Goal: Task Accomplishment & Management: Manage account settings

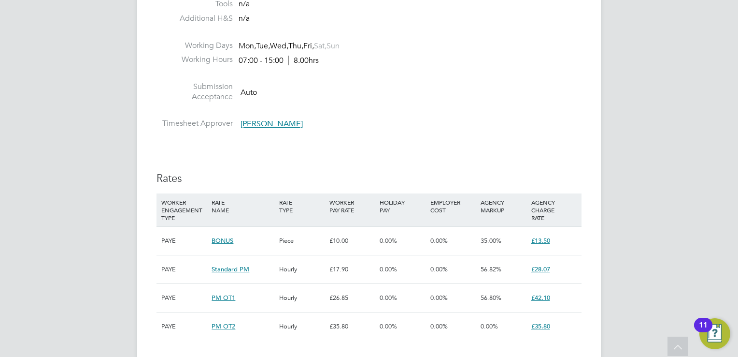
click at [715, 26] on div "JT Joanne Taylor Notifications 20 Applications: Network Team Members Businesses…" at bounding box center [369, 198] width 738 height 1363
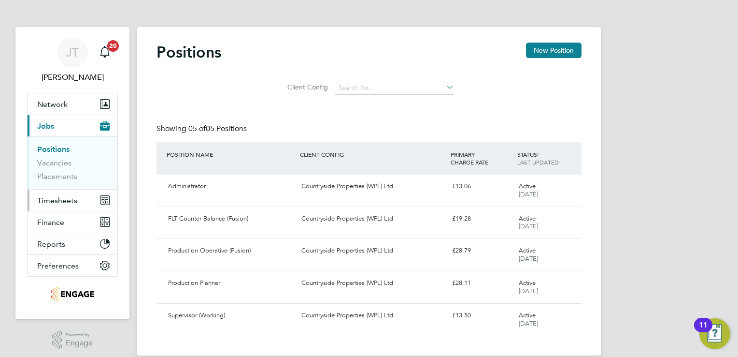
click at [43, 200] on span "Timesheets" at bounding box center [57, 200] width 40 height 9
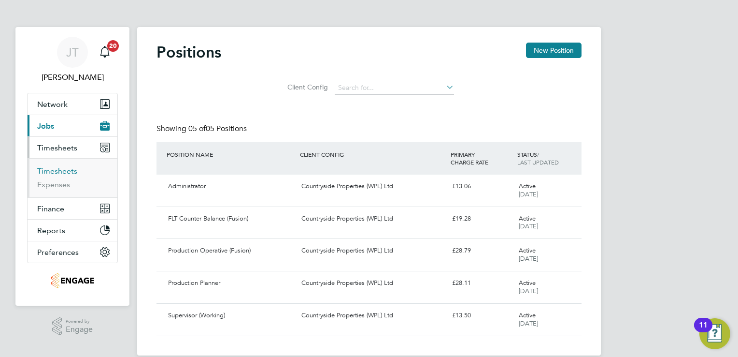
click at [64, 170] on link "Timesheets" at bounding box center [57, 170] width 40 height 9
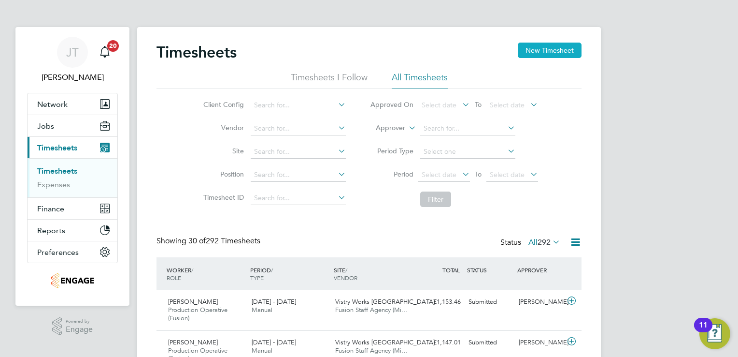
click at [562, 49] on button "New Timesheet" at bounding box center [550, 50] width 64 height 15
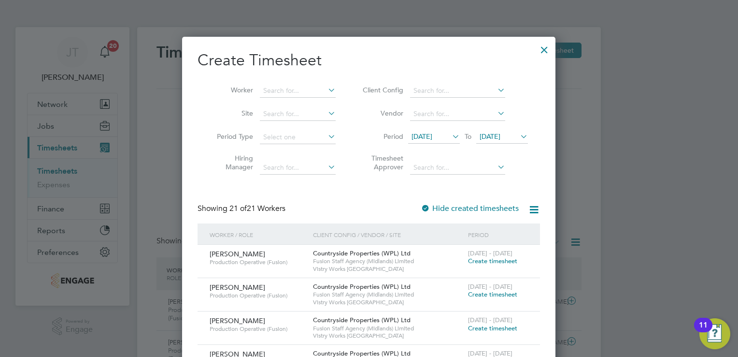
click at [445, 142] on span "[DATE]" at bounding box center [434, 136] width 52 height 13
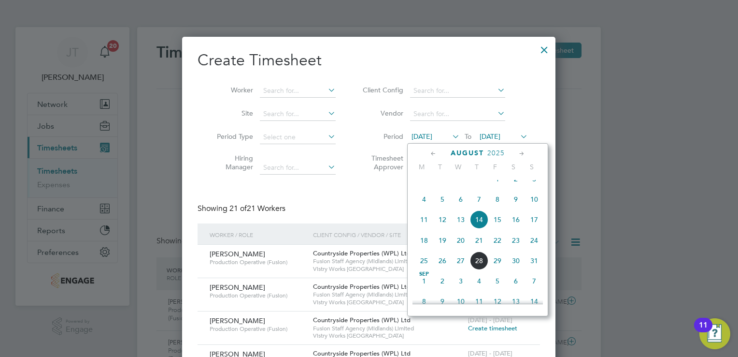
click at [425, 226] on span "11" at bounding box center [424, 219] width 18 height 18
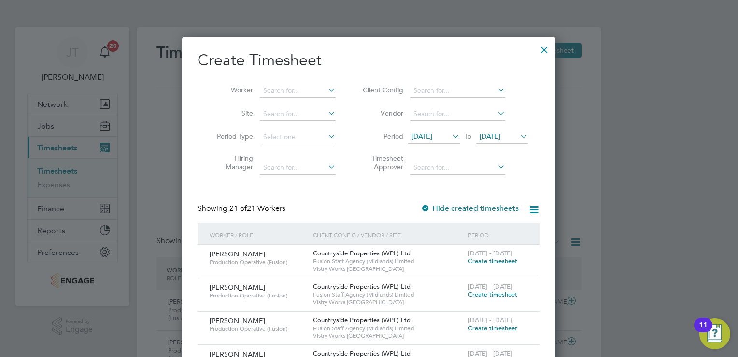
click at [495, 137] on span "[DATE]" at bounding box center [490, 136] width 21 height 9
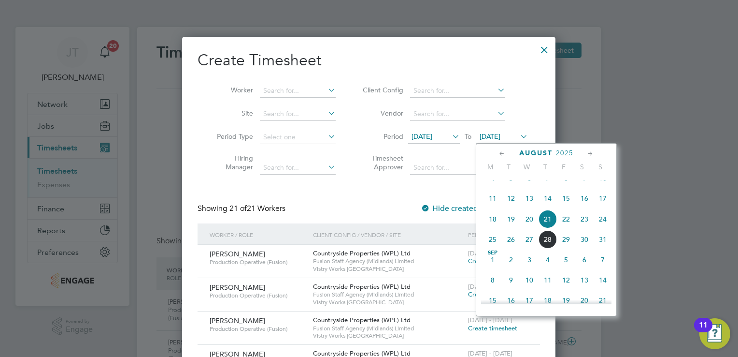
click at [492, 205] on span "11" at bounding box center [493, 198] width 18 height 18
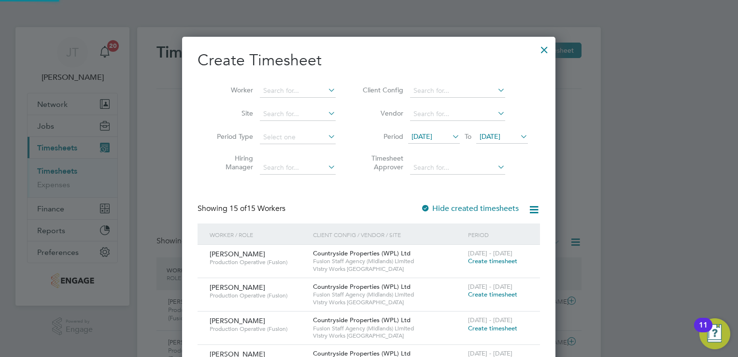
scroll to position [727, 374]
click at [431, 134] on span "[DATE]" at bounding box center [422, 136] width 21 height 9
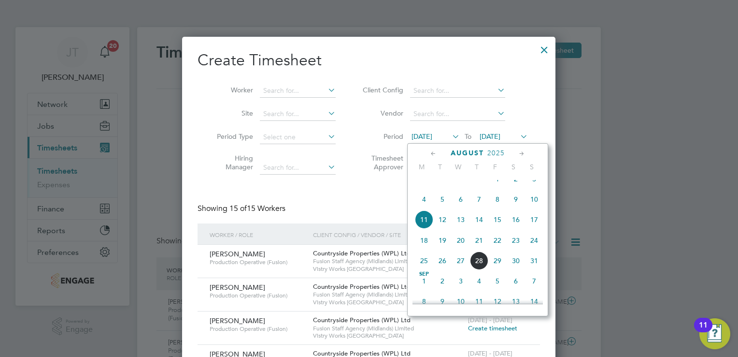
click at [530, 229] on span "17" at bounding box center [534, 219] width 18 height 18
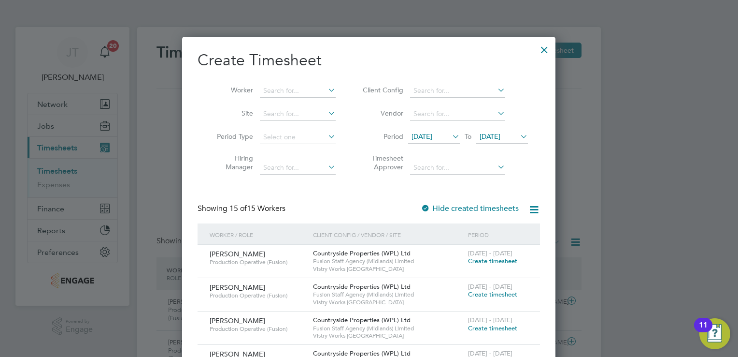
click at [432, 132] on span "[DATE]" at bounding box center [422, 136] width 21 height 9
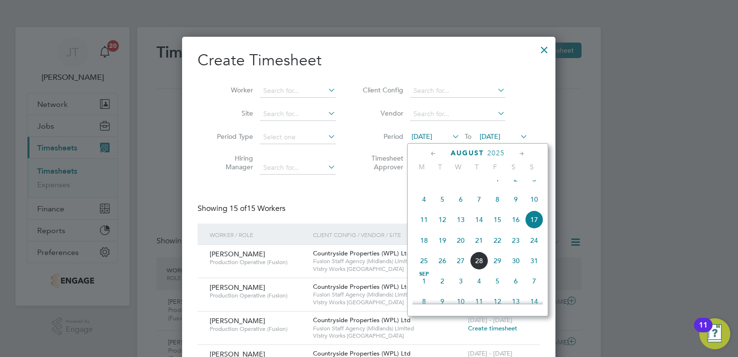
click at [423, 227] on span "11" at bounding box center [424, 219] width 18 height 18
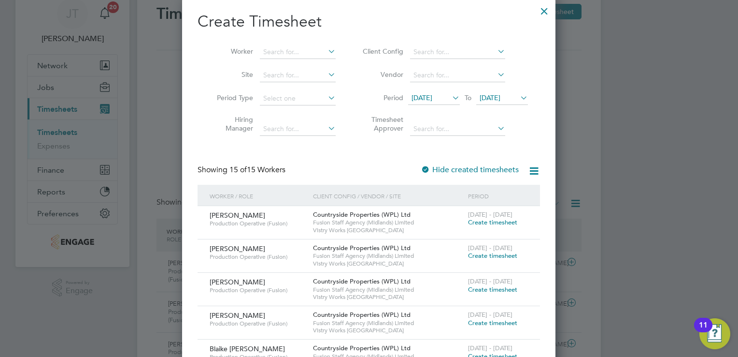
scroll to position [58, 0]
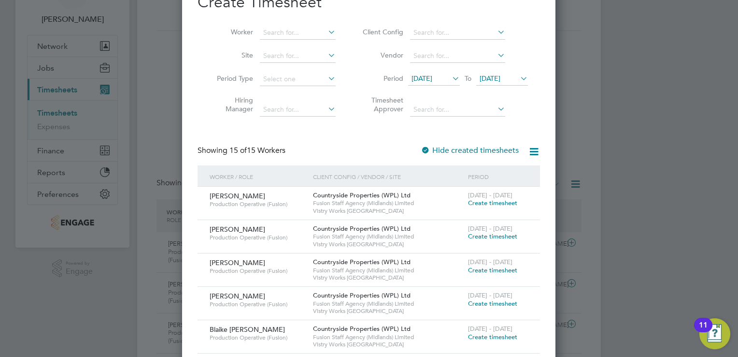
click at [625, 227] on div at bounding box center [369, 178] width 738 height 357
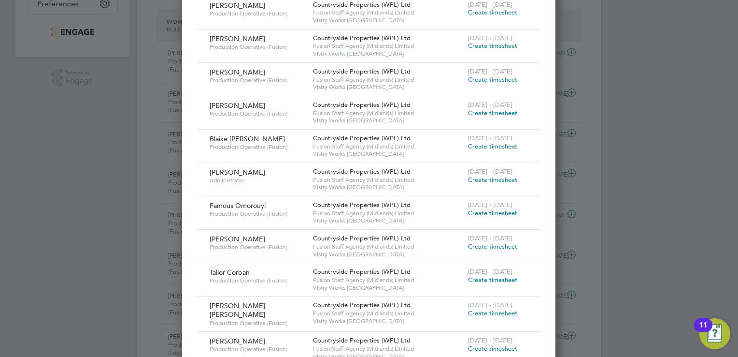
scroll to position [251, 0]
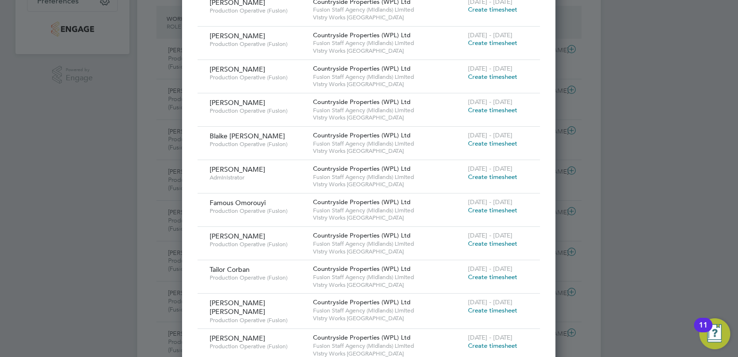
click at [499, 179] on span "Create timesheet" at bounding box center [492, 177] width 49 height 8
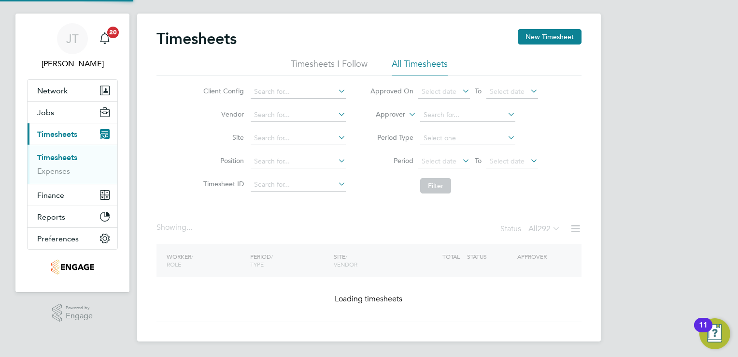
scroll to position [13, 0]
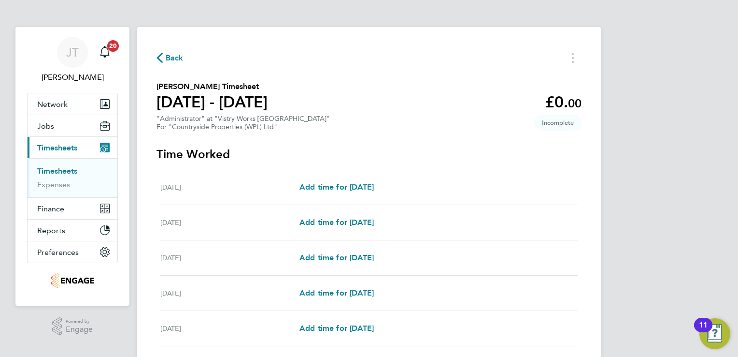
click at [351, 179] on div "[DATE] Add time for [DATE] Add time for [DATE]" at bounding box center [369, 187] width 418 height 35
click at [351, 186] on span "Add time for [DATE]" at bounding box center [337, 186] width 74 height 9
select select "15"
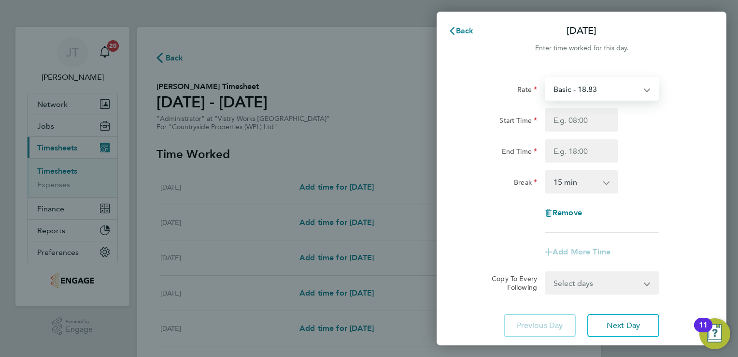
click at [572, 90] on select "Basic - 18.83 BONUS - 13.50" at bounding box center [596, 88] width 101 height 21
click at [700, 106] on div "Rate Basic - 18.83 BONUS - 13.50 Start Time End Time Break 0 min 15 min 30 min …" at bounding box center [582, 207] width 290 height 283
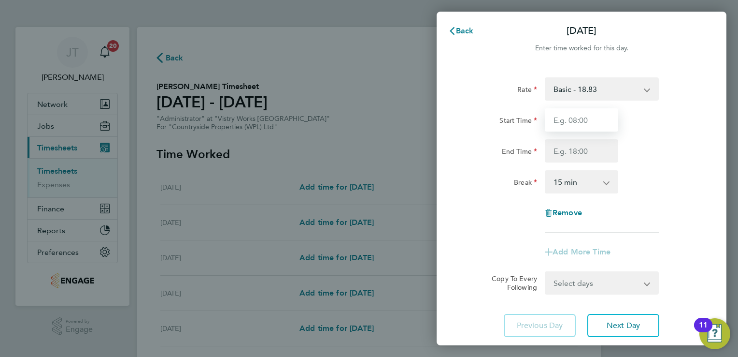
click at [587, 116] on input "Start Time" at bounding box center [581, 119] width 73 height 23
type input "07:00"
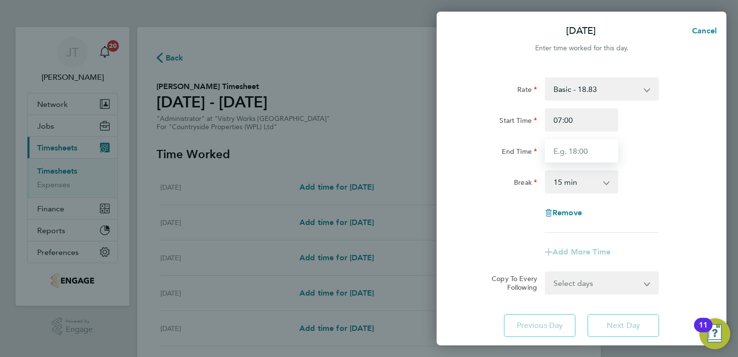
click at [580, 151] on input "End Time" at bounding box center [581, 150] width 73 height 23
type input "15:00"
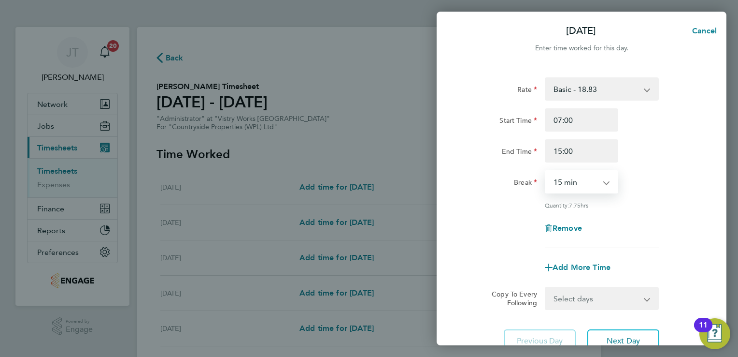
click at [582, 178] on select "0 min 15 min 30 min 45 min 60 min 75 min 90 min" at bounding box center [576, 181] width 60 height 21
select select "30"
click at [546, 171] on select "0 min 15 min 30 min 45 min 60 min 75 min 90 min" at bounding box center [576, 181] width 60 height 21
click at [640, 330] on button "Next Day" at bounding box center [624, 340] width 72 height 23
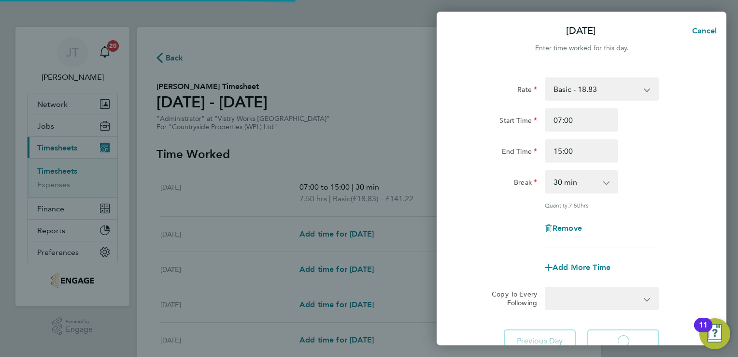
select select "15"
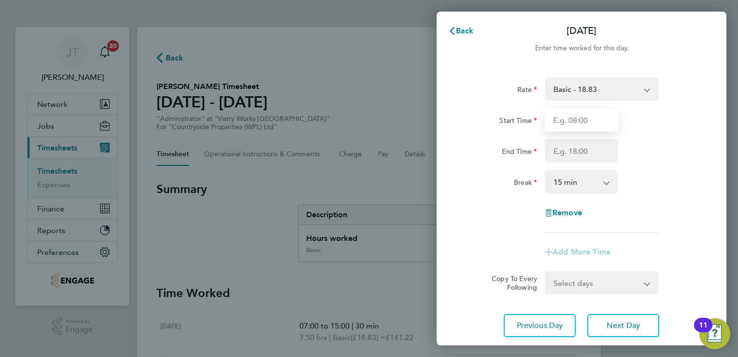
click at [599, 126] on input "Start Time" at bounding box center [581, 119] width 73 height 23
type input "07:00"
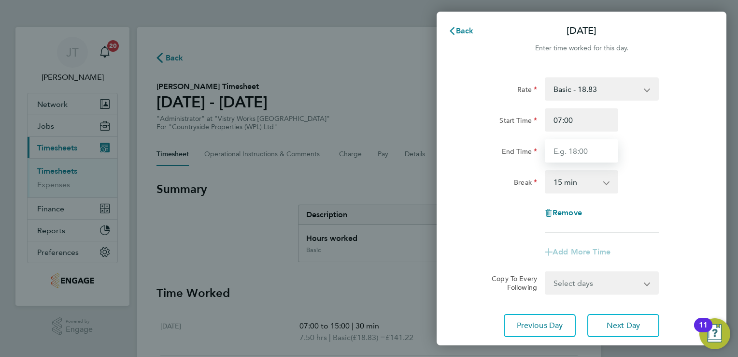
type input "15:00"
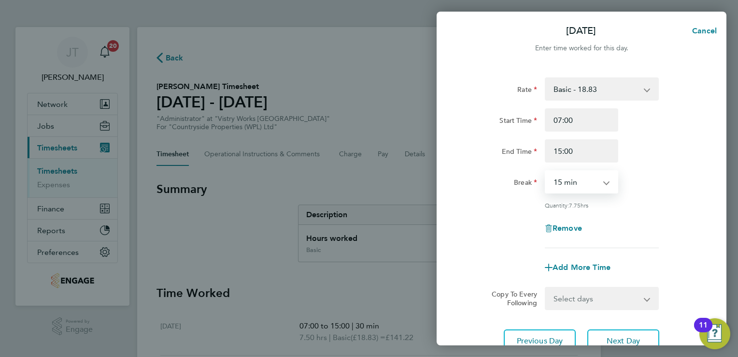
click at [591, 178] on select "0 min 15 min 30 min 45 min 60 min 75 min 90 min" at bounding box center [576, 181] width 60 height 21
select select "30"
click at [546, 171] on select "0 min 15 min 30 min 45 min 60 min 75 min 90 min" at bounding box center [576, 181] width 60 height 21
click at [633, 342] on span "Next Day" at bounding box center [623, 341] width 33 height 10
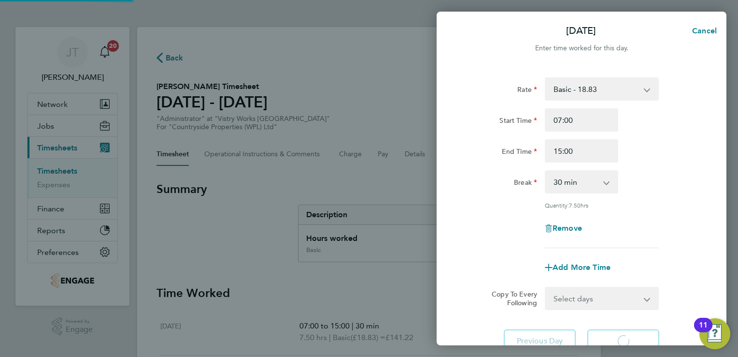
select select "15"
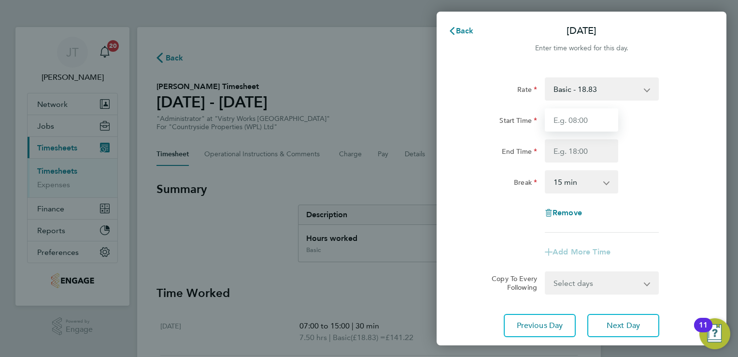
click at [597, 118] on input "Start Time" at bounding box center [581, 119] width 73 height 23
type input "07:00"
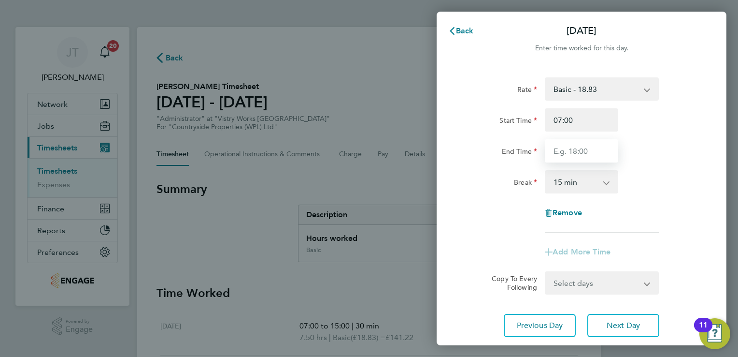
type input "15:00"
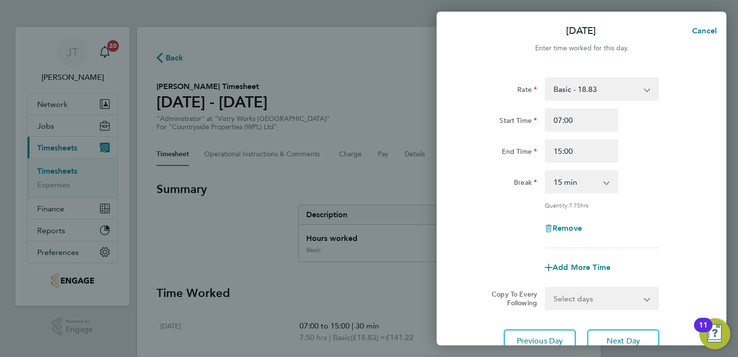
click at [581, 184] on select "0 min 15 min 30 min 45 min 60 min 75 min 90 min" at bounding box center [576, 181] width 60 height 21
select select "30"
click at [546, 171] on select "0 min 15 min 30 min 45 min 60 min 75 min 90 min" at bounding box center [576, 181] width 60 height 21
click at [610, 337] on span "Next Day" at bounding box center [623, 341] width 33 height 10
select select "15"
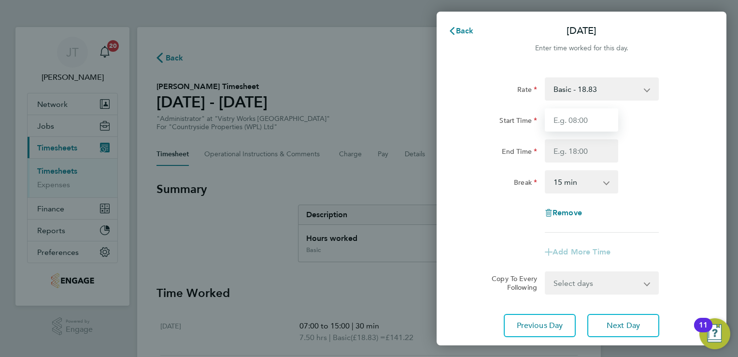
click at [595, 118] on input "Start Time" at bounding box center [581, 119] width 73 height 23
type input "07:00"
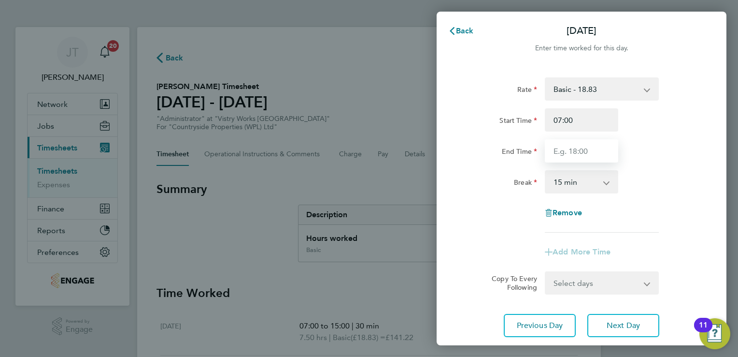
type input "15:00"
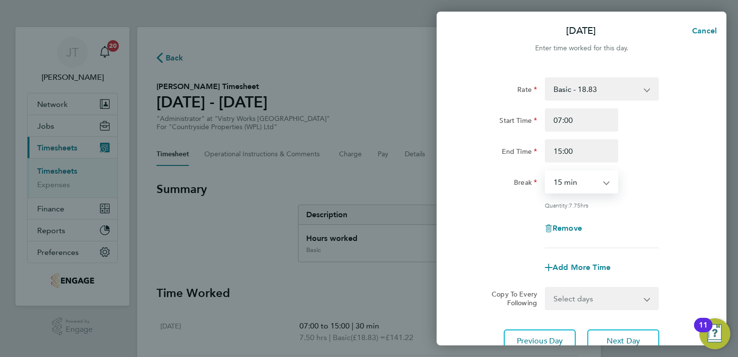
click at [577, 189] on select "0 min 15 min 30 min 45 min 60 min 75 min 90 min" at bounding box center [576, 181] width 60 height 21
select select "30"
click at [546, 171] on select "0 min 15 min 30 min 45 min 60 min 75 min 90 min" at bounding box center [576, 181] width 60 height 21
click at [632, 343] on span "Next Day" at bounding box center [623, 341] width 33 height 10
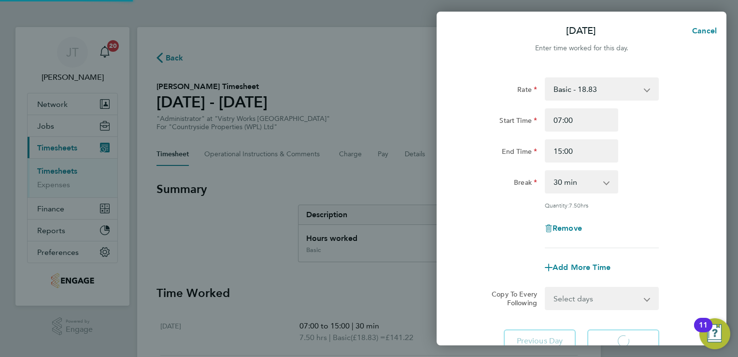
select select "15"
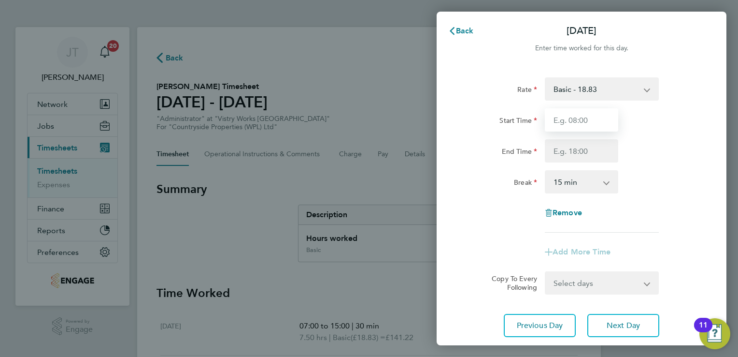
click at [561, 115] on input "Start Time" at bounding box center [581, 119] width 73 height 23
type input "07:00"
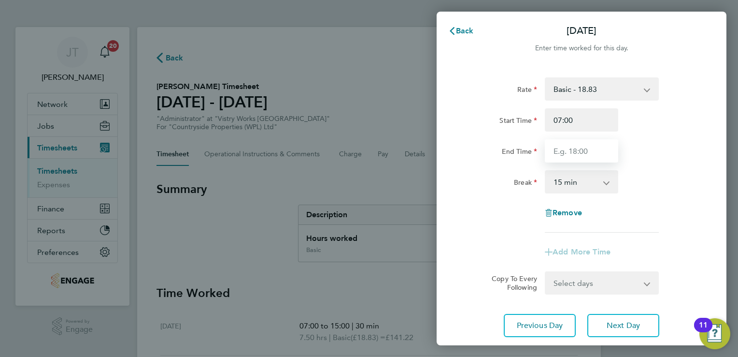
type input "15:00"
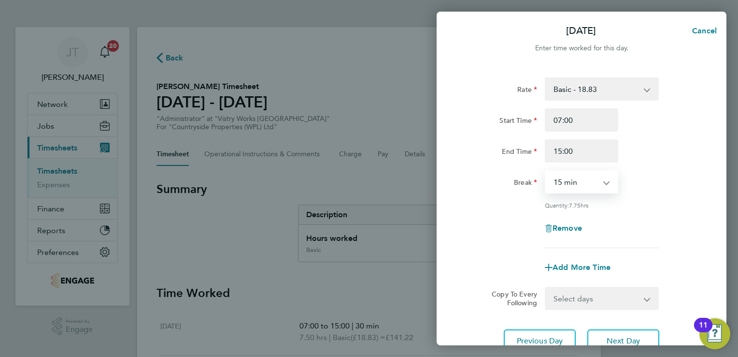
click at [580, 185] on select "0 min 15 min 30 min 45 min 60 min 75 min 90 min" at bounding box center [576, 181] width 60 height 21
select select "30"
click at [546, 171] on select "0 min 15 min 30 min 45 min 60 min 75 min 90 min" at bounding box center [576, 181] width 60 height 21
click at [698, 217] on div "Remove" at bounding box center [582, 227] width 244 height 23
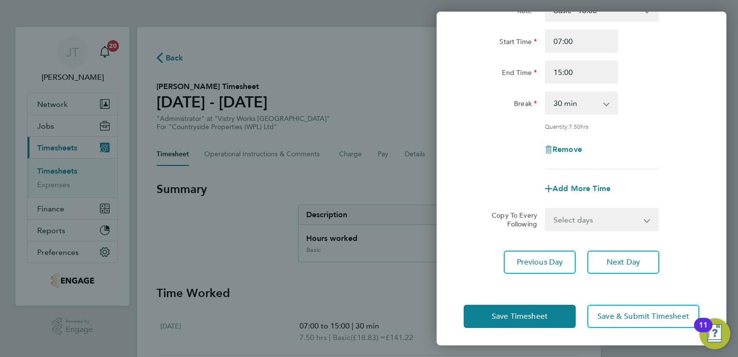
scroll to position [79, 0]
click at [516, 319] on button "Save Timesheet" at bounding box center [520, 315] width 112 height 23
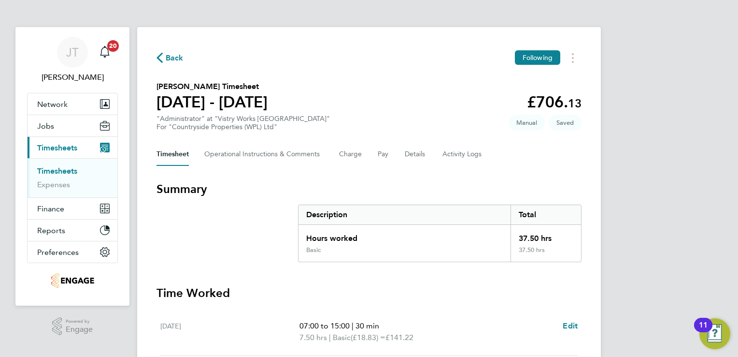
click at [680, 217] on div "[PERSON_NAME] [PERSON_NAME] Notifications 20 Applications: Network Team Members…" at bounding box center [369, 349] width 738 height 698
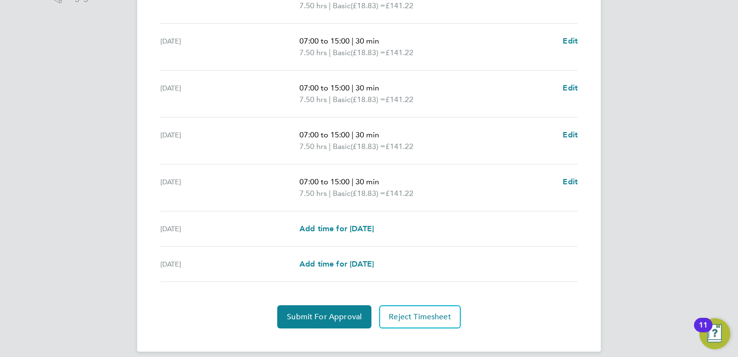
scroll to position [340, 0]
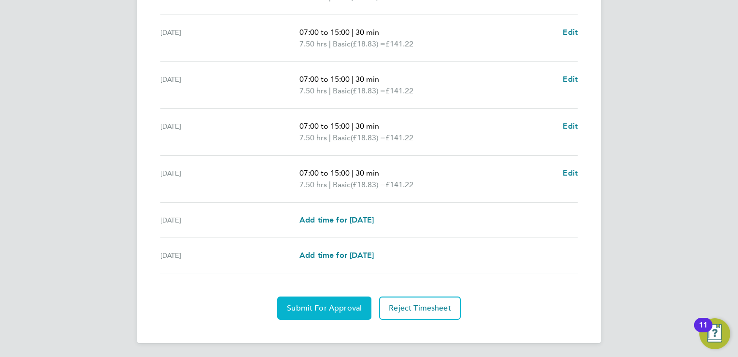
click at [337, 317] on button "Submit For Approval" at bounding box center [324, 307] width 94 height 23
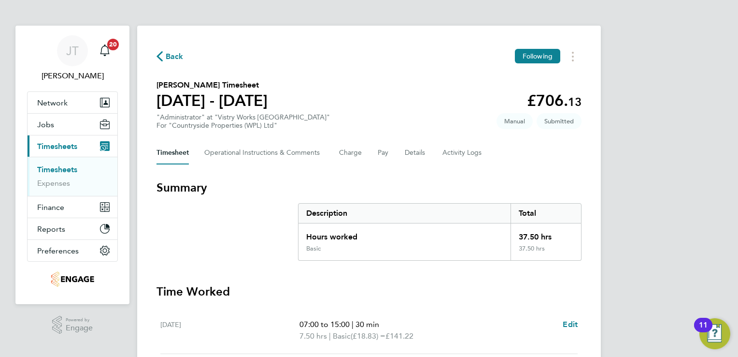
scroll to position [0, 0]
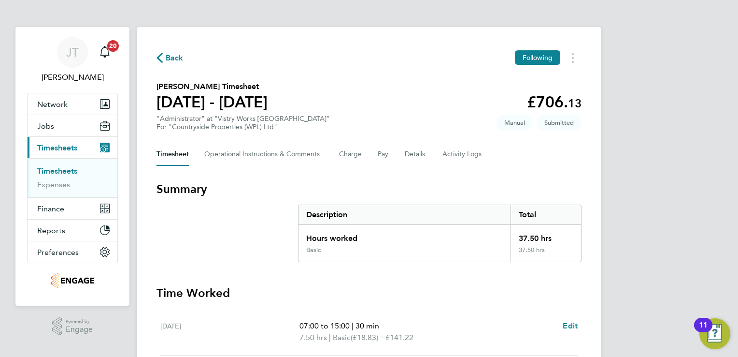
click at [60, 167] on link "Timesheets" at bounding box center [57, 170] width 40 height 9
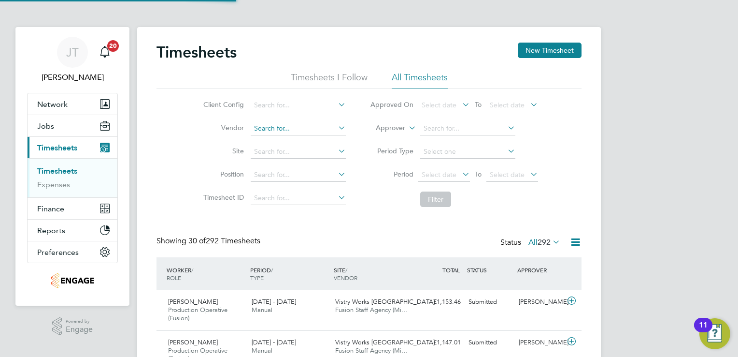
scroll to position [32, 84]
click at [530, 51] on button "New Timesheet" at bounding box center [550, 50] width 64 height 15
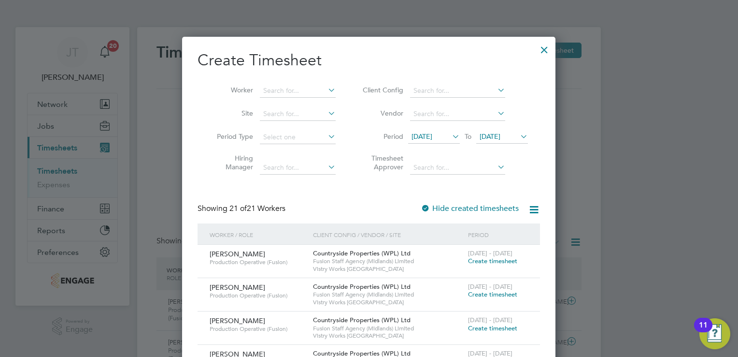
click at [432, 139] on span "[DATE]" at bounding box center [422, 136] width 21 height 9
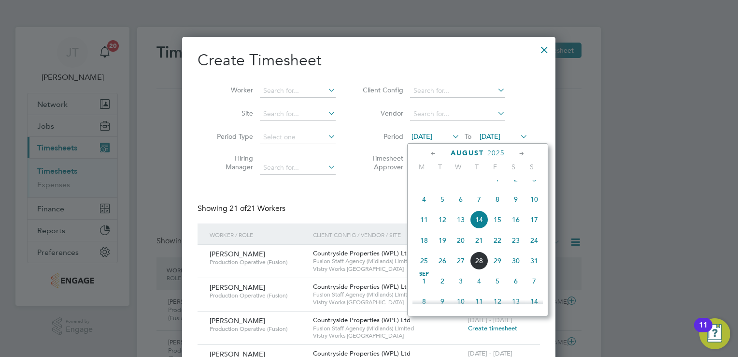
click at [419, 229] on span "11" at bounding box center [424, 219] width 18 height 18
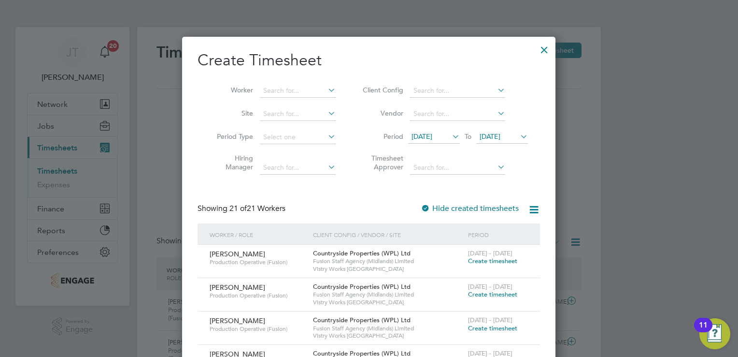
click at [490, 133] on span "[DATE]" at bounding box center [490, 136] width 21 height 9
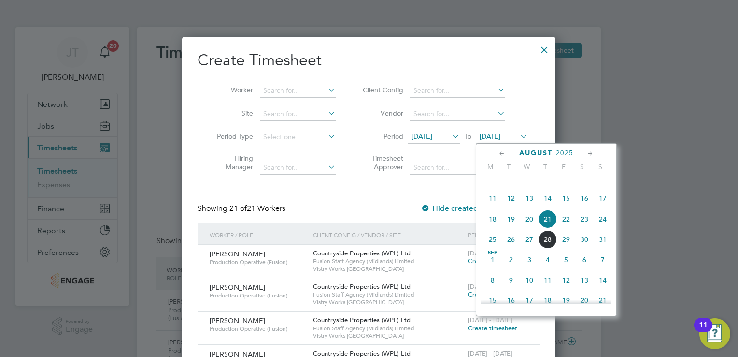
click at [606, 207] on span "17" at bounding box center [603, 198] width 18 height 18
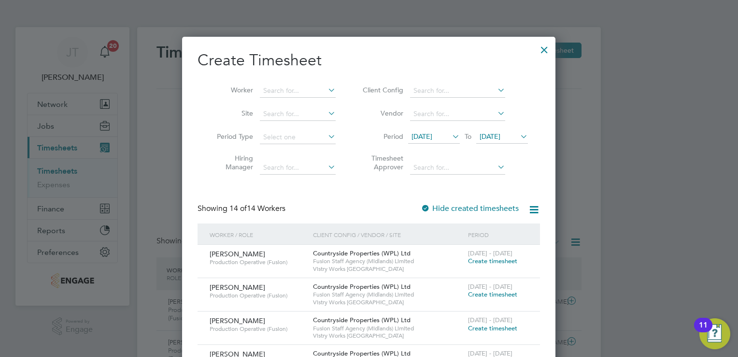
click at [503, 260] on span "Create timesheet" at bounding box center [492, 261] width 49 height 8
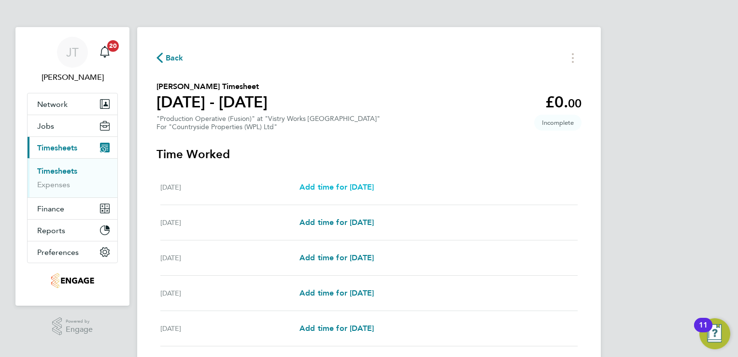
click at [346, 191] on span "Add time for [DATE]" at bounding box center [337, 186] width 74 height 9
select select "15"
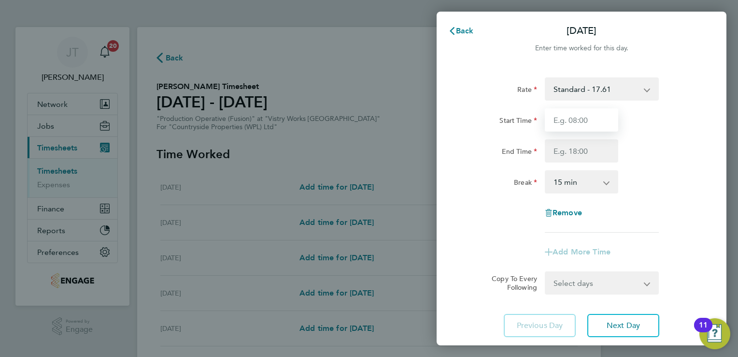
click at [580, 122] on input "Start Time" at bounding box center [581, 119] width 73 height 23
type input "07:00"
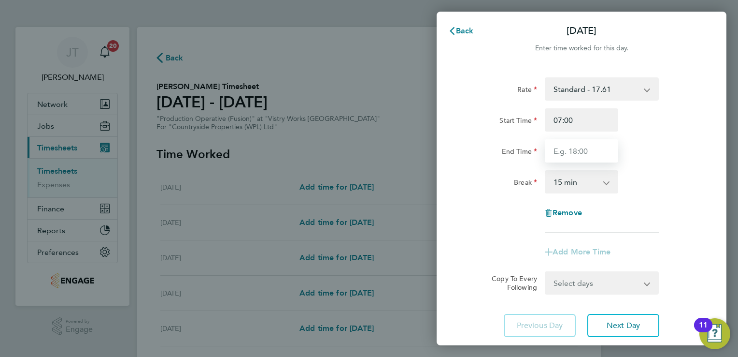
type input "15:00"
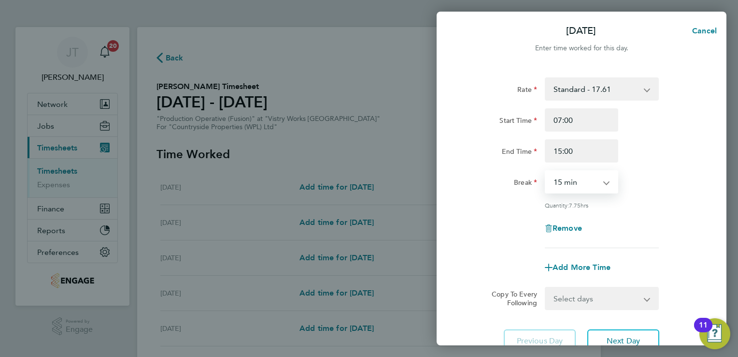
click at [565, 181] on select "0 min 15 min 30 min 45 min 60 min 75 min 90 min" at bounding box center [576, 181] width 60 height 21
select select "30"
click at [546, 171] on select "0 min 15 min 30 min 45 min 60 min 75 min 90 min" at bounding box center [576, 181] width 60 height 21
click at [624, 333] on button "Next Day" at bounding box center [624, 340] width 72 height 23
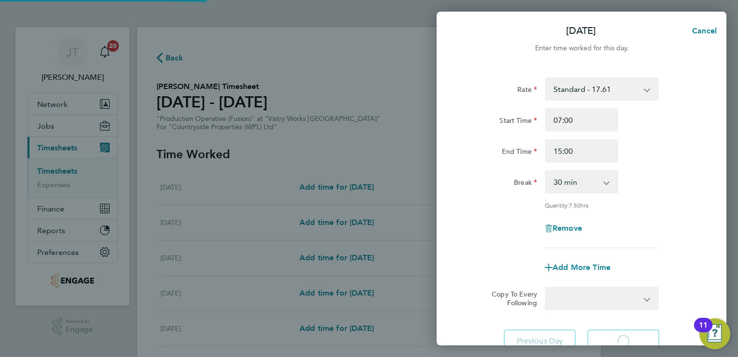
select select "15"
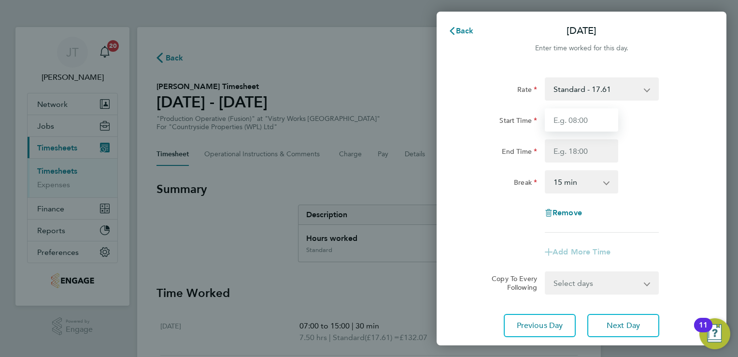
click at [568, 114] on input "Start Time" at bounding box center [581, 119] width 73 height 23
type input "07:00"
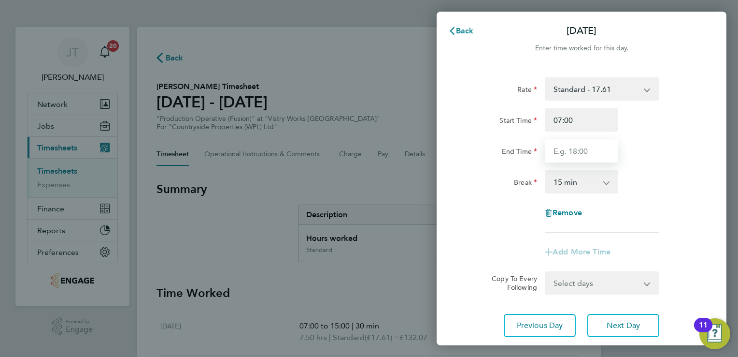
type input "15:00"
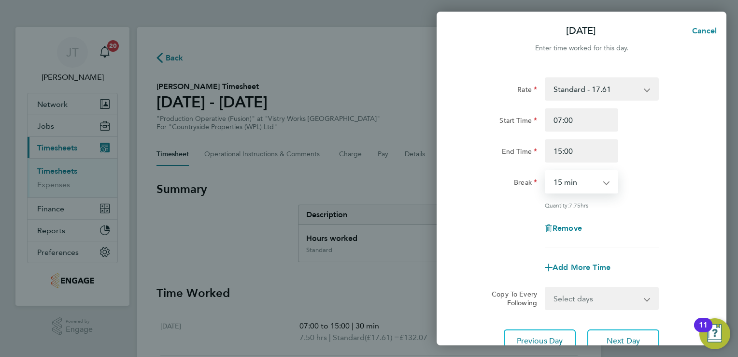
click at [581, 189] on select "0 min 15 min 30 min 45 min 60 min 75 min 90 min" at bounding box center [576, 181] width 60 height 21
select select "30"
click at [546, 171] on select "0 min 15 min 30 min 45 min 60 min 75 min 90 min" at bounding box center [576, 181] width 60 height 21
click at [692, 130] on div "Start Time 07:00" at bounding box center [582, 119] width 244 height 23
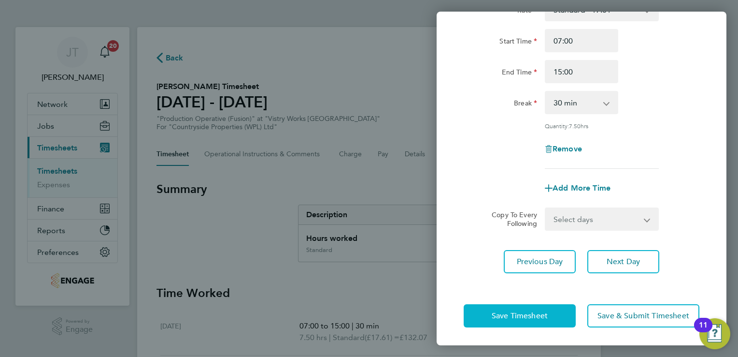
click at [528, 312] on span "Save Timesheet" at bounding box center [520, 316] width 56 height 10
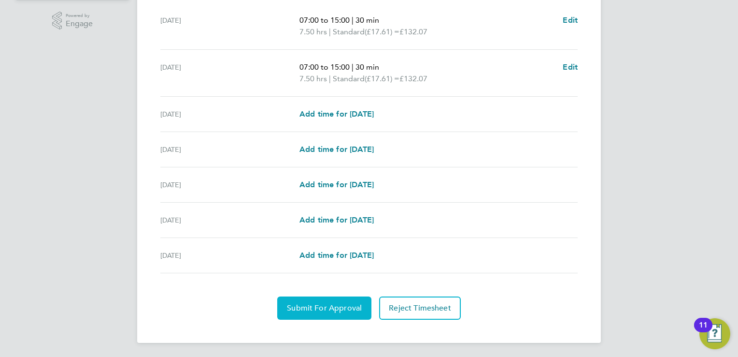
click at [295, 318] on button "Submit For Approval" at bounding box center [324, 307] width 94 height 23
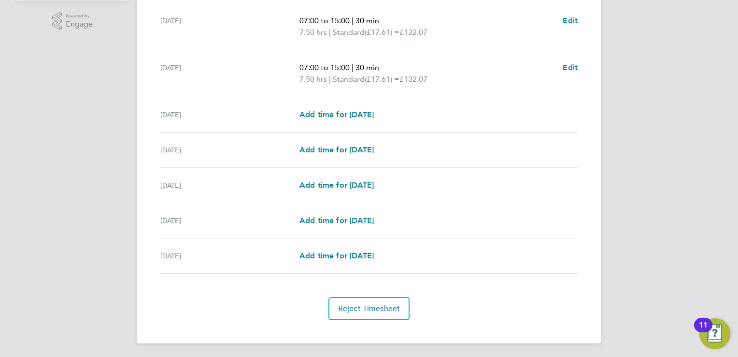
click at [691, 72] on div "[PERSON_NAME] [PERSON_NAME] Notifications 20 Applications: Network Team Members…" at bounding box center [369, 26] width 738 height 663
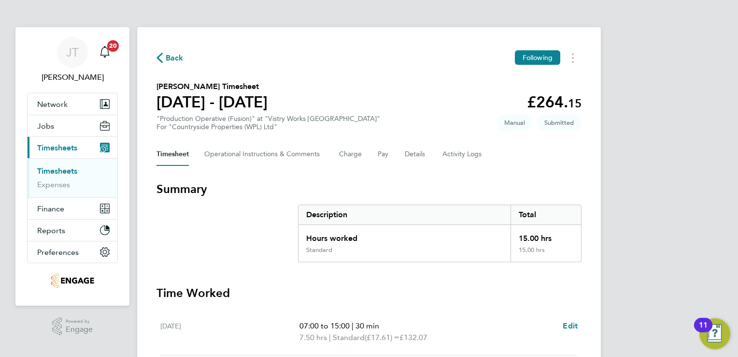
click at [170, 57] on span "Back" at bounding box center [175, 58] width 18 height 12
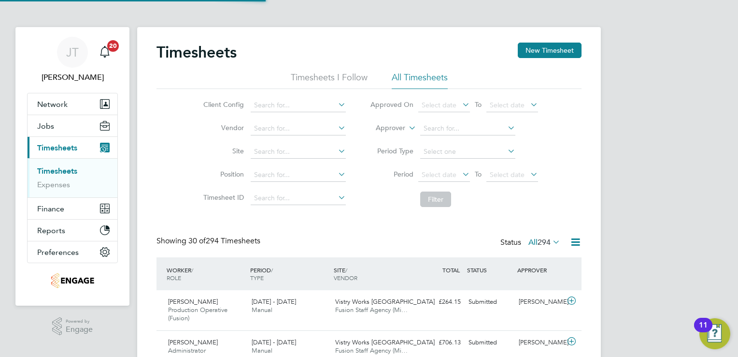
scroll to position [32, 84]
click at [539, 49] on button "New Timesheet" at bounding box center [550, 50] width 64 height 15
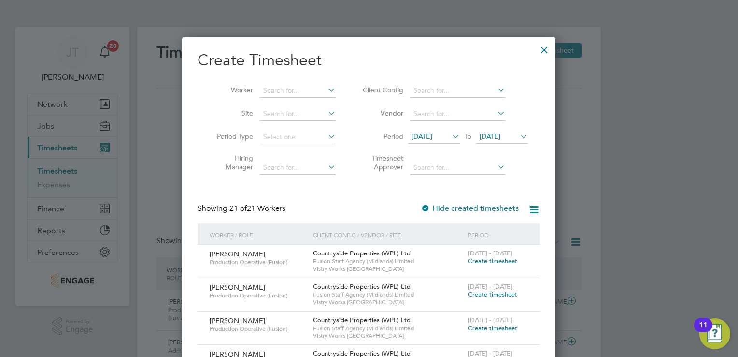
click at [431, 134] on span "[DATE]" at bounding box center [422, 136] width 21 height 9
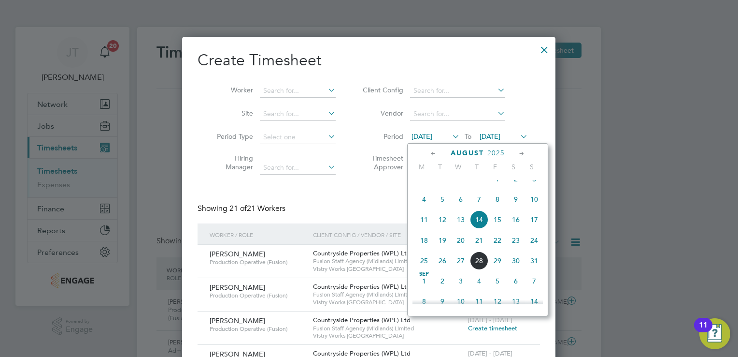
click at [421, 229] on span "11" at bounding box center [424, 219] width 18 height 18
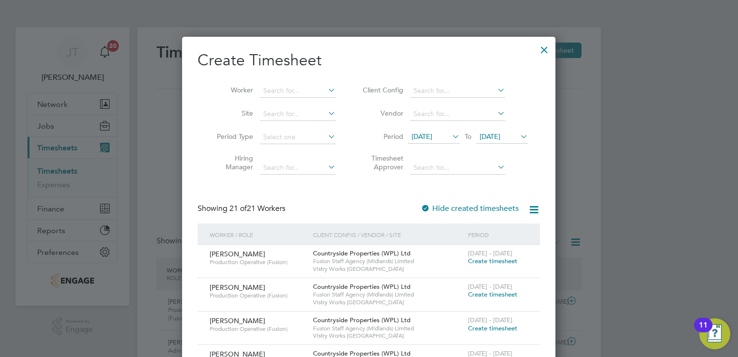
click at [432, 134] on span "[DATE]" at bounding box center [422, 136] width 21 height 9
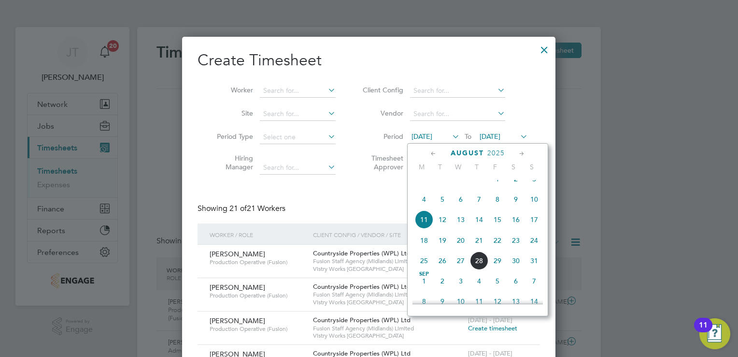
click at [432, 134] on span "[DATE]" at bounding box center [422, 136] width 21 height 9
click at [532, 229] on span "17" at bounding box center [534, 219] width 18 height 18
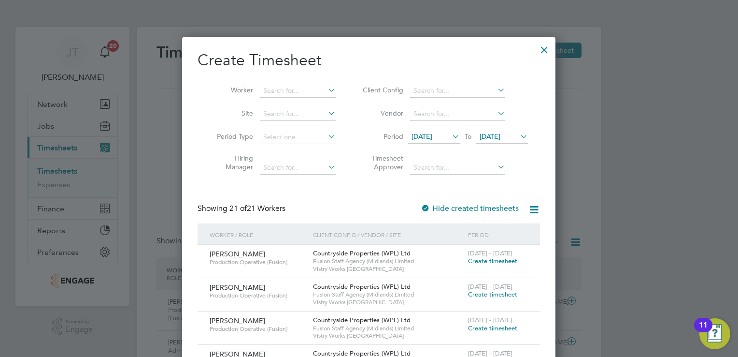
click at [432, 139] on span "[DATE]" at bounding box center [422, 136] width 21 height 9
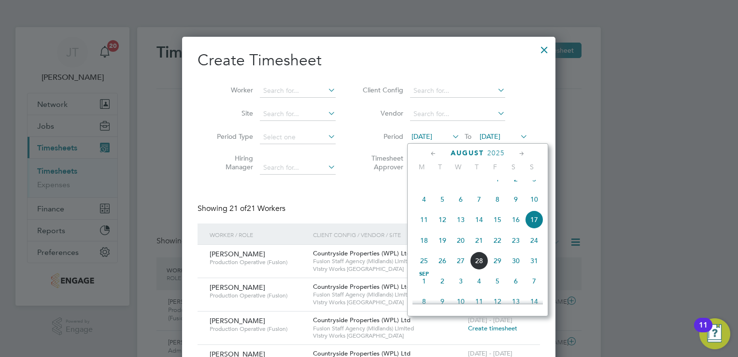
click at [414, 226] on div "[DATE] 2 3 4 5 6 7 8 9 10 11 12 13 14 15 16 17 18 19 20 21 22 23 24 25 26 27 28…" at bounding box center [484, 221] width 143 height 102
click at [422, 229] on span "11" at bounding box center [424, 219] width 18 height 18
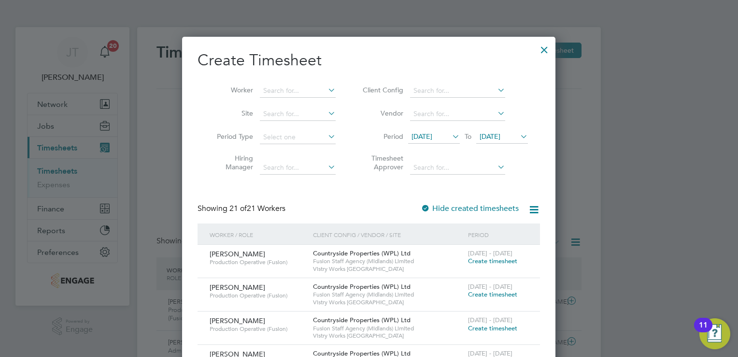
click at [493, 134] on span "[DATE]" at bounding box center [490, 136] width 21 height 9
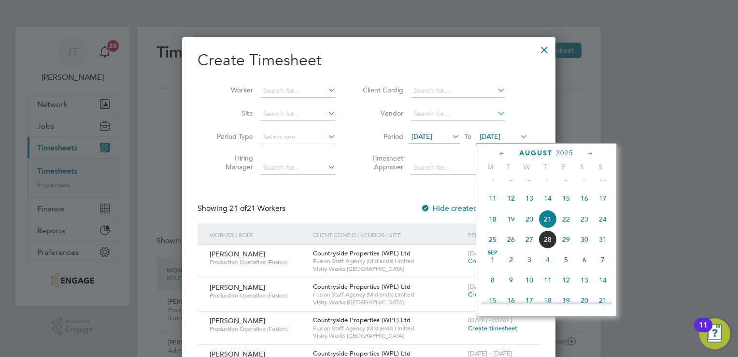
click at [601, 207] on span "17" at bounding box center [603, 198] width 18 height 18
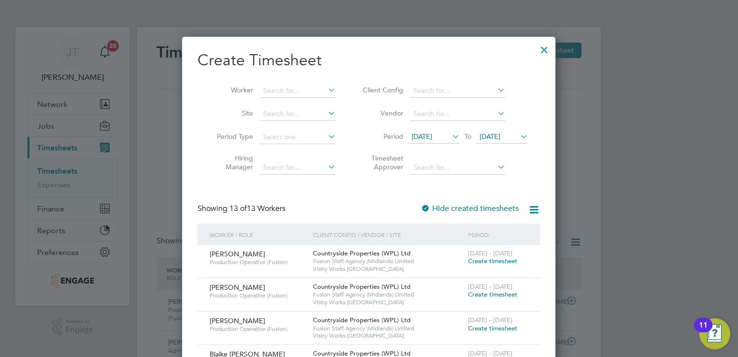
click at [502, 261] on span "Create timesheet" at bounding box center [492, 261] width 49 height 8
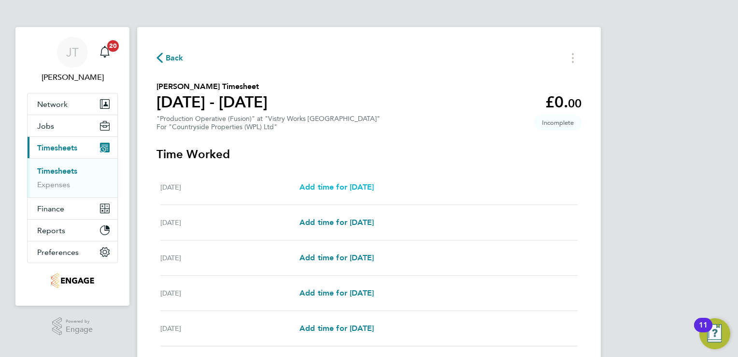
click at [339, 187] on span "Add time for [DATE]" at bounding box center [337, 186] width 74 height 9
select select "15"
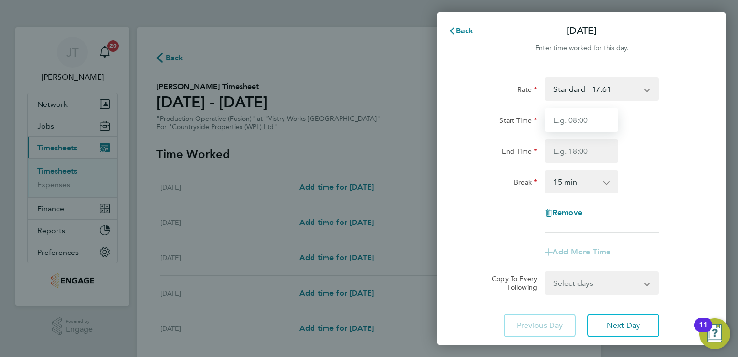
click at [605, 117] on input "Start Time" at bounding box center [581, 119] width 73 height 23
type input "07:00"
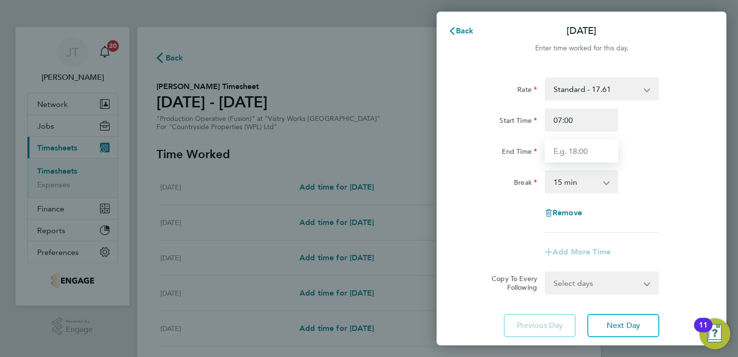
type input "15:00"
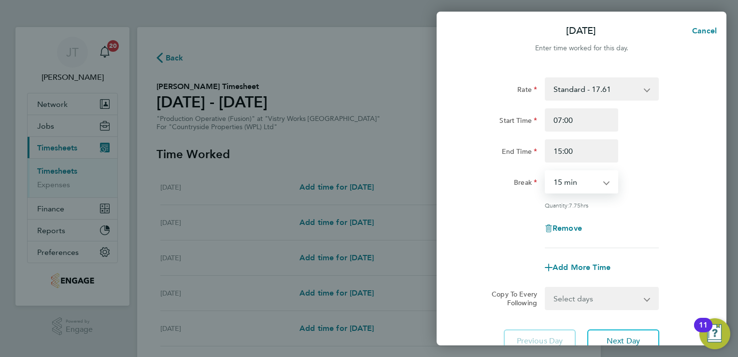
click at [591, 178] on select "0 min 15 min 30 min 45 min 60 min 75 min 90 min" at bounding box center [576, 181] width 60 height 21
select select "30"
click at [546, 171] on select "0 min 15 min 30 min 45 min 60 min 75 min 90 min" at bounding box center [576, 181] width 60 height 21
click at [625, 330] on button "Next Day" at bounding box center [624, 340] width 72 height 23
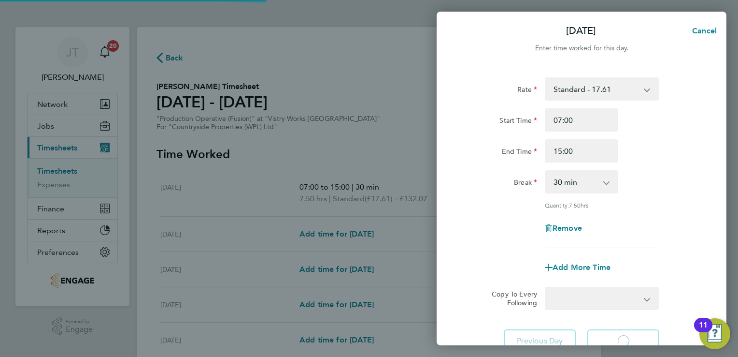
select select "15"
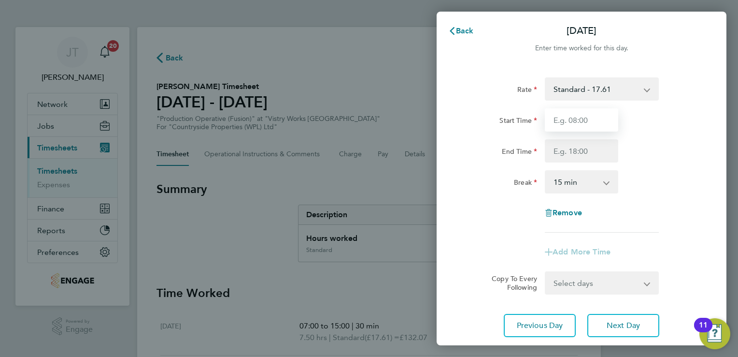
click at [577, 115] on input "Start Time" at bounding box center [581, 119] width 73 height 23
type input "07:00"
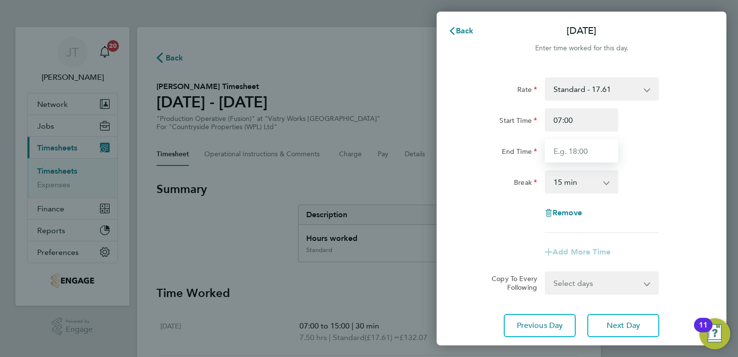
type input "15:00"
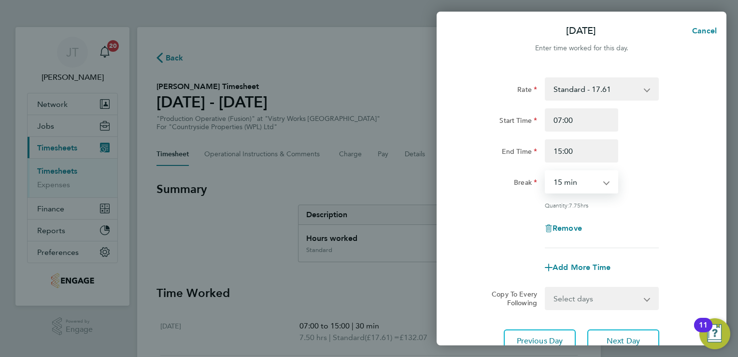
click at [578, 186] on select "0 min 15 min 30 min 45 min 60 min 75 min 90 min" at bounding box center [576, 181] width 60 height 21
select select "30"
click at [546, 171] on select "0 min 15 min 30 min 45 min 60 min 75 min 90 min" at bounding box center [576, 181] width 60 height 21
click at [603, 335] on button "Next Day" at bounding box center [624, 340] width 72 height 23
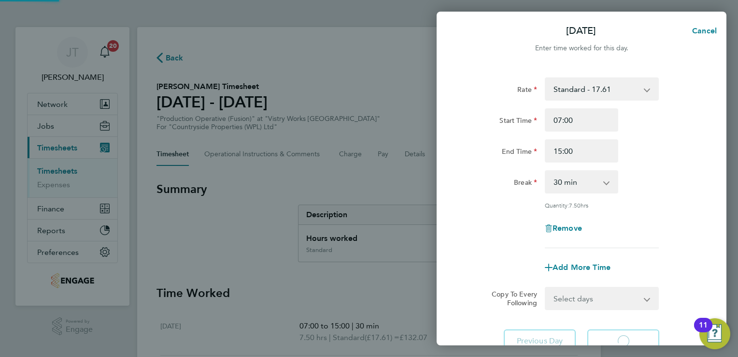
select select "15"
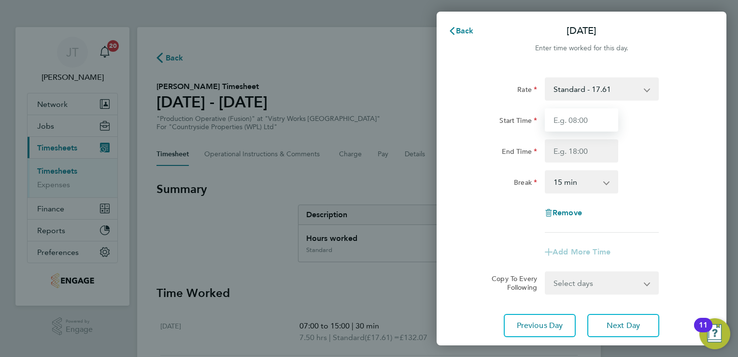
click at [589, 121] on input "Start Time" at bounding box center [581, 119] width 73 height 23
type input "07:00"
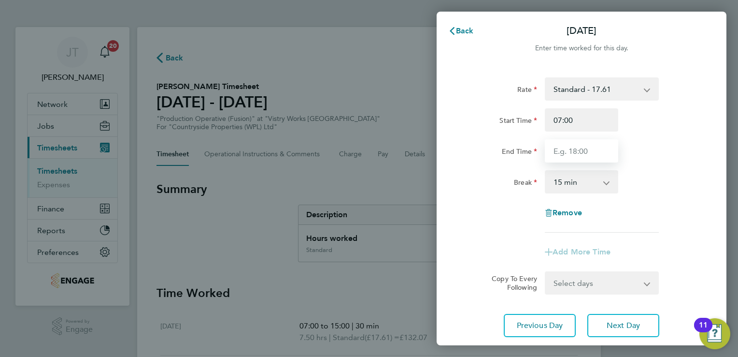
type input "15:00"
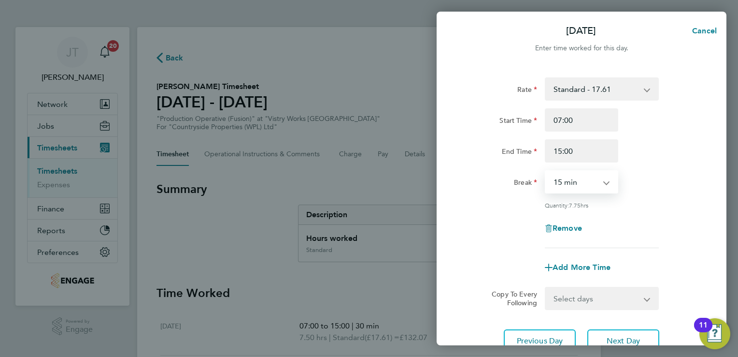
click at [575, 181] on select "0 min 15 min 30 min 45 min 60 min 75 min 90 min" at bounding box center [576, 181] width 60 height 21
select select "30"
click at [546, 171] on select "0 min 15 min 30 min 45 min 60 min 75 min 90 min" at bounding box center [576, 181] width 60 height 21
click at [574, 273] on div "Add More Time" at bounding box center [581, 267] width 81 height 23
click at [560, 268] on span "Add More Time" at bounding box center [582, 266] width 58 height 9
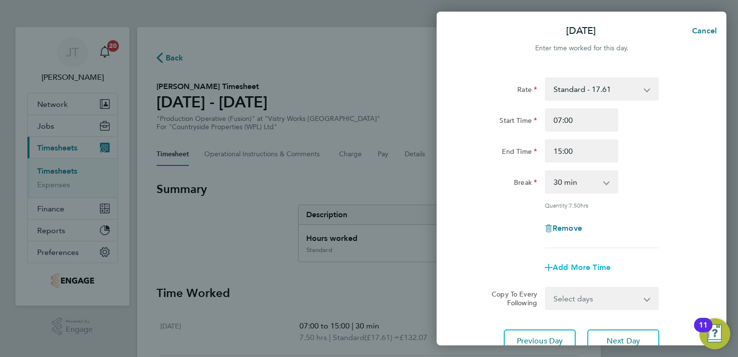
select select "null"
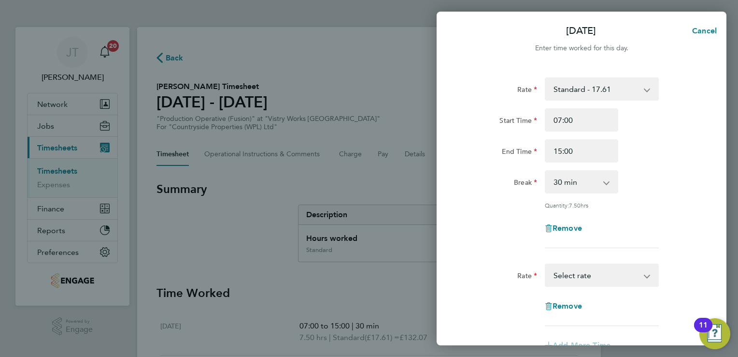
click at [560, 268] on select "BONUS - 13.50 Standard - 17.61 OT 1 - 26.42 OT2 - 35.22 PM Standard - 19.19 PM …" at bounding box center [596, 274] width 101 height 21
select select "15"
click at [562, 306] on input "Start Time" at bounding box center [581, 305] width 73 height 23
type input "15:00"
type input "17:00"
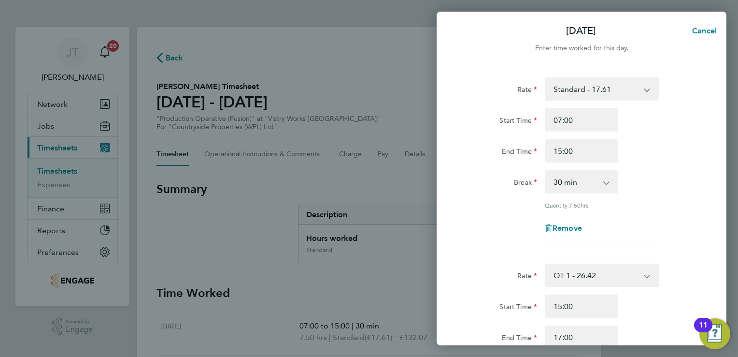
click at [680, 180] on div "Break 0 min 15 min 30 min 45 min 60 min 75 min 90 min" at bounding box center [582, 181] width 244 height 23
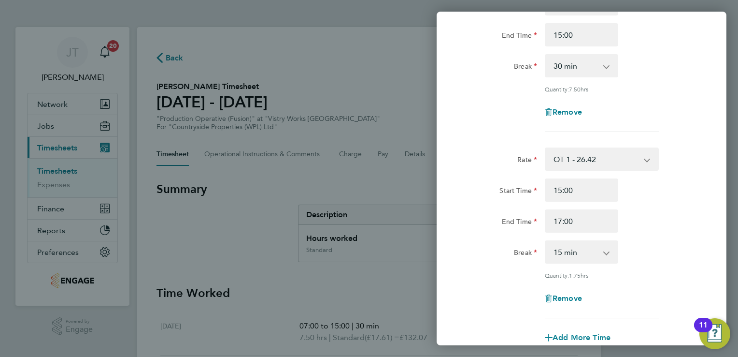
scroll to position [174, 0]
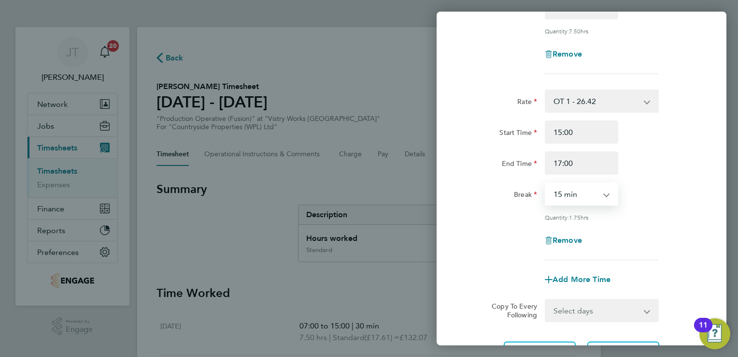
click at [566, 200] on select "0 min 15 min 30 min 45 min 60 min 75 min 90 min" at bounding box center [576, 193] width 60 height 21
select select "0"
click at [546, 183] on select "0 min 15 min 30 min 45 min 60 min 75 min 90 min" at bounding box center [576, 193] width 60 height 21
click at [604, 339] on div "Rate Standard - 17.61 BONUS - 13.50 OT 1 - 26.42 OT2 - 35.22 PM Standard - 19.1…" at bounding box center [582, 134] width 290 height 484
click at [605, 341] on button "Next Day" at bounding box center [624, 352] width 72 height 23
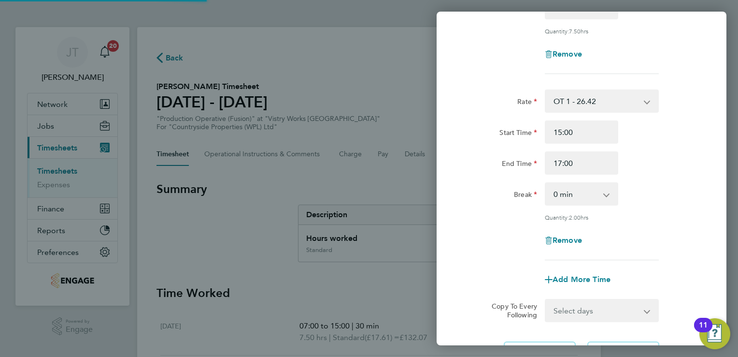
scroll to position [64, 0]
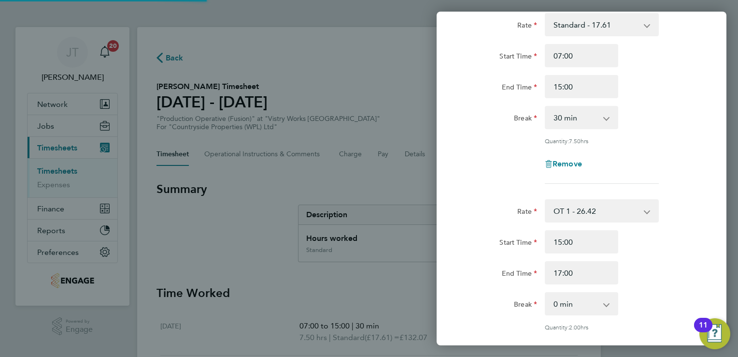
select select "15"
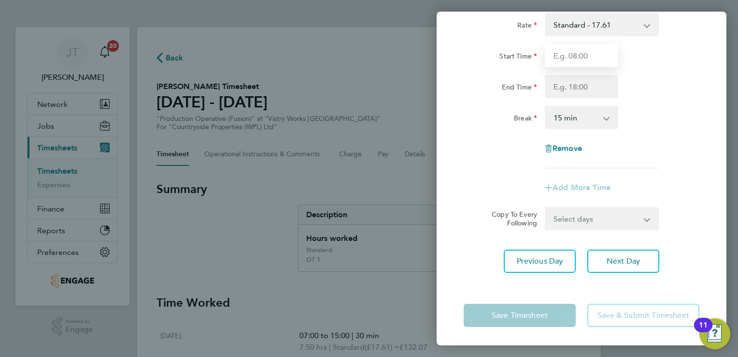
click at [573, 58] on input "Start Time" at bounding box center [581, 55] width 73 height 23
type input "07:00"
type input "15:00"
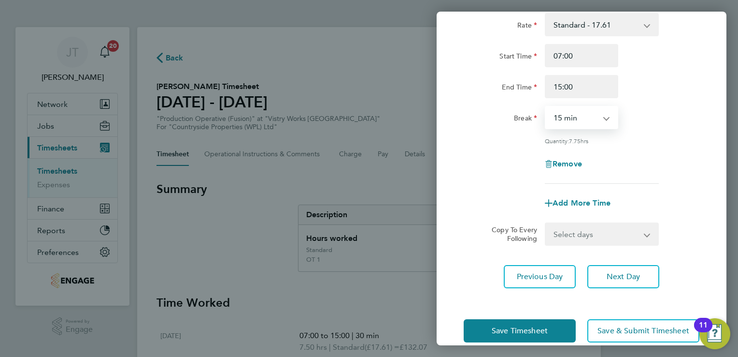
click at [587, 117] on select "0 min 15 min 30 min 45 min 60 min 75 min 90 min" at bounding box center [576, 117] width 60 height 21
select select "30"
click at [546, 107] on select "0 min 15 min 30 min 45 min 60 min 75 min 90 min" at bounding box center [576, 117] width 60 height 21
click at [568, 199] on span "Add More Time" at bounding box center [582, 202] width 58 height 9
select select "null"
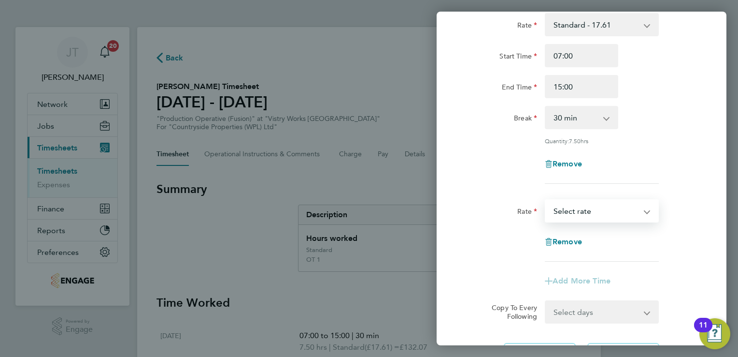
click at [586, 214] on select "BONUS - 13.50 Standard - 17.61 OT 1 - 26.42 OT2 - 35.22 PM Standard - 19.19 PM …" at bounding box center [596, 210] width 101 height 21
select select "15"
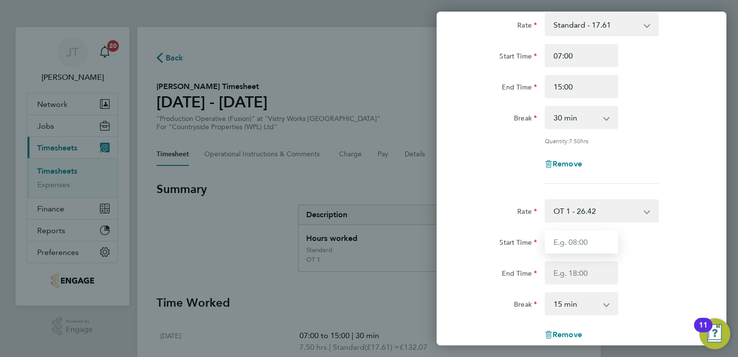
click at [564, 241] on input "Start Time" at bounding box center [581, 241] width 73 height 23
type input "15:00"
type input "17:00"
click at [554, 312] on select "0 min 15 min 30 min 45 min 60 min 75 min 90 min" at bounding box center [576, 303] width 60 height 21
select select "0"
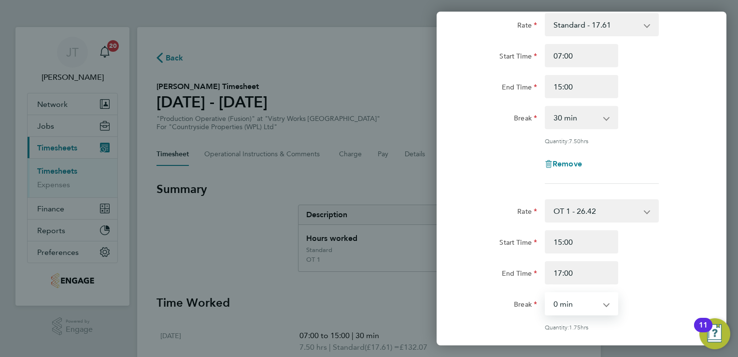
click at [546, 293] on select "0 min 15 min 30 min 45 min 60 min 75 min 90 min" at bounding box center [576, 303] width 60 height 21
click at [636, 255] on div "Start Time 15:00 End Time 17:00" at bounding box center [582, 257] width 244 height 54
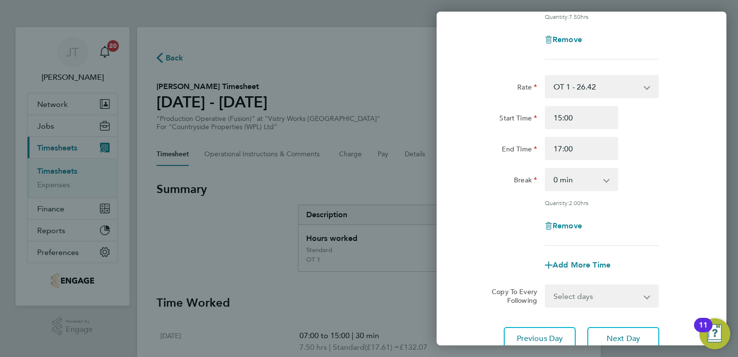
scroll to position [238, 0]
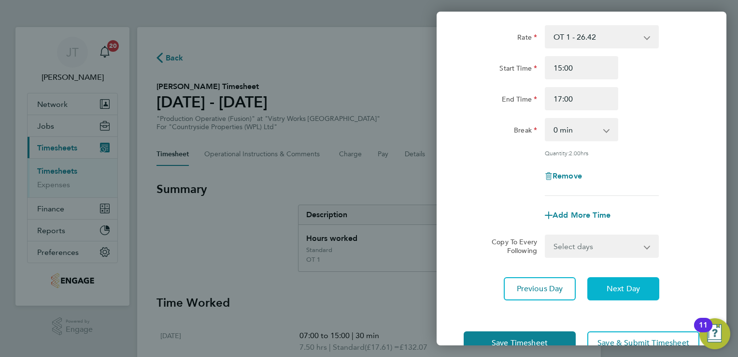
click at [608, 281] on button "Next Day" at bounding box center [624, 288] width 72 height 23
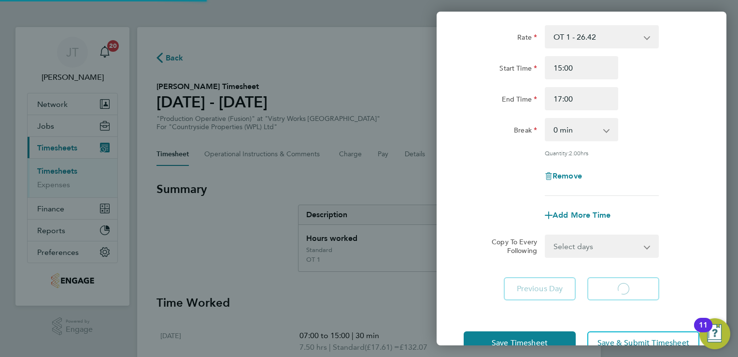
scroll to position [64, 0]
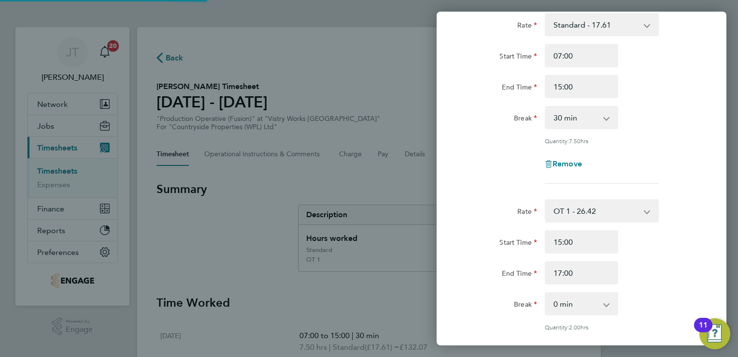
select select "15"
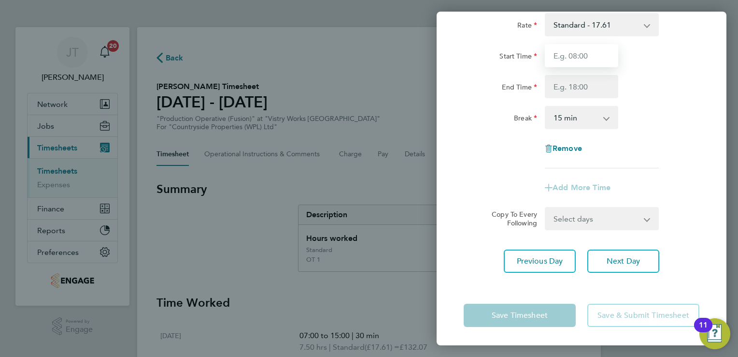
click at [603, 54] on input "Start Time" at bounding box center [581, 55] width 73 height 23
type input "07:00"
type input "15:00"
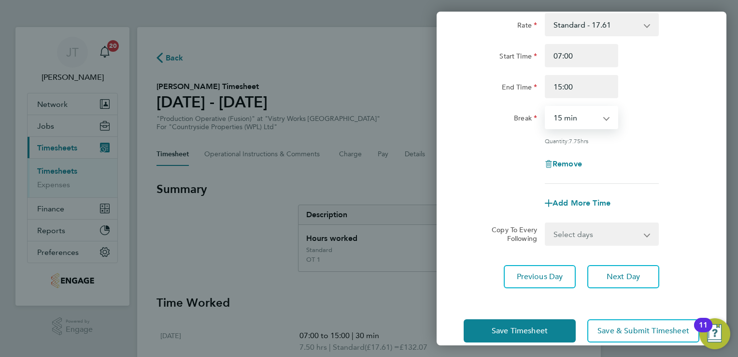
click at [579, 120] on select "0 min 15 min 30 min 45 min 60 min 75 min 90 min" at bounding box center [576, 117] width 60 height 21
select select "30"
click at [546, 107] on select "0 min 15 min 30 min 45 min 60 min 75 min 90 min" at bounding box center [576, 117] width 60 height 21
click at [634, 199] on div "Add More Time" at bounding box center [582, 202] width 244 height 23
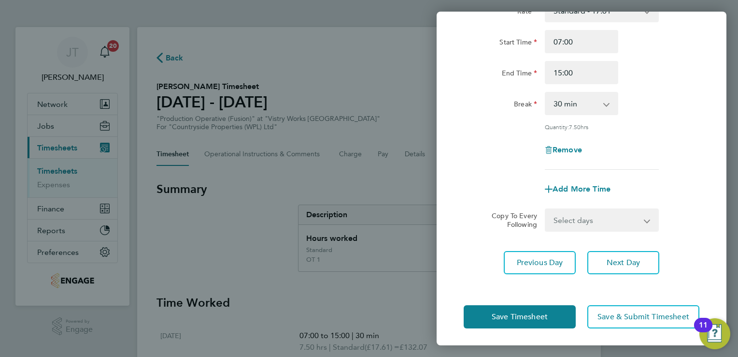
scroll to position [79, 0]
click at [581, 187] on span "Add More Time" at bounding box center [582, 187] width 58 height 9
select select "null"
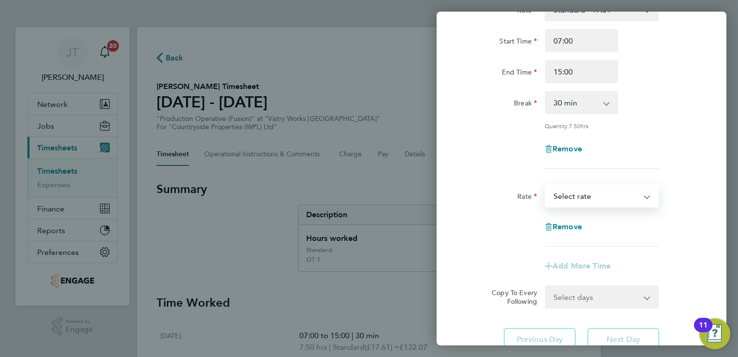
click at [581, 192] on select "BONUS - 13.50 Standard - 17.61 OT 1 - 26.42 OT2 - 35.22 PM Standard - 19.19 PM …" at bounding box center [596, 195] width 101 height 21
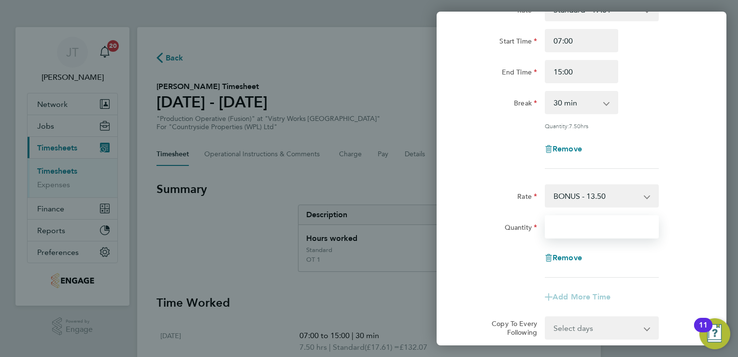
click at [588, 222] on input "Quantity" at bounding box center [602, 226] width 114 height 23
type input "2.37"
click at [691, 270] on div "Rate BONUS - 13.50 Standard - 17.61 OT 1 - 26.42 OT2 - 35.22 PM Standard - 19.1…" at bounding box center [582, 230] width 236 height 93
click at [680, 264] on div "Remove" at bounding box center [582, 257] width 244 height 23
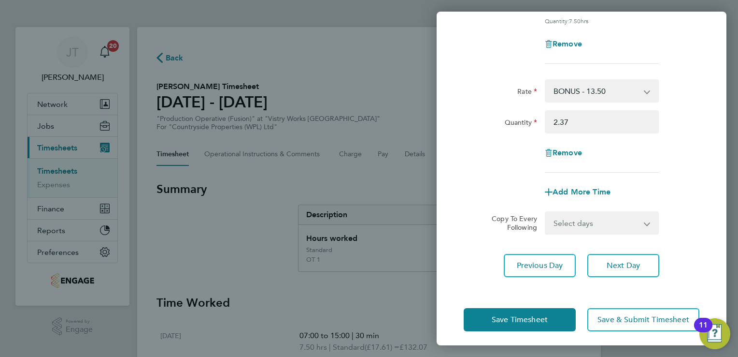
scroll to position [187, 0]
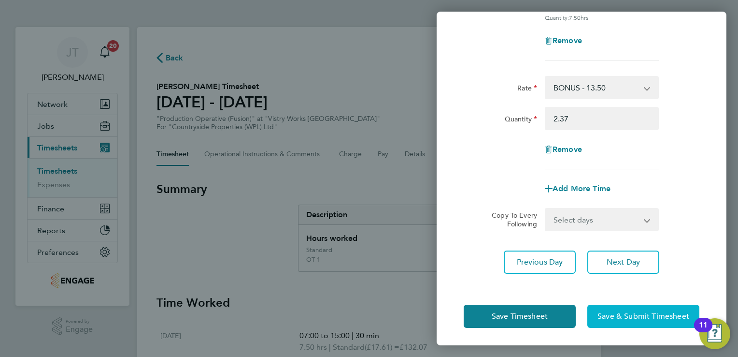
click at [622, 314] on span "Save & Submit Timesheet" at bounding box center [644, 316] width 92 height 10
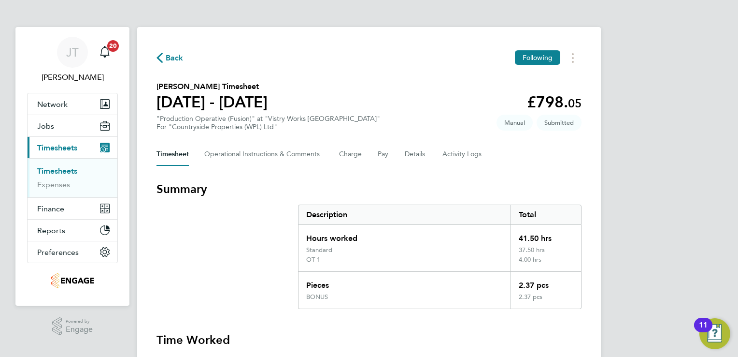
click at [168, 59] on span "Back" at bounding box center [175, 58] width 18 height 12
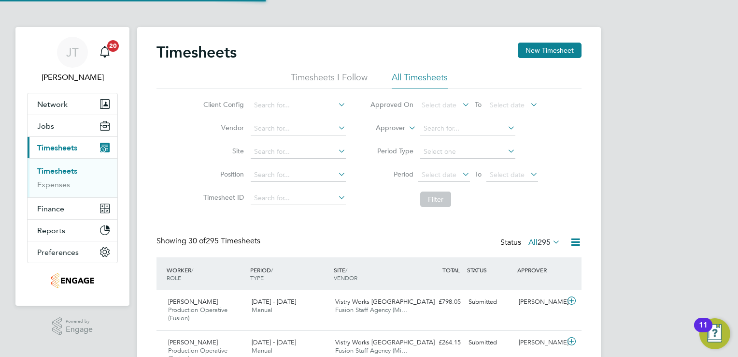
scroll to position [24, 84]
click at [529, 243] on label "All 295" at bounding box center [545, 242] width 32 height 10
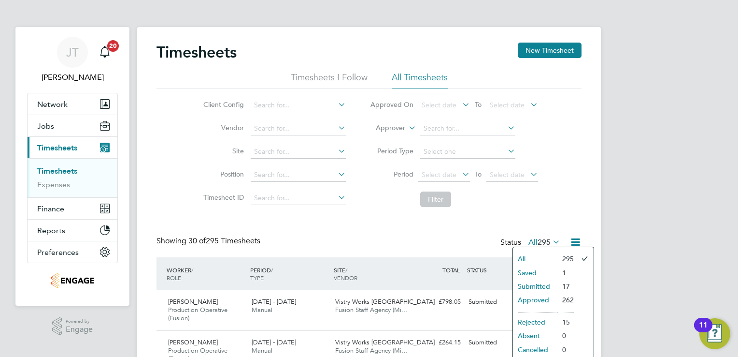
click at [529, 243] on label "All 295" at bounding box center [545, 242] width 32 height 10
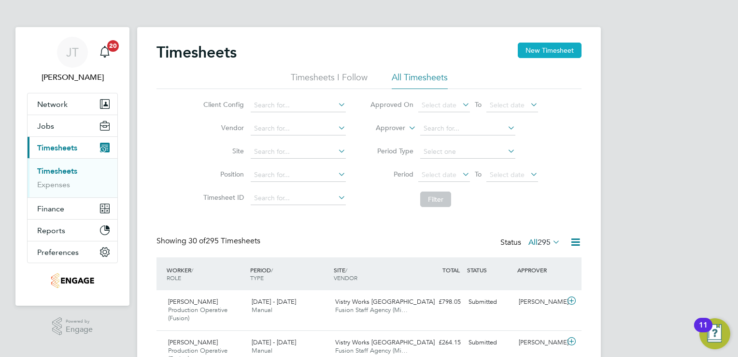
click at [543, 46] on button "New Timesheet" at bounding box center [550, 50] width 64 height 15
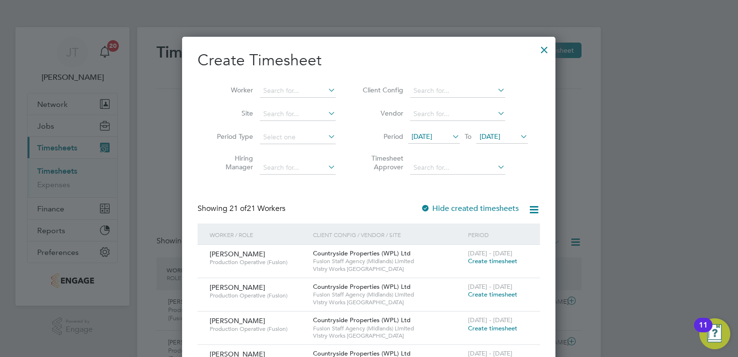
click at [431, 135] on span "[DATE]" at bounding box center [422, 136] width 21 height 9
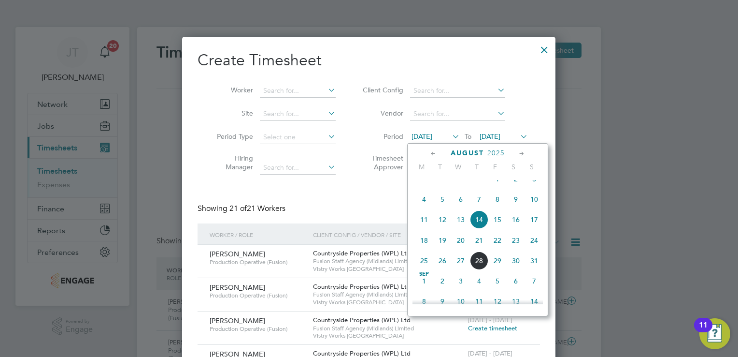
click at [419, 229] on span "11" at bounding box center [424, 219] width 18 height 18
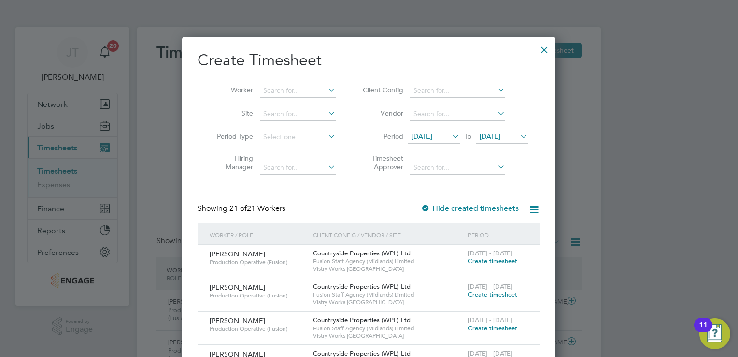
click at [501, 134] on span "[DATE]" at bounding box center [490, 136] width 21 height 9
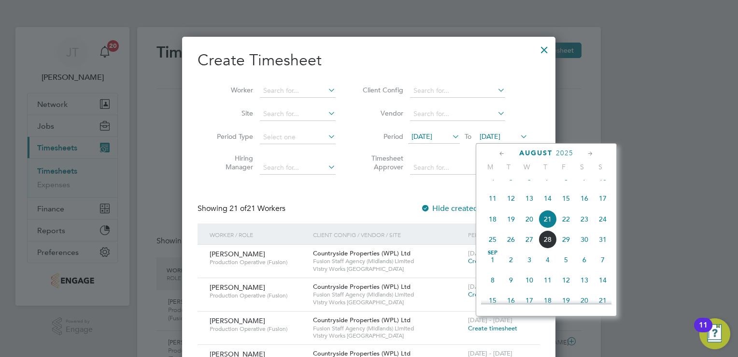
click at [603, 205] on span "17" at bounding box center [603, 198] width 18 height 18
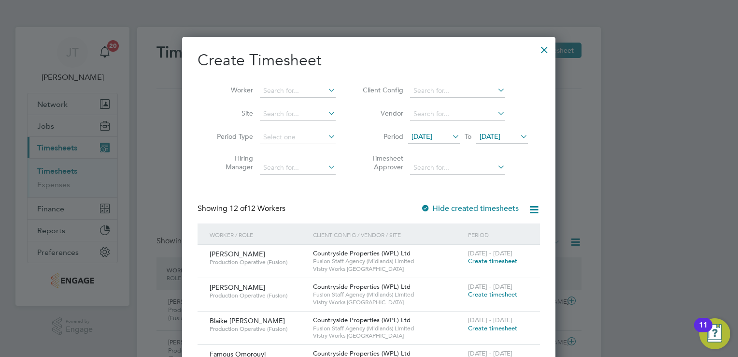
click at [490, 262] on span "Create timesheet" at bounding box center [492, 261] width 49 height 8
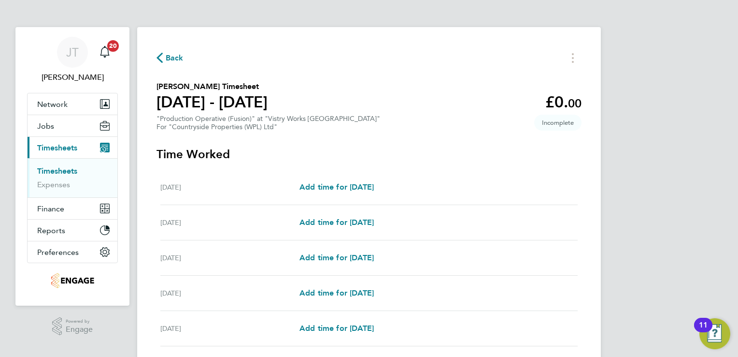
click at [359, 180] on div "[DATE] Add time for [DATE] Add time for [DATE]" at bounding box center [369, 187] width 418 height 35
click at [363, 187] on span "Add time for [DATE]" at bounding box center [337, 186] width 74 height 9
select select "15"
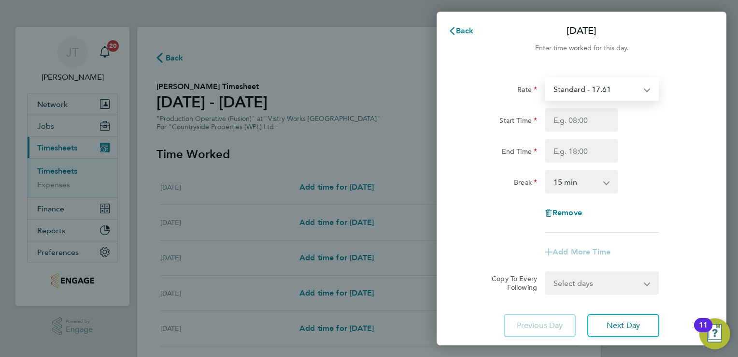
click at [567, 96] on select "Standard - 17.61 BONUS - 13.50 OT2 - 35.22 OT 1 - 26.42 PM Standard - 19.19 PM …" at bounding box center [596, 88] width 101 height 21
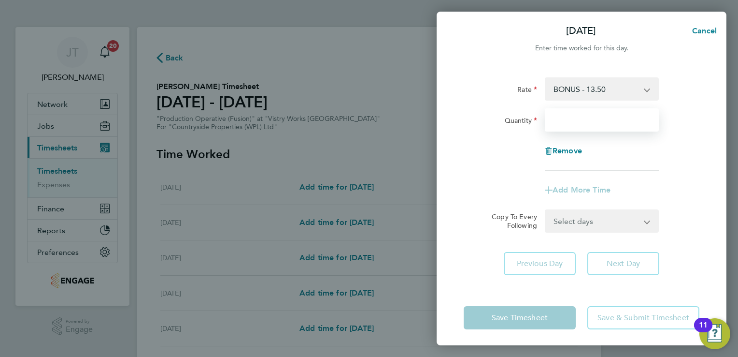
drag, startPoint x: 568, startPoint y: 98, endPoint x: 566, endPoint y: 118, distance: 20.4
click at [566, 118] on input "Quantity" at bounding box center [602, 119] width 114 height 23
type input "2.37"
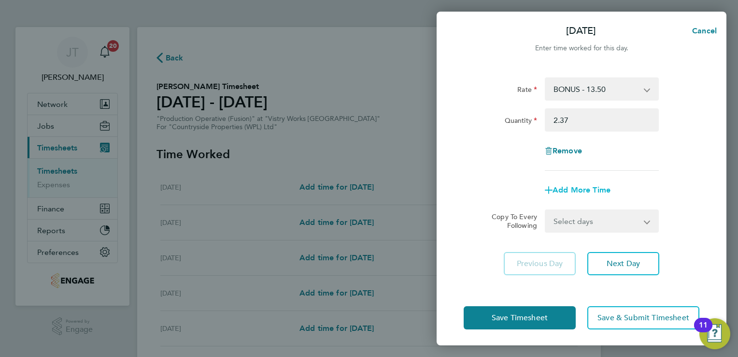
click at [562, 189] on span "Add More Time" at bounding box center [582, 189] width 58 height 9
select select "null"
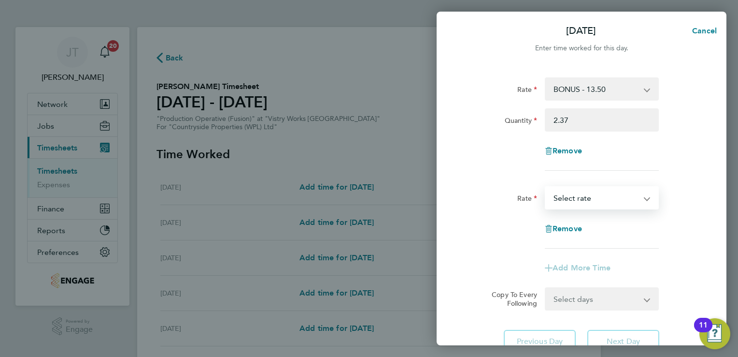
click at [564, 198] on select "Standard - 17.61 OT2 - 35.22 OT 1 - 26.42 PM Standard - 19.19 PM OT1 - 28.79 PM…" at bounding box center [596, 197] width 101 height 21
select select "15"
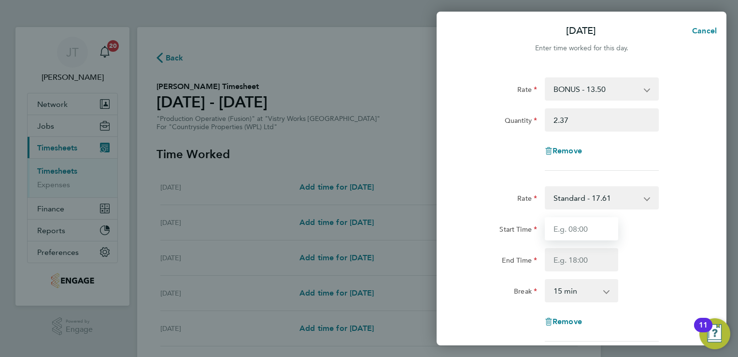
click at [564, 232] on input "Start Time" at bounding box center [581, 228] width 73 height 23
type input "07:00"
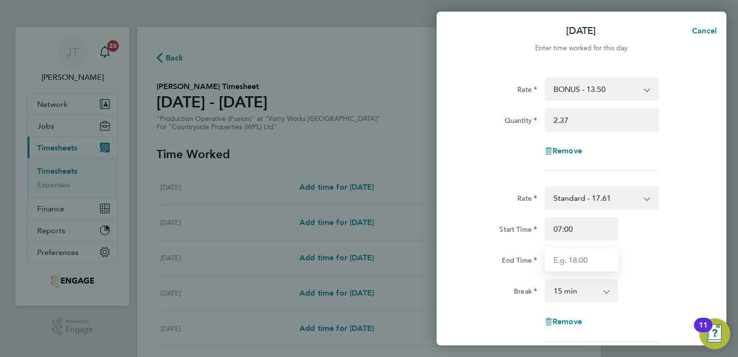
type input "15:00"
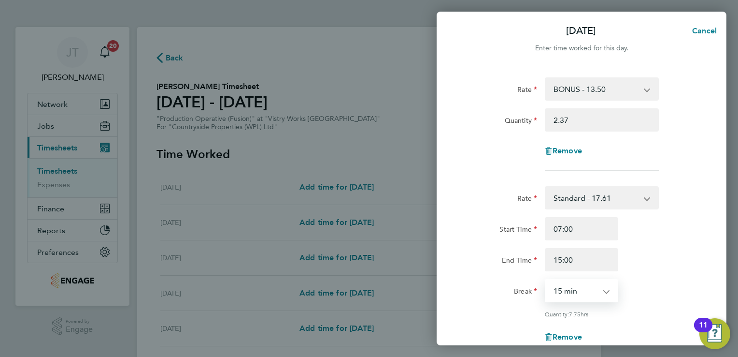
click at [582, 285] on select "0 min 15 min 30 min 45 min 60 min 75 min 90 min" at bounding box center [576, 290] width 60 height 21
select select "30"
click at [546, 280] on select "0 min 15 min 30 min 45 min 60 min 75 min 90 min" at bounding box center [576, 290] width 60 height 21
click at [668, 240] on div "Start Time 07:00 End Time 15:00" at bounding box center [582, 244] width 244 height 54
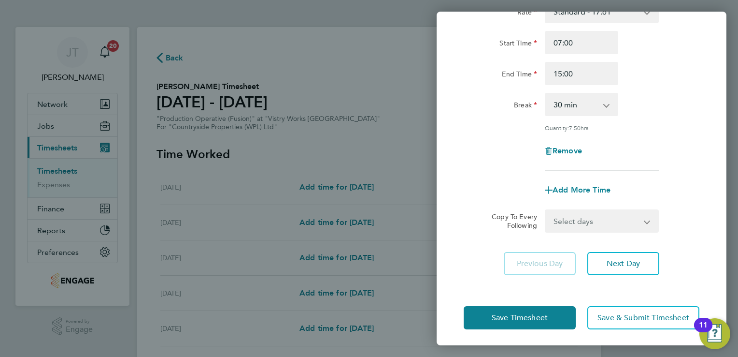
scroll to position [187, 0]
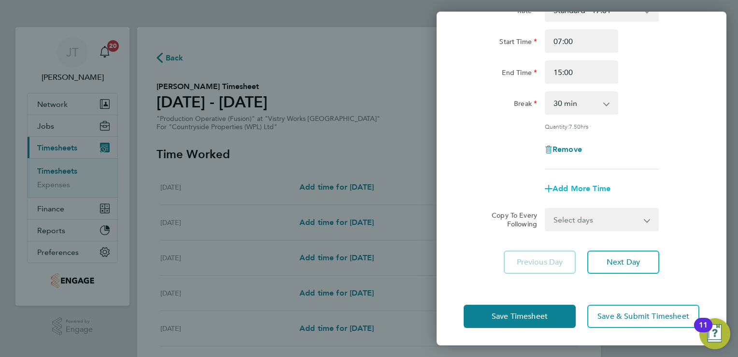
click at [584, 187] on span "Add More Time" at bounding box center [582, 188] width 58 height 9
select select "null"
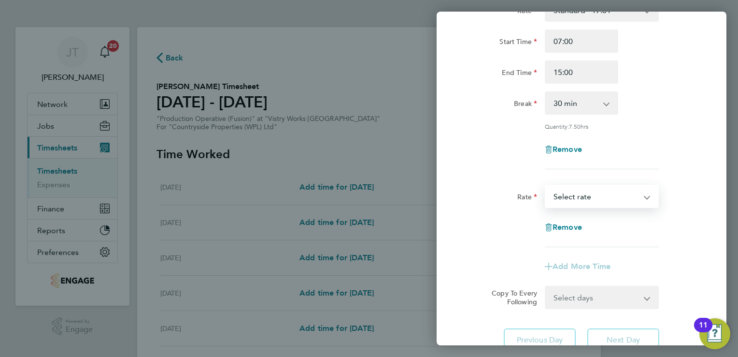
click at [585, 192] on select "Standard - 17.61 OT2 - 35.22 OT 1 - 26.42 PM Standard - 19.19 PM OT1 - 28.79 PM…" at bounding box center [596, 196] width 101 height 21
click at [680, 105] on div "Break 0 min 15 min 30 min 45 min 60 min 75 min 90 min" at bounding box center [582, 102] width 244 height 23
click at [574, 222] on span "Remove" at bounding box center [567, 226] width 29 height 9
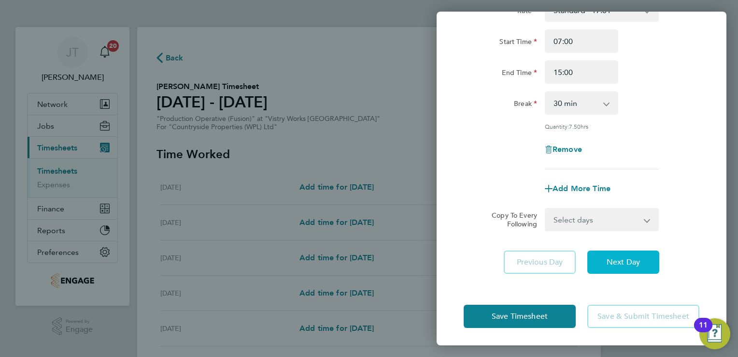
click at [604, 262] on button "Next Day" at bounding box center [624, 261] width 72 height 23
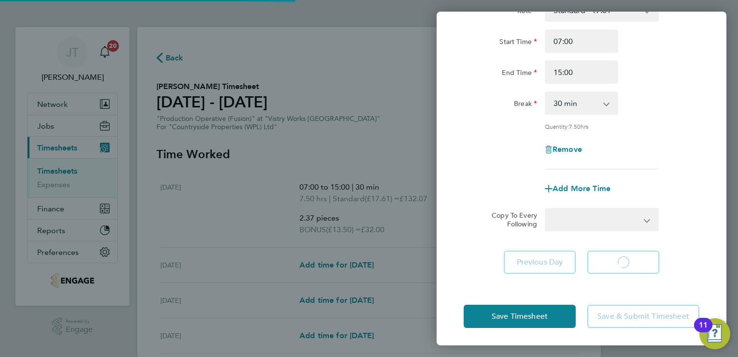
select select "15"
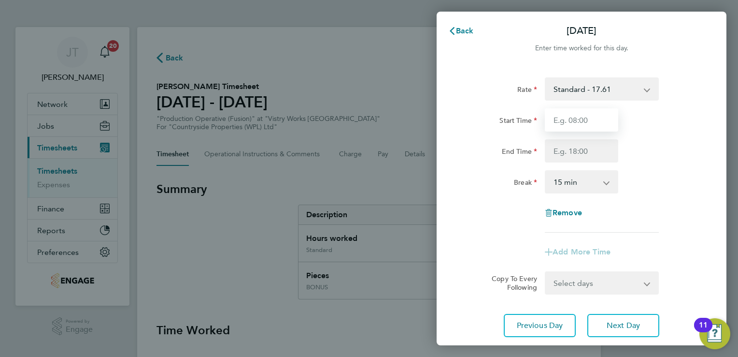
click at [578, 122] on input "Start Time" at bounding box center [581, 119] width 73 height 23
type input "07:00"
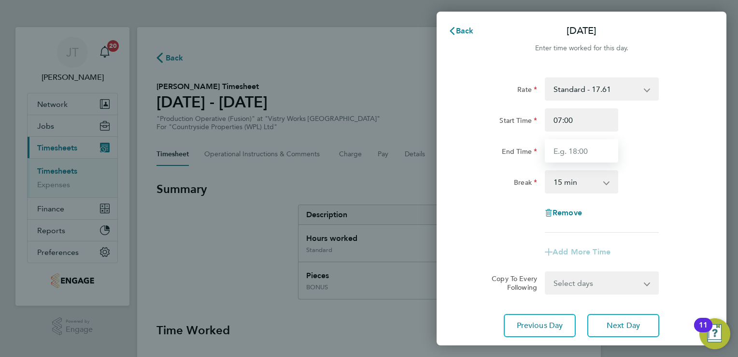
type input "15:00"
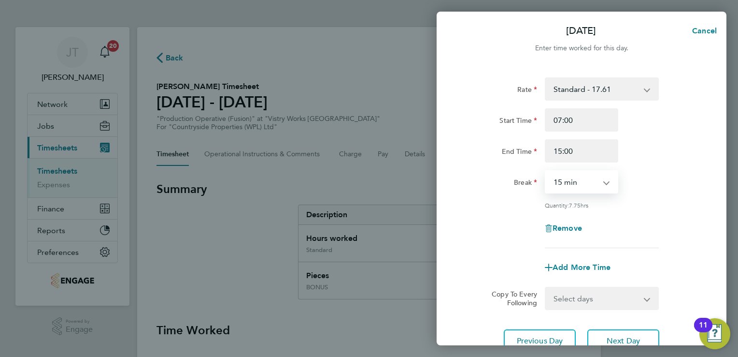
click at [586, 173] on select "0 min 15 min 30 min 45 min 60 min 75 min 90 min" at bounding box center [576, 181] width 60 height 21
select select "30"
click at [546, 171] on select "0 min 15 min 30 min 45 min 60 min 75 min 90 min" at bounding box center [576, 181] width 60 height 21
click at [611, 331] on button "Next Day" at bounding box center [624, 340] width 72 height 23
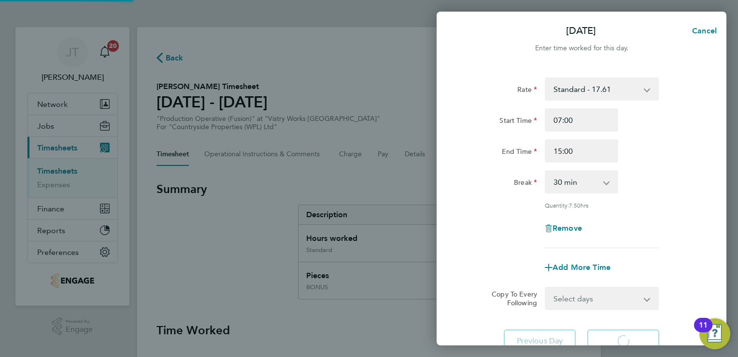
select select "15"
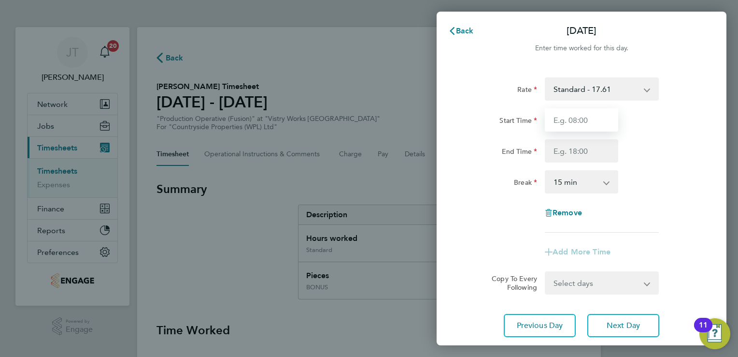
click at [562, 119] on input "Start Time" at bounding box center [581, 119] width 73 height 23
type input "07:00"
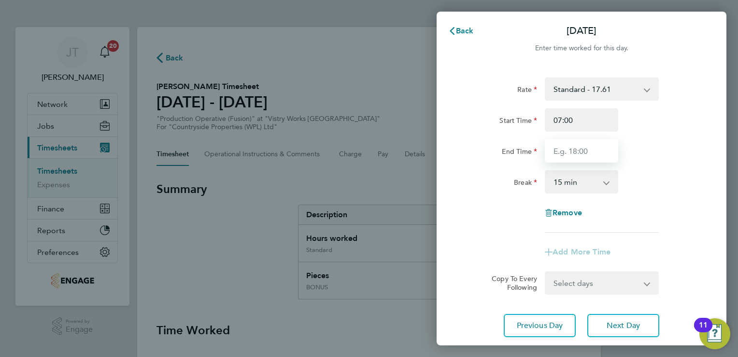
type input "15:00"
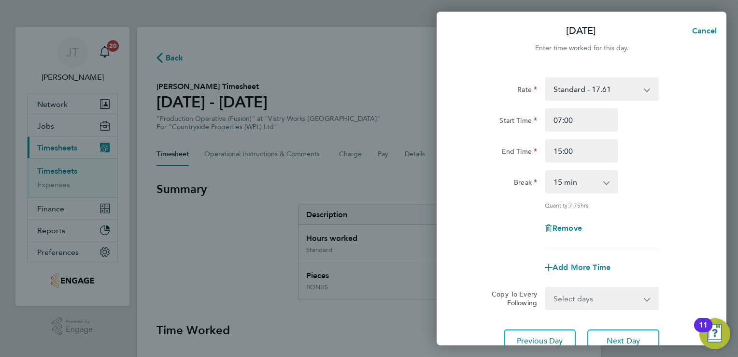
click at [572, 185] on select "0 min 15 min 30 min 45 min 60 min 75 min 90 min" at bounding box center [576, 181] width 60 height 21
select select "30"
click at [546, 171] on select "0 min 15 min 30 min 45 min 60 min 75 min 90 min" at bounding box center [576, 181] width 60 height 21
click at [574, 267] on span "Add More Time" at bounding box center [582, 266] width 58 height 9
select select "null"
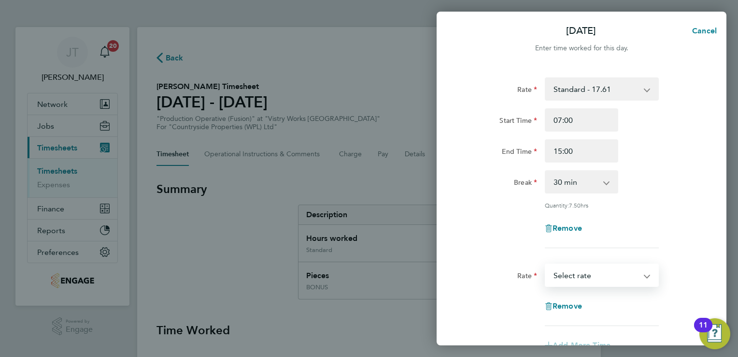
click at [564, 277] on select "BONUS - 13.50 Standard - 17.61 OT2 - 35.22 OT 1 - 26.42 PM Standard - 19.19 PM …" at bounding box center [596, 274] width 101 height 21
select select "15"
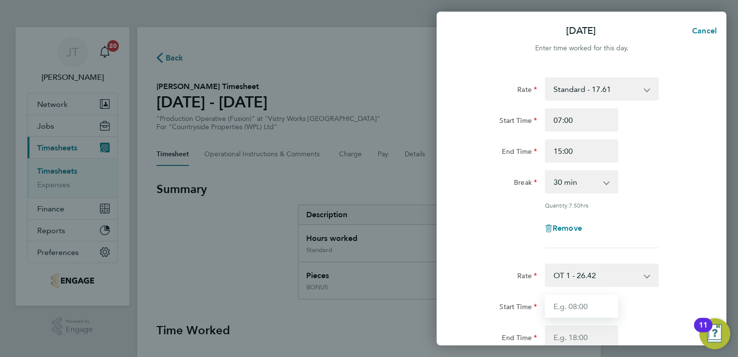
click at [581, 300] on input "Start Time" at bounding box center [581, 305] width 73 height 23
type input "15:00"
type input "17:00"
click at [635, 219] on div "Remove" at bounding box center [582, 227] width 244 height 23
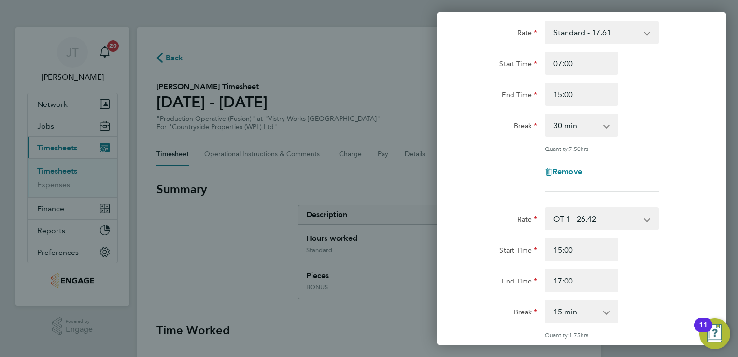
scroll to position [58, 0]
click at [588, 310] on select "0 min 15 min 30 min 45 min 60 min 75 min 90 min" at bounding box center [576, 309] width 60 height 21
select select "0"
click at [546, 299] on select "0 min 15 min 30 min 45 min 60 min 75 min 90 min" at bounding box center [576, 309] width 60 height 21
click at [629, 293] on div "Rate OT 1 - 26.42 BONUS - 13.50 Standard - 17.61 OT2 - 35.22 PM Standard - 19.1…" at bounding box center [582, 290] width 236 height 171
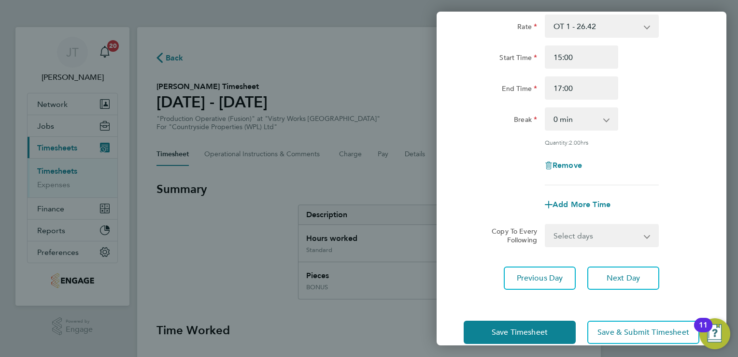
scroll to position [251, 0]
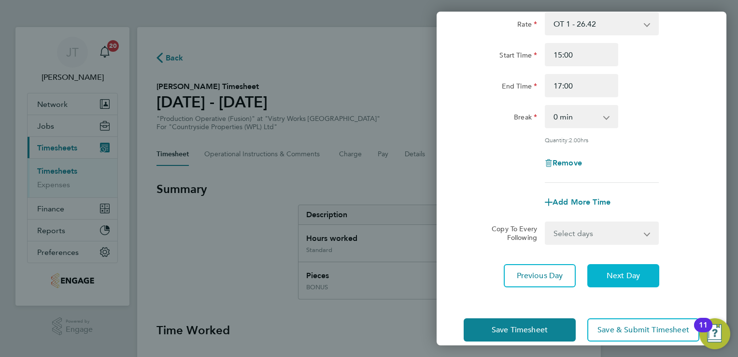
click at [620, 280] on button "Next Day" at bounding box center [624, 275] width 72 height 23
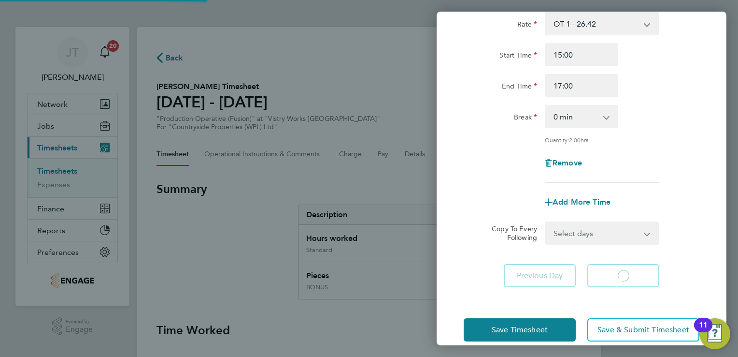
scroll to position [64, 0]
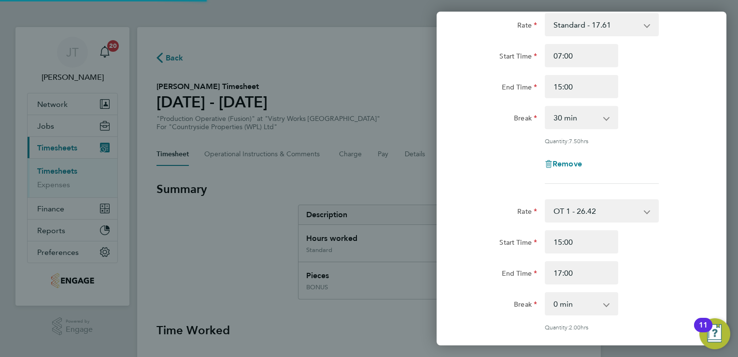
select select "15"
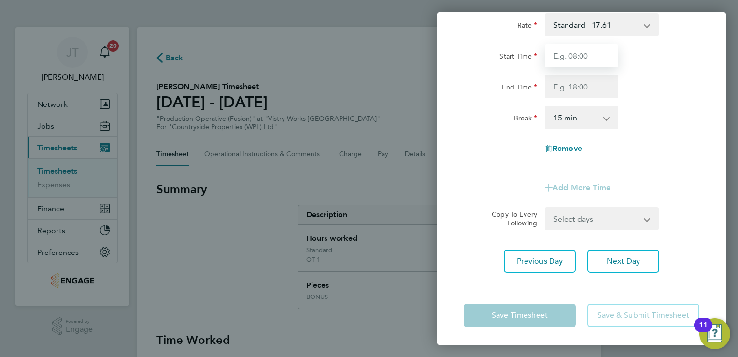
click at [549, 53] on input "Start Time" at bounding box center [581, 55] width 73 height 23
type input "07:00"
type input "15:00"
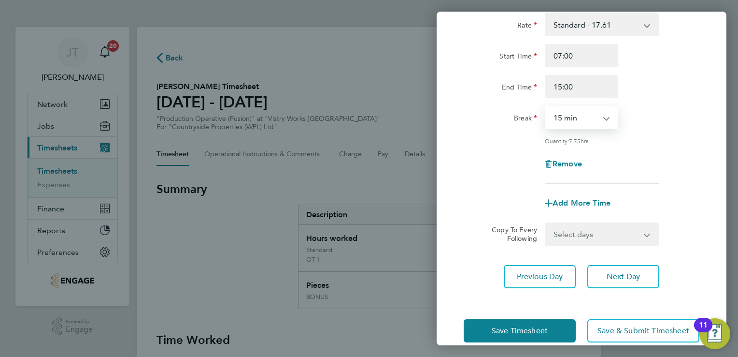
click at [599, 107] on select "0 min 15 min 30 min 45 min 60 min 75 min 90 min" at bounding box center [576, 117] width 60 height 21
select select "30"
click at [546, 107] on select "0 min 15 min 30 min 45 min 60 min 75 min 90 min" at bounding box center [576, 117] width 60 height 21
click at [578, 200] on span "Add More Time" at bounding box center [582, 202] width 58 height 9
select select "null"
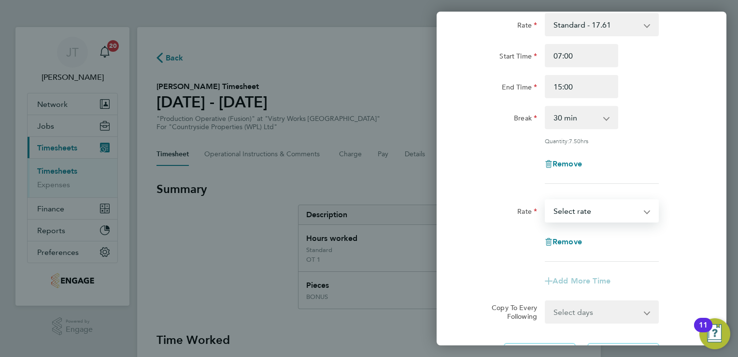
click at [578, 200] on select "BONUS - 13.50 Standard - 17.61 OT2 - 35.22 OT 1 - 26.42 PM Standard - 19.19 PM …" at bounding box center [596, 210] width 101 height 21
select select "15"
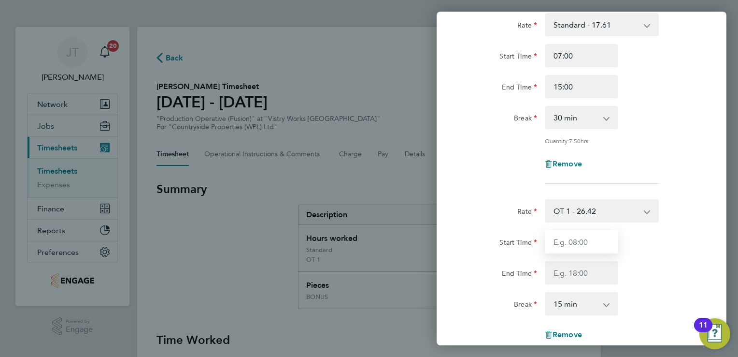
click at [553, 230] on input "Start Time" at bounding box center [581, 241] width 73 height 23
type input "15:00"
type input "17:00"
click at [582, 306] on select "0 min 15 min 30 min 45 min 60 min 75 min 90 min" at bounding box center [576, 303] width 60 height 21
click at [546, 293] on select "0 min 15 min 30 min 45 min 60 min 75 min 90 min" at bounding box center [576, 303] width 60 height 21
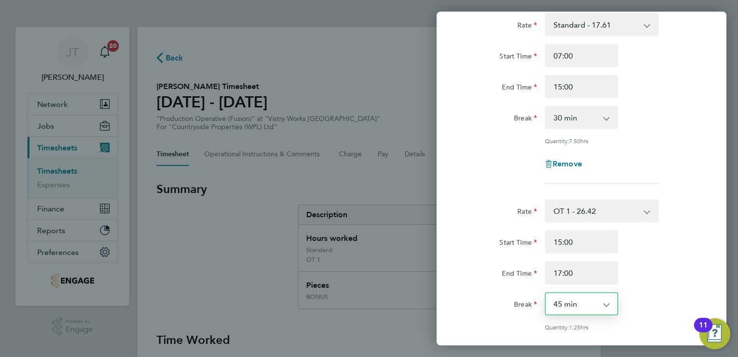
click at [591, 299] on select "0 min 15 min 30 min 45 min 60 min 75 min 90 min" at bounding box center [576, 303] width 60 height 21
select select "0"
click at [546, 293] on select "0 min 15 min 30 min 45 min 60 min 75 min 90 min" at bounding box center [576, 303] width 60 height 21
click at [645, 246] on div "Start Time 15:00" at bounding box center [582, 241] width 244 height 23
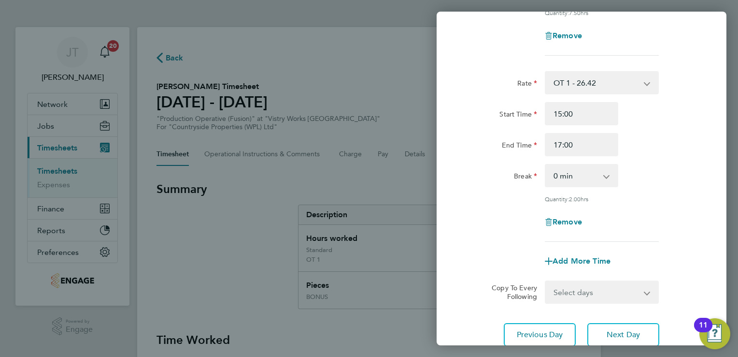
scroll to position [264, 0]
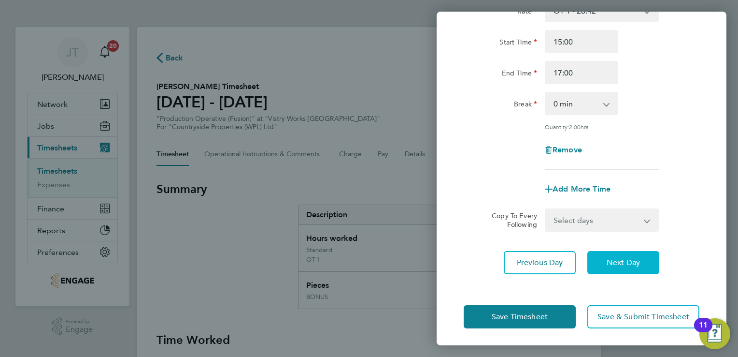
click at [617, 262] on span "Next Day" at bounding box center [623, 263] width 33 height 10
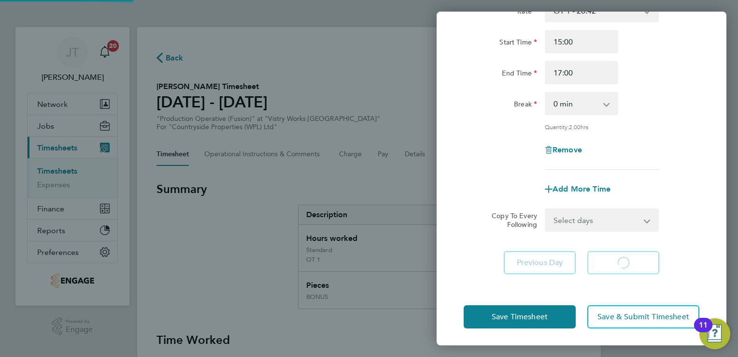
select select "15"
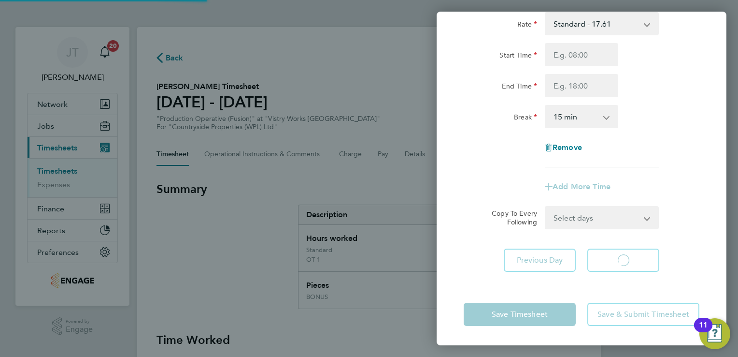
scroll to position [64, 0]
select select "15"
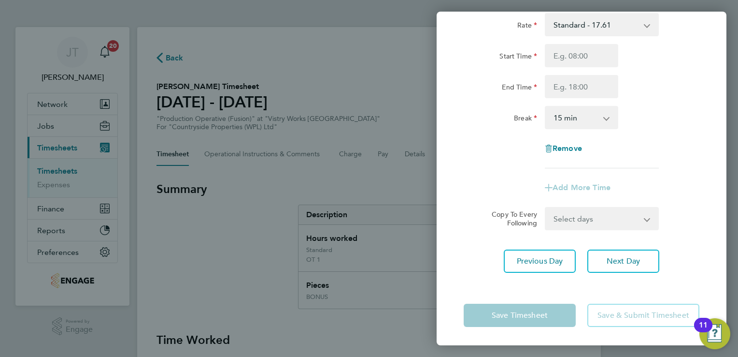
click at [640, 92] on div "End Time" at bounding box center [582, 86] width 244 height 23
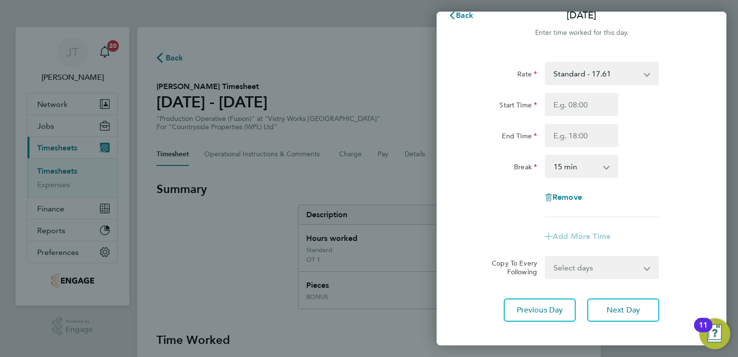
scroll to position [0, 0]
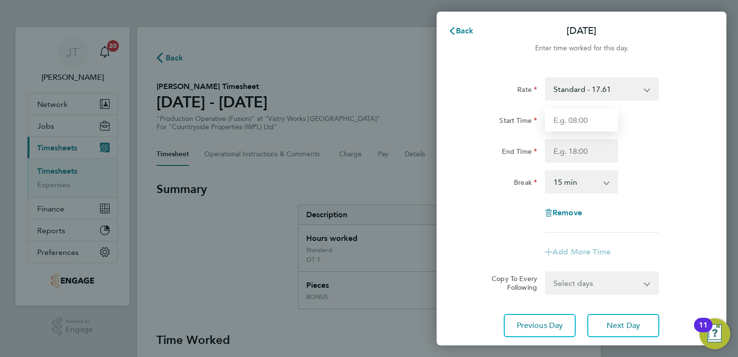
click at [584, 118] on input "Start Time" at bounding box center [581, 119] width 73 height 23
type input "07:00"
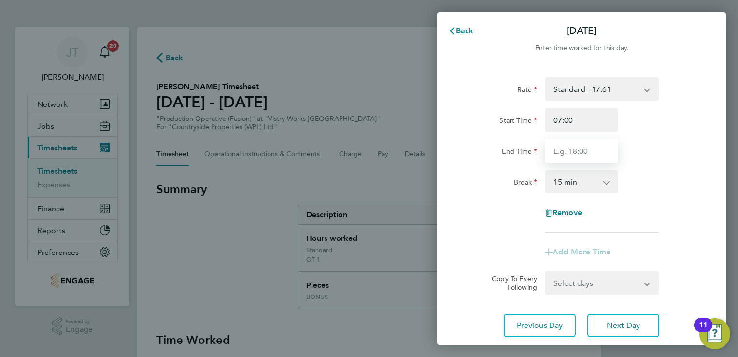
type input "15:00"
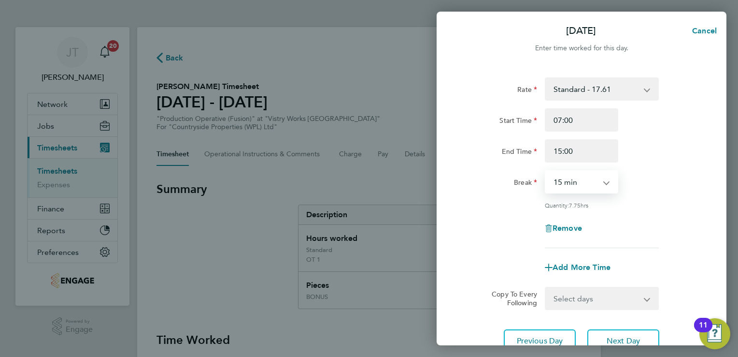
click at [592, 174] on select "0 min 15 min 30 min 45 min 60 min 75 min 90 min" at bounding box center [576, 181] width 60 height 21
select select "30"
click at [546, 171] on select "0 min 15 min 30 min 45 min 60 min 75 min 90 min" at bounding box center [576, 181] width 60 height 21
click at [651, 199] on div "Rate Standard - 17.61 BONUS - 13.50 OT2 - 35.22 OT 1 - 26.42 PM Standard - 19.1…" at bounding box center [582, 162] width 236 height 171
click at [665, 201] on div "Quantity: 7.50 hrs" at bounding box center [582, 205] width 244 height 8
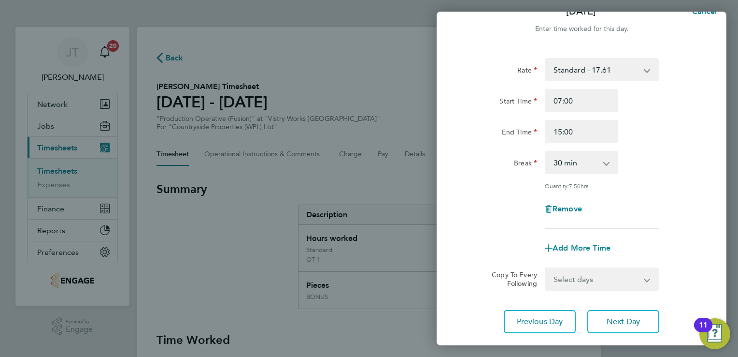
scroll to position [79, 0]
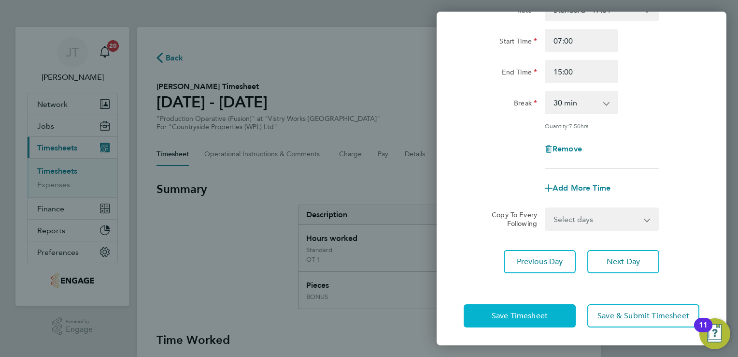
click at [543, 320] on button "Save Timesheet" at bounding box center [520, 315] width 112 height 23
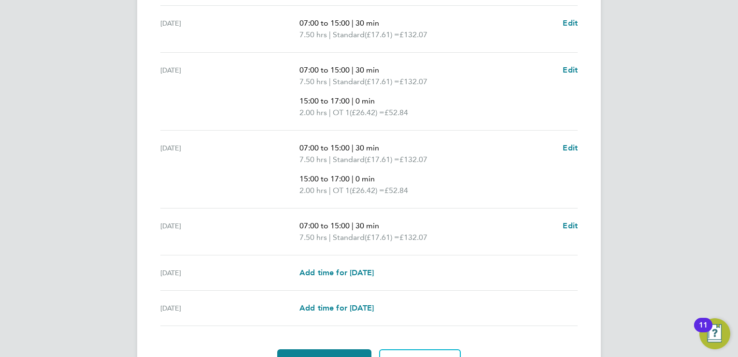
scroll to position [445, 0]
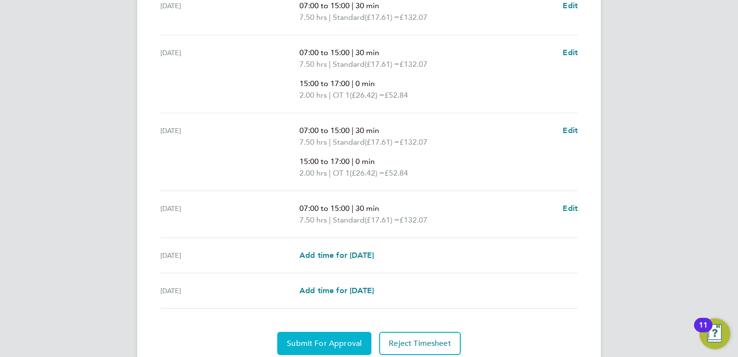
click at [352, 338] on span "Submit For Approval" at bounding box center [324, 343] width 75 height 10
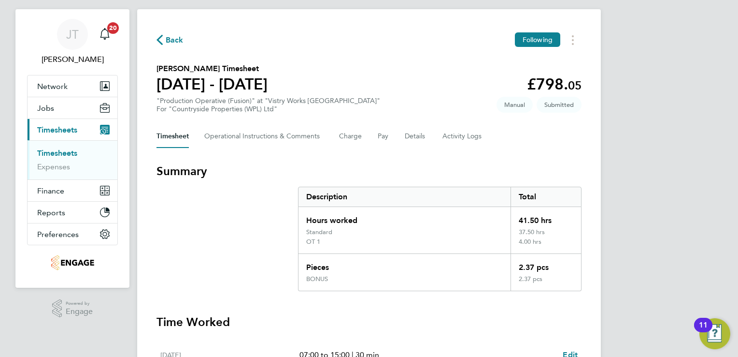
scroll to position [0, 0]
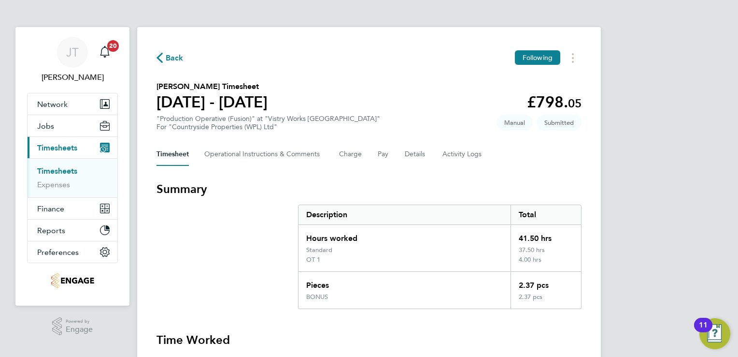
click at [177, 59] on span "Back" at bounding box center [175, 58] width 18 height 12
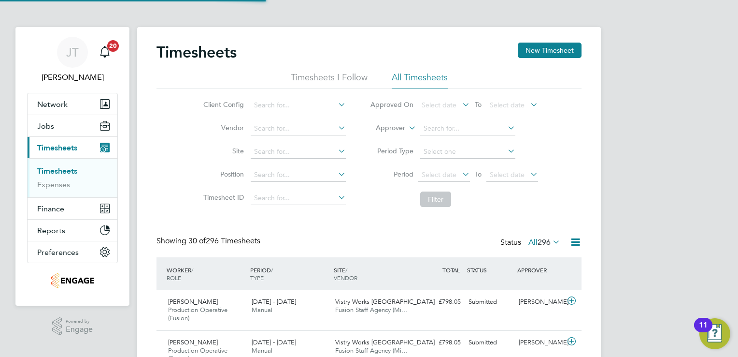
scroll to position [32, 84]
click at [545, 43] on button "New Timesheet" at bounding box center [550, 50] width 64 height 15
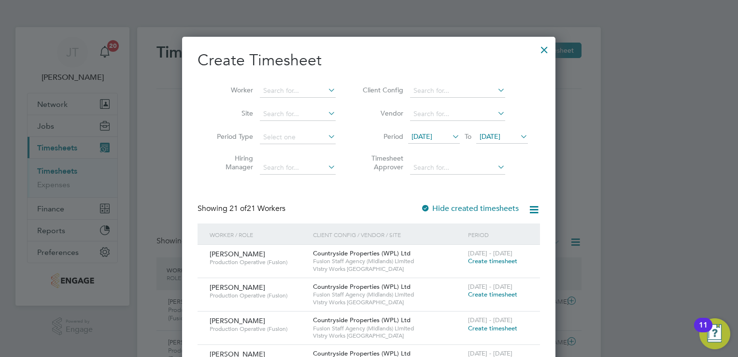
click at [437, 130] on span "[DATE]" at bounding box center [434, 136] width 52 height 13
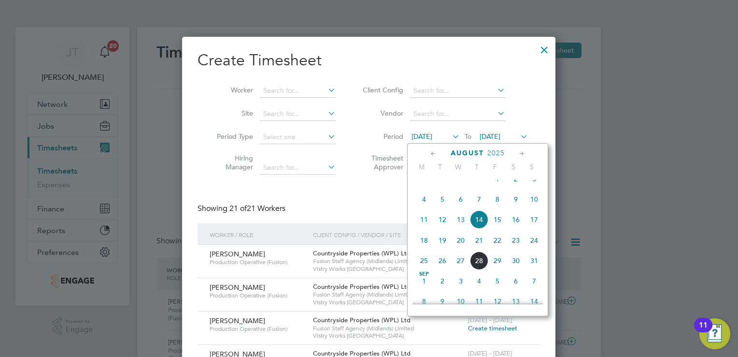
click at [423, 229] on span "11" at bounding box center [424, 219] width 18 height 18
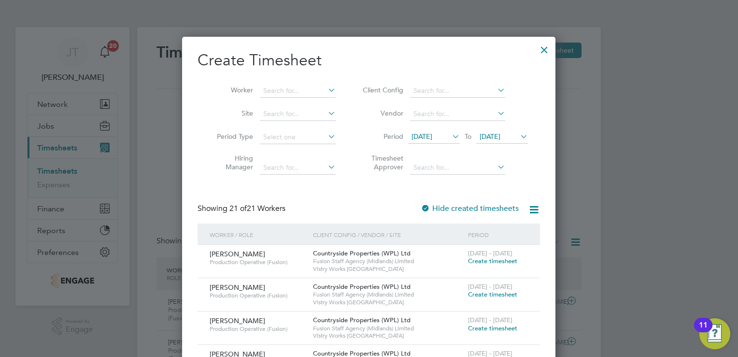
click at [498, 142] on span "[DATE]" at bounding box center [502, 136] width 52 height 13
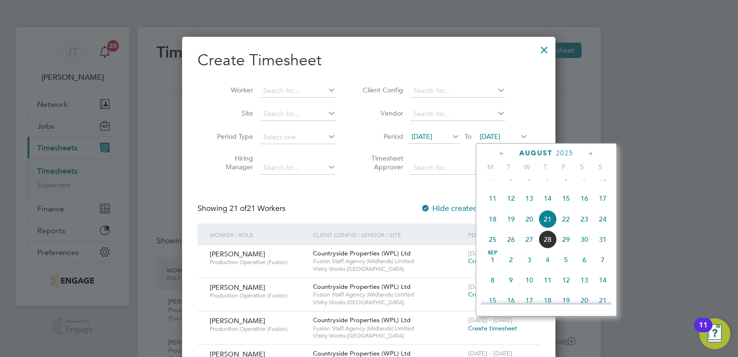
click at [599, 207] on span "17" at bounding box center [603, 198] width 18 height 18
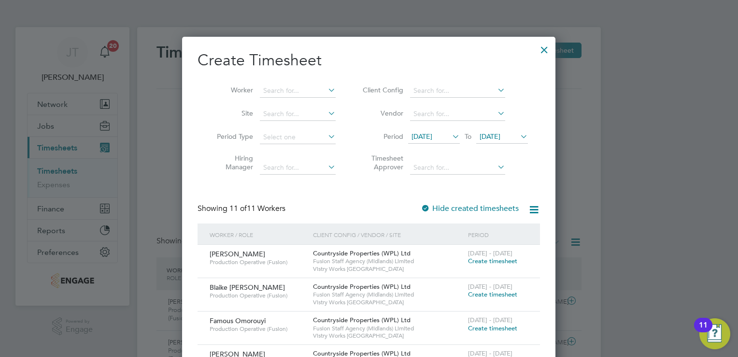
click at [481, 262] on span "Create timesheet" at bounding box center [492, 261] width 49 height 8
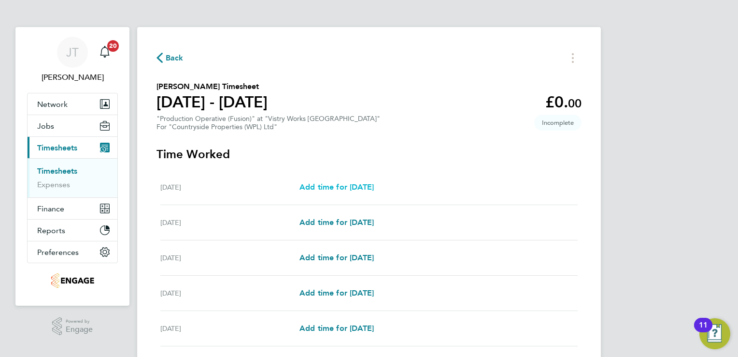
click at [334, 185] on span "Add time for [DATE]" at bounding box center [337, 186] width 74 height 9
select select "15"
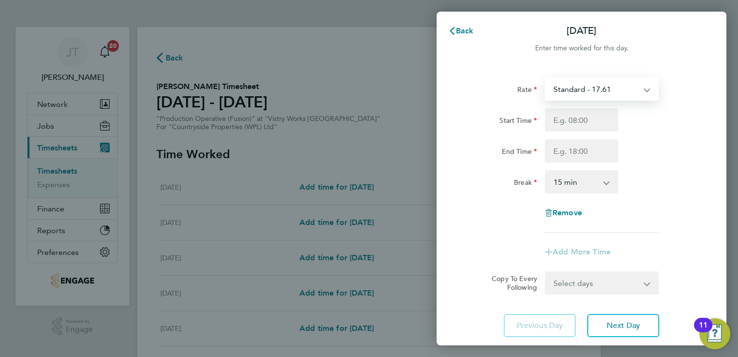
click at [610, 84] on select "Standard - 17.61 BONUS - 13.50 OT 1 - 26.42 OT2 - 35.22 PM Standard - 19.19 PM …" at bounding box center [596, 88] width 101 height 21
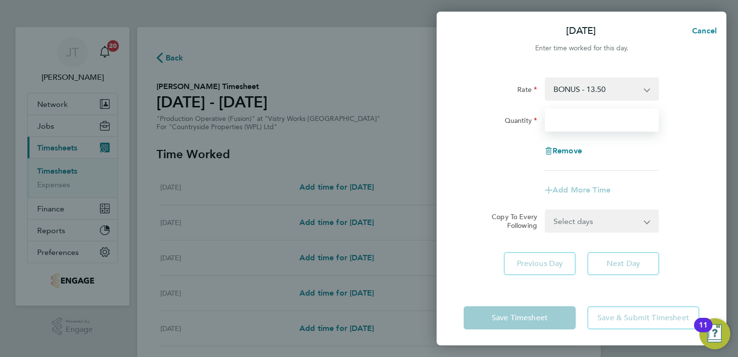
drag, startPoint x: 608, startPoint y: 95, endPoint x: 586, endPoint y: 121, distance: 34.6
click at [586, 121] on input "Quantity" at bounding box center [602, 119] width 114 height 23
type input "2.37"
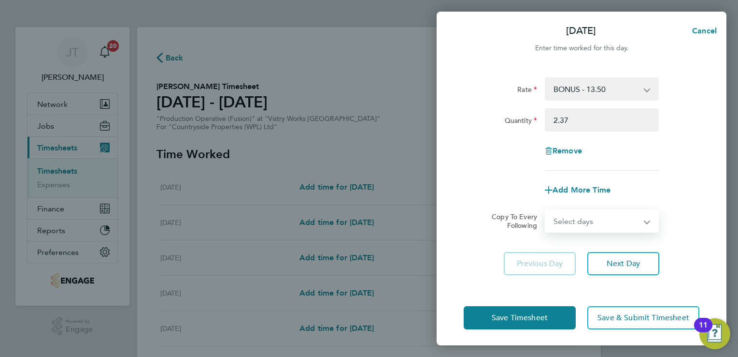
click at [579, 219] on select "Select days Day Weekday (Mon-Fri) Weekend (Sat-Sun) [DATE] [DATE] [DATE] [DATE]…" at bounding box center [596, 220] width 101 height 21
click at [732, 143] on div "[DATE] Cancel Enter time worked for this day. Rate BONUS - 13.50 Standard - 17.…" at bounding box center [369, 178] width 738 height 357
drag, startPoint x: 569, startPoint y: 181, endPoint x: 566, endPoint y: 195, distance: 14.2
click at [566, 195] on div "Add More Time" at bounding box center [581, 189] width 81 height 23
drag, startPoint x: 566, startPoint y: 195, endPoint x: 547, endPoint y: 191, distance: 19.7
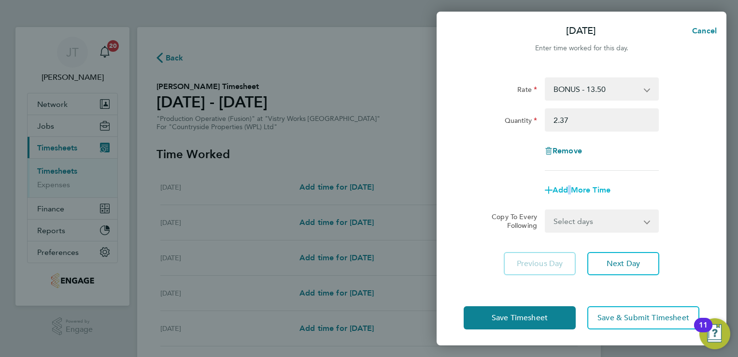
click at [547, 191] on icon "button" at bounding box center [549, 190] width 8 height 8
select select "null"
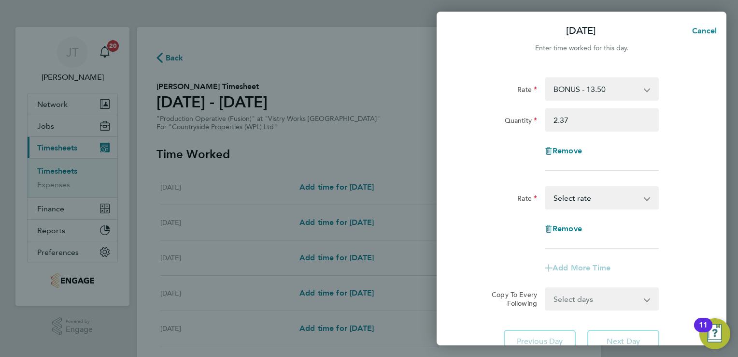
click at [551, 210] on div "Rate Standard - 17.61 OT 1 - 26.42 OT2 - 35.22 PM Standard - 19.19 PM OT1 - 28.…" at bounding box center [582, 217] width 236 height 62
click at [571, 201] on select "Standard - 17.61 OT 1 - 26.42 OT2 - 35.22 PM Standard - 19.19 PM OT1 - 28.79 PM…" at bounding box center [596, 197] width 101 height 21
select select "15"
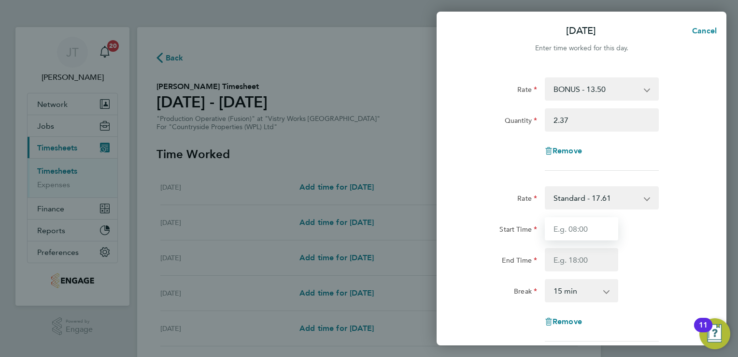
click at [564, 228] on input "Start Time" at bounding box center [581, 228] width 73 height 23
type input "07:00"
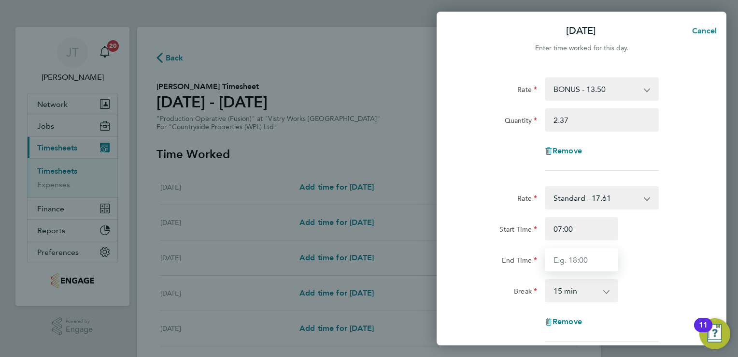
type input "15:00"
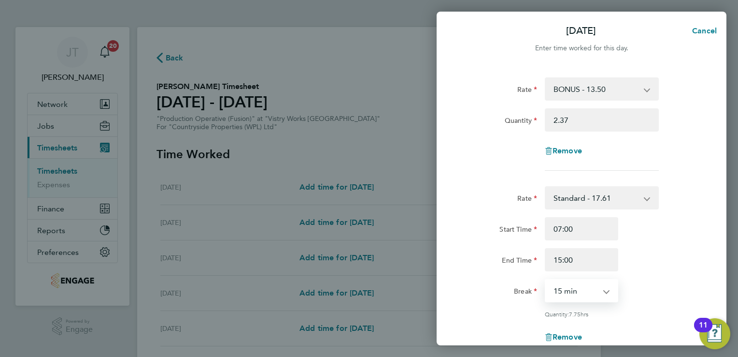
click at [594, 293] on select "0 min 15 min 30 min 45 min 60 min 75 min 90 min" at bounding box center [576, 290] width 60 height 21
select select "30"
click at [546, 280] on select "0 min 15 min 30 min 45 min 60 min 75 min 90 min" at bounding box center [576, 290] width 60 height 21
click at [659, 243] on div "Start Time 07:00 End Time 15:00" at bounding box center [582, 244] width 244 height 54
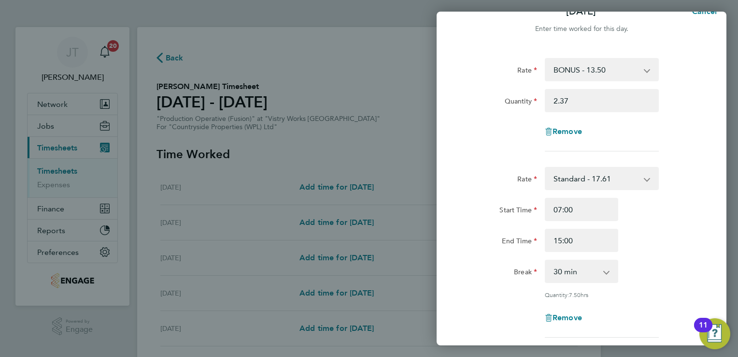
scroll to position [77, 0]
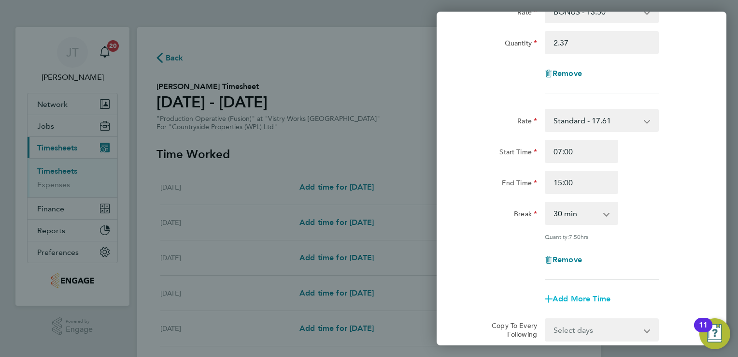
click at [561, 295] on span "Add More Time" at bounding box center [582, 298] width 58 height 9
select select "null"
click at [564, 310] on select "Standard - 17.61 OT 1 - 26.42 OT2 - 35.22 PM Standard - 19.19 PM OT1 - 28.79 PM…" at bounding box center [596, 306] width 101 height 21
select select "15"
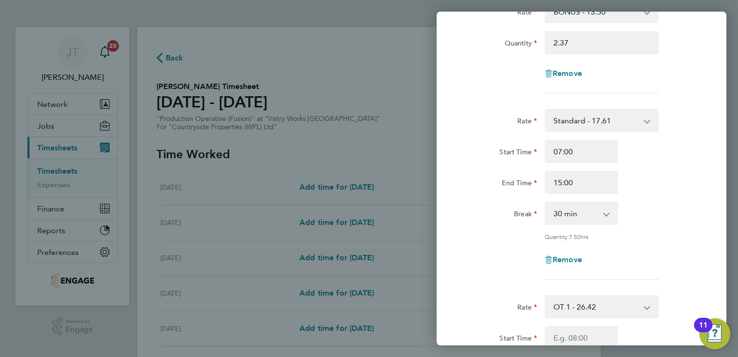
click at [656, 231] on div "Rate Standard - 17.61 OT 1 - 26.42 OT2 - 35.22 PM Standard - 19.19 PM OT1 - 28.…" at bounding box center [582, 194] width 236 height 171
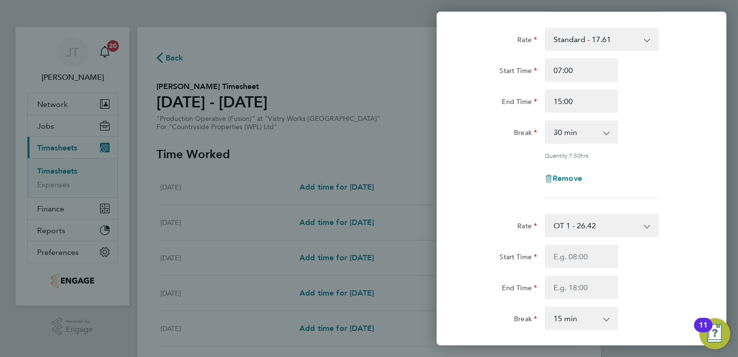
scroll to position [174, 0]
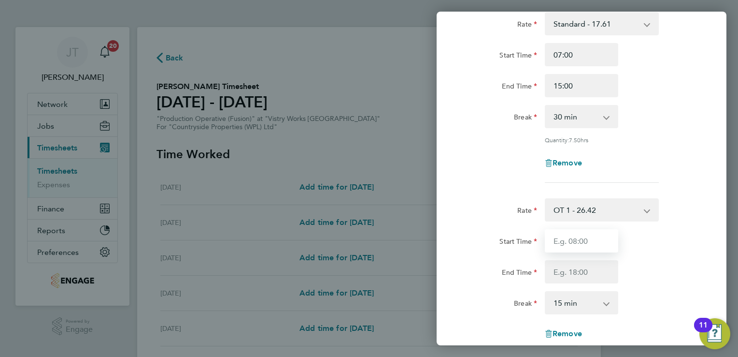
click at [569, 236] on input "Start Time" at bounding box center [581, 240] width 73 height 23
type input "15:00"
click at [562, 270] on input "17:00" at bounding box center [581, 271] width 73 height 23
type input "16:00"
click at [592, 306] on select "0 min 15 min 30 min 45 min 60 min 75 min 90 min" at bounding box center [576, 302] width 60 height 21
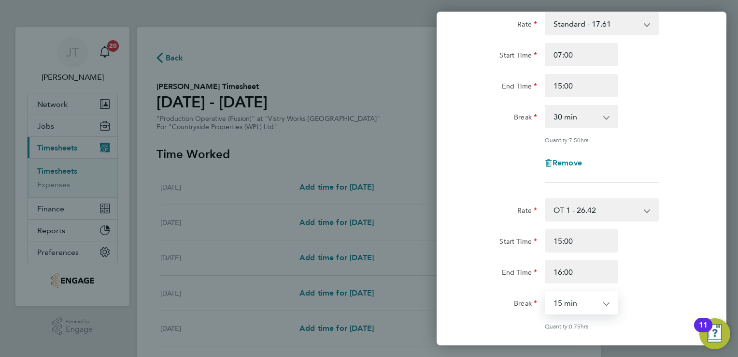
select select "0"
click at [546, 292] on select "0 min 15 min 30 min 45 min" at bounding box center [576, 302] width 60 height 21
click at [676, 248] on div "Start Time 15:00" at bounding box center [582, 240] width 244 height 23
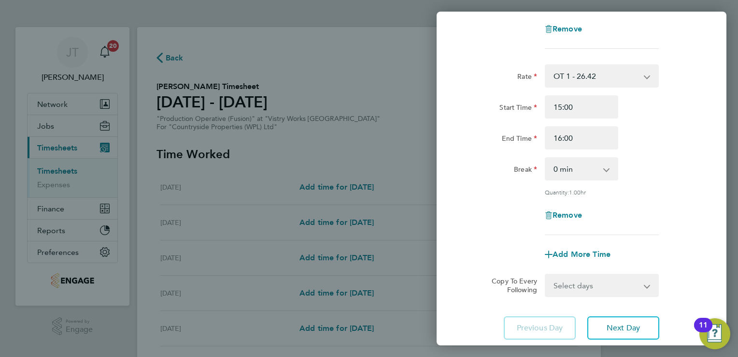
scroll to position [329, 0]
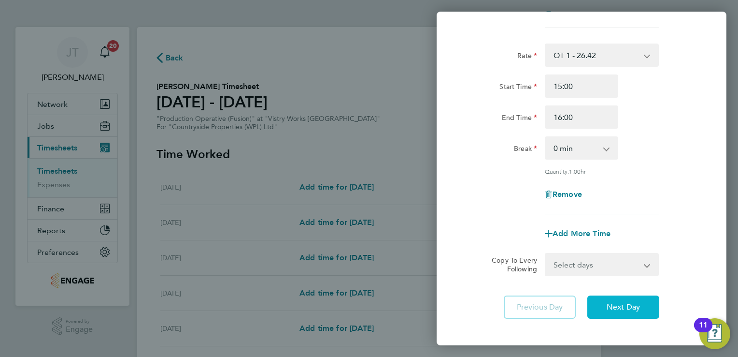
click at [634, 295] on button "Next Day" at bounding box center [624, 306] width 72 height 23
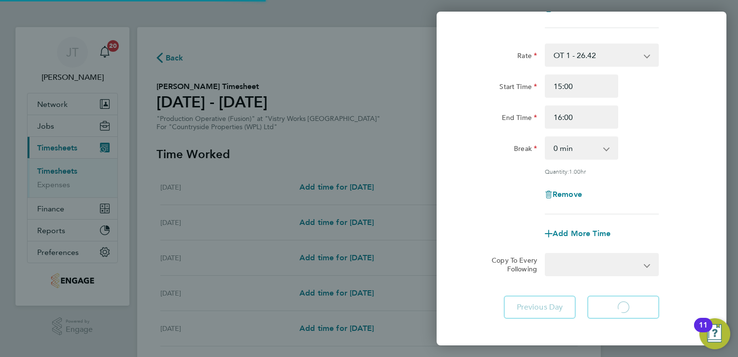
select select "15"
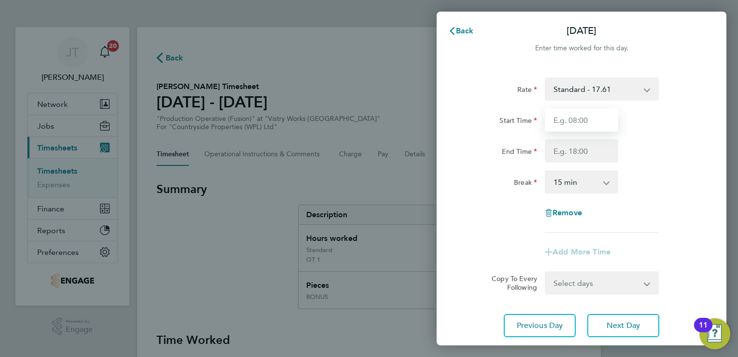
click at [580, 109] on input "Start Time" at bounding box center [581, 119] width 73 height 23
type input "07:00"
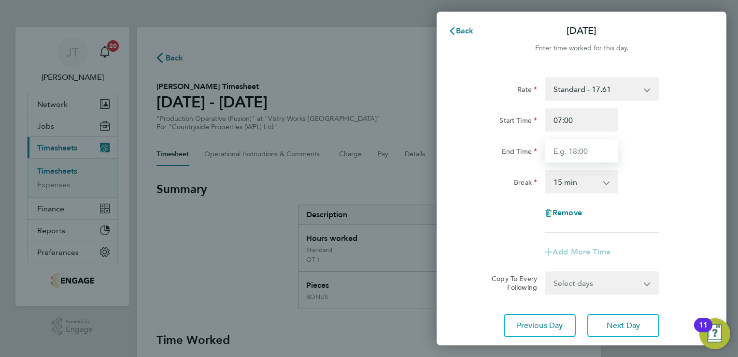
type input "15:00"
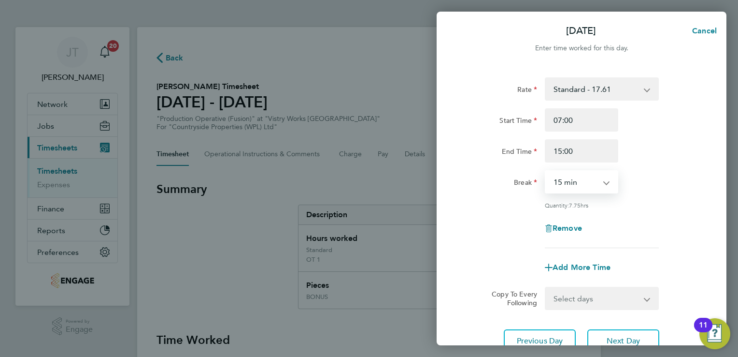
drag, startPoint x: 595, startPoint y: 182, endPoint x: 594, endPoint y: 232, distance: 50.8
click at [594, 232] on div "Rate Standard - 17.61 BONUS - 13.50 OT 1 - 26.42 OT2 - 35.22 PM Standard - 19.1…" at bounding box center [582, 162] width 236 height 171
select select "30"
click at [546, 171] on select "0 min 15 min 30 min 45 min 60 min 75 min 90 min" at bounding box center [576, 181] width 60 height 21
click at [601, 267] on span "Add More Time" at bounding box center [582, 266] width 58 height 9
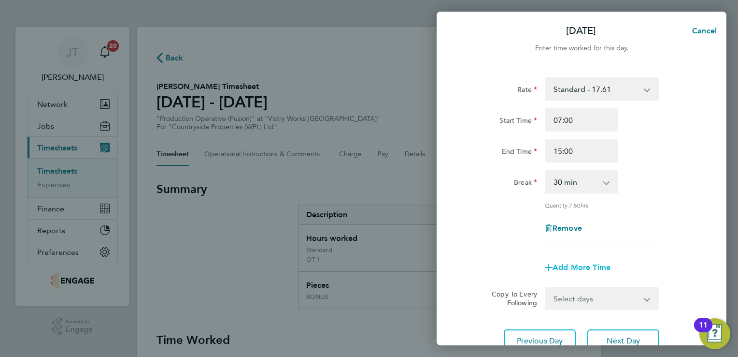
select select "null"
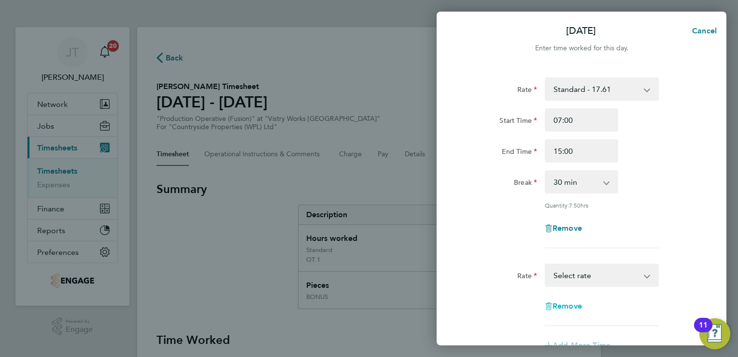
click at [576, 307] on span "Remove" at bounding box center [567, 305] width 29 height 9
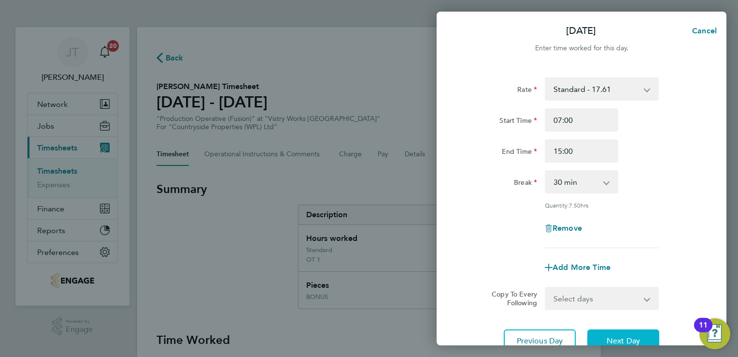
click at [626, 336] on span "Next Day" at bounding box center [623, 341] width 33 height 10
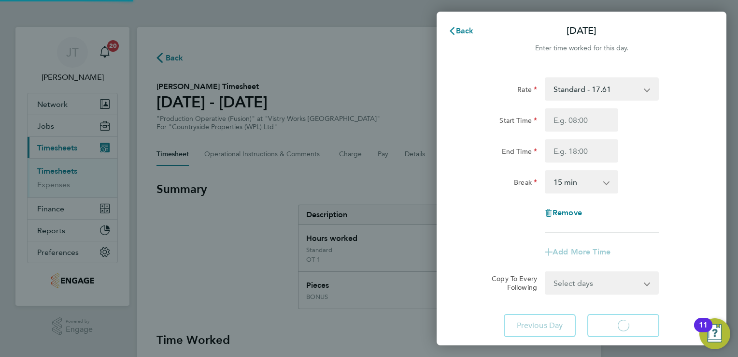
select select "15"
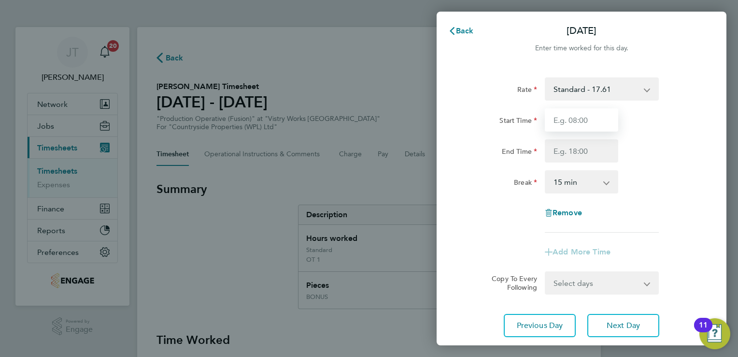
click at [571, 123] on input "Start Time" at bounding box center [581, 119] width 73 height 23
type input "07:00"
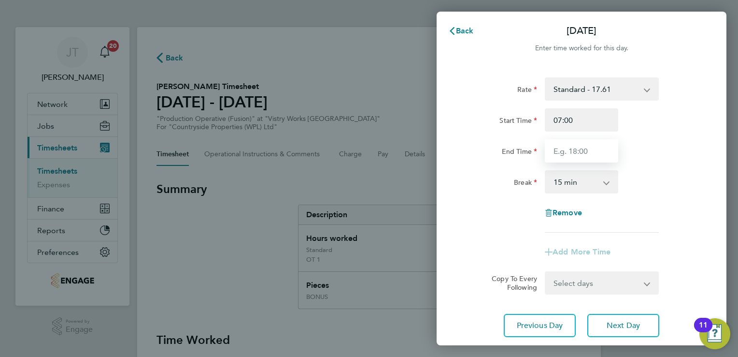
type input "15:00"
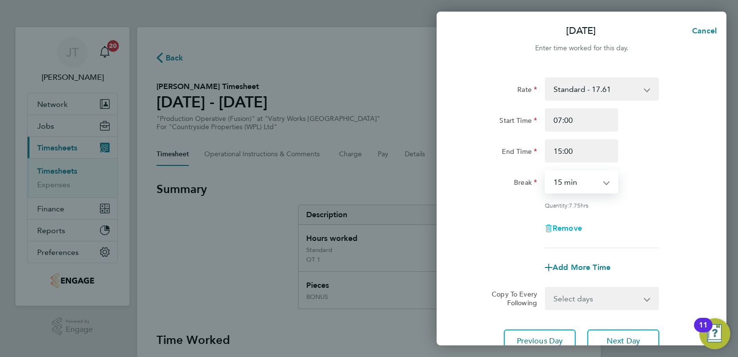
drag, startPoint x: 579, startPoint y: 182, endPoint x: 580, endPoint y: 227, distance: 45.0
click at [580, 227] on div "Rate Standard - 17.61 BONUS - 13.50 OT 1 - 26.42 OT2 - 35.22 PM Standard - 19.1…" at bounding box center [582, 162] width 236 height 171
select select "30"
click at [546, 171] on select "0 min 15 min 30 min 45 min 60 min 75 min 90 min" at bounding box center [576, 181] width 60 height 21
click at [601, 267] on span "Add More Time" at bounding box center [582, 266] width 58 height 9
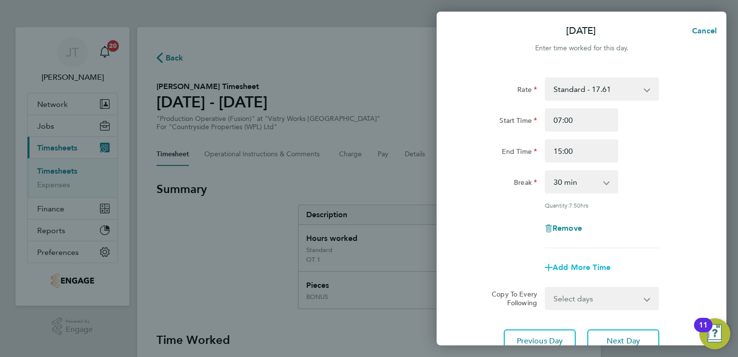
select select "null"
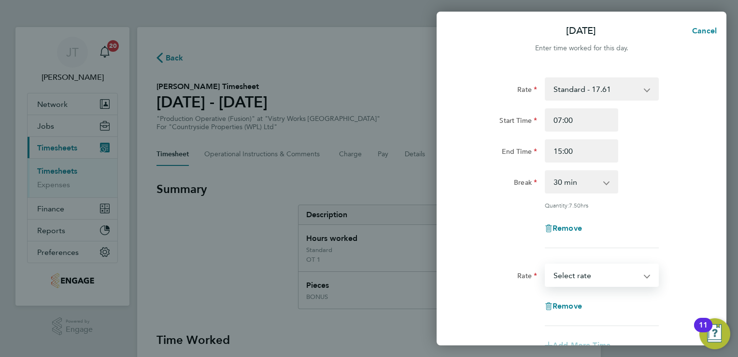
click at [590, 277] on select "BONUS - 13.50 Standard - 17.61 OT 1 - 26.42 OT2 - 35.22 PM Standard - 19.19 PM …" at bounding box center [596, 274] width 101 height 21
select select "15"
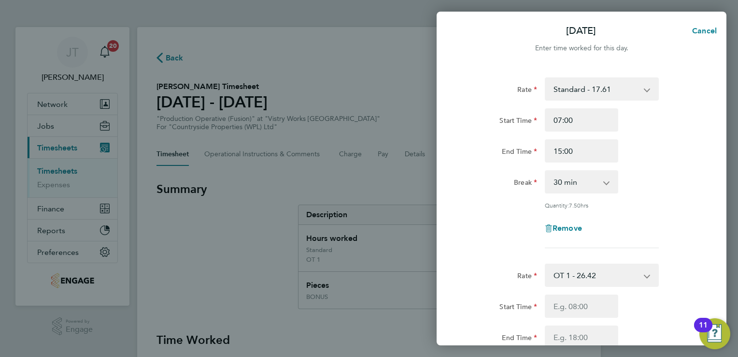
click at [591, 317] on div "Start Time End Time" at bounding box center [582, 321] width 244 height 54
click at [580, 305] on input "Start Time" at bounding box center [581, 305] width 73 height 23
type input "15:00"
type input "17:00"
click at [667, 227] on div "Remove" at bounding box center [582, 227] width 244 height 23
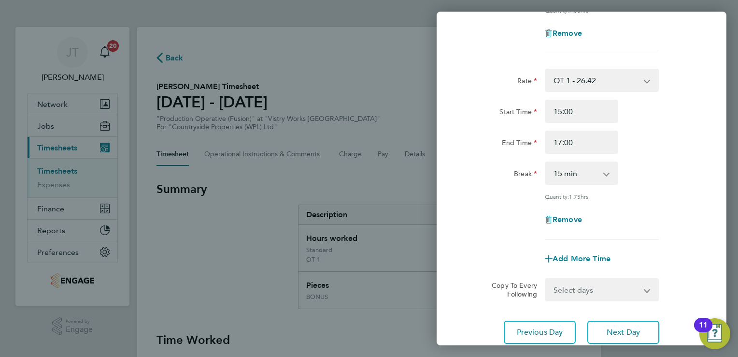
scroll to position [213, 0]
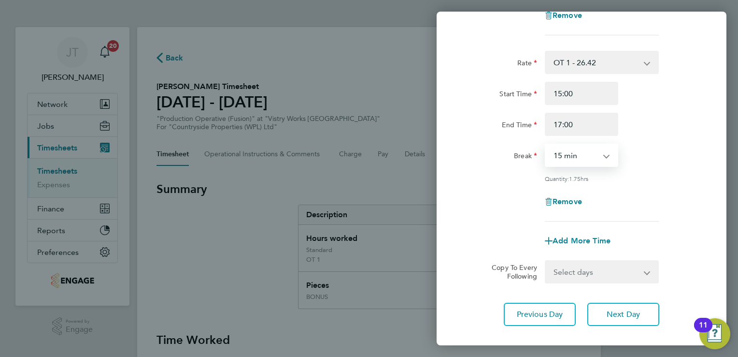
click at [587, 158] on select "0 min 15 min 30 min 45 min 60 min 75 min 90 min" at bounding box center [576, 154] width 60 height 21
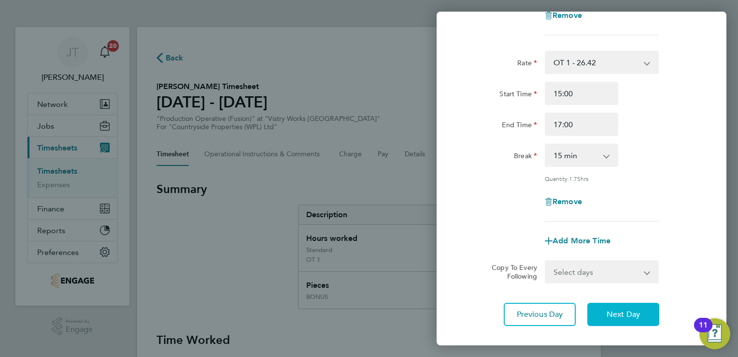
click at [633, 309] on span "Next Day" at bounding box center [623, 314] width 33 height 10
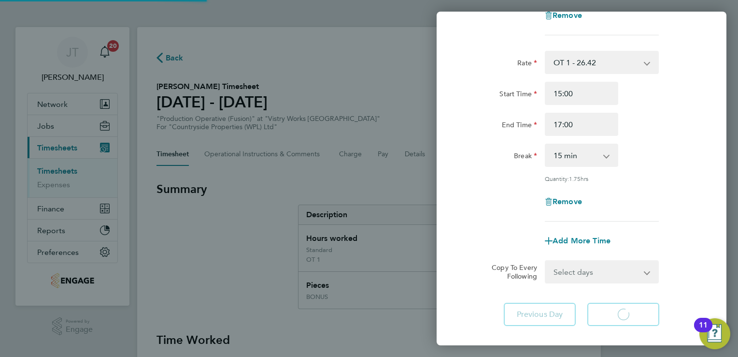
scroll to position [64, 0]
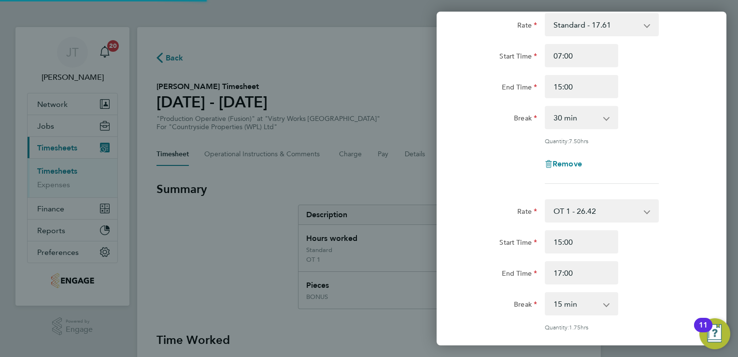
select select "15"
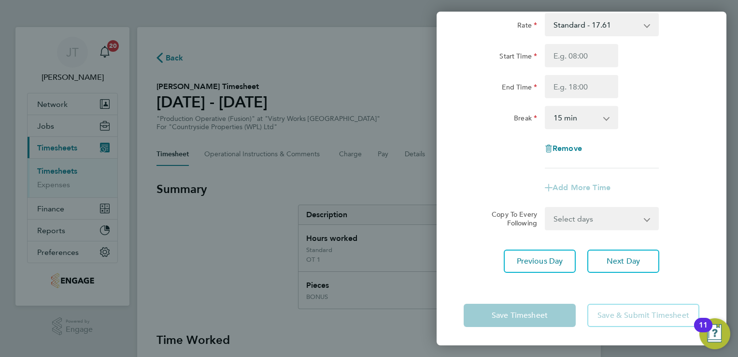
click at [642, 154] on div "Remove" at bounding box center [582, 148] width 244 height 23
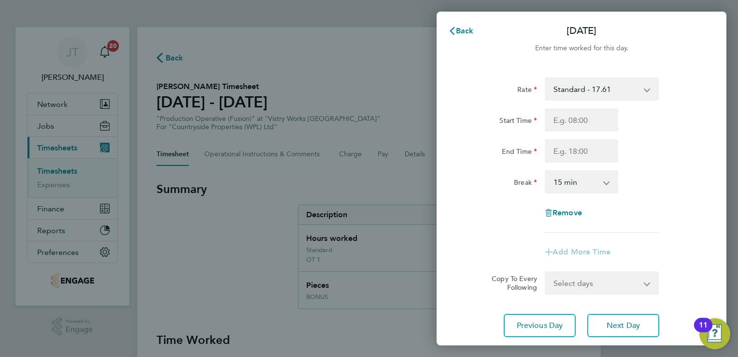
scroll to position [0, 0]
click at [559, 114] on input "Start Time" at bounding box center [581, 119] width 73 height 23
type input "07:00"
type input "15:00"
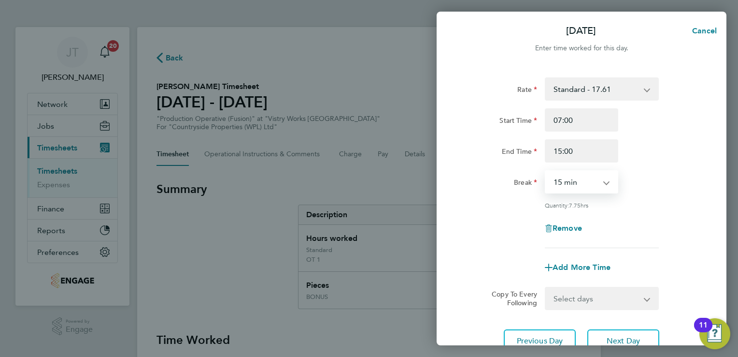
click at [572, 185] on select "0 min 15 min 30 min 45 min 60 min 75 min 90 min" at bounding box center [576, 181] width 60 height 21
select select "30"
click at [546, 171] on select "0 min 15 min 30 min 45 min 60 min 75 min 90 min" at bounding box center [576, 181] width 60 height 21
click at [588, 267] on span "Add More Time" at bounding box center [582, 266] width 58 height 9
select select "null"
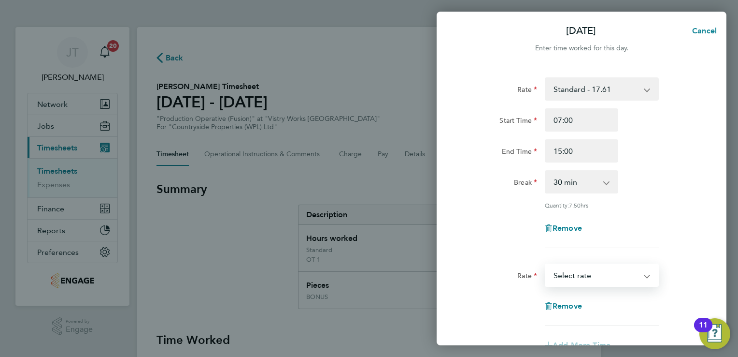
click at [588, 267] on select "BONUS - 13.50 Standard - 17.61 OT 1 - 26.42 OT2 - 35.22 PM Standard - 19.19 PM …" at bounding box center [596, 274] width 101 height 21
select select "15"
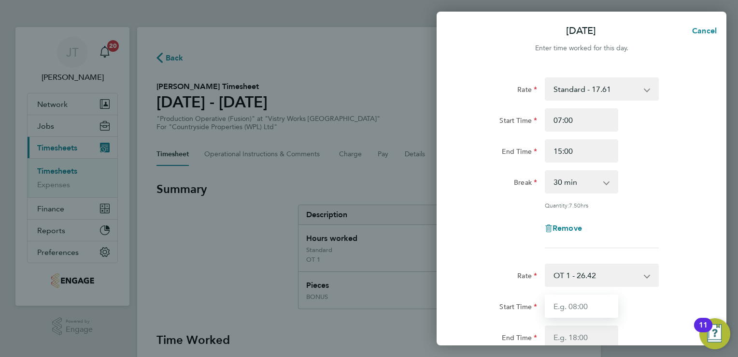
click at [562, 306] on input "Start Time" at bounding box center [581, 305] width 73 height 23
type input "15:00"
type input "17:00"
click at [637, 216] on div "Remove" at bounding box center [582, 227] width 244 height 23
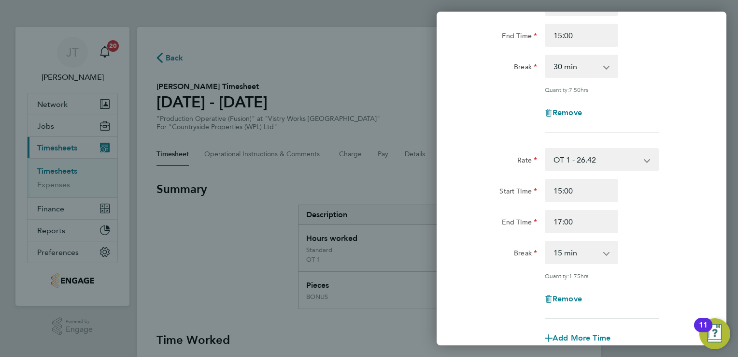
scroll to position [116, 0]
click at [594, 241] on select "0 min 15 min 30 min 45 min 60 min 75 min 90 min" at bounding box center [576, 251] width 60 height 21
select select "0"
click at [546, 241] on select "0 min 15 min 30 min 45 min 60 min 75 min 90 min" at bounding box center [576, 251] width 60 height 21
click at [655, 267] on div "Rate OT 1 - 26.42 BONUS - 13.50 Standard - 17.61 OT2 - 35.22 PM Standard - 19.1…" at bounding box center [582, 232] width 236 height 171
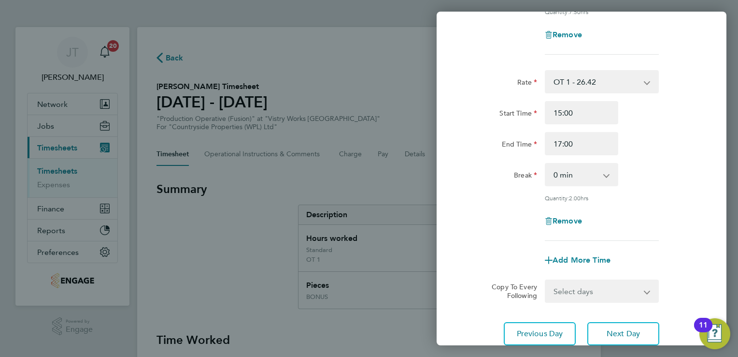
scroll to position [213, 0]
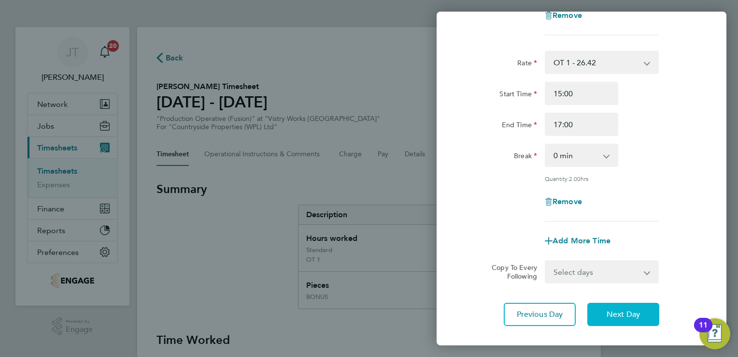
click at [613, 314] on span "Next Day" at bounding box center [623, 314] width 33 height 10
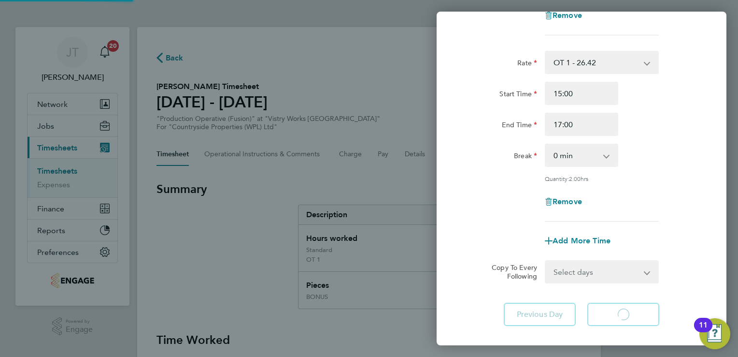
select select "15"
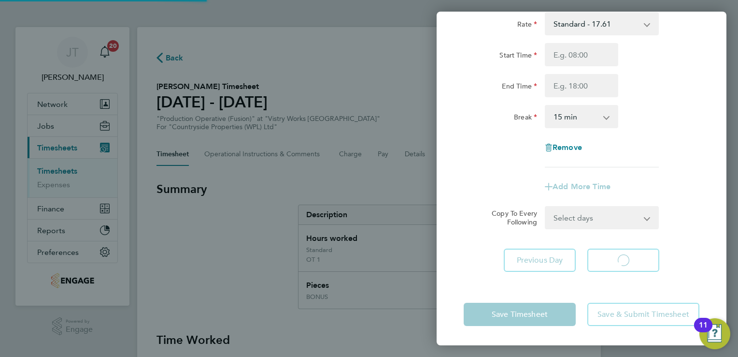
scroll to position [64, 0]
select select "15"
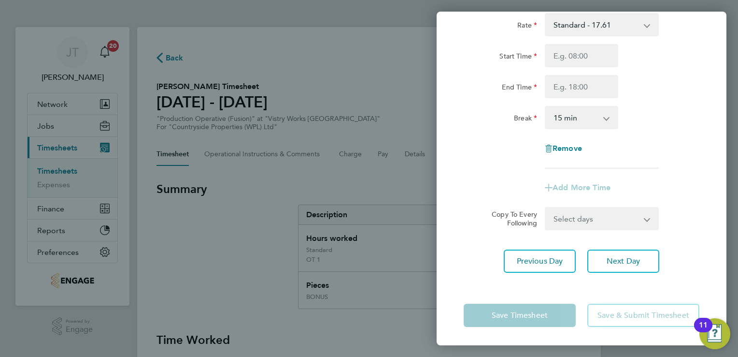
click at [642, 115] on div "Break 0 min 15 min 30 min 45 min 60 min 75 min 90 min" at bounding box center [582, 117] width 244 height 23
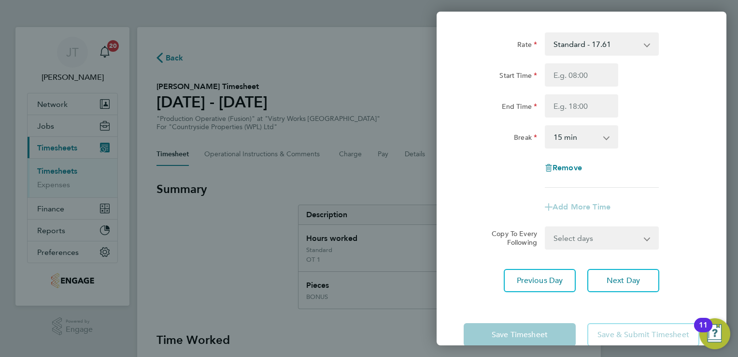
scroll to position [0, 0]
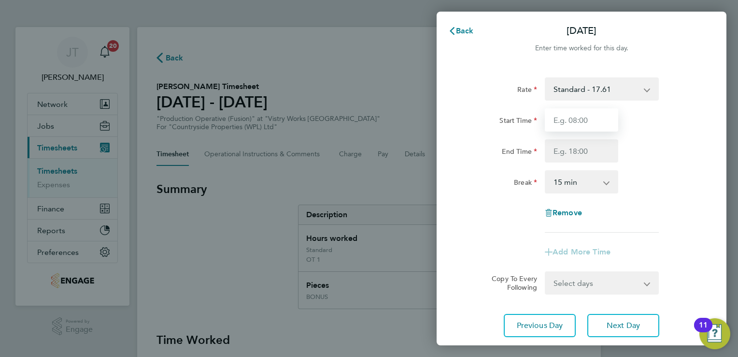
click at [562, 123] on input "Start Time" at bounding box center [581, 119] width 73 height 23
type input "07:00"
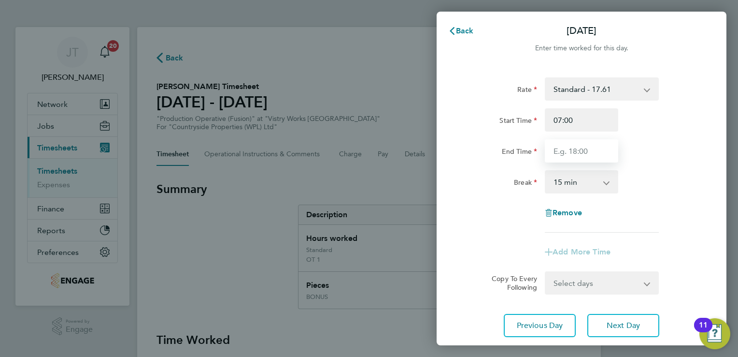
type input "15:00"
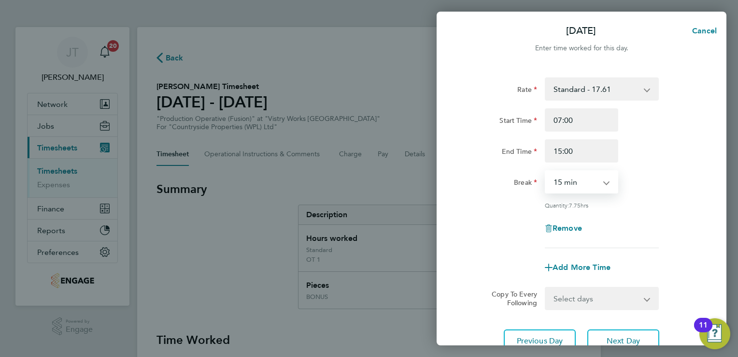
click at [577, 180] on select "0 min 15 min 30 min 45 min 60 min 75 min 90 min" at bounding box center [576, 181] width 60 height 21
select select "30"
click at [546, 171] on select "0 min 15 min 30 min 45 min 60 min 75 min 90 min" at bounding box center [576, 181] width 60 height 21
click at [615, 341] on span "Next Day" at bounding box center [623, 341] width 33 height 10
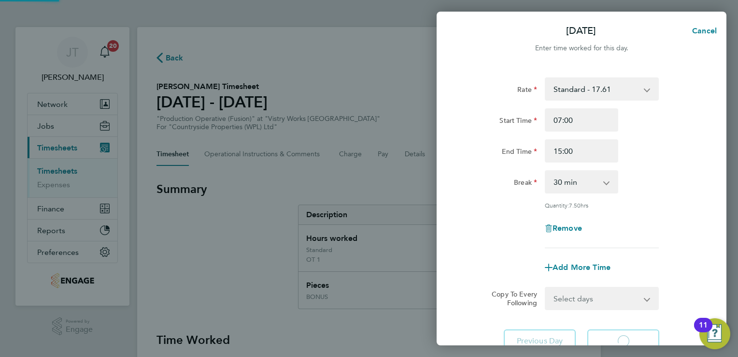
select select "15"
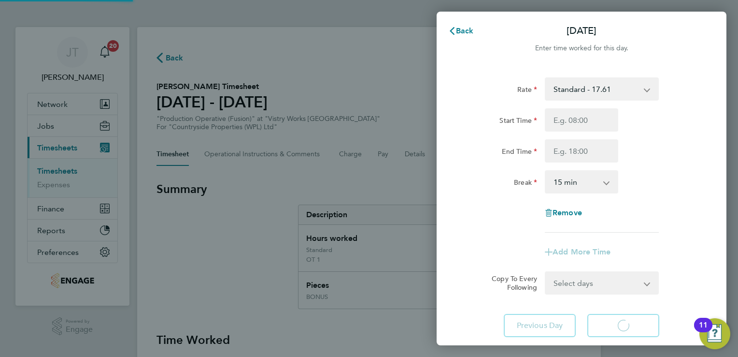
select select "15"
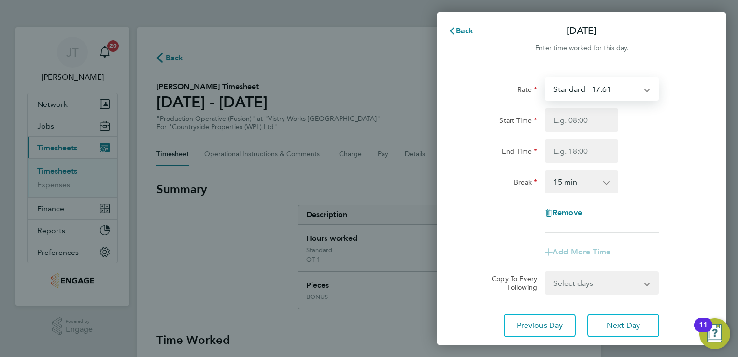
click at [575, 81] on select "Standard - 17.61 BONUS - 13.50 OT 1 - 26.42 OT2 - 35.22 PM Standard - 19.19 PM …" at bounding box center [596, 88] width 101 height 21
select select "15"
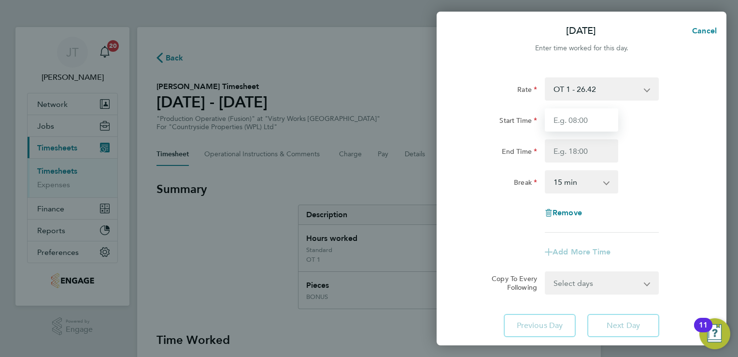
click at [582, 122] on input "Start Time" at bounding box center [581, 119] width 73 height 23
type input "07:00"
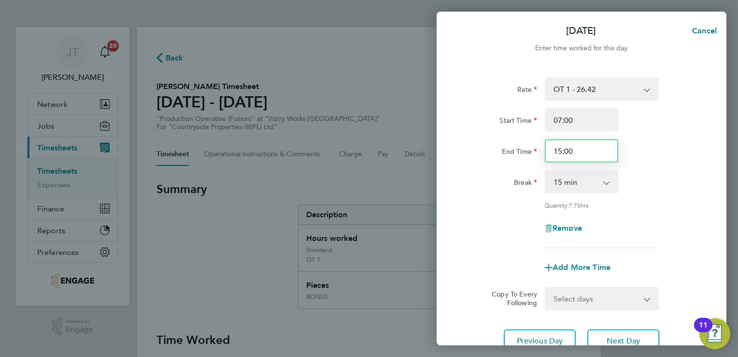
click at [560, 151] on input "15:00" at bounding box center [581, 150] width 73 height 23
click at [570, 152] on input "13:00" at bounding box center [581, 150] width 73 height 23
type input "13:30"
click at [587, 188] on select "0 min 15 min 30 min 45 min 60 min 75 min 90 min" at bounding box center [576, 181] width 60 height 21
select select "30"
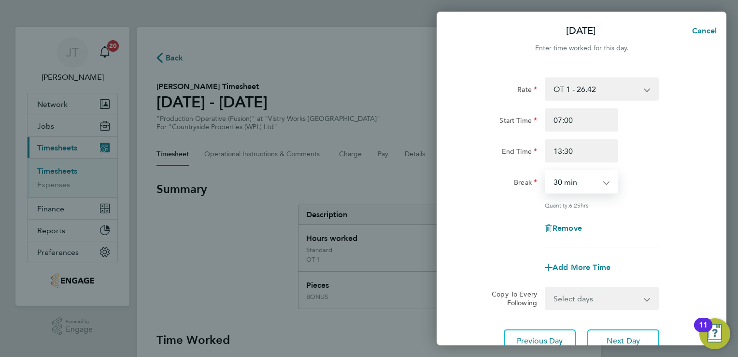
click at [546, 171] on select "0 min 15 min 30 min 45 min 60 min 75 min 90 min" at bounding box center [576, 181] width 60 height 21
click at [630, 215] on div "Rate OT 1 - 26.42 BONUS - 13.50 Standard - 17.61 OT2 - 35.22 PM Standard - 19.1…" at bounding box center [582, 162] width 236 height 171
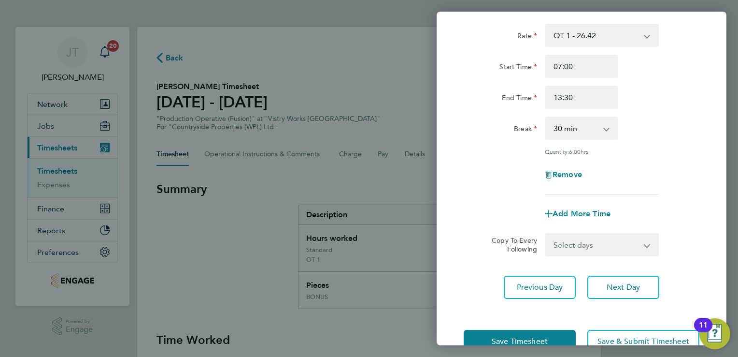
scroll to position [79, 0]
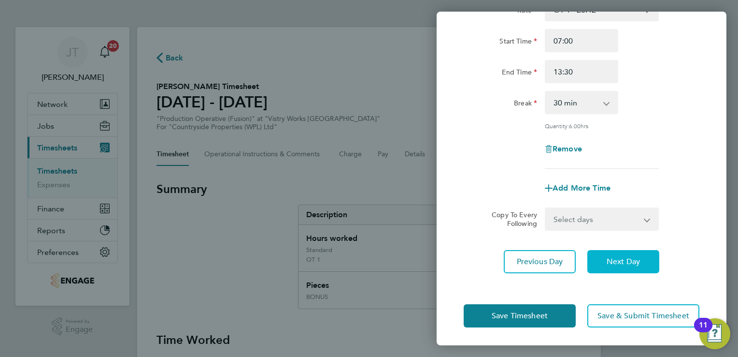
click at [625, 257] on span "Next Day" at bounding box center [623, 262] width 33 height 10
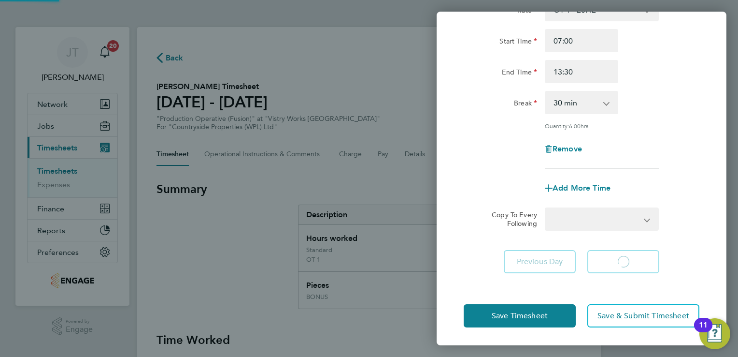
select select "15"
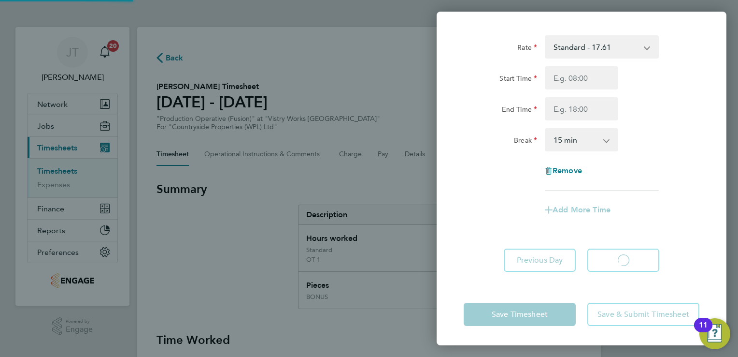
scroll to position [41, 0]
select select "15"
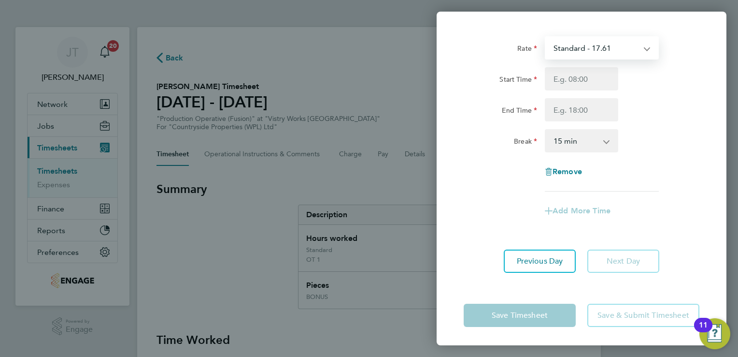
click at [580, 46] on select "Standard - 17.61 BONUS - 13.50 OT 1 - 26.42 OT2 - 35.22 PM Standard - 19.19 PM …" at bounding box center [596, 47] width 101 height 21
select select "15"
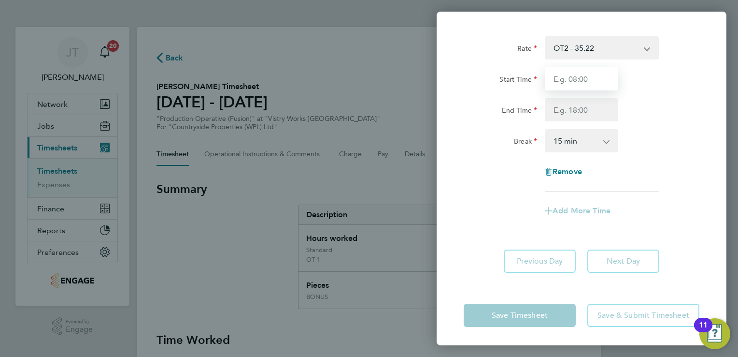
click at [574, 74] on input "Start Time" at bounding box center [581, 78] width 73 height 23
type input "07:00"
type input "13:30"
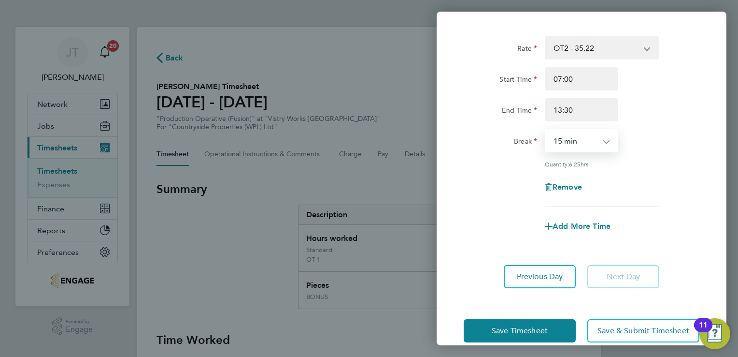
drag, startPoint x: 593, startPoint y: 134, endPoint x: 590, endPoint y: 190, distance: 56.2
click at [590, 190] on div "Rate OT2 - 35.22 BONUS - 13.50 Standard - 17.61 OT 1 - 26.42 PM Standard - 19.1…" at bounding box center [582, 121] width 236 height 171
select select "30"
click at [546, 130] on select "0 min 15 min 30 min 45 min 60 min 75 min 90 min" at bounding box center [576, 140] width 60 height 21
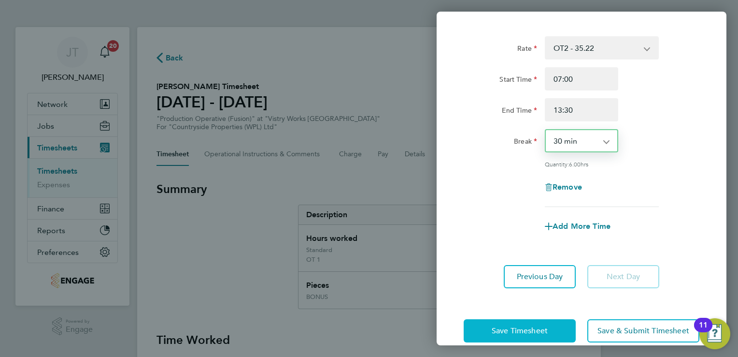
click at [526, 335] on button "Save Timesheet" at bounding box center [520, 330] width 112 height 23
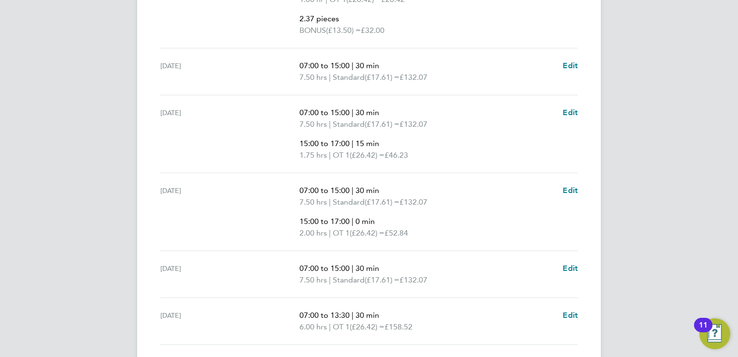
scroll to position [543, 0]
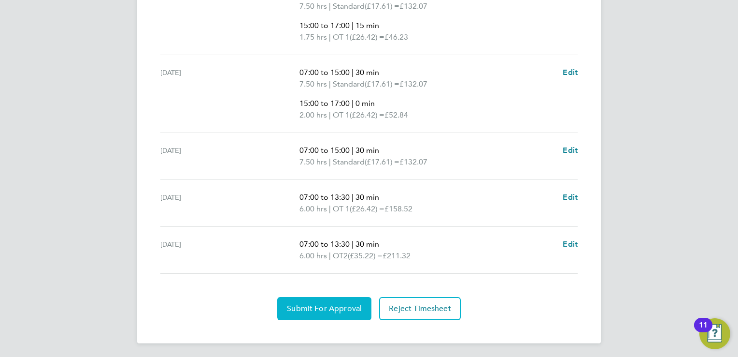
click at [316, 313] on button "Submit For Approval" at bounding box center [324, 308] width 94 height 23
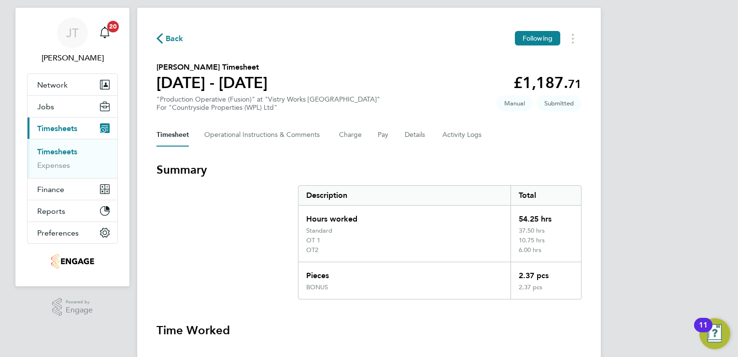
scroll to position [0, 0]
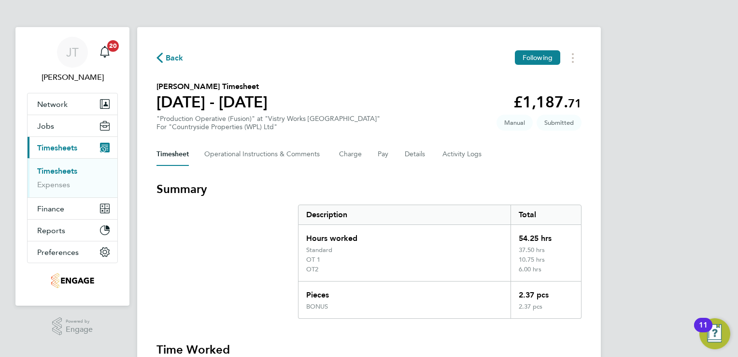
click at [158, 56] on icon "button" at bounding box center [160, 58] width 6 height 10
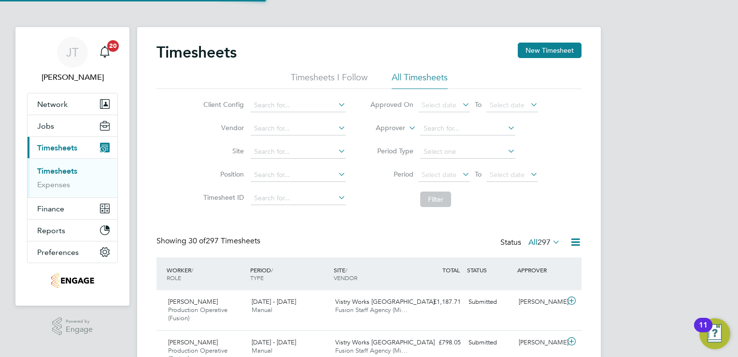
scroll to position [32, 84]
click at [544, 43] on button "New Timesheet" at bounding box center [550, 50] width 64 height 15
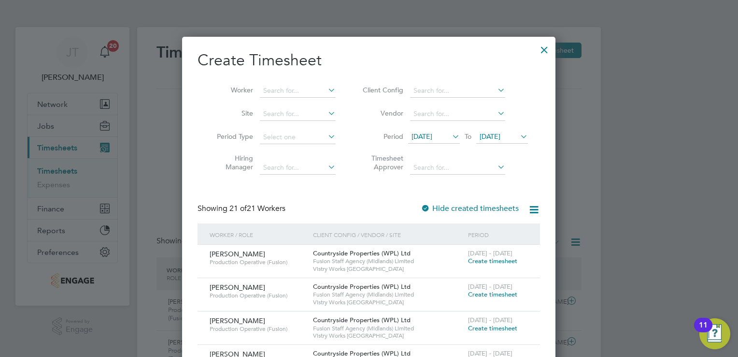
click at [425, 138] on span "[DATE]" at bounding box center [422, 136] width 21 height 9
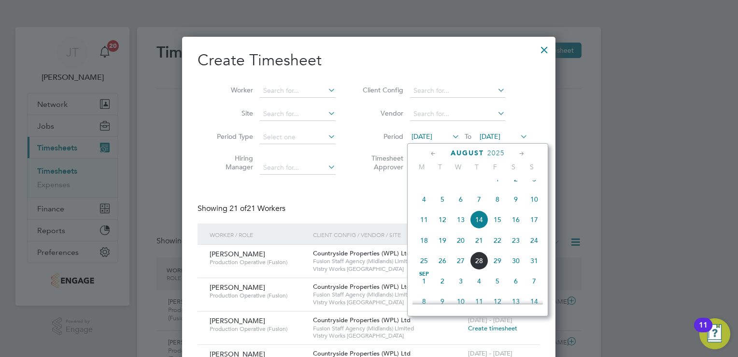
click at [422, 229] on span "11" at bounding box center [424, 219] width 18 height 18
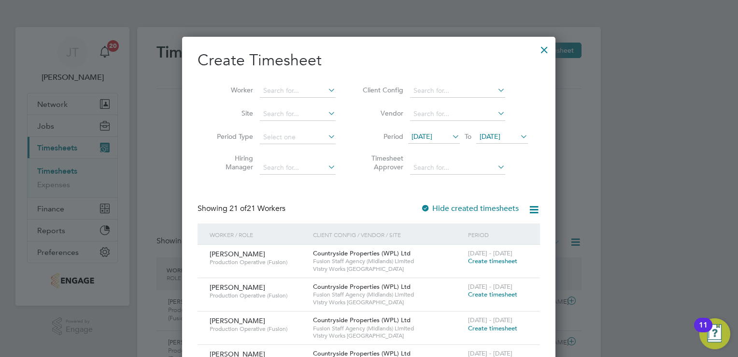
click at [500, 138] on span "[DATE]" at bounding box center [490, 136] width 21 height 9
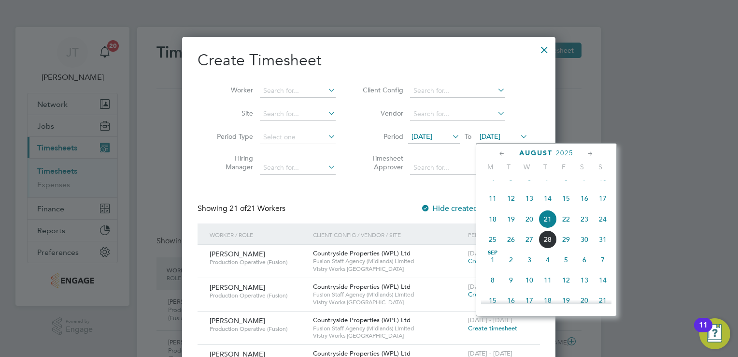
click at [606, 207] on span "17" at bounding box center [603, 198] width 18 height 18
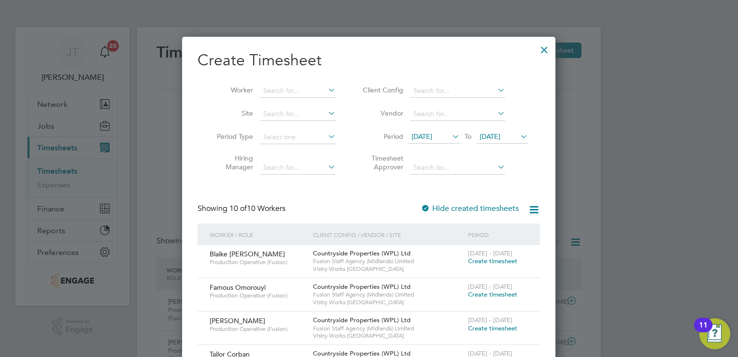
click at [483, 325] on span "Create timesheet" at bounding box center [492, 328] width 49 height 8
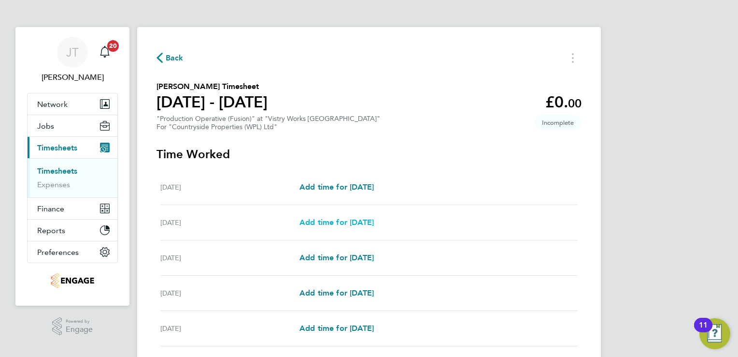
click at [336, 219] on span "Add time for [DATE]" at bounding box center [337, 221] width 74 height 9
select select "15"
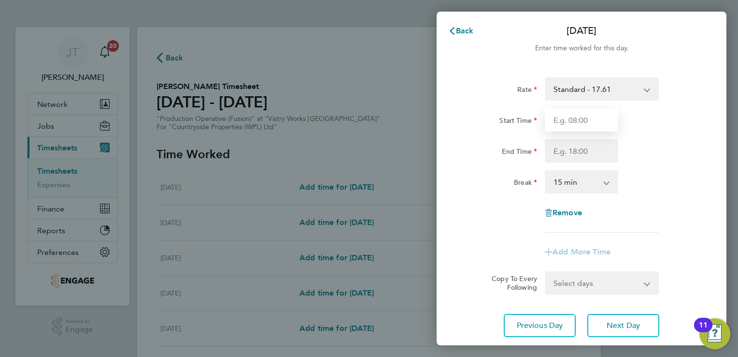
click at [572, 125] on input "Start Time" at bounding box center [581, 119] width 73 height 23
type input "07:00"
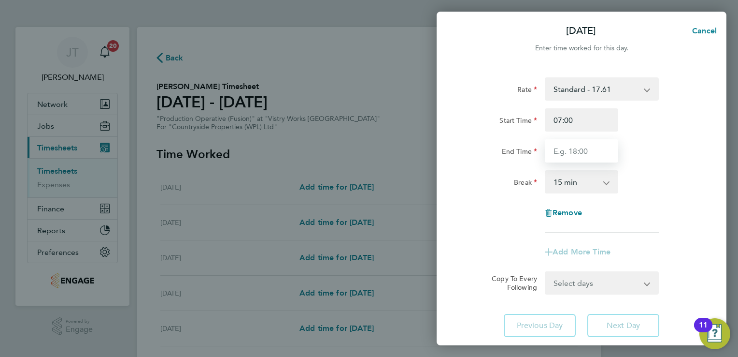
click at [566, 151] on input "End Time" at bounding box center [581, 150] width 73 height 23
type input "15:00"
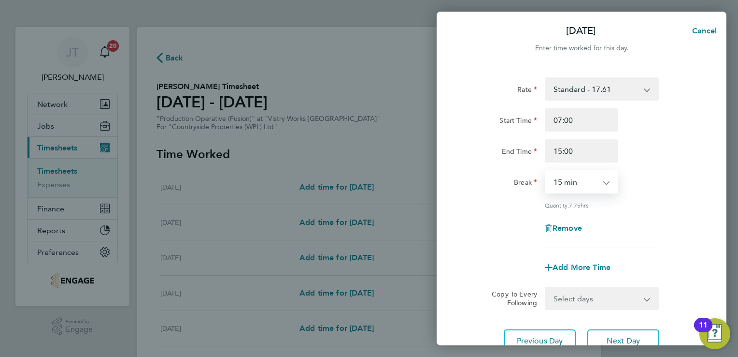
click at [576, 185] on select "0 min 15 min 30 min 45 min 60 min 75 min 90 min" at bounding box center [576, 181] width 60 height 21
select select "30"
click at [546, 171] on select "0 min 15 min 30 min 45 min 60 min 75 min 90 min" at bounding box center [576, 181] width 60 height 21
click at [624, 340] on span "Next Day" at bounding box center [623, 341] width 33 height 10
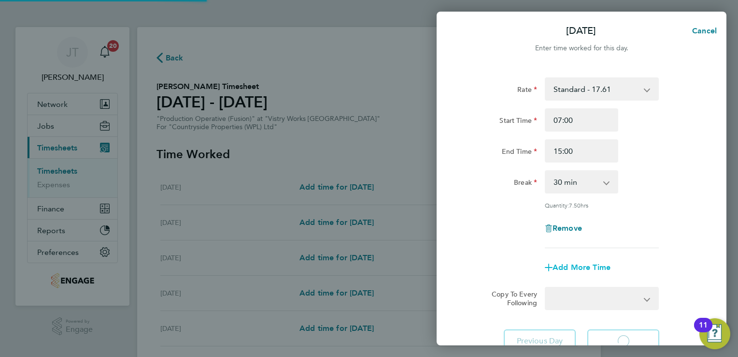
select select "15"
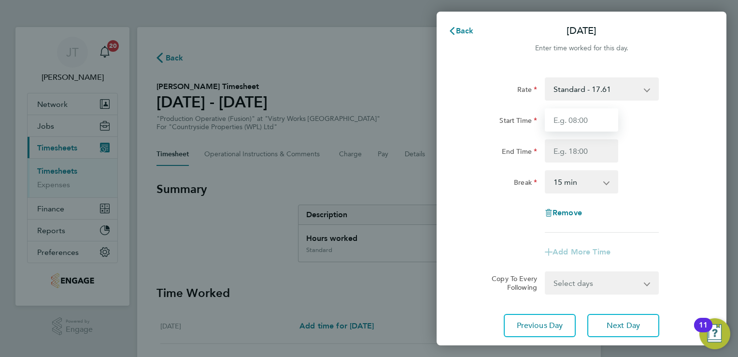
click at [561, 128] on input "Start Time" at bounding box center [581, 119] width 73 height 23
type input "07:00"
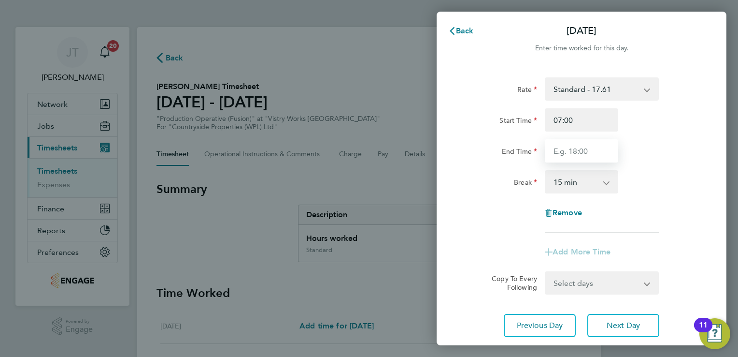
type input "15:00"
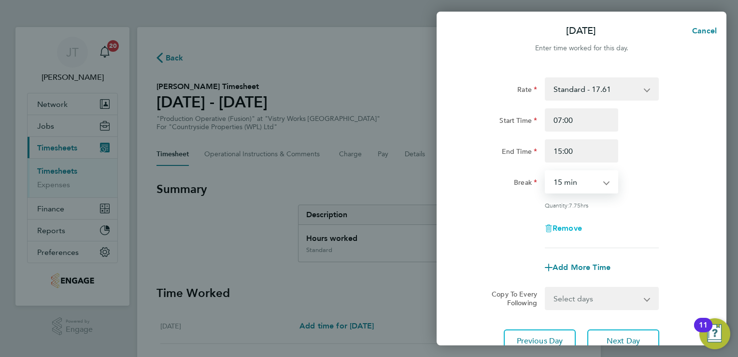
drag, startPoint x: 581, startPoint y: 180, endPoint x: 579, endPoint y: 228, distance: 48.3
click at [579, 228] on div "Rate Standard - 17.61 BONUS - 13.50 OT 1 - 26.42 OT2 - 35.22 PM Standard - 19.1…" at bounding box center [582, 162] width 236 height 171
select select "30"
click at [546, 171] on select "0 min 15 min 30 min 45 min 60 min 75 min 90 min" at bounding box center [576, 181] width 60 height 21
click at [627, 344] on span "Next Day" at bounding box center [623, 341] width 33 height 10
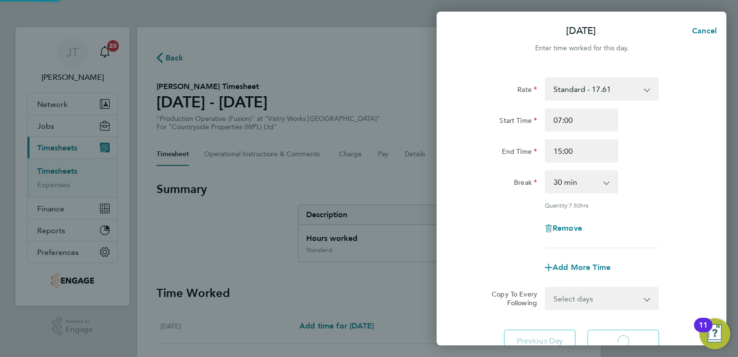
select select "15"
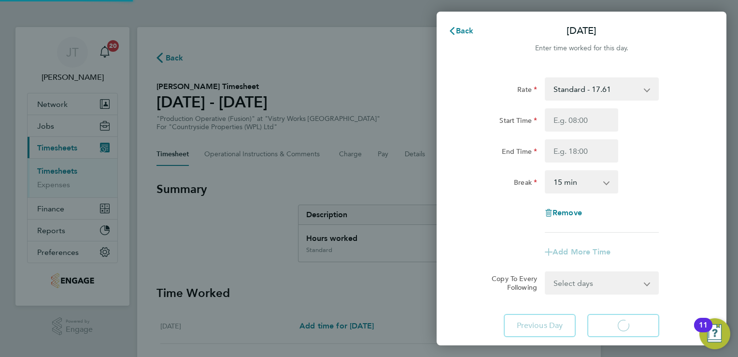
select select "15"
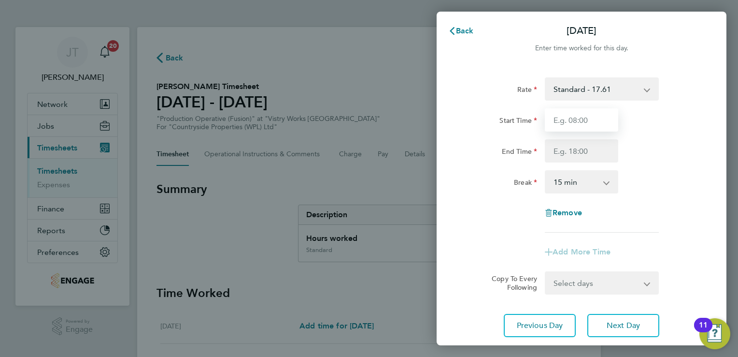
click at [558, 120] on input "Start Time" at bounding box center [581, 119] width 73 height 23
type input "07:00"
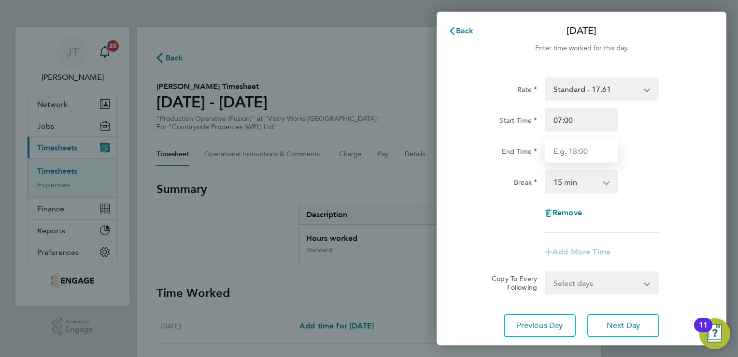
type input "15:00"
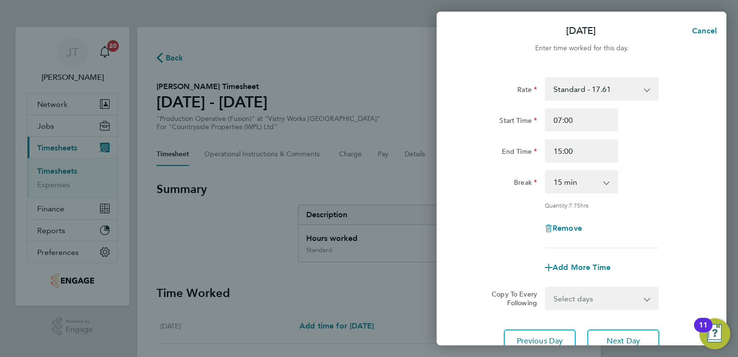
click at [582, 177] on select "0 min 15 min 30 min 45 min 60 min 75 min 90 min" at bounding box center [576, 181] width 60 height 21
select select "30"
click at [546, 171] on select "0 min 15 min 30 min 45 min 60 min 75 min 90 min" at bounding box center [576, 181] width 60 height 21
click at [616, 329] on button "Next Day" at bounding box center [624, 340] width 72 height 23
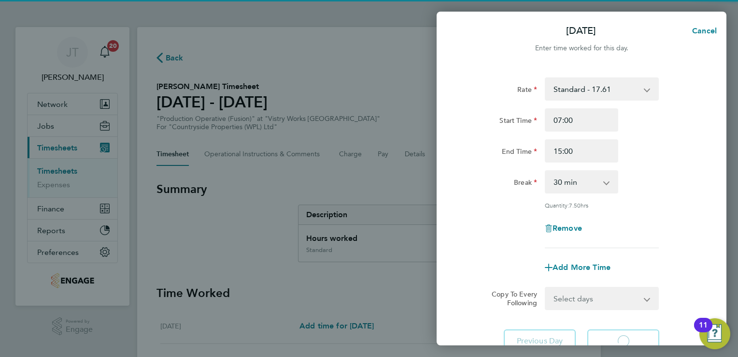
select select "15"
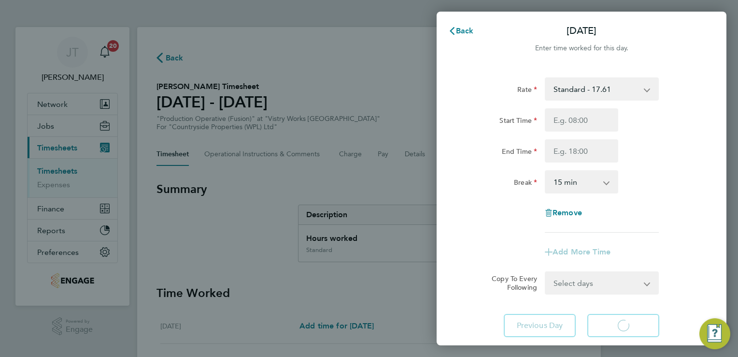
select select "15"
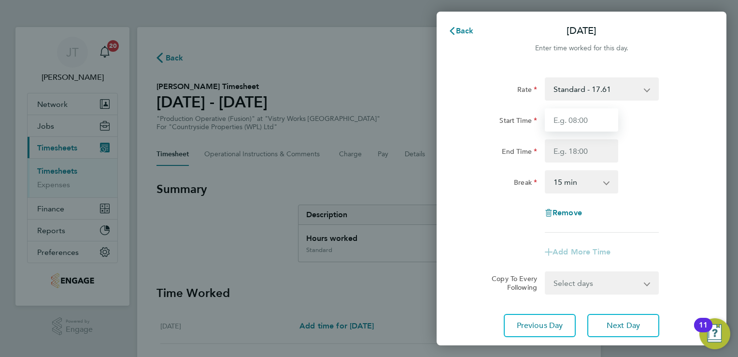
click at [582, 123] on input "Start Time" at bounding box center [581, 119] width 73 height 23
type input "07:00"
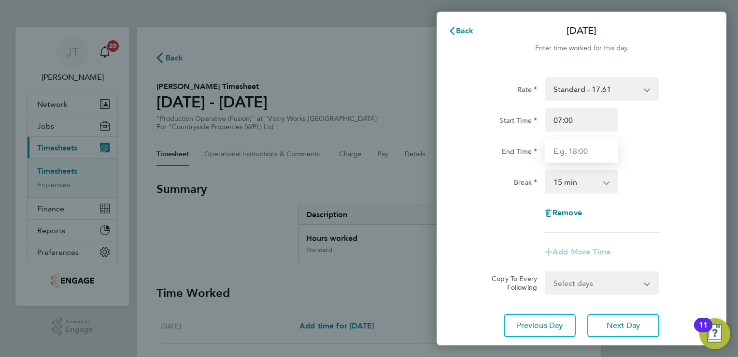
type input "15:00"
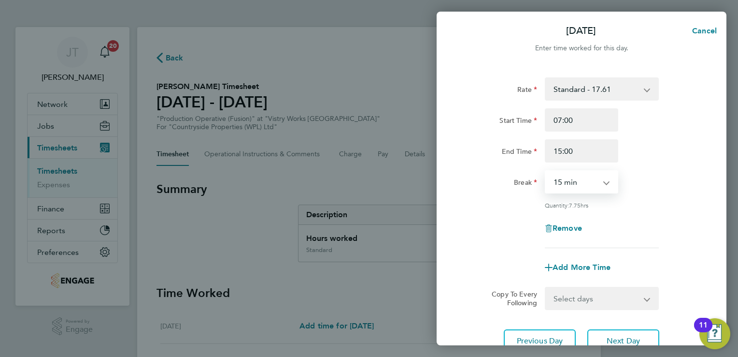
click at [576, 181] on select "0 min 15 min 30 min 45 min 60 min 75 min 90 min" at bounding box center [576, 181] width 60 height 21
select select "30"
click at [546, 171] on select "0 min 15 min 30 min 45 min 60 min 75 min 90 min" at bounding box center [576, 181] width 60 height 21
click at [605, 332] on button "Next Day" at bounding box center [624, 340] width 72 height 23
select select "15"
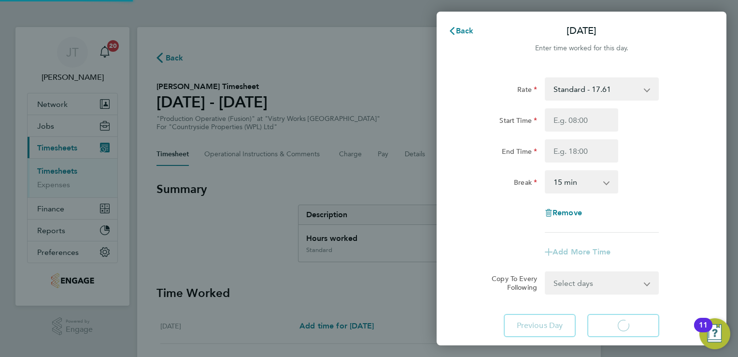
select select "15"
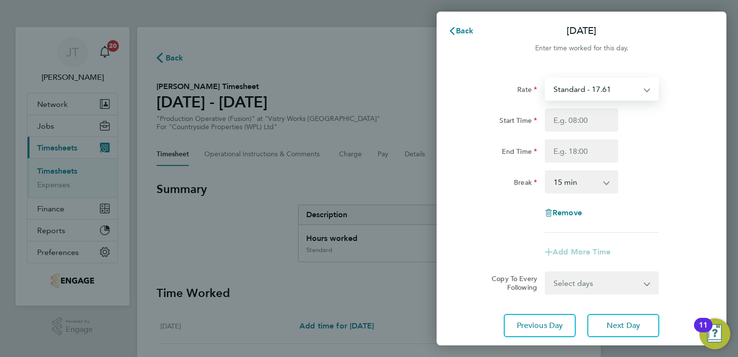
click at [588, 94] on select "Standard - 17.61 BONUS - 13.50 OT 1 - 26.42 OT2 - 35.22 PM Standard - 19.19 PM …" at bounding box center [596, 88] width 101 height 21
click at [614, 84] on select "Standard - 17.61 BONUS - 13.50 OT 1 - 26.42 OT2 - 35.22 PM Standard - 19.19 PM …" at bounding box center [596, 88] width 101 height 21
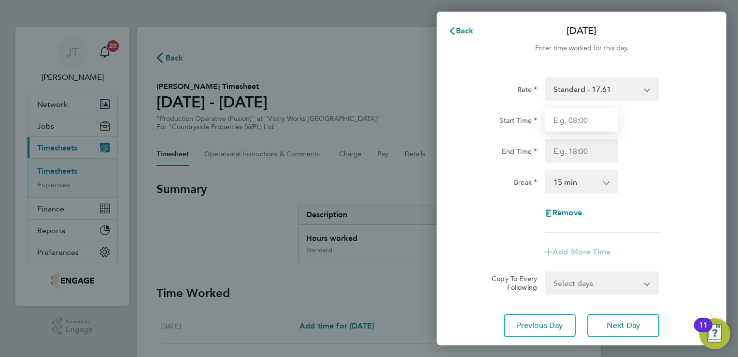
click at [591, 118] on input "Start Time" at bounding box center [581, 119] width 73 height 23
type input "07:00"
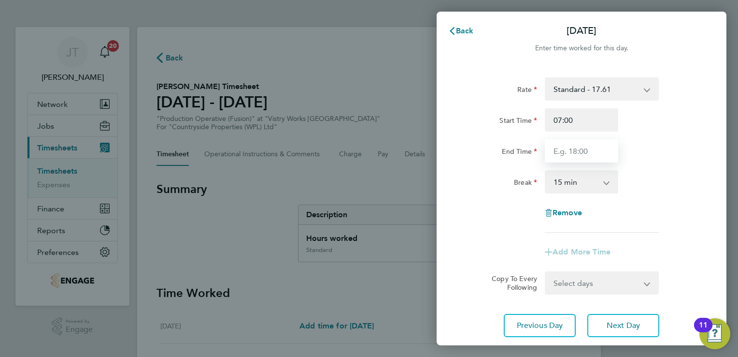
click at [582, 154] on input "End Time" at bounding box center [581, 150] width 73 height 23
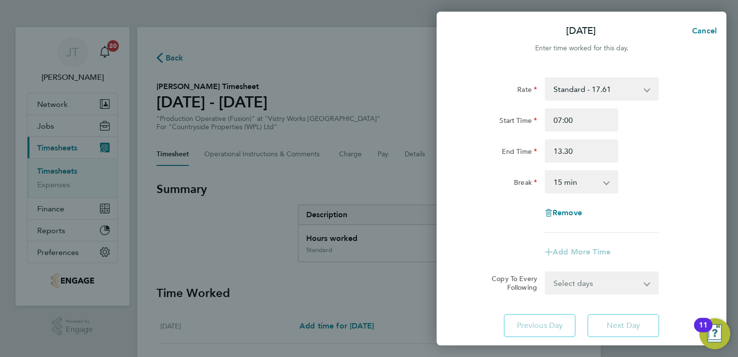
type input "13:30"
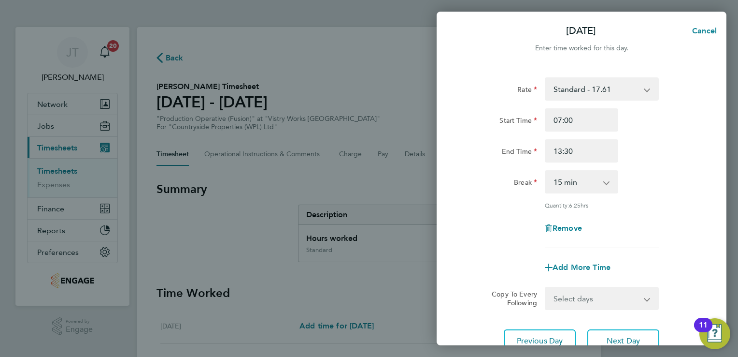
drag, startPoint x: 590, startPoint y: 184, endPoint x: 545, endPoint y: 211, distance: 52.0
click at [545, 211] on div "Rate Standard - 17.61 BONUS - 13.50 OT 1 - 26.42 OT2 - 35.22 PM Standard - 19.1…" at bounding box center [582, 162] width 236 height 171
click at [571, 189] on select "0 min 15 min 30 min 45 min 60 min 75 min 90 min" at bounding box center [576, 181] width 60 height 21
select select "0"
click at [546, 171] on select "0 min 15 min 30 min 45 min 60 min 75 min 90 min" at bounding box center [576, 181] width 60 height 21
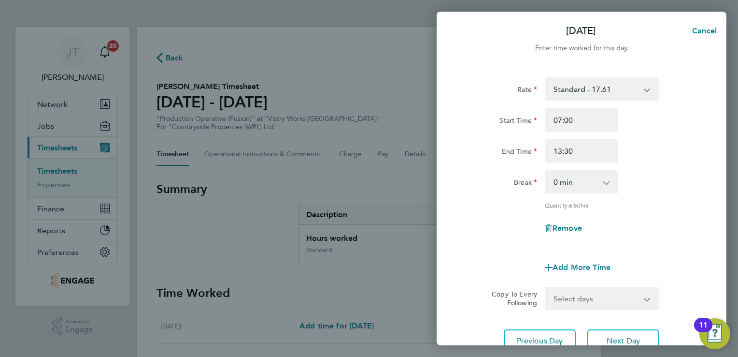
click at [660, 177] on div "Break 0 min 15 min 30 min 45 min 60 min 75 min 90 min" at bounding box center [582, 181] width 244 height 23
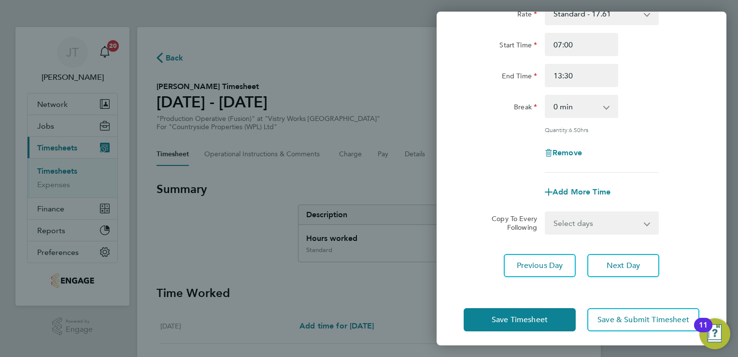
scroll to position [79, 0]
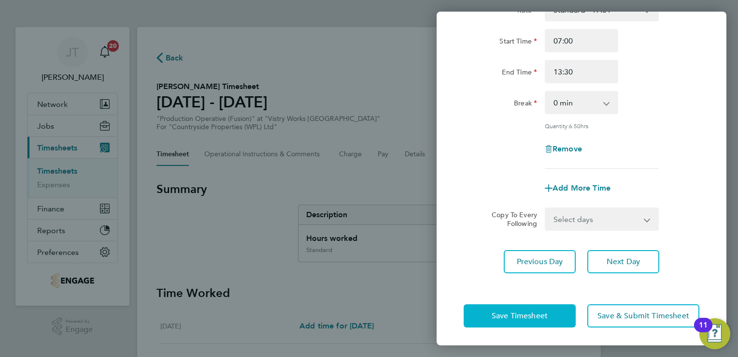
click at [534, 311] on span "Save Timesheet" at bounding box center [520, 316] width 56 height 10
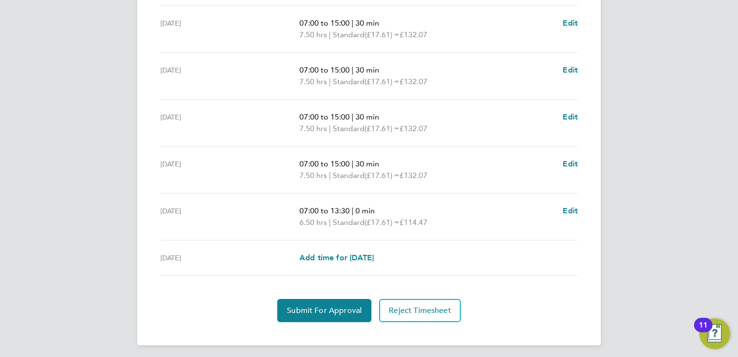
scroll to position [340, 0]
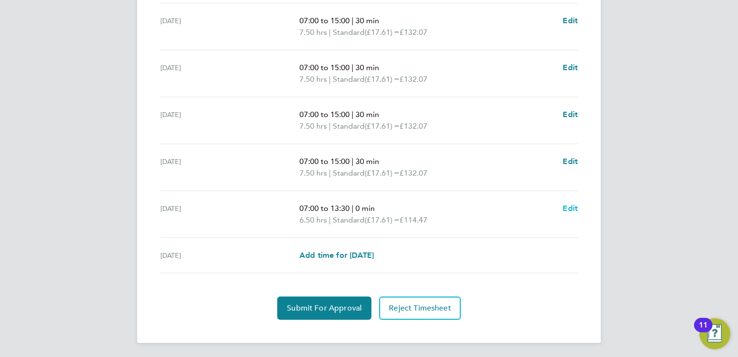
click at [566, 206] on span "Edit" at bounding box center [570, 207] width 15 height 9
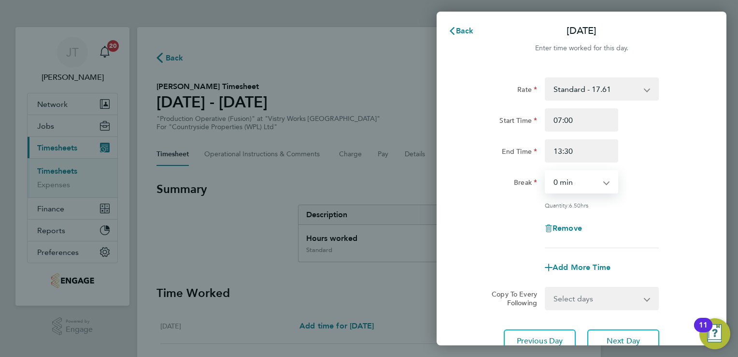
click at [553, 183] on select "0 min 15 min 30 min 45 min 60 min 75 min 90 min" at bounding box center [576, 181] width 60 height 21
select select "30"
click at [546, 171] on select "0 min 15 min 30 min 45 min 60 min 75 min 90 min" at bounding box center [576, 181] width 60 height 21
click at [630, 208] on div "Rate Standard - 17.61 BONUS - 13.50 OT 1 - 26.42 OT2 - 35.22 PM Standard - 19.1…" at bounding box center [582, 162] width 236 height 171
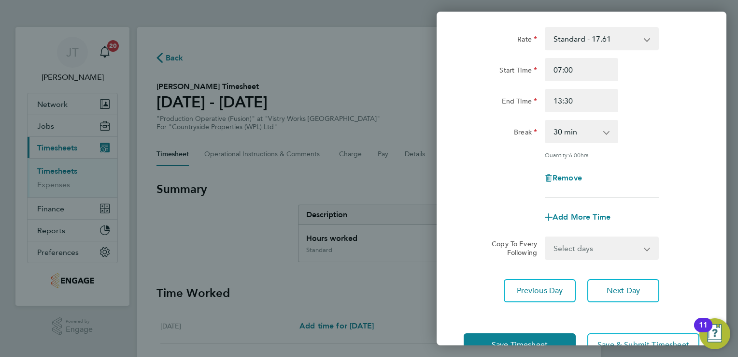
scroll to position [79, 0]
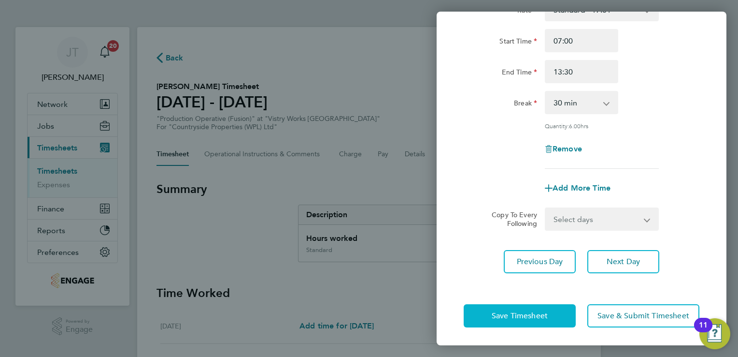
click at [537, 307] on button "Save Timesheet" at bounding box center [520, 315] width 112 height 23
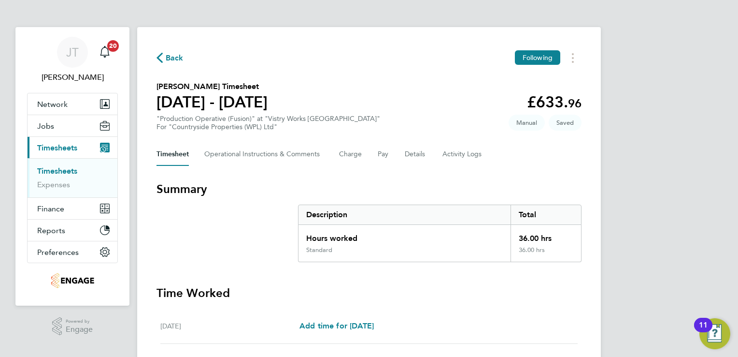
click at [651, 140] on div "[PERSON_NAME] [PERSON_NAME] Notifications 20 Applications: Network Team Members…" at bounding box center [369, 349] width 738 height 698
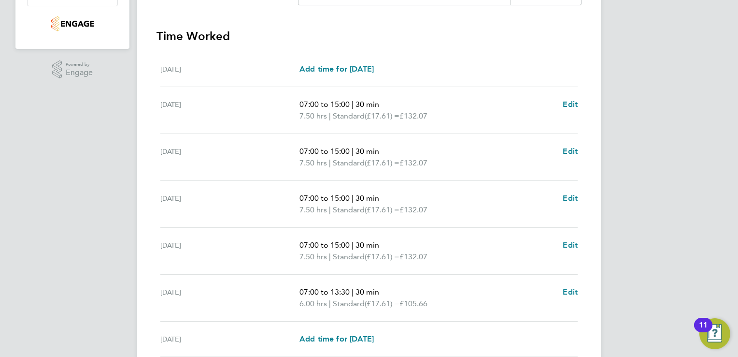
scroll to position [340, 0]
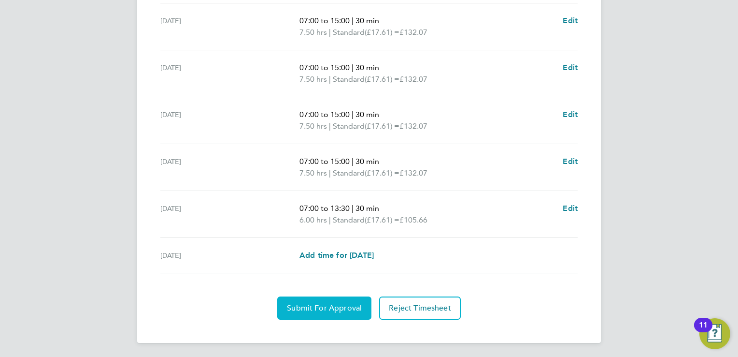
click at [303, 304] on span "Submit For Approval" at bounding box center [324, 308] width 75 height 10
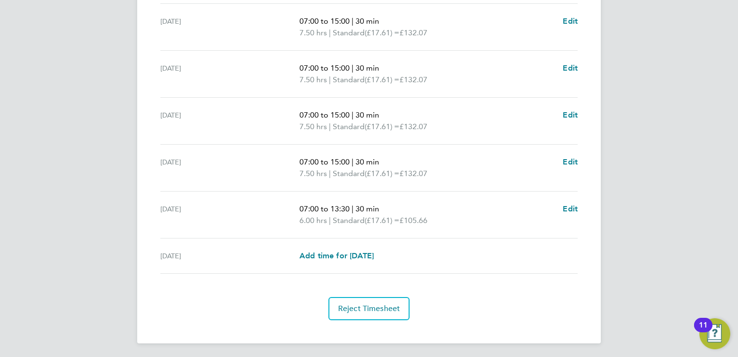
click at [631, 61] on div "[PERSON_NAME] [PERSON_NAME] Notifications 20 Applications: Network Team Members…" at bounding box center [369, 9] width 738 height 698
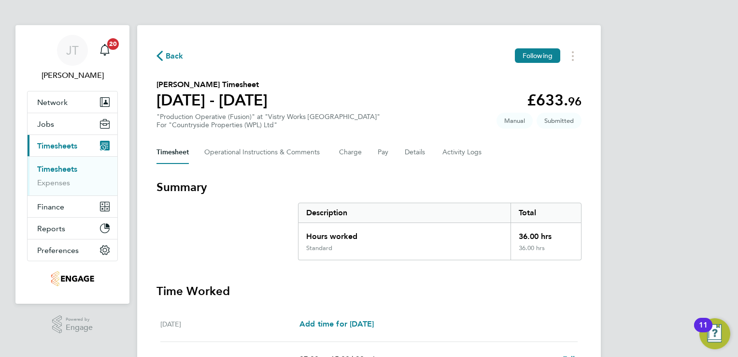
scroll to position [0, 0]
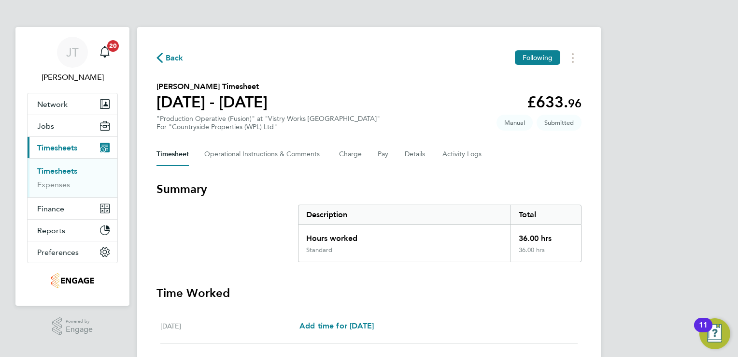
click at [171, 59] on span "Back" at bounding box center [175, 58] width 18 height 12
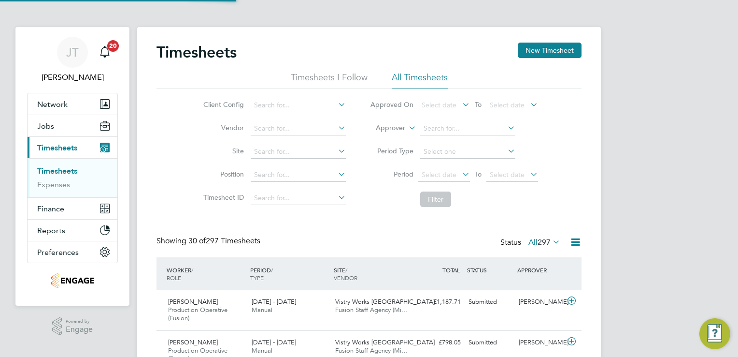
scroll to position [32, 84]
click at [569, 53] on button "New Timesheet" at bounding box center [550, 50] width 64 height 15
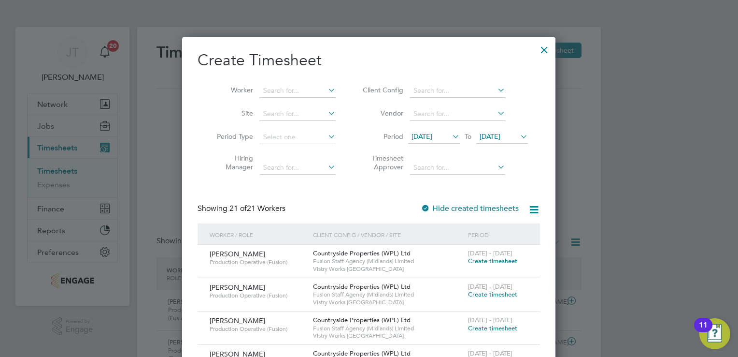
click at [432, 138] on span "[DATE]" at bounding box center [422, 136] width 21 height 9
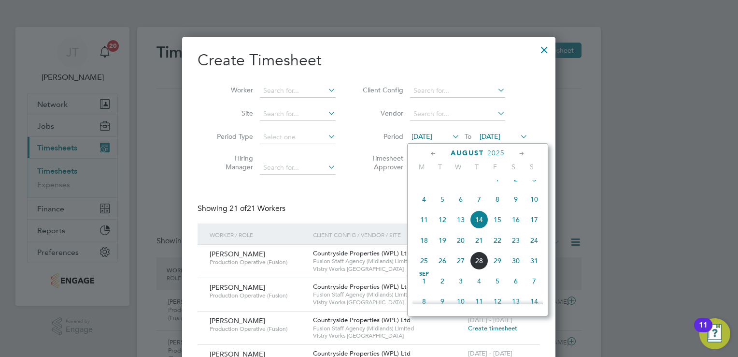
click at [419, 229] on span "11" at bounding box center [424, 219] width 18 height 18
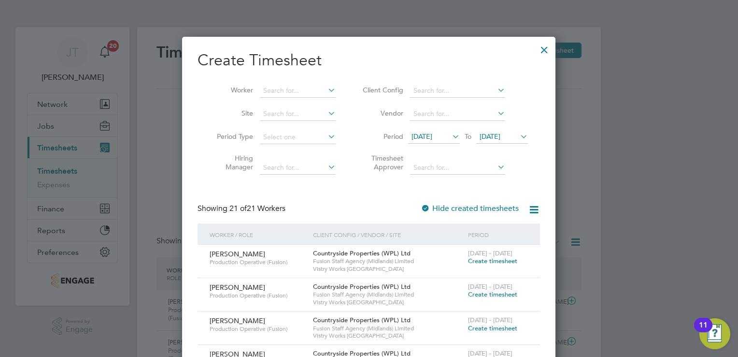
click at [495, 138] on span "[DATE]" at bounding box center [490, 136] width 21 height 9
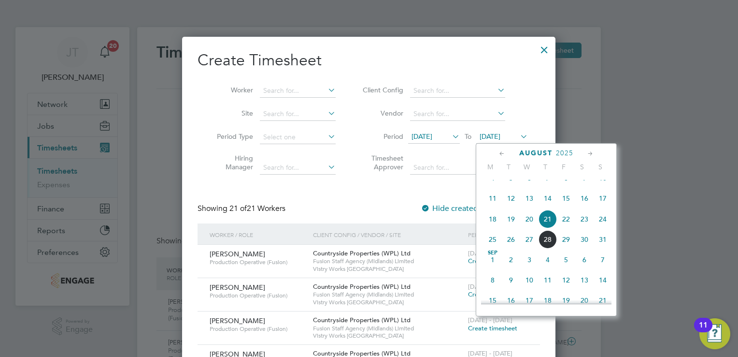
click at [604, 204] on span "17" at bounding box center [603, 198] width 18 height 18
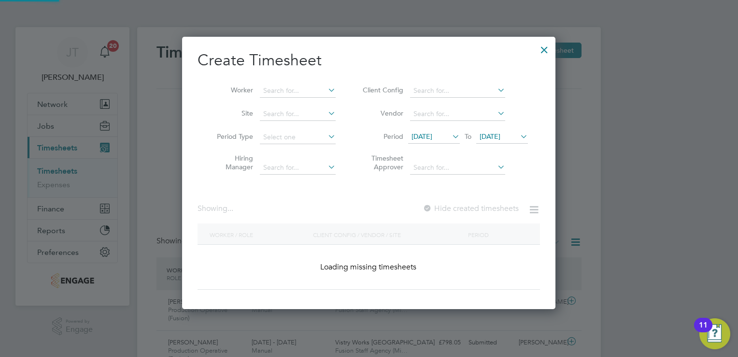
scroll to position [526, 374]
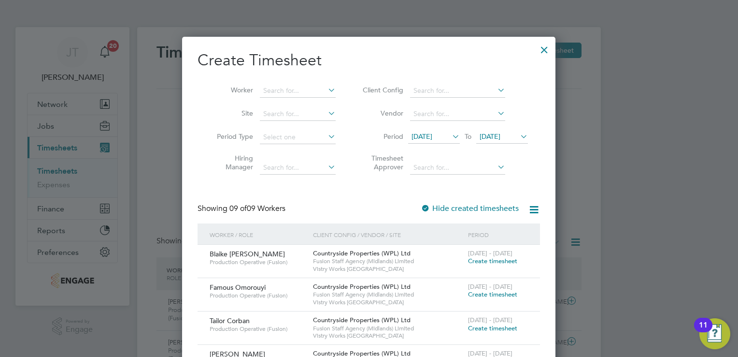
click at [482, 326] on span "Create timesheet" at bounding box center [492, 328] width 49 height 8
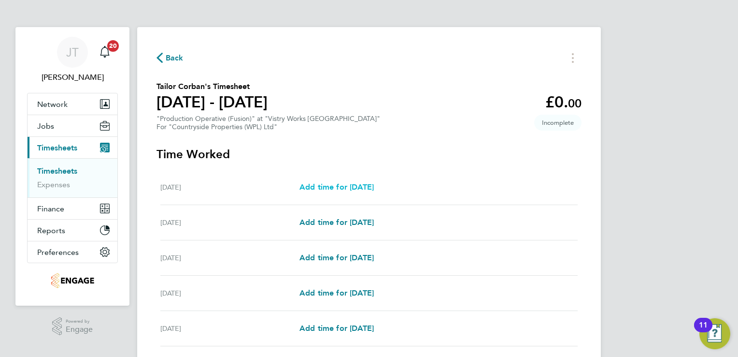
click at [343, 192] on link "Add time for [DATE]" at bounding box center [337, 187] width 74 height 12
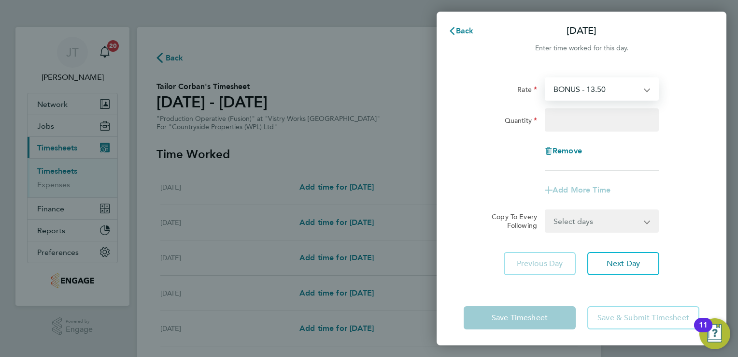
click at [564, 88] on select "BONUS - 13.50 Standard - 17.61 OT2 - 35.22 OT 1 - 26.42 PM Standard - 19.19 PM …" at bounding box center [596, 88] width 101 height 21
select select "15"
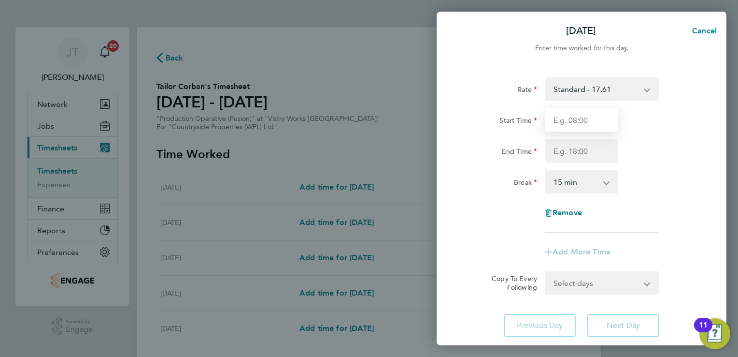
drag, startPoint x: 564, startPoint y: 100, endPoint x: 567, endPoint y: 119, distance: 19.5
click at [567, 119] on input "Start Time" at bounding box center [581, 119] width 73 height 23
type input "07:00"
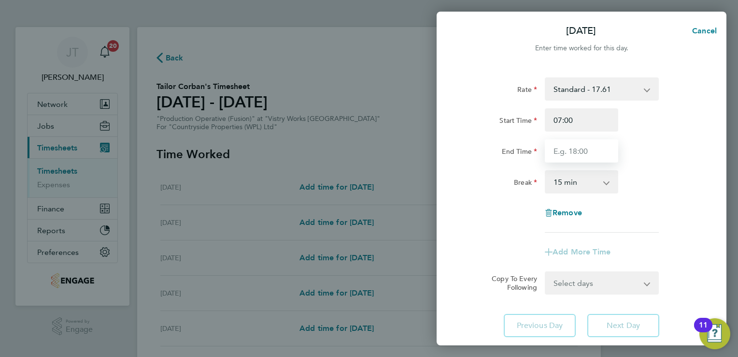
click at [555, 158] on input "End Time" at bounding box center [581, 150] width 73 height 23
type input "15:00"
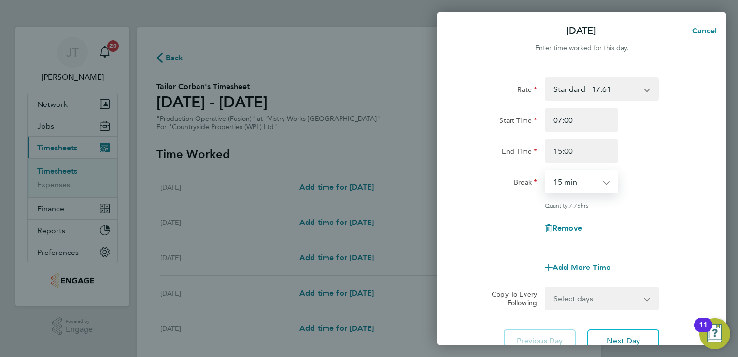
drag, startPoint x: 590, startPoint y: 181, endPoint x: 591, endPoint y: 233, distance: 52.2
click at [591, 233] on div "Rate Standard - 17.61 BONUS - 13.50 OT2 - 35.22 OT 1 - 26.42 PM Standard - 19.1…" at bounding box center [582, 162] width 236 height 171
select select "30"
click at [546, 171] on select "0 min 15 min 30 min 45 min 60 min 75 min 90 min" at bounding box center [576, 181] width 60 height 21
click at [614, 340] on span "Next Day" at bounding box center [623, 341] width 33 height 10
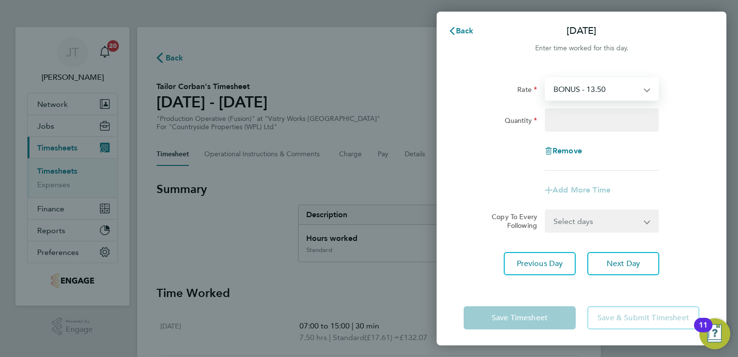
click at [582, 94] on select "BONUS - 13.50 Standard - 17.61 OT2 - 35.22 OT 1 - 26.42 PM Standard - 19.19 PM …" at bounding box center [596, 88] width 101 height 21
select select "15"
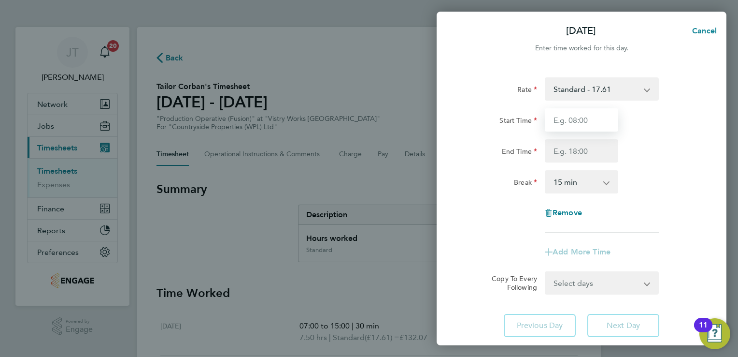
drag, startPoint x: 582, startPoint y: 100, endPoint x: 570, endPoint y: 117, distance: 20.9
click at [570, 117] on input "Start Time" at bounding box center [581, 119] width 73 height 23
type input "07:00"
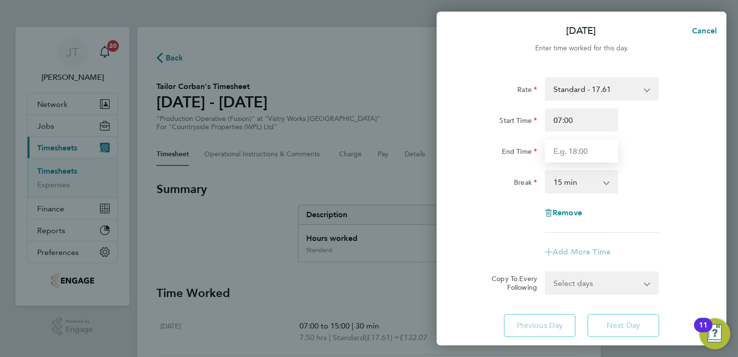
type input "15:00"
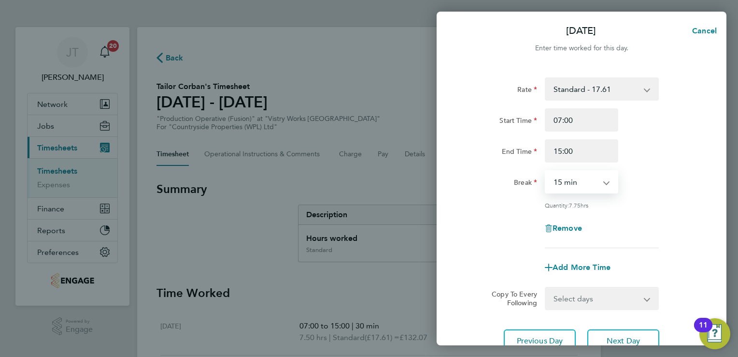
drag, startPoint x: 576, startPoint y: 185, endPoint x: 570, endPoint y: 238, distance: 53.4
click at [570, 238] on div "Rate Standard - 17.61 BONUS - 13.50 OT2 - 35.22 OT 1 - 26.42 PM Standard - 19.1…" at bounding box center [582, 162] width 236 height 171
select select "30"
click at [546, 171] on select "0 min 15 min 30 min 45 min 60 min 75 min 90 min" at bounding box center [576, 181] width 60 height 21
click at [621, 336] on span "Next Day" at bounding box center [623, 341] width 33 height 10
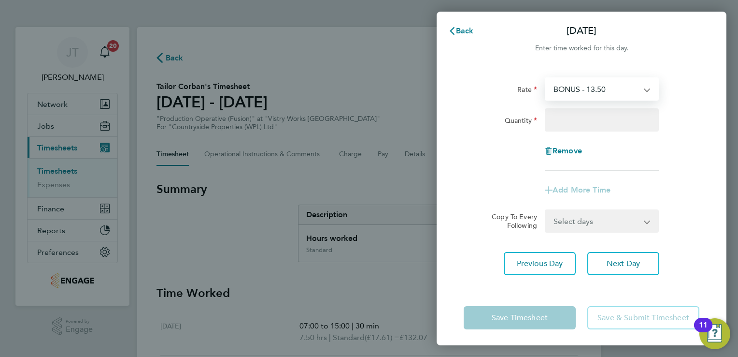
click at [581, 88] on select "BONUS - 13.50 Standard - 17.61 OT2 - 35.22 OT 1 - 26.42 PM Standard - 19.19 PM …" at bounding box center [596, 88] width 101 height 21
click at [690, 192] on div "Add More Time" at bounding box center [582, 189] width 244 height 23
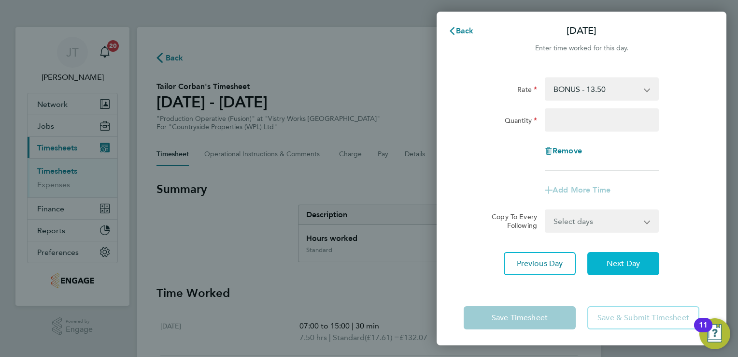
click at [615, 259] on span "Next Day" at bounding box center [623, 264] width 33 height 10
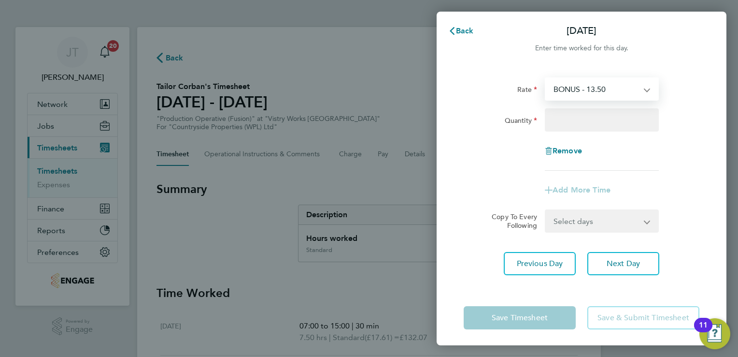
click at [590, 82] on select "BONUS - 13.50 Standard - 17.61 OT2 - 35.22 OT 1 - 26.42 PM Standard - 19.19 PM …" at bounding box center [596, 88] width 101 height 21
select select "15"
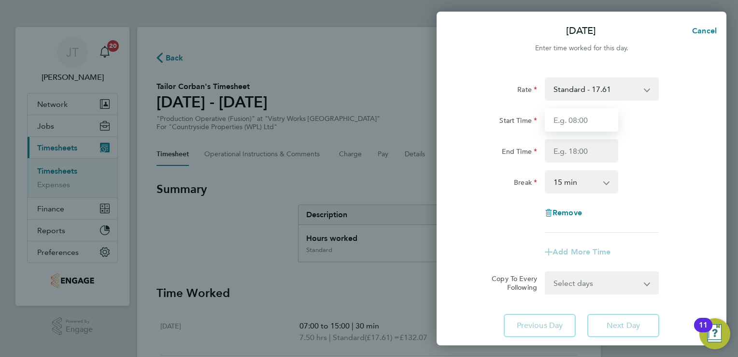
drag, startPoint x: 590, startPoint y: 101, endPoint x: 590, endPoint y: 120, distance: 19.3
click at [590, 120] on input "Start Time" at bounding box center [581, 119] width 73 height 23
type input "07:00"
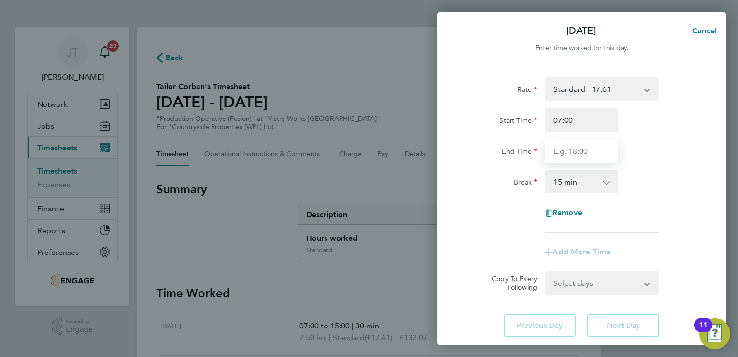
type input "15:00"
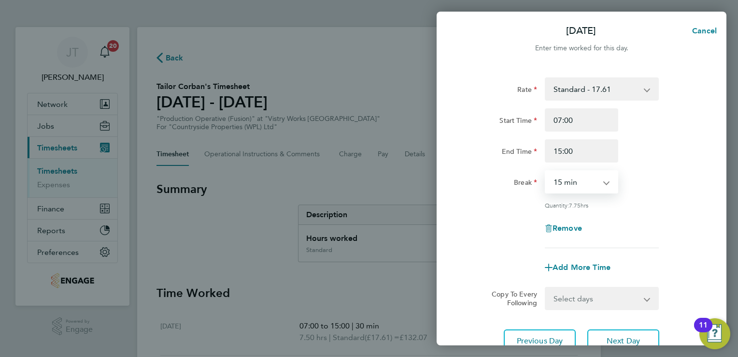
click at [580, 179] on select "0 min 15 min 30 min 45 min 60 min 75 min 90 min" at bounding box center [576, 181] width 60 height 21
select select "30"
click at [546, 171] on select "0 min 15 min 30 min 45 min 60 min 75 min 90 min" at bounding box center [576, 181] width 60 height 21
click at [588, 335] on button "Next Day" at bounding box center [624, 340] width 72 height 23
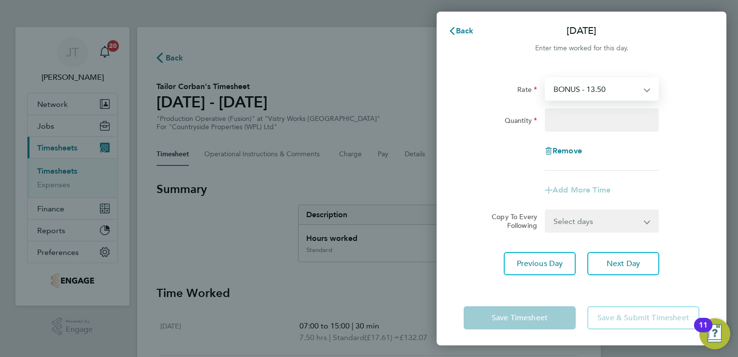
click at [570, 88] on select "BONUS - 13.50 Standard - 17.61 OT2 - 35.22 OT 1 - 26.42 PM Standard - 19.19 PM …" at bounding box center [596, 88] width 101 height 21
select select "15"
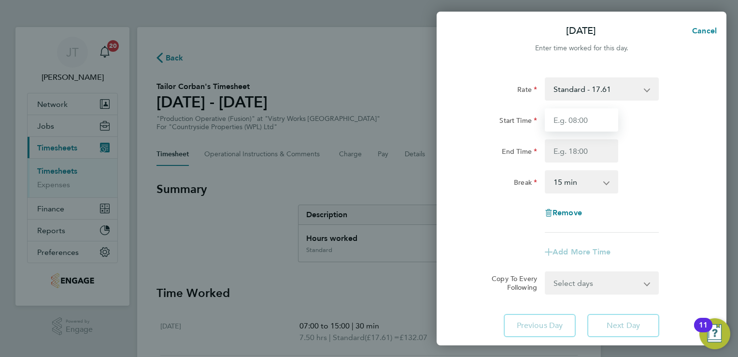
drag, startPoint x: 570, startPoint y: 101, endPoint x: 576, endPoint y: 122, distance: 22.5
click at [576, 122] on input "Start Time" at bounding box center [581, 119] width 73 height 23
type input "07:00"
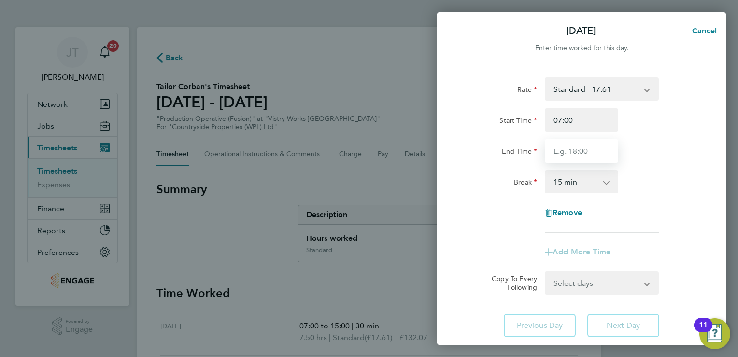
click at [593, 156] on input "End Time" at bounding box center [581, 150] width 73 height 23
type input "08:00"
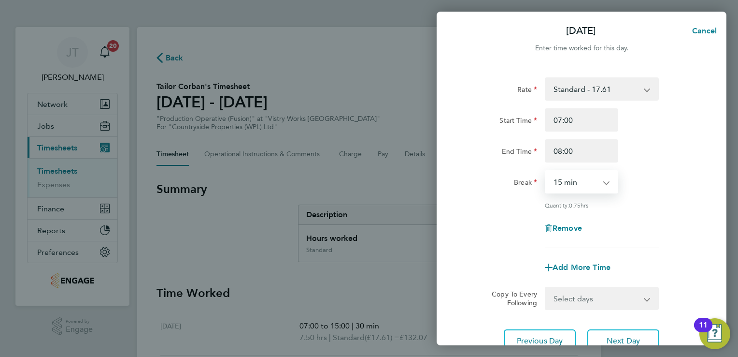
click at [606, 185] on div "0 min 15 min 30 min 45 min" at bounding box center [581, 181] width 73 height 23
select select "0"
click at [546, 171] on select "0 min 15 min 30 min 45 min" at bounding box center [576, 181] width 60 height 21
click at [659, 202] on div "Quantity: 1.00 hr" at bounding box center [602, 205] width 122 height 8
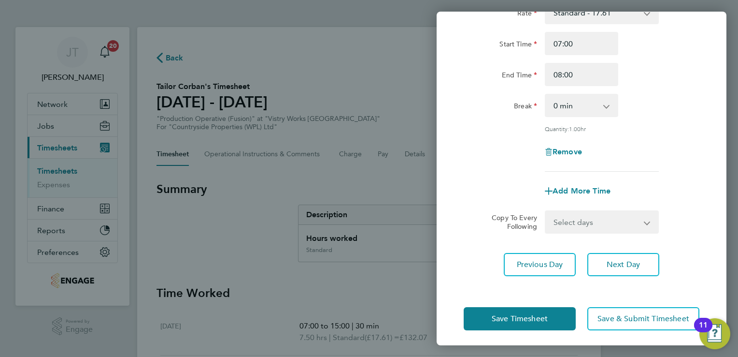
scroll to position [79, 0]
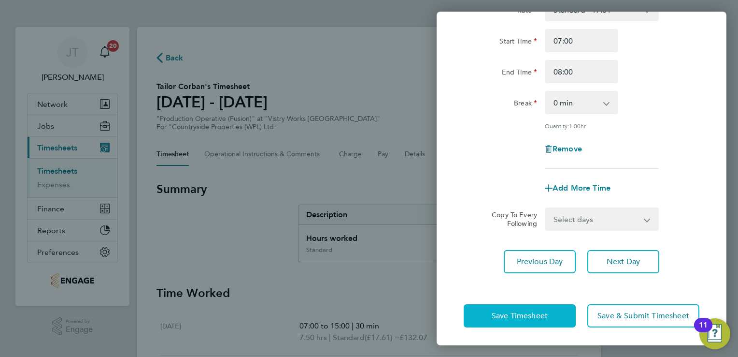
click at [518, 320] on button "Save Timesheet" at bounding box center [520, 315] width 112 height 23
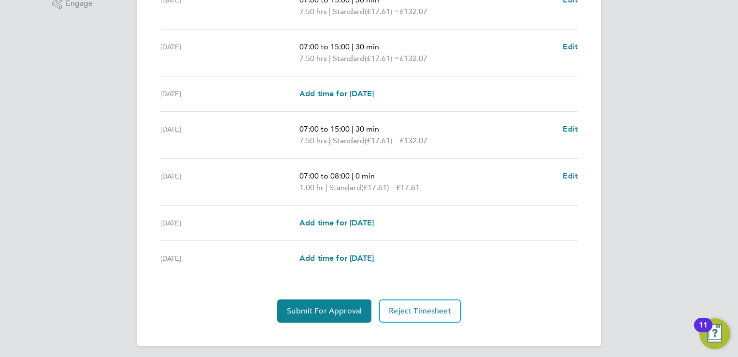
scroll to position [329, 0]
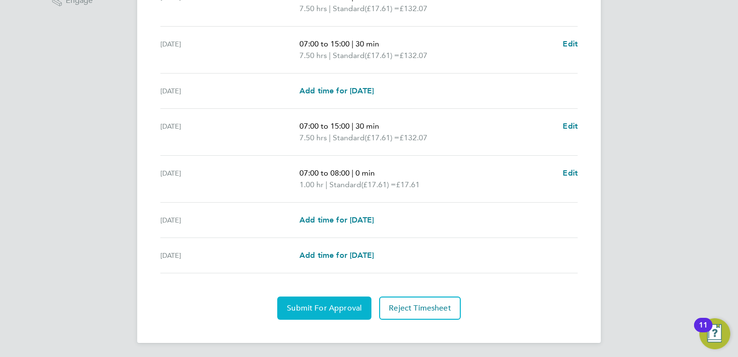
click at [318, 318] on div "Back Following Tailor Corban's Timesheet [DATE] - [DATE] £413. 84 "Production O…" at bounding box center [369, 20] width 464 height 644
click at [326, 309] on span "Submit For Approval" at bounding box center [324, 308] width 75 height 10
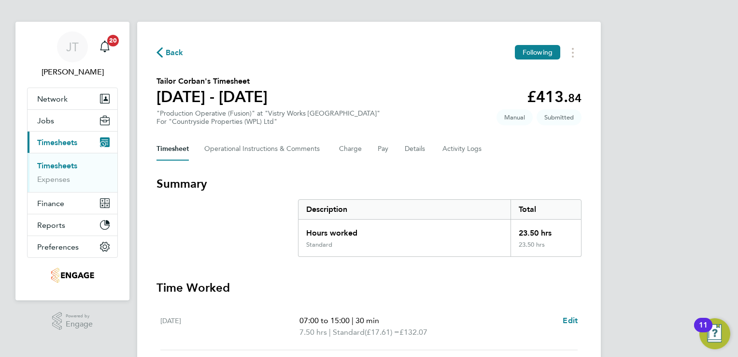
scroll to position [0, 0]
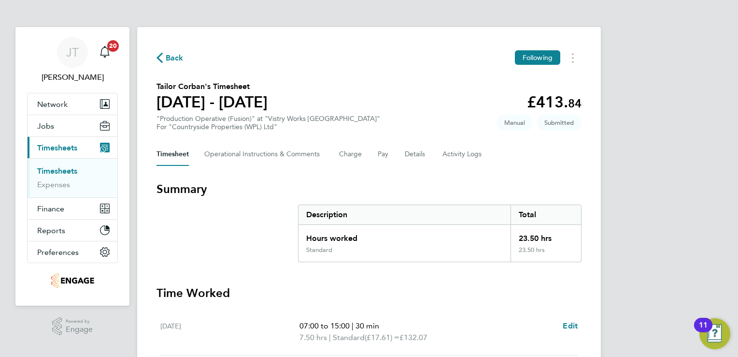
click at [166, 59] on span "Back" at bounding box center [175, 58] width 18 height 12
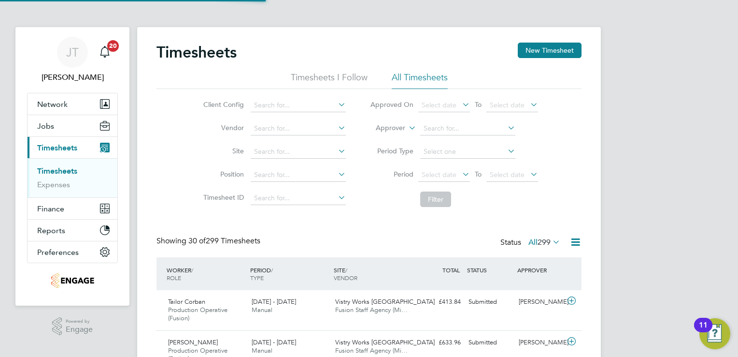
scroll to position [32, 84]
click at [531, 47] on button "New Timesheet" at bounding box center [550, 50] width 64 height 15
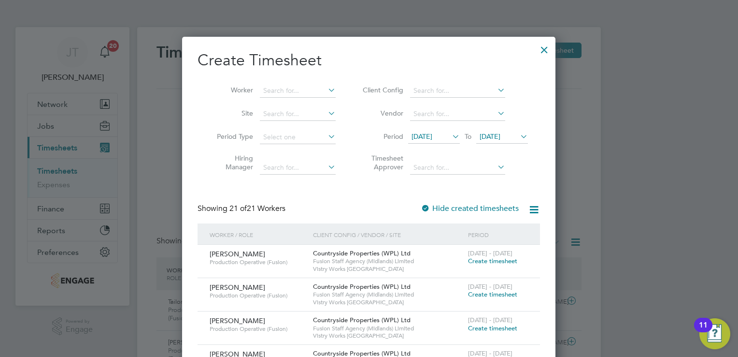
click at [445, 131] on span "[DATE]" at bounding box center [434, 136] width 52 height 13
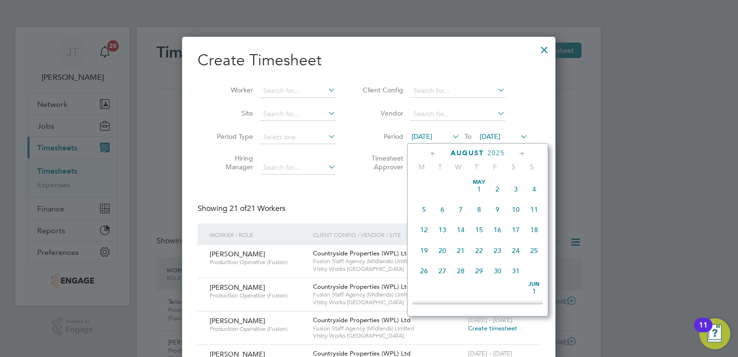
scroll to position [336, 0]
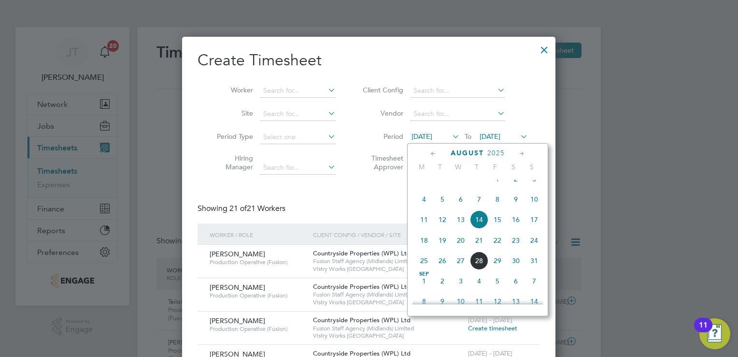
click at [420, 229] on span "11" at bounding box center [424, 219] width 18 height 18
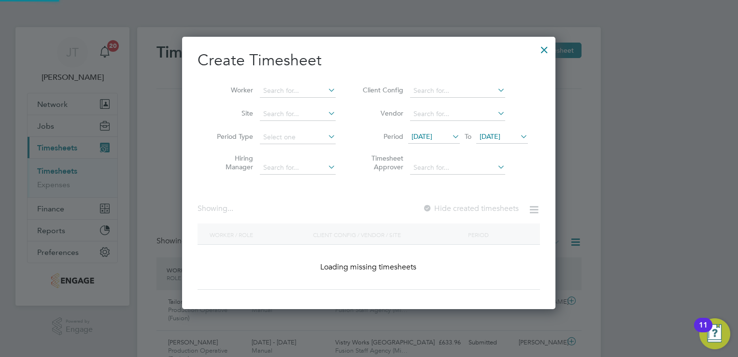
scroll to position [1156, 374]
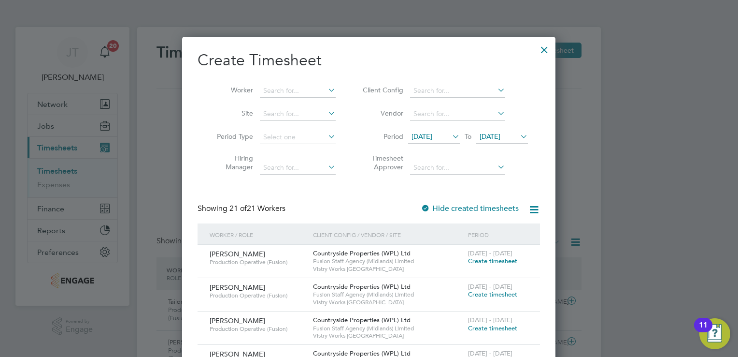
click at [489, 137] on span "[DATE]" at bounding box center [490, 136] width 21 height 9
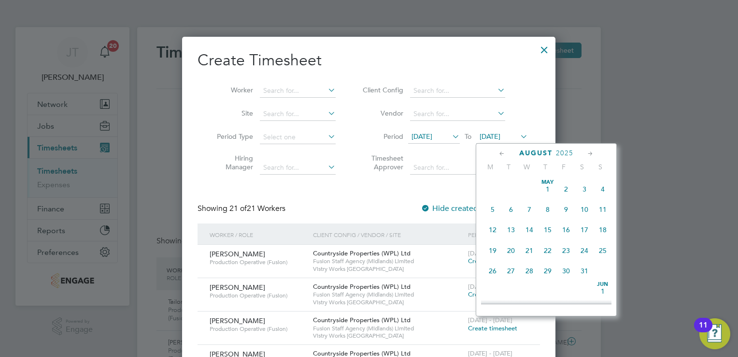
scroll to position [358, 0]
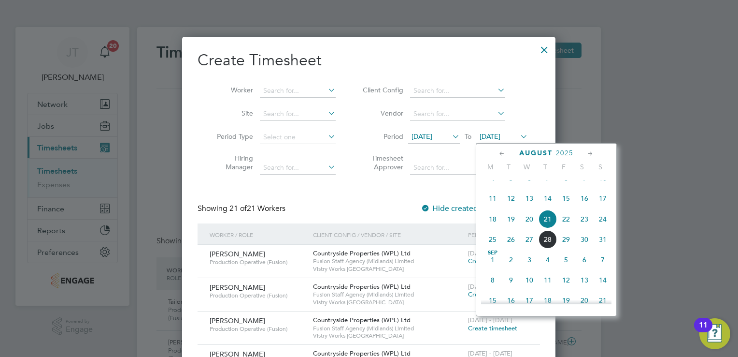
click at [605, 207] on span "17" at bounding box center [603, 198] width 18 height 18
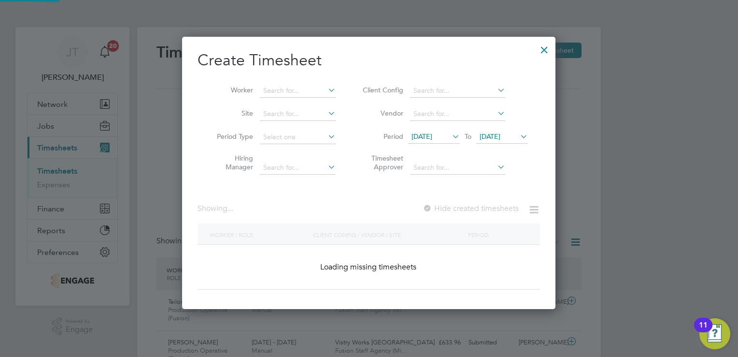
scroll to position [493, 374]
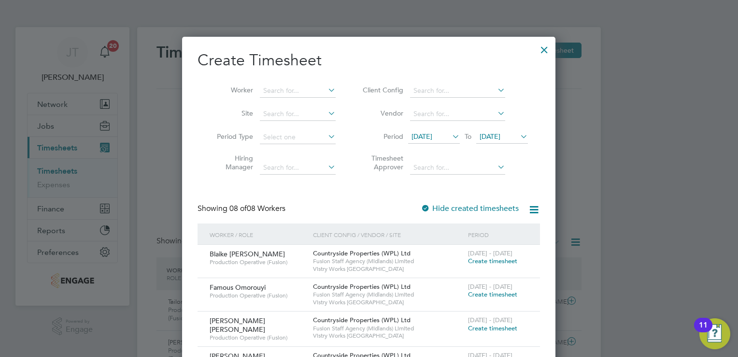
click at [487, 326] on span "Create timesheet" at bounding box center [492, 328] width 49 height 8
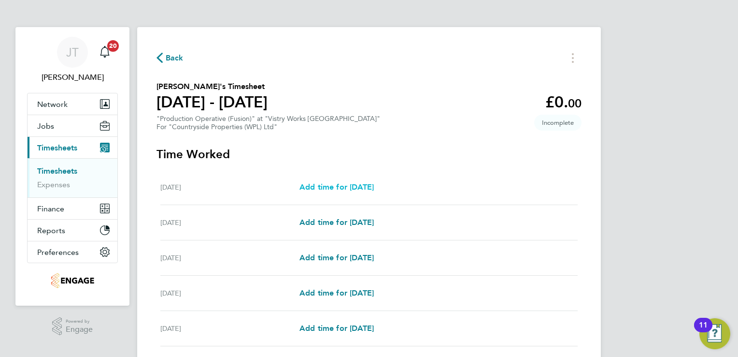
click at [367, 183] on span "Add time for [DATE]" at bounding box center [337, 186] width 74 height 9
select select "15"
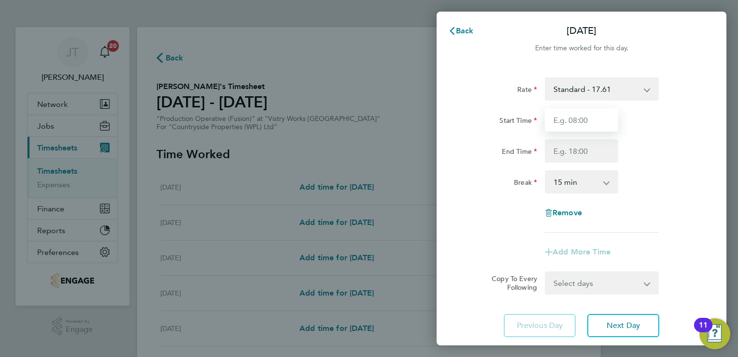
click at [588, 121] on input "Start Time" at bounding box center [581, 119] width 73 height 23
type input "07:00"
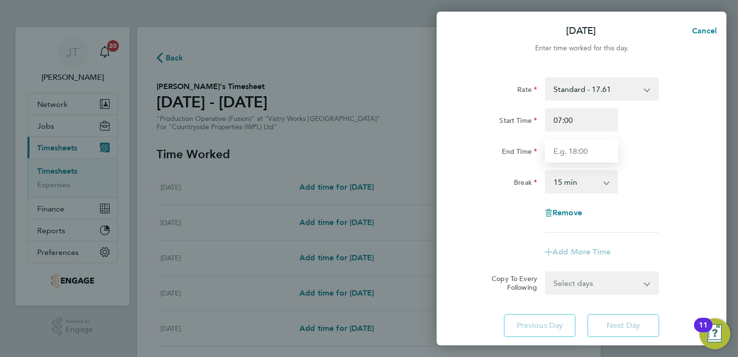
click at [573, 150] on input "End Time" at bounding box center [581, 150] width 73 height 23
type input "15:00"
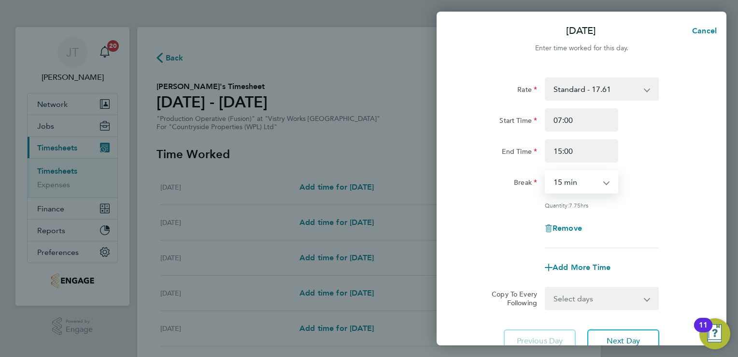
click at [565, 171] on select "0 min 15 min 30 min 45 min 60 min 75 min 90 min" at bounding box center [576, 181] width 60 height 21
select select "30"
click at [546, 171] on select "0 min 15 min 30 min 45 min 60 min 75 min 90 min" at bounding box center [576, 181] width 60 height 21
click at [612, 343] on span "Next Day" at bounding box center [623, 341] width 33 height 10
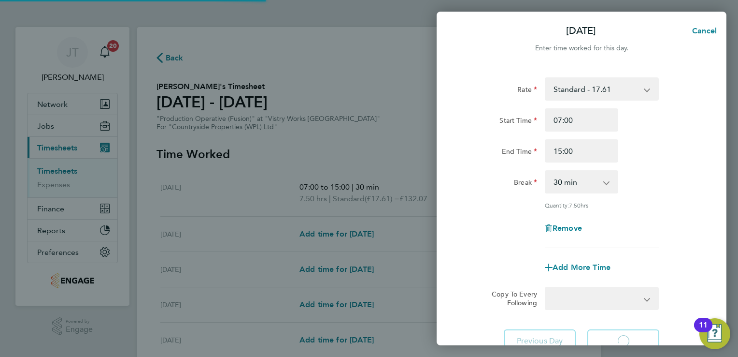
select select "15"
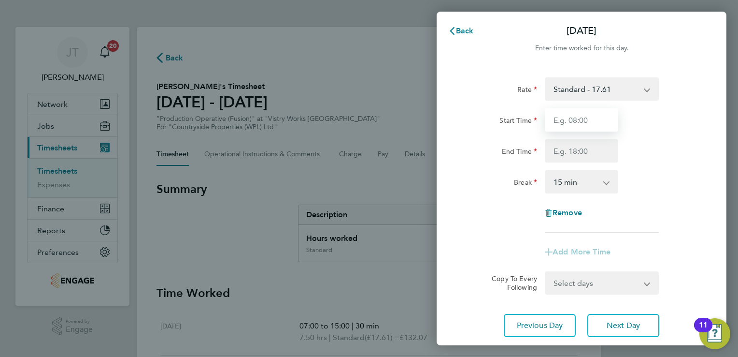
click at [575, 125] on input "Start Time" at bounding box center [581, 119] width 73 height 23
type input "07:00"
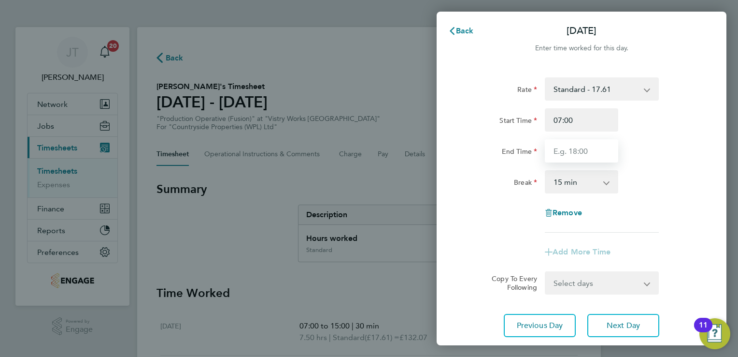
type input "15:00"
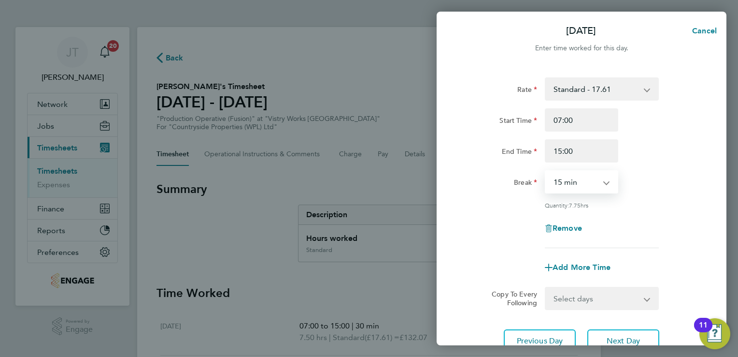
click at [576, 183] on select "0 min 15 min 30 min 45 min 60 min 75 min 90 min" at bounding box center [576, 181] width 60 height 21
select select "30"
click at [546, 171] on select "0 min 15 min 30 min 45 min 60 min 75 min 90 min" at bounding box center [576, 181] width 60 height 21
click at [620, 331] on button "Next Day" at bounding box center [624, 340] width 72 height 23
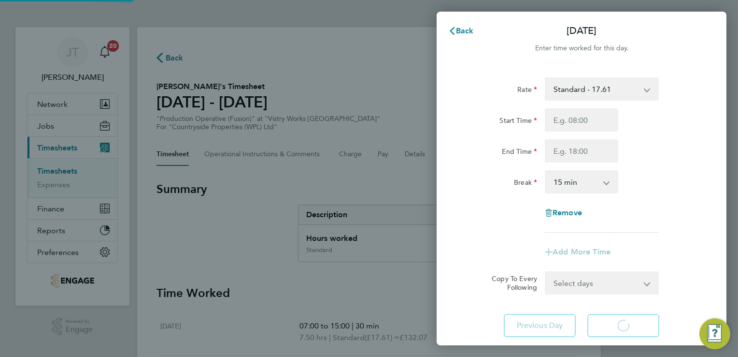
select select "15"
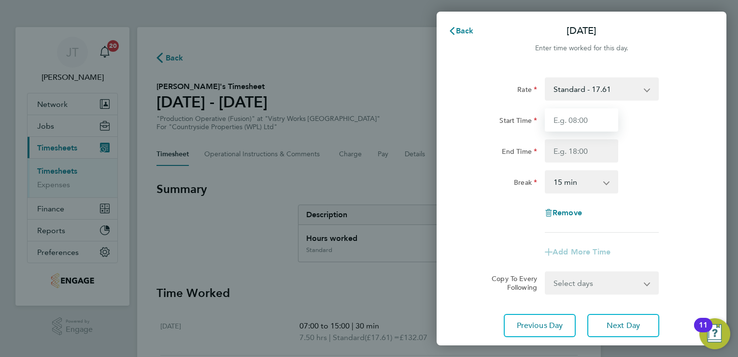
click at [575, 122] on input "Start Time" at bounding box center [581, 119] width 73 height 23
type input "07:00"
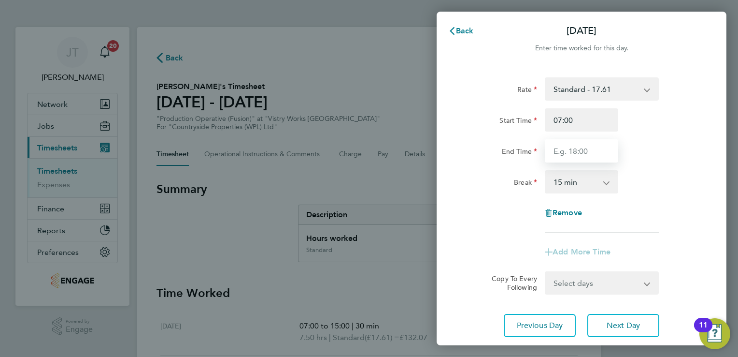
type input "15:00"
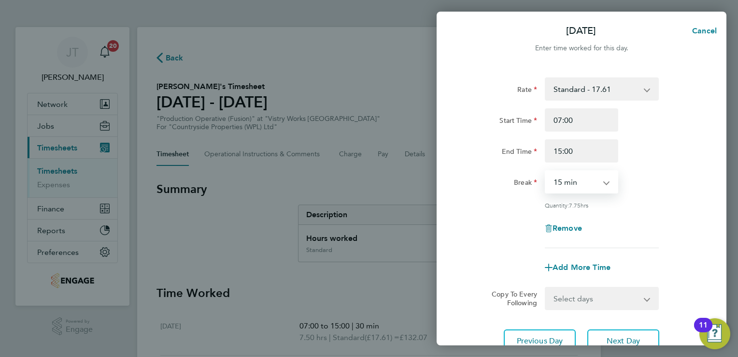
click at [574, 184] on select "0 min 15 min 30 min 45 min 60 min 75 min 90 min" at bounding box center [576, 181] width 60 height 21
select select "30"
click at [546, 171] on select "0 min 15 min 30 min 45 min 60 min 75 min 90 min" at bounding box center [576, 181] width 60 height 21
click at [631, 333] on button "Next Day" at bounding box center [624, 340] width 72 height 23
select select "15"
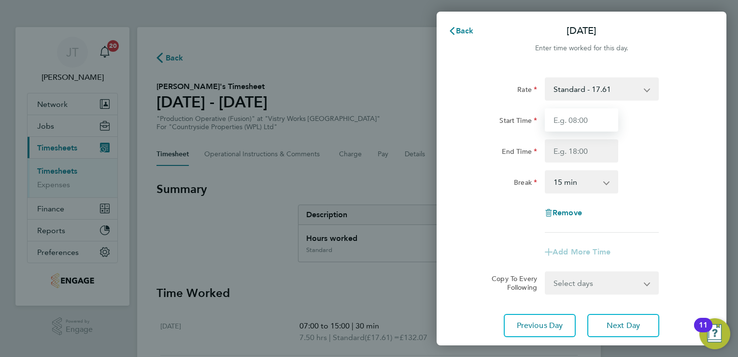
click at [566, 128] on input "Start Time" at bounding box center [581, 119] width 73 height 23
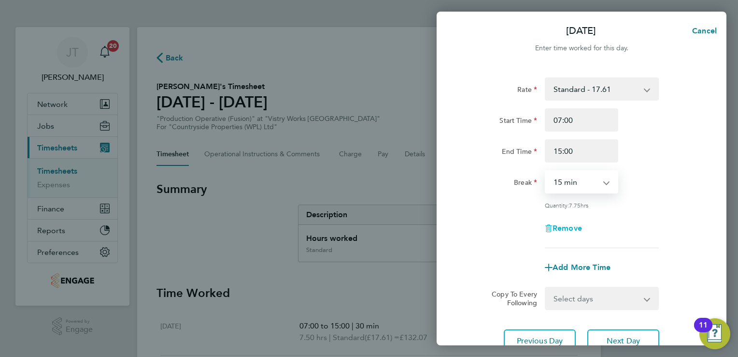
drag, startPoint x: 583, startPoint y: 178, endPoint x: 582, endPoint y: 229, distance: 50.8
click at [582, 229] on div "Rate Standard - 17.61 BONUS - 13.50 OT 1 - 26.42 OT2 - 35.22 PM Standard - 19.1…" at bounding box center [582, 162] width 236 height 171
click at [546, 171] on select "0 min 15 min 30 min 45 min 60 min 75 min 90 min" at bounding box center [576, 181] width 60 height 21
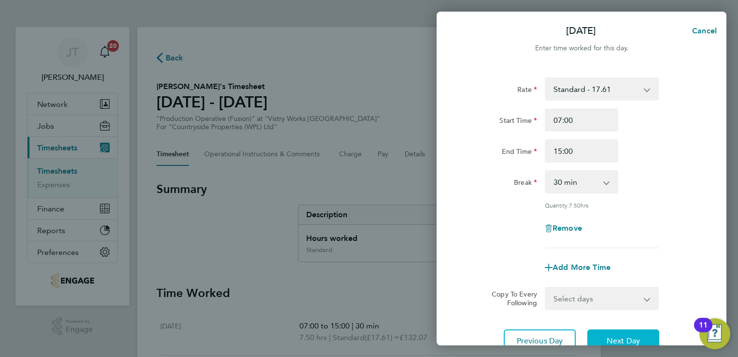
click at [597, 329] on button "Next Day" at bounding box center [624, 340] width 72 height 23
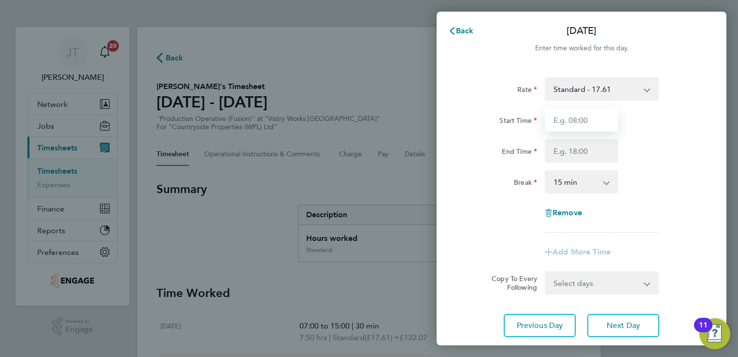
click at [562, 126] on input "Start Time" at bounding box center [581, 119] width 73 height 23
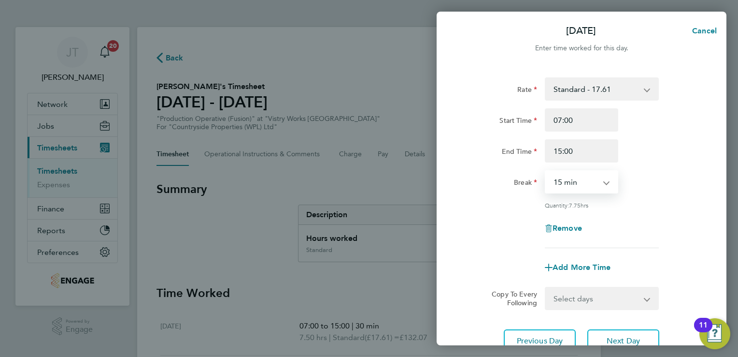
click at [574, 179] on select "0 min 15 min 30 min 45 min 60 min 75 min 90 min" at bounding box center [576, 181] width 60 height 21
click at [546, 171] on select "0 min 15 min 30 min 45 min 60 min 75 min 90 min" at bounding box center [576, 181] width 60 height 21
click at [576, 268] on span "Add More Time" at bounding box center [582, 266] width 58 height 9
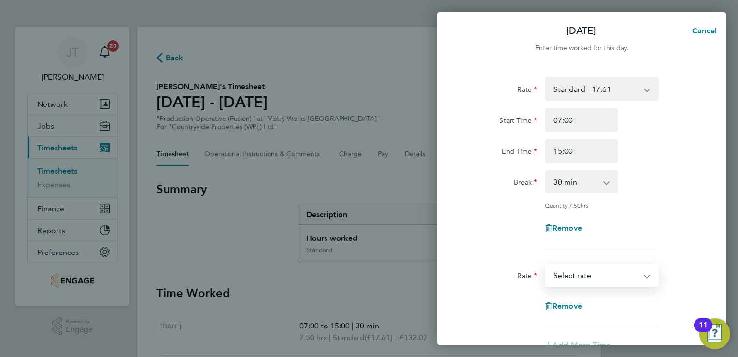
click at [576, 268] on select "BONUS - 13.50 Standard - 17.61 OT 1 - 26.42 OT2 - 35.22 PM Standard - 19.19 PM …" at bounding box center [596, 274] width 101 height 21
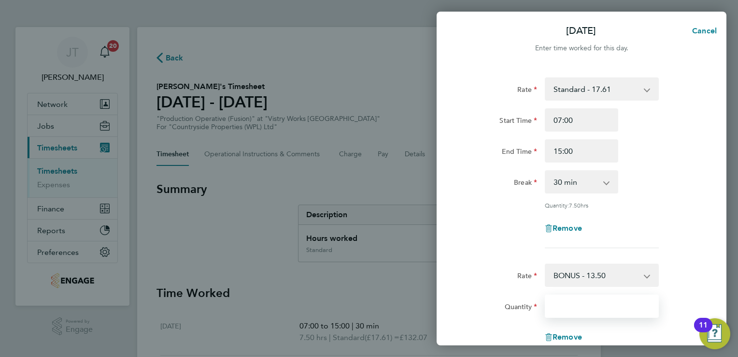
click at [565, 306] on input "Quantity" at bounding box center [602, 305] width 114 height 23
click at [675, 238] on div "Remove" at bounding box center [582, 227] width 244 height 23
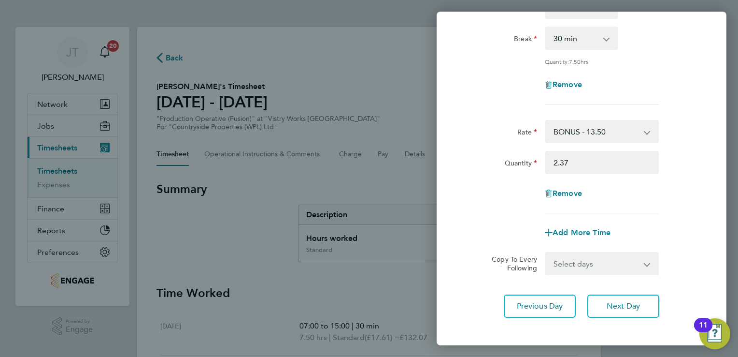
scroll to position [187, 0]
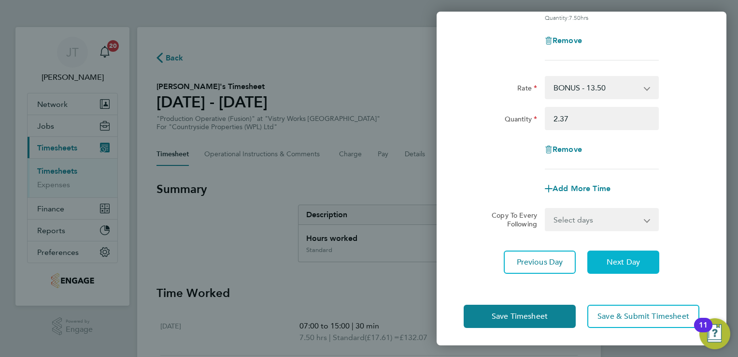
click at [622, 260] on span "Next Day" at bounding box center [623, 262] width 33 height 10
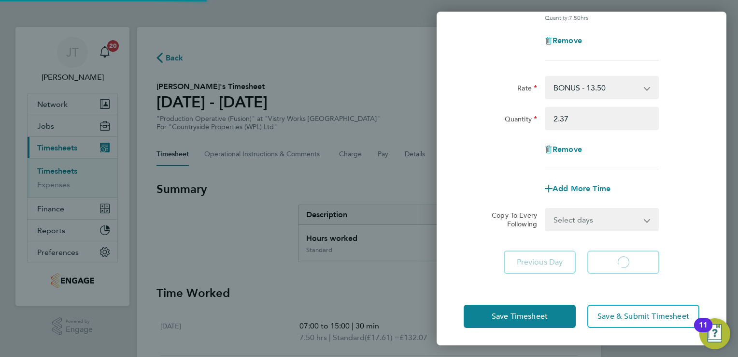
scroll to position [64, 0]
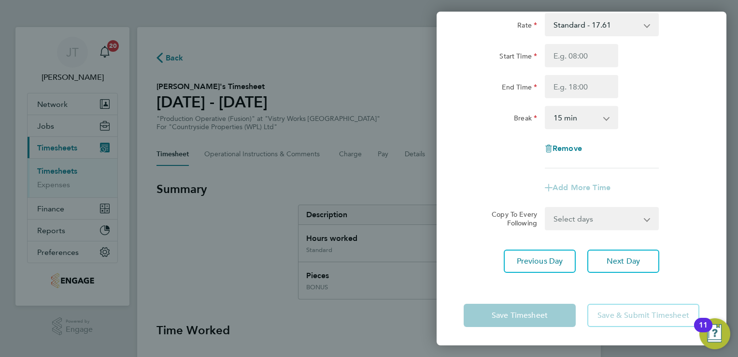
click at [667, 109] on div "Break 0 min 15 min 30 min 45 min 60 min 75 min 90 min" at bounding box center [582, 117] width 244 height 23
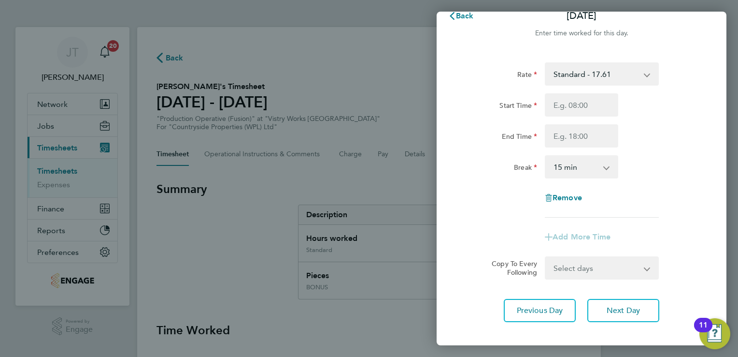
scroll to position [0, 0]
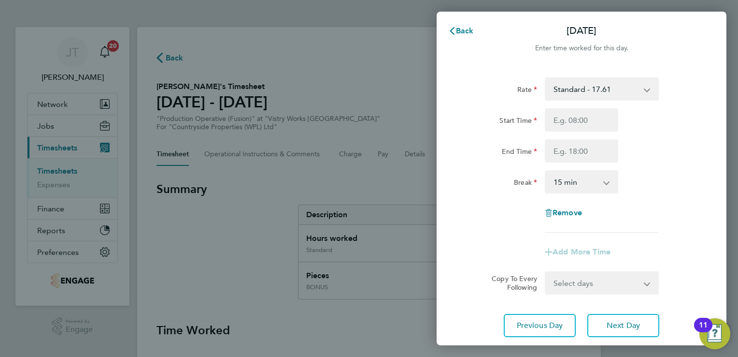
click at [621, 92] on select "Standard - 17.61 BONUS - 13.50 OT 1 - 26.42 OT2 - 35.22 PM Standard - 19.19 PM …" at bounding box center [596, 88] width 101 height 21
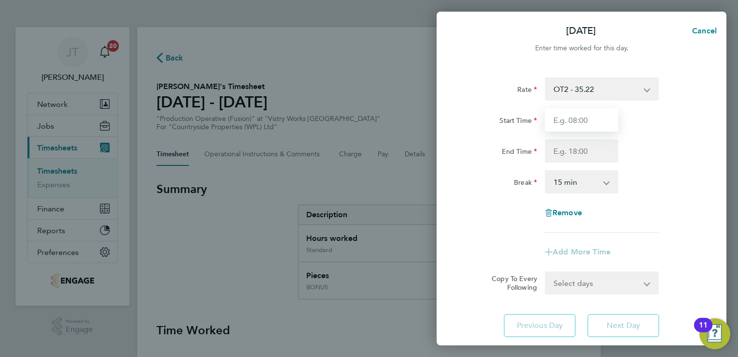
click at [576, 119] on input "Start Time" at bounding box center [581, 119] width 73 height 23
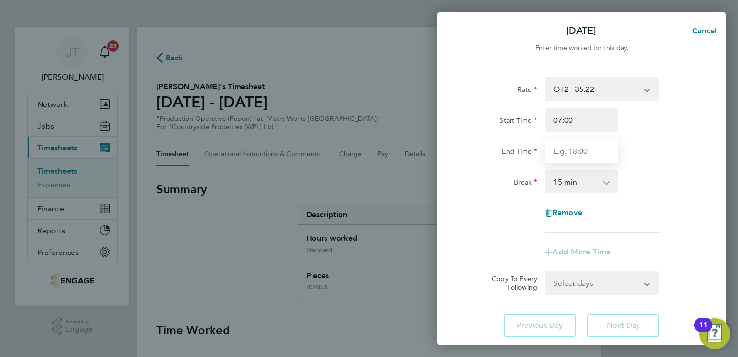
click at [565, 158] on input "End Time" at bounding box center [581, 150] width 73 height 23
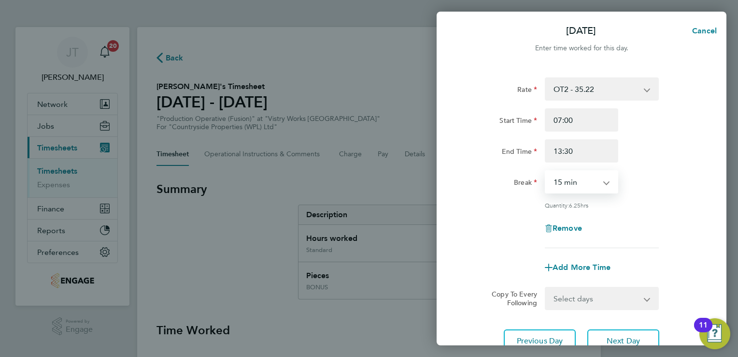
click at [578, 191] on select "0 min 15 min 30 min 45 min 60 min 75 min 90 min" at bounding box center [576, 181] width 60 height 21
click at [546, 171] on select "0 min 15 min 30 min 45 min 60 min 75 min 90 min" at bounding box center [576, 181] width 60 height 21
click at [612, 331] on button "Next Day" at bounding box center [624, 340] width 72 height 23
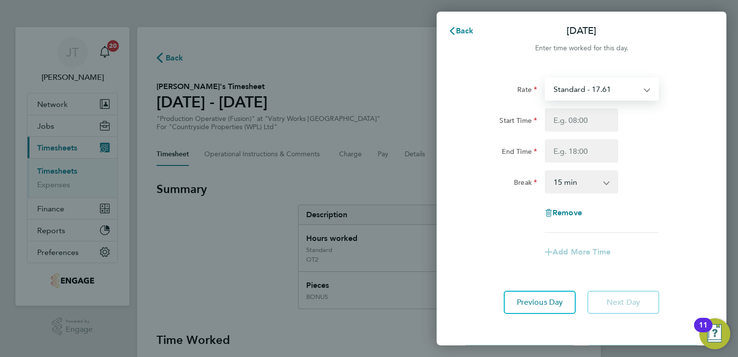
click at [587, 92] on select "Standard - 17.61 BONUS - 13.50 OT 1 - 26.42 OT2 - 35.22 PM Standard - 19.19 PM …" at bounding box center [596, 88] width 101 height 21
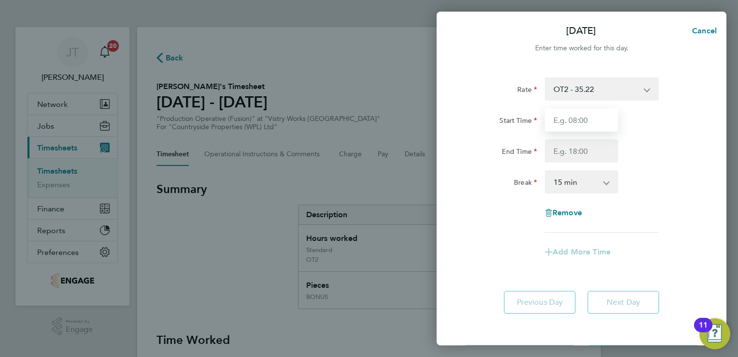
click at [568, 118] on input "Start Time" at bounding box center [581, 119] width 73 height 23
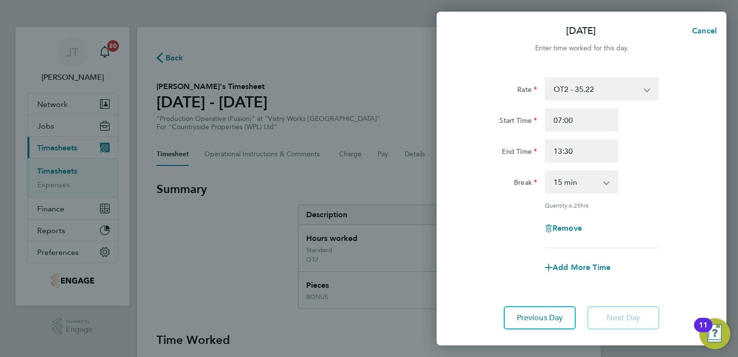
click at [580, 182] on select "0 min 15 min 30 min 45 min 60 min 75 min 90 min" at bounding box center [576, 181] width 60 height 21
click at [546, 171] on select "0 min 15 min 30 min 45 min 60 min 75 min 90 min" at bounding box center [576, 181] width 60 height 21
click at [671, 225] on div "Remove" at bounding box center [582, 227] width 244 height 23
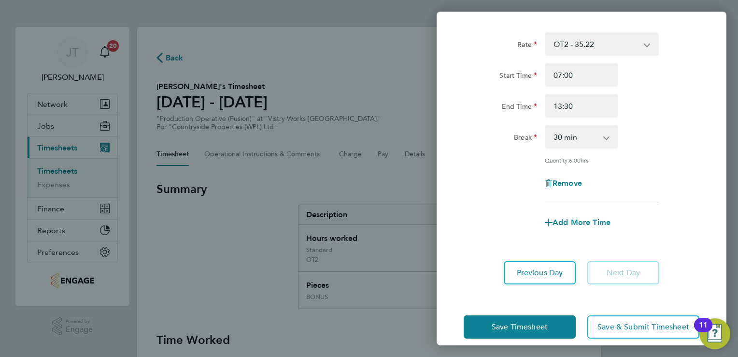
scroll to position [56, 0]
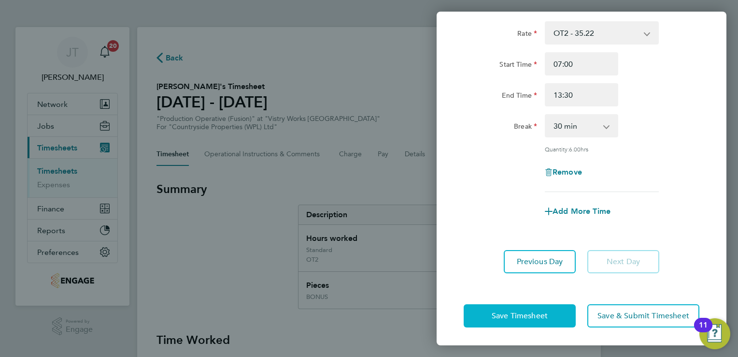
click at [529, 304] on button "Save Timesheet" at bounding box center [520, 315] width 112 height 23
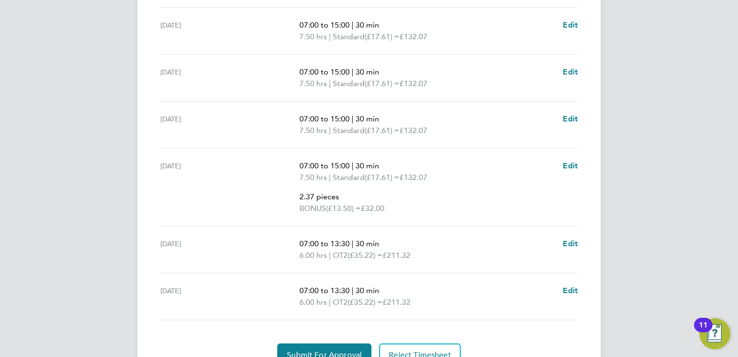
scroll to position [441, 0]
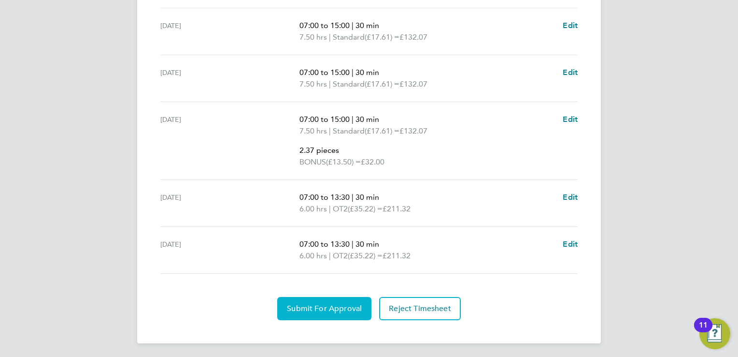
click at [317, 301] on button "Submit For Approval" at bounding box center [324, 308] width 94 height 23
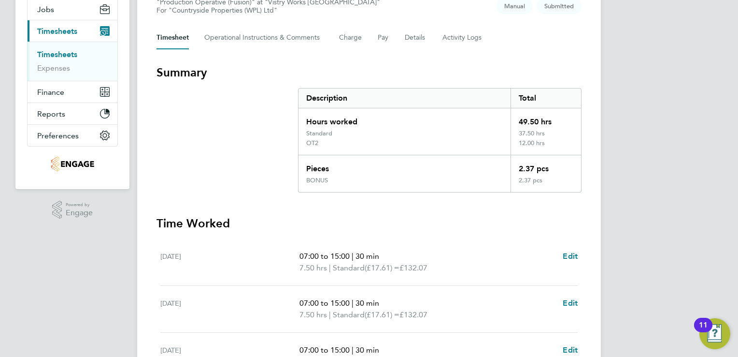
scroll to position [0, 0]
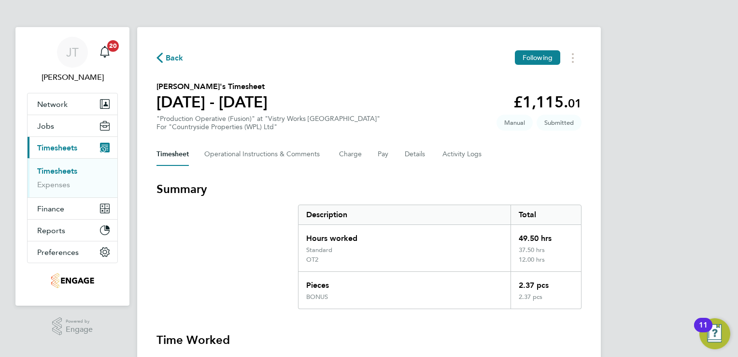
click at [172, 57] on span "Back" at bounding box center [175, 58] width 18 height 12
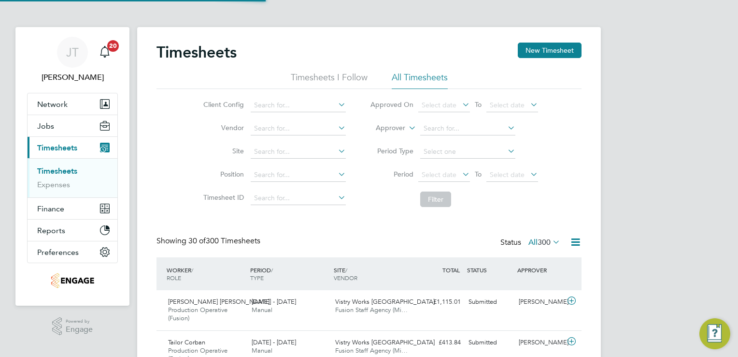
scroll to position [32, 84]
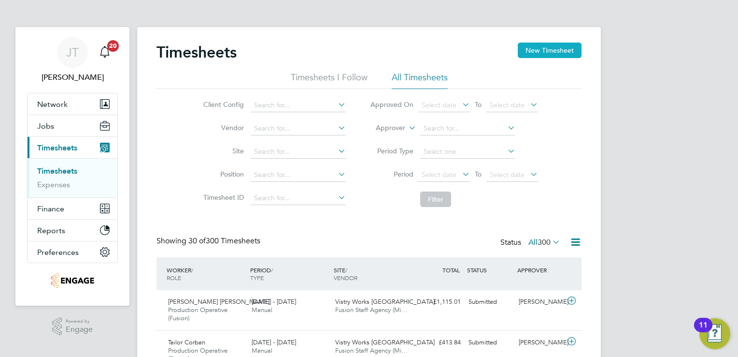
click at [559, 46] on button "New Timesheet" at bounding box center [550, 50] width 64 height 15
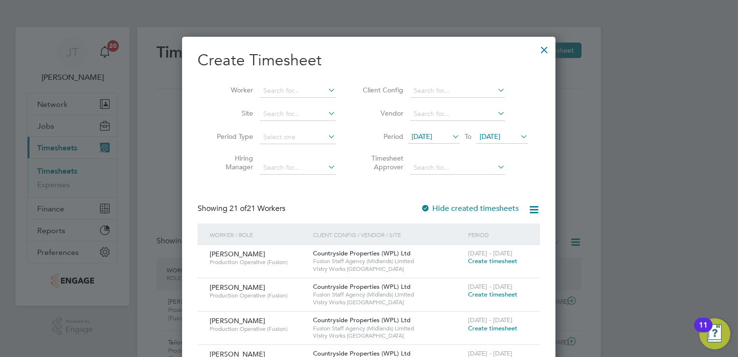
click at [432, 130] on li "Period [DATE] To [DATE]" at bounding box center [444, 137] width 192 height 23
click at [432, 132] on span "[DATE]" at bounding box center [422, 136] width 21 height 9
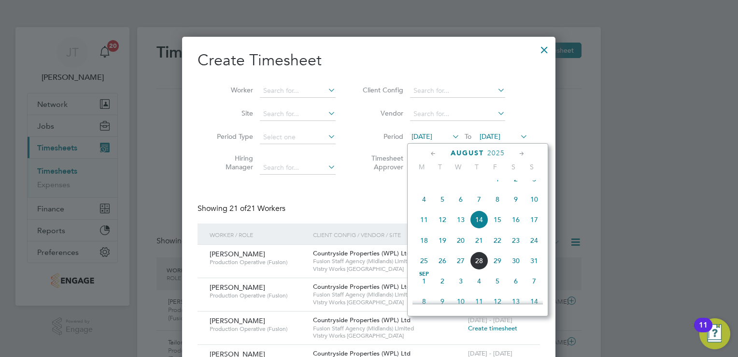
click at [423, 225] on span "11" at bounding box center [424, 219] width 18 height 18
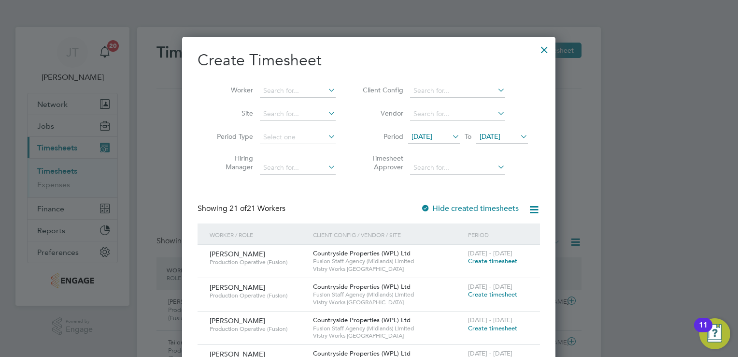
click at [501, 135] on span "[DATE]" at bounding box center [490, 136] width 21 height 9
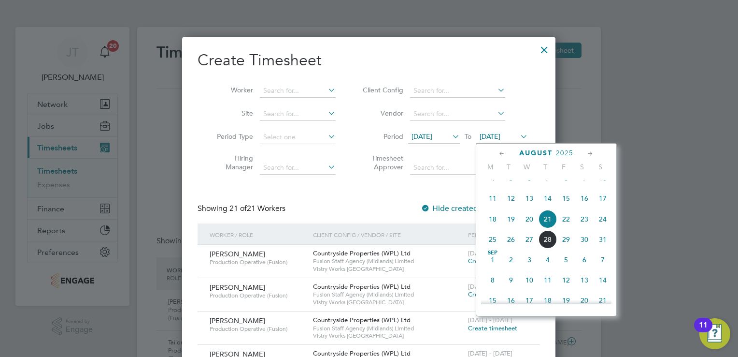
click at [601, 207] on span "17" at bounding box center [603, 198] width 18 height 18
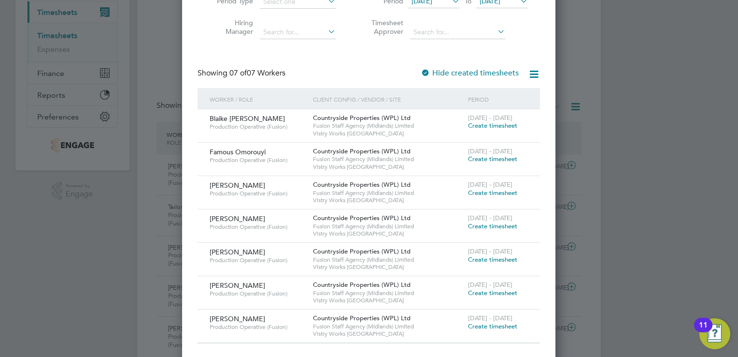
click at [483, 192] on span "Create timesheet" at bounding box center [492, 192] width 49 height 8
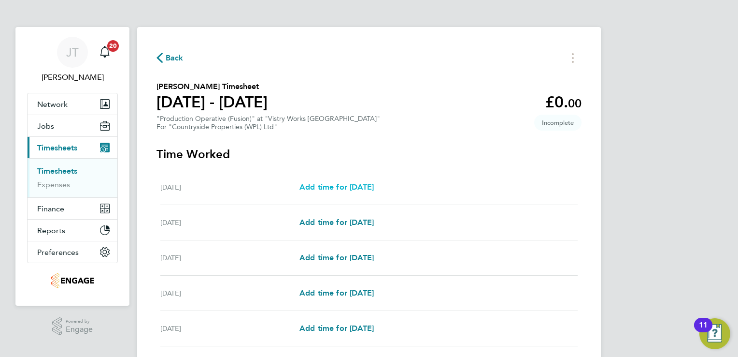
click at [323, 184] on span "Add time for [DATE]" at bounding box center [337, 186] width 74 height 9
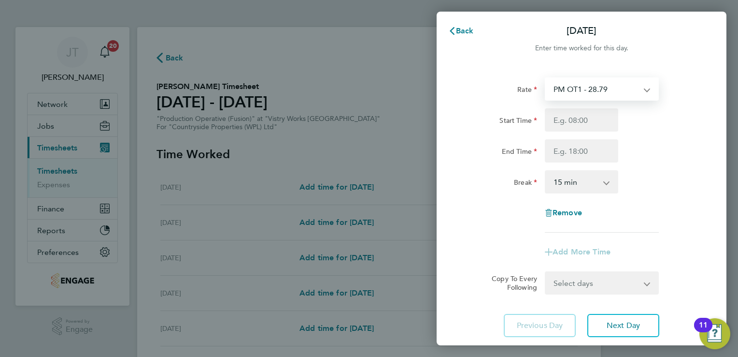
click at [576, 88] on select "PM OT1 - 28.79 BONUS - 13.50 Standard - 17.61 OT 1 - 26.42 OT2 - 35.22 PM Stand…" at bounding box center [596, 88] width 101 height 21
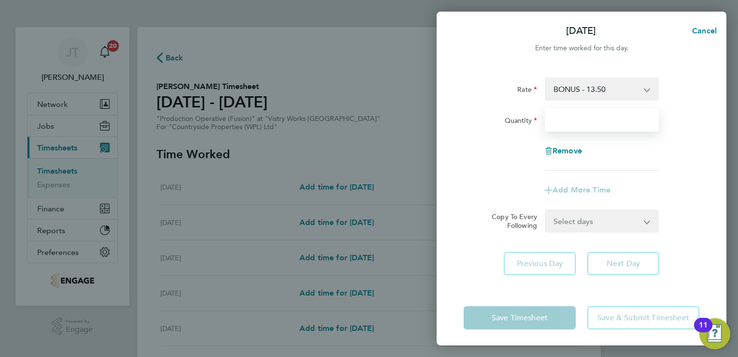
click at [597, 121] on input "Quantity" at bounding box center [602, 119] width 114 height 23
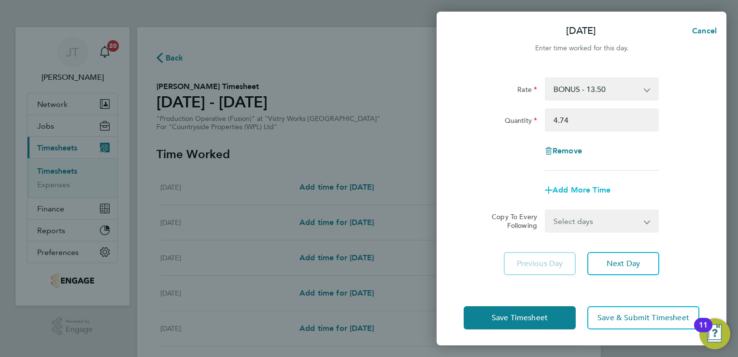
click at [558, 188] on span "Add More Time" at bounding box center [582, 189] width 58 height 9
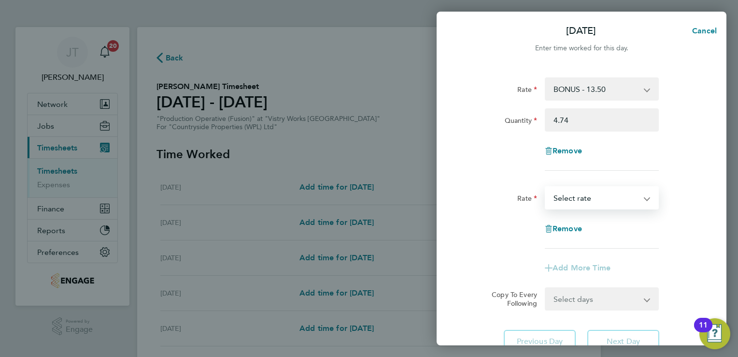
click at [566, 205] on select "PM OT1 - 28.79 Standard - 17.61 OT 1 - 26.42 OT2 - 35.22 PM Standard - 19.19 PM…" at bounding box center [596, 197] width 101 height 21
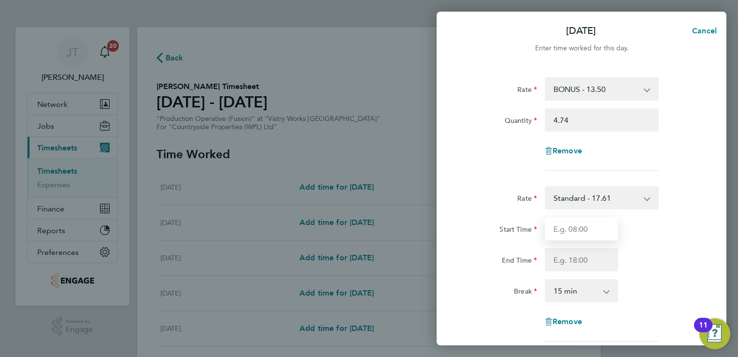
click at [560, 240] on input "Start Time" at bounding box center [581, 228] width 73 height 23
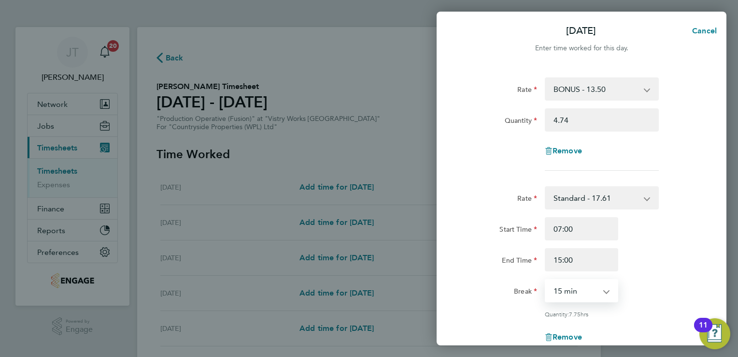
click at [559, 295] on select "0 min 15 min 30 min 45 min 60 min 75 min 90 min" at bounding box center [576, 290] width 60 height 21
click at [546, 280] on select "0 min 15 min 30 min 45 min 60 min 75 min 90 min" at bounding box center [576, 290] width 60 height 21
click at [656, 226] on div "Start Time 07:00" at bounding box center [582, 228] width 244 height 23
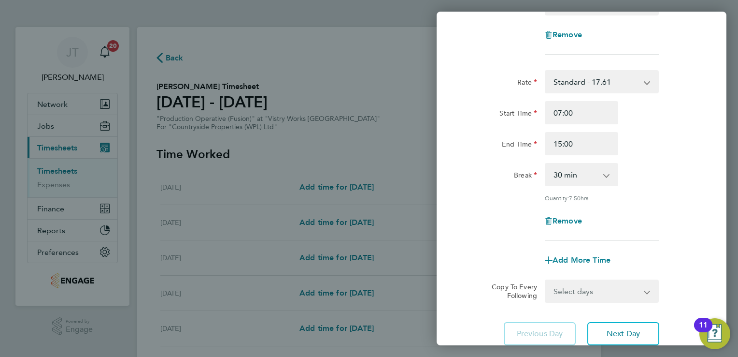
scroll to position [187, 0]
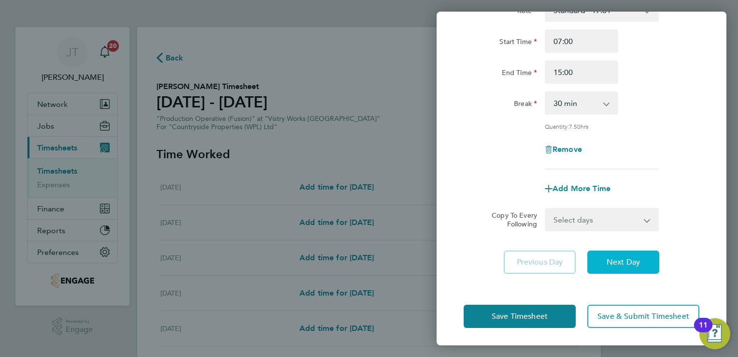
click at [625, 267] on button "Next Day" at bounding box center [624, 261] width 72 height 23
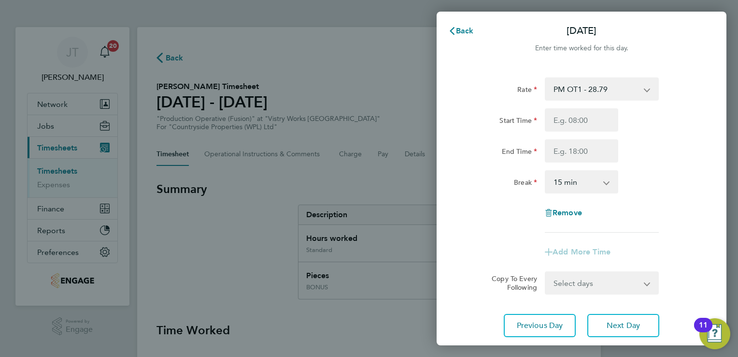
click at [590, 96] on select "PM OT1 - 28.79 BONUS - 13.50 Standard - 17.61 OT 1 - 26.42 OT2 - 35.22 PM Stand…" at bounding box center [596, 88] width 101 height 21
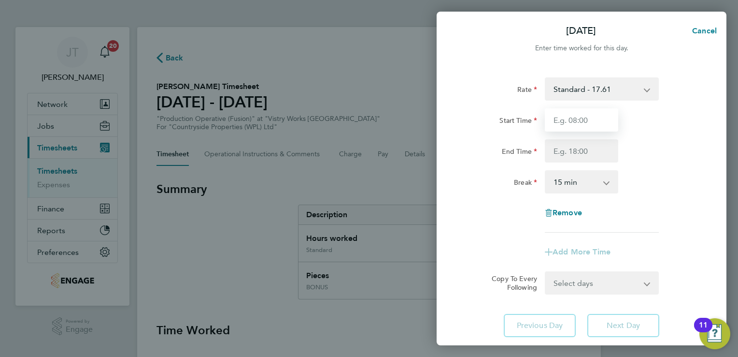
click at [568, 119] on input "Start Time" at bounding box center [581, 119] width 73 height 23
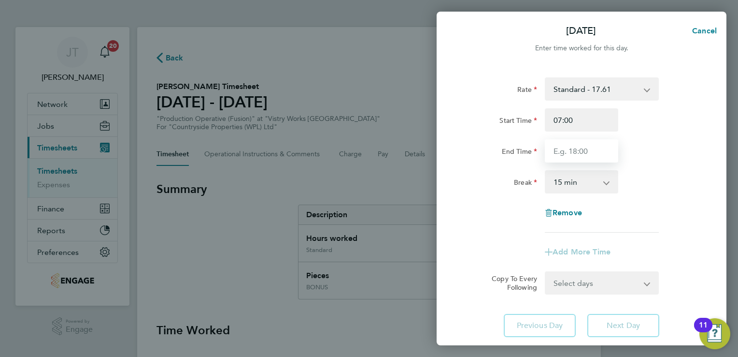
click at [572, 152] on input "End Time" at bounding box center [581, 150] width 73 height 23
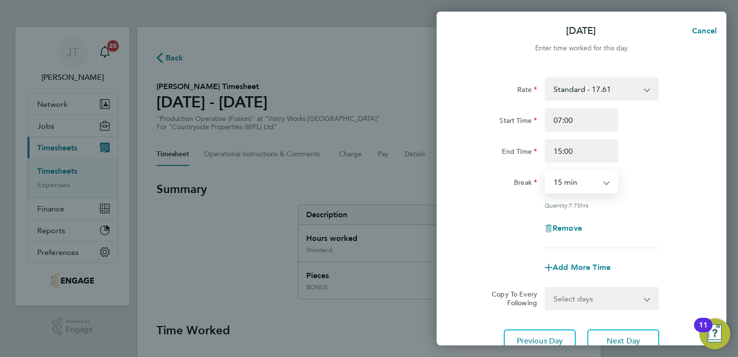
click at [570, 183] on select "0 min 15 min 30 min 45 min 60 min 75 min 90 min" at bounding box center [576, 181] width 60 height 21
click at [546, 171] on select "0 min 15 min 30 min 45 min 60 min 75 min 90 min" at bounding box center [576, 181] width 60 height 21
click at [625, 329] on button "Next Day" at bounding box center [624, 340] width 72 height 23
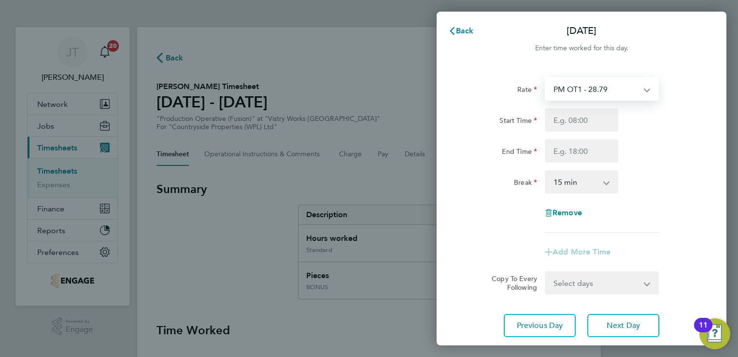
drag, startPoint x: 568, startPoint y: 84, endPoint x: 595, endPoint y: 137, distance: 59.6
click at [595, 137] on div "Rate PM OT1 - 28.79 BONUS - 13.50 Standard - 17.61 OT 1 - 26.42 OT2 - 35.22 PM …" at bounding box center [582, 154] width 236 height 155
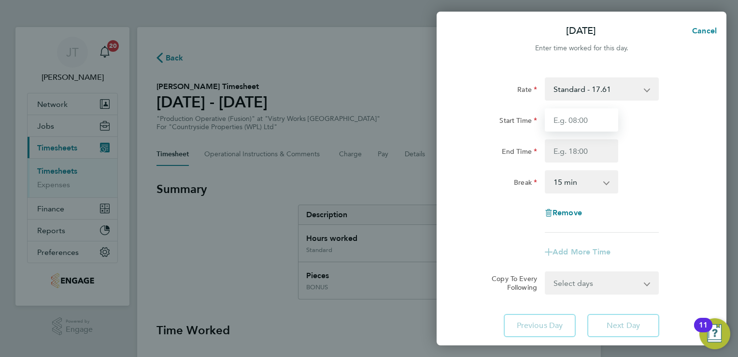
click at [566, 113] on input "Start Time" at bounding box center [581, 119] width 73 height 23
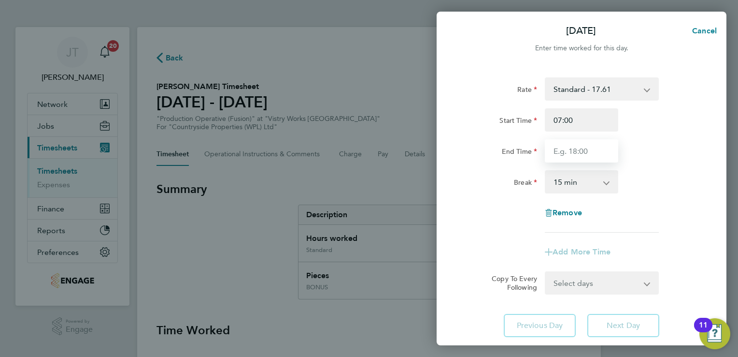
click at [568, 147] on input "End Time" at bounding box center [581, 150] width 73 height 23
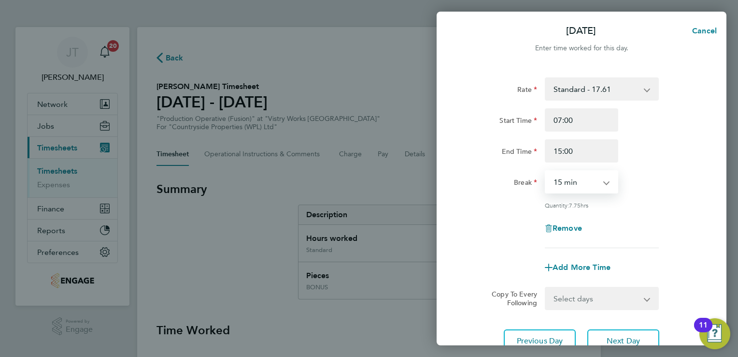
click at [574, 186] on select "0 min 15 min 30 min 45 min 60 min 75 min 90 min" at bounding box center [576, 181] width 60 height 21
click at [546, 171] on select "0 min 15 min 30 min 45 min 60 min 75 min 90 min" at bounding box center [576, 181] width 60 height 21
click at [644, 222] on div "Remove" at bounding box center [582, 227] width 244 height 23
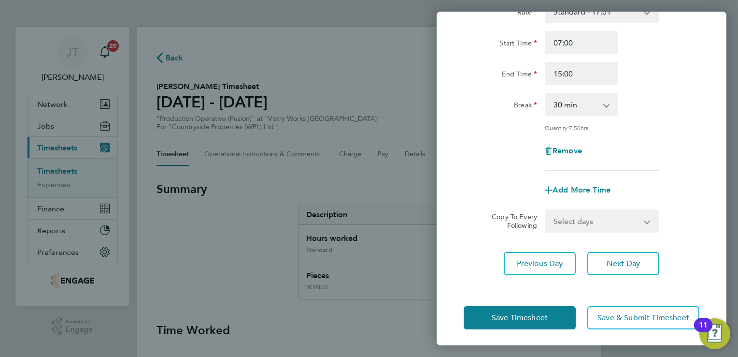
scroll to position [79, 0]
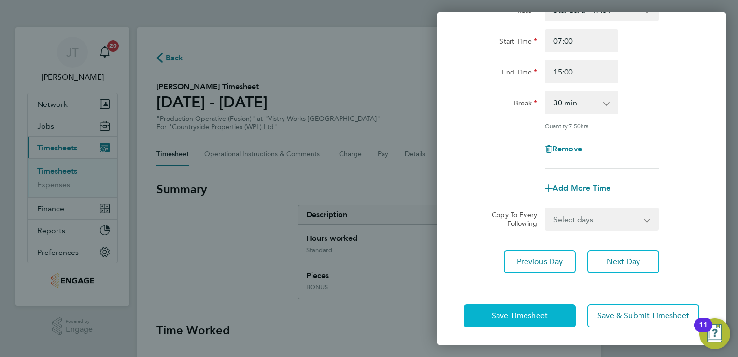
click at [543, 311] on span "Save Timesheet" at bounding box center [520, 316] width 56 height 10
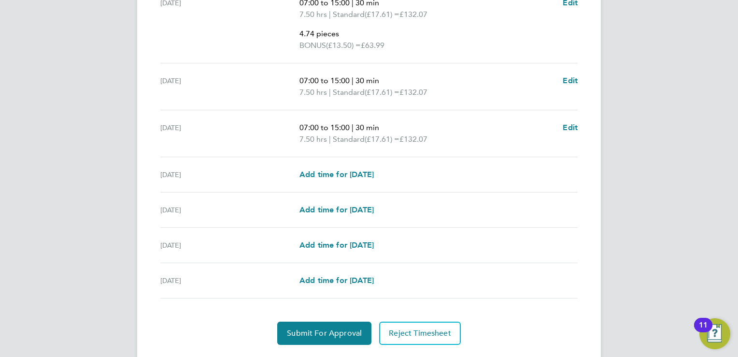
scroll to position [385, 0]
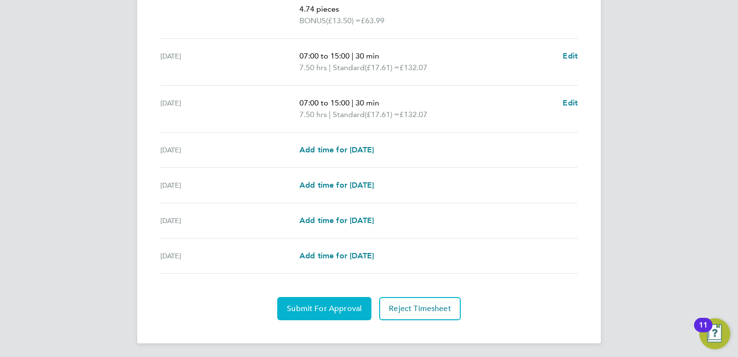
click at [313, 312] on button "Submit For Approval" at bounding box center [324, 308] width 94 height 23
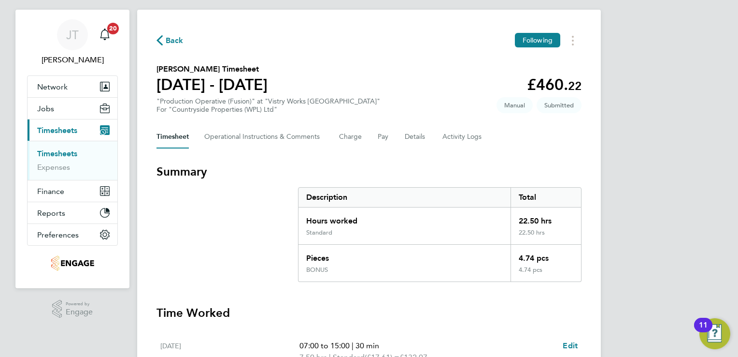
scroll to position [0, 0]
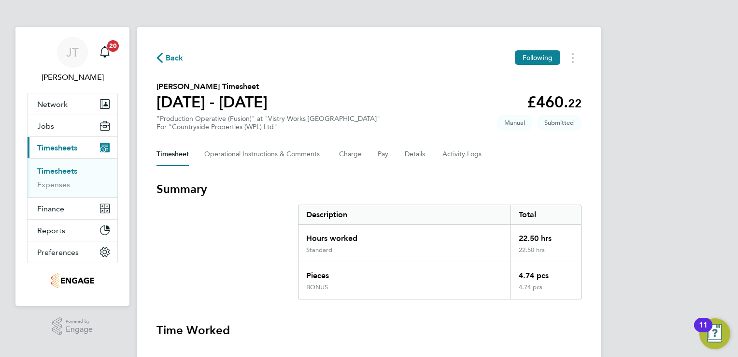
click at [166, 57] on span "Back" at bounding box center [175, 58] width 18 height 12
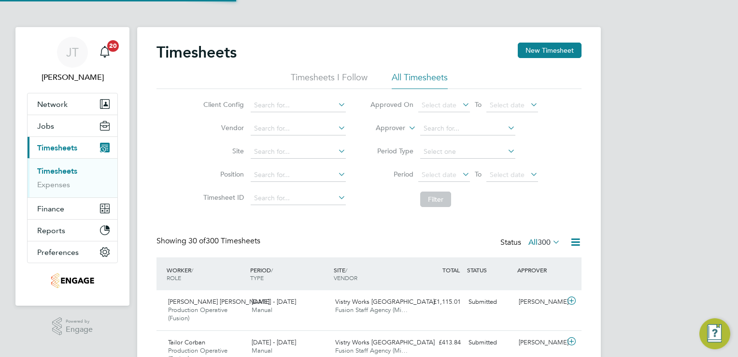
scroll to position [32, 84]
click at [538, 240] on span "300" at bounding box center [544, 242] width 13 height 10
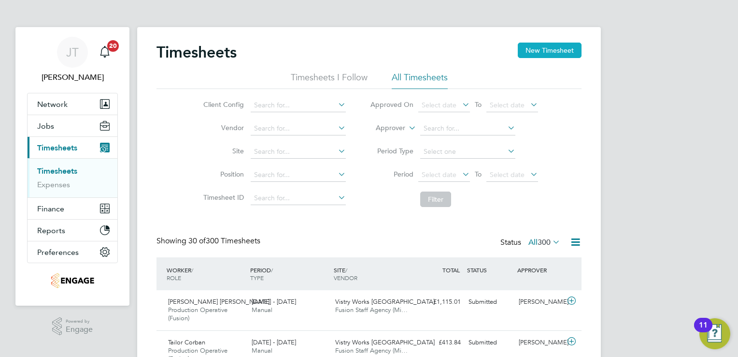
click at [535, 52] on button "New Timesheet" at bounding box center [550, 50] width 64 height 15
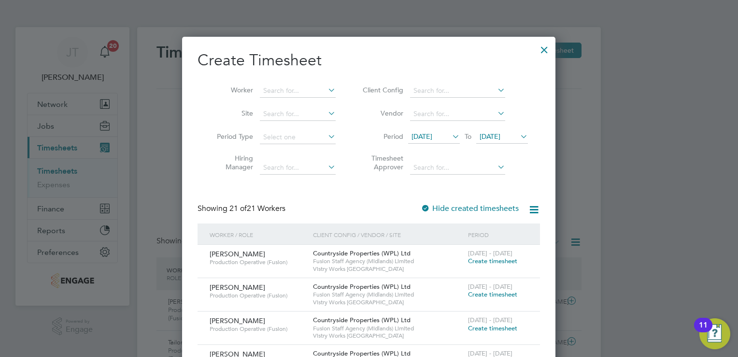
click at [431, 137] on span "[DATE]" at bounding box center [422, 136] width 21 height 9
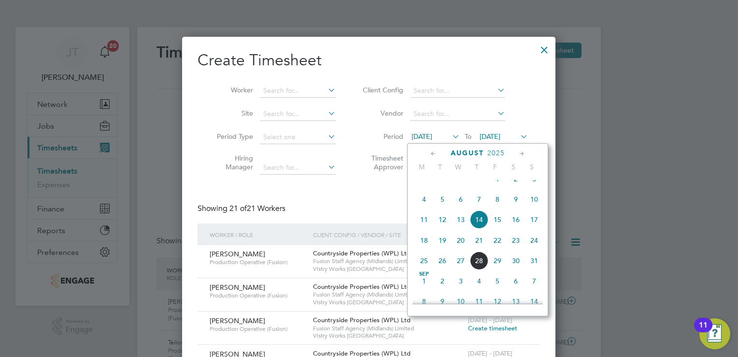
click at [421, 225] on span "11" at bounding box center [424, 219] width 18 height 18
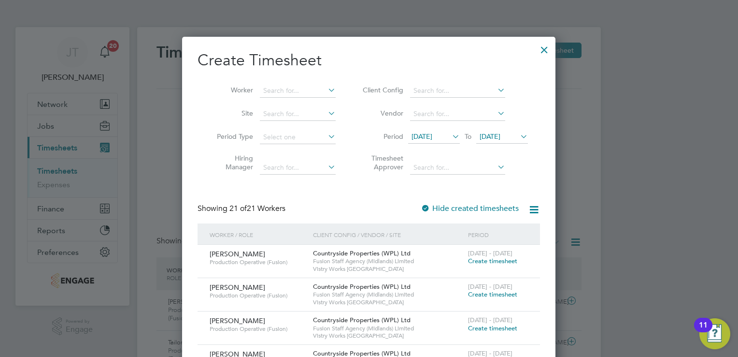
click at [501, 139] on span "[DATE]" at bounding box center [490, 136] width 21 height 9
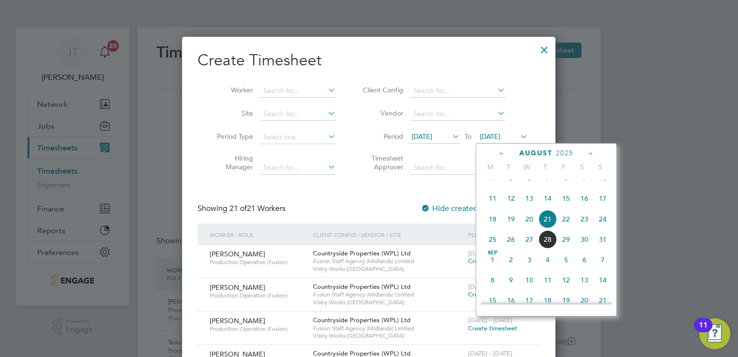
click at [606, 207] on span "17" at bounding box center [603, 198] width 18 height 18
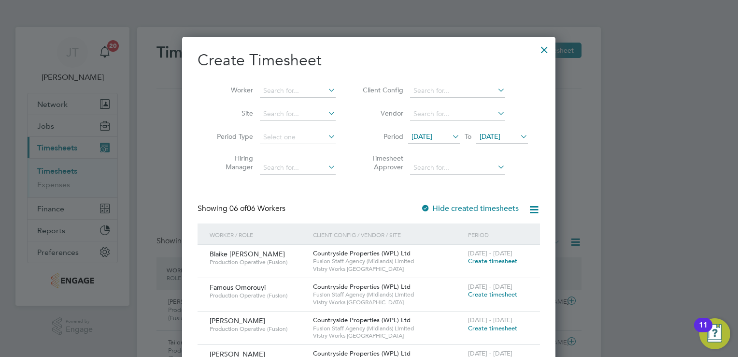
click at [631, 303] on div at bounding box center [369, 178] width 738 height 357
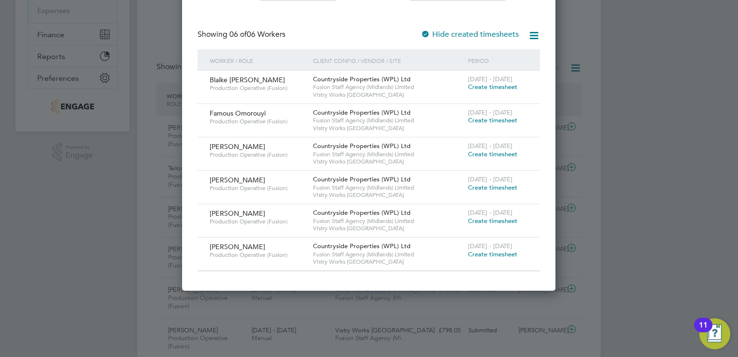
click at [486, 188] on span "Create timesheet" at bounding box center [492, 187] width 49 height 8
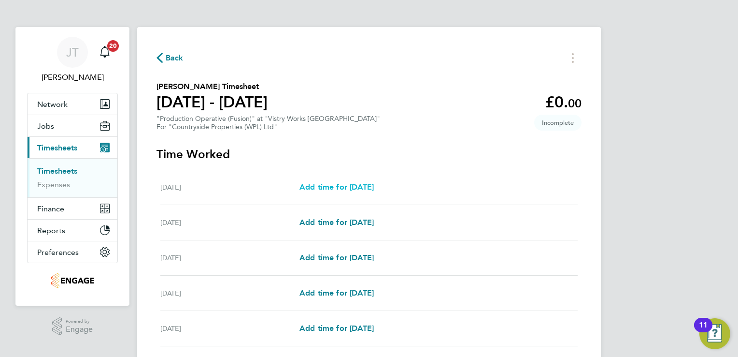
click at [339, 187] on span "Add time for [DATE]" at bounding box center [337, 186] width 74 height 9
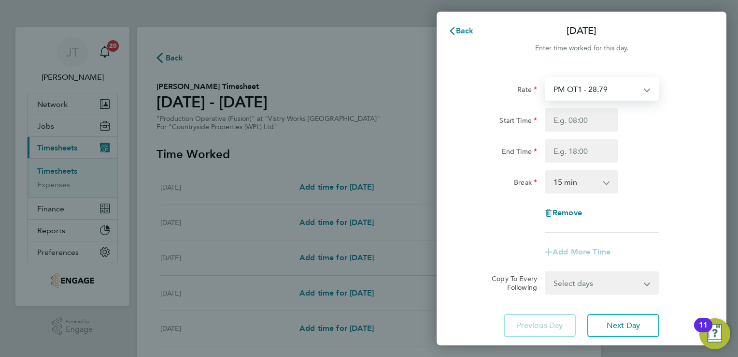
click at [603, 97] on select "PM OT1 - 28.79 Standard - 17.61 OT 1 - 26.42 PM Standard - 19.19 BONUS. - 13.50…" at bounding box center [596, 88] width 101 height 21
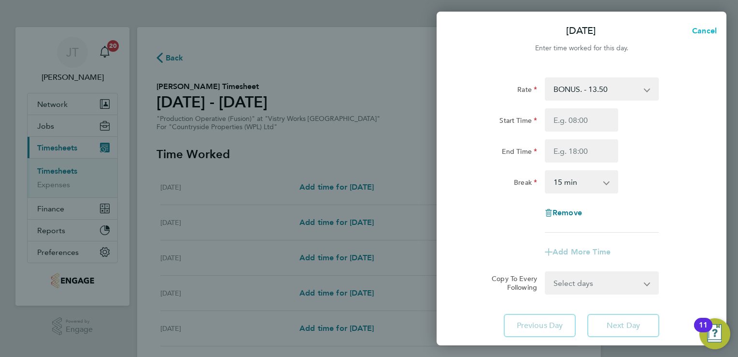
click at [701, 32] on span "Cancel" at bounding box center [704, 30] width 28 height 9
click at [701, 32] on div "Back [DATE]" at bounding box center [582, 30] width 290 height 23
click at [459, 32] on span "Back" at bounding box center [465, 30] width 18 height 9
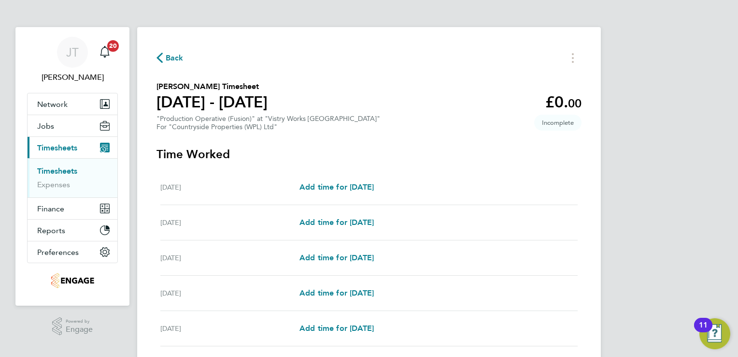
click at [167, 58] on span "Back" at bounding box center [175, 58] width 18 height 12
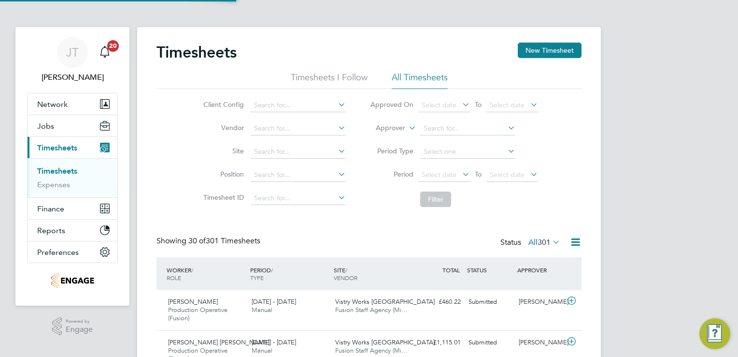
scroll to position [32, 84]
click at [540, 54] on button "New Timesheet" at bounding box center [550, 50] width 64 height 15
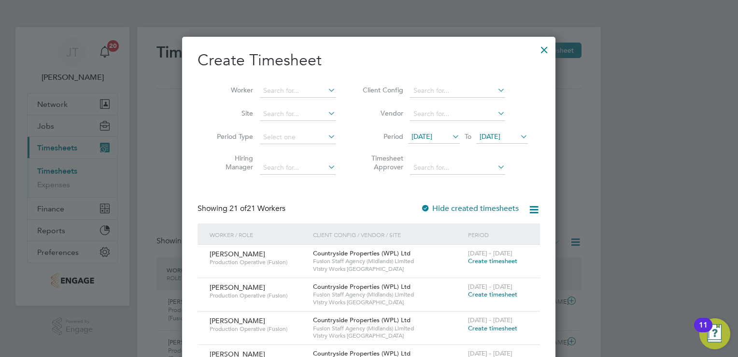
click at [432, 136] on span "[DATE]" at bounding box center [422, 136] width 21 height 9
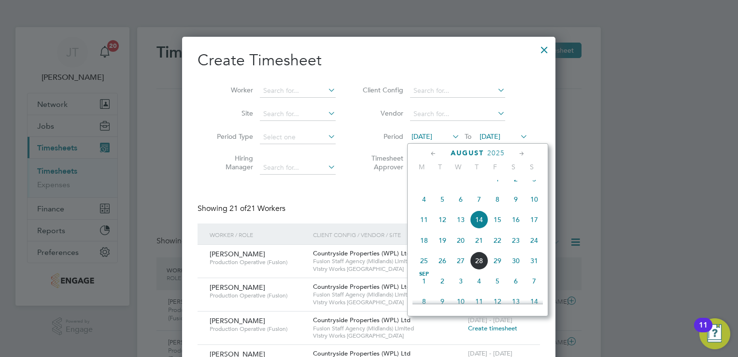
click at [423, 223] on span "11" at bounding box center [424, 219] width 18 height 18
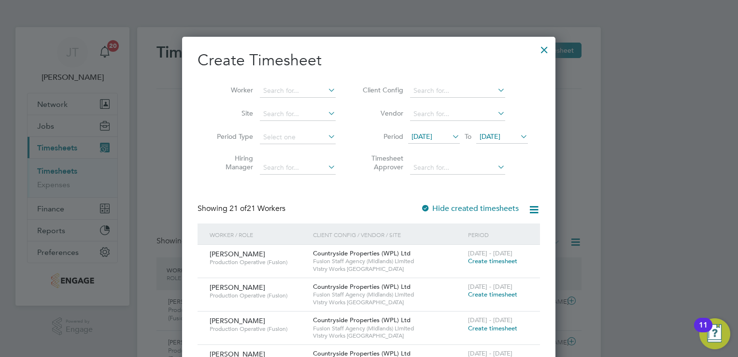
click at [498, 133] on span "[DATE]" at bounding box center [490, 136] width 21 height 9
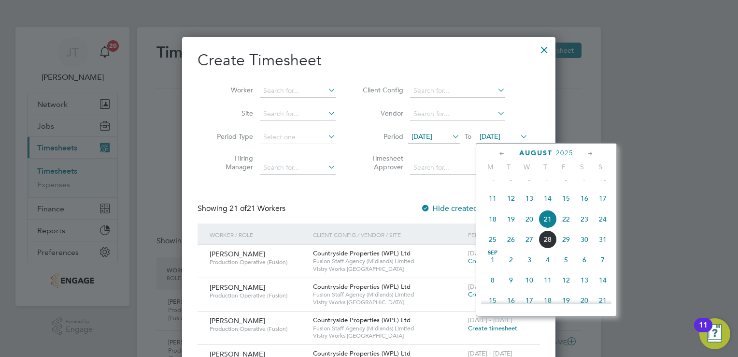
click at [605, 207] on span "17" at bounding box center [603, 198] width 18 height 18
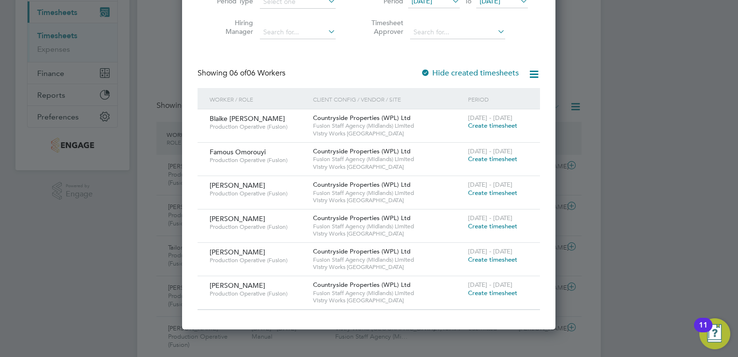
click at [475, 296] on div "[DATE] - [DATE] Create timesheet" at bounding box center [498, 289] width 65 height 26
click at [471, 290] on span "Create timesheet" at bounding box center [492, 292] width 49 height 8
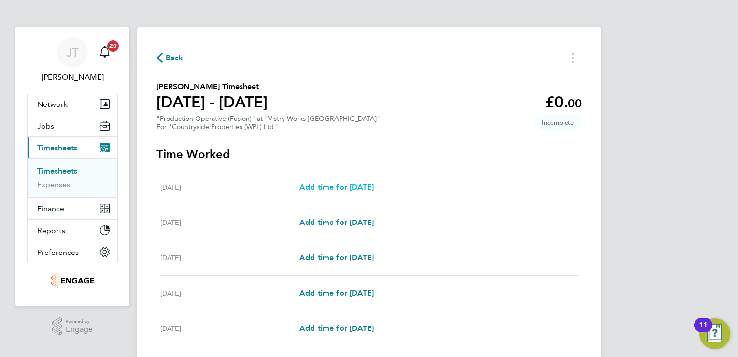
click at [343, 185] on span "Add time for [DATE]" at bounding box center [337, 186] width 74 height 9
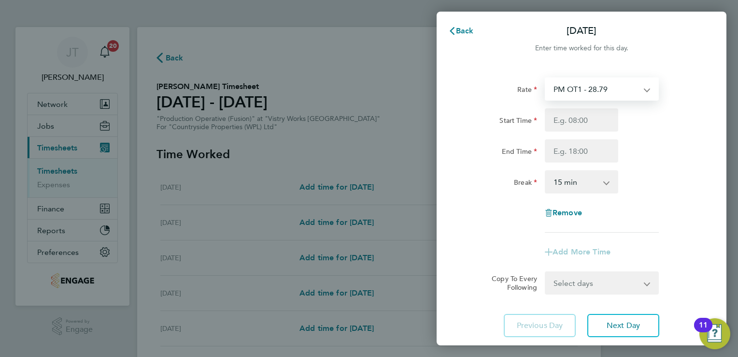
click at [610, 89] on select "PM OT1 - 28.79 OT2 - 35.22 PM OT2 - 38.38 OT 1 - 26.42 Standard - 17.61 PM Stan…" at bounding box center [596, 88] width 101 height 21
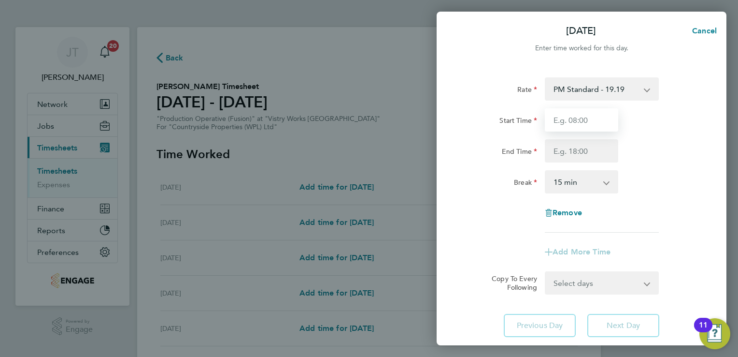
click at [577, 125] on input "Start Time" at bounding box center [581, 119] width 73 height 23
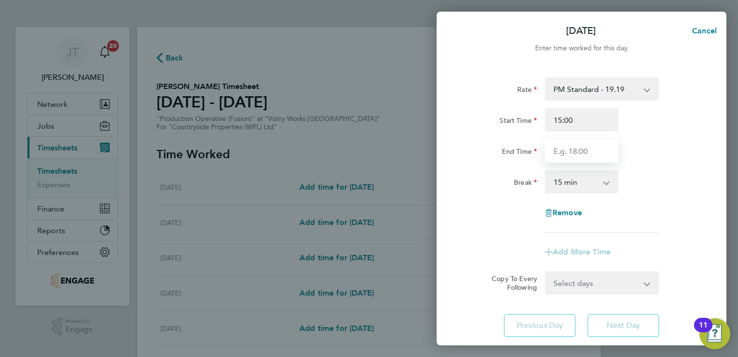
click at [561, 153] on input "End Time" at bounding box center [581, 150] width 73 height 23
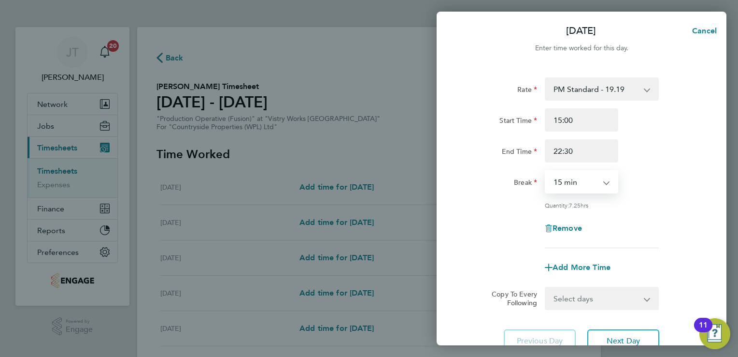
click at [562, 173] on select "0 min 15 min 30 min 45 min 60 min 75 min 90 min" at bounding box center [576, 181] width 60 height 21
click at [546, 171] on select "0 min 15 min 30 min 45 min 60 min 75 min 90 min" at bounding box center [576, 181] width 60 height 21
click at [562, 152] on input "22:30" at bounding box center [581, 150] width 73 height 23
click at [584, 156] on input "23:30" at bounding box center [581, 150] width 73 height 23
click at [584, 189] on select "0 min 15 min 30 min 45 min 60 min 75 min 90 min" at bounding box center [576, 181] width 60 height 21
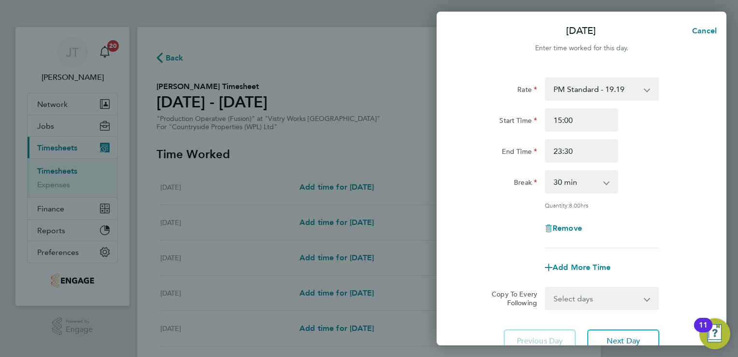
click at [649, 193] on div "Rate PM Standard - 19.19 OT2 - 35.22 PM OT2 - 38.38 OT 1 - 26.42 Standard - 17.…" at bounding box center [582, 162] width 236 height 171
click at [569, 152] on input "23:30" at bounding box center [581, 150] width 73 height 23
click at [663, 194] on div "Rate PM Standard - 19.19 OT2 - 35.22 PM OT2 - 38.38 OT 1 - 26.42 Standard - 17.…" at bounding box center [582, 162] width 236 height 171
click at [685, 170] on div "Break 0 min 15 min 30 min 45 min 60 min 75 min 90 min" at bounding box center [582, 181] width 244 height 23
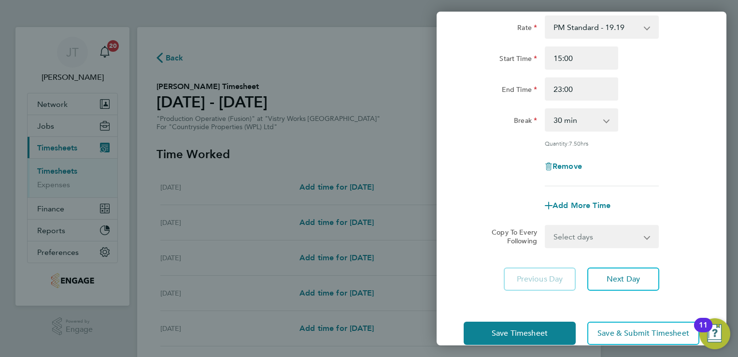
scroll to position [77, 0]
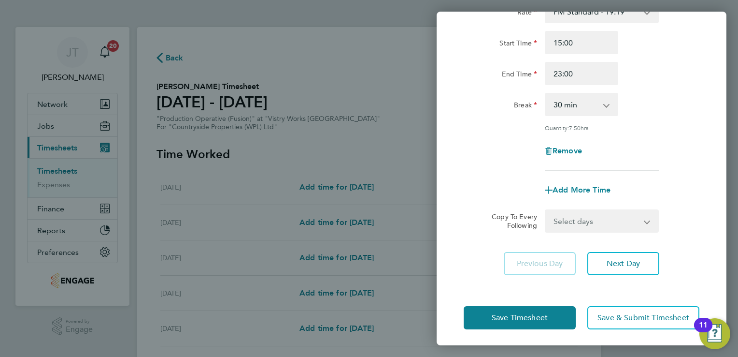
click at [497, 303] on div "Save Timesheet Save & Submit Timesheet" at bounding box center [582, 318] width 290 height 62
click at [497, 320] on span "Save Timesheet" at bounding box center [520, 318] width 56 height 10
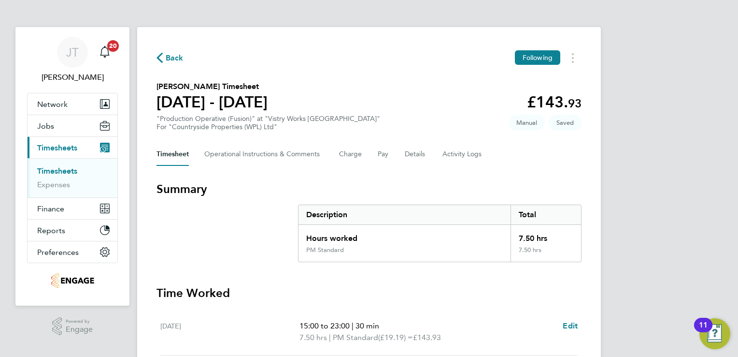
click at [686, 262] on div "[PERSON_NAME] [PERSON_NAME] Notifications 20 Applications: Network Team Members…" at bounding box center [369, 326] width 738 height 652
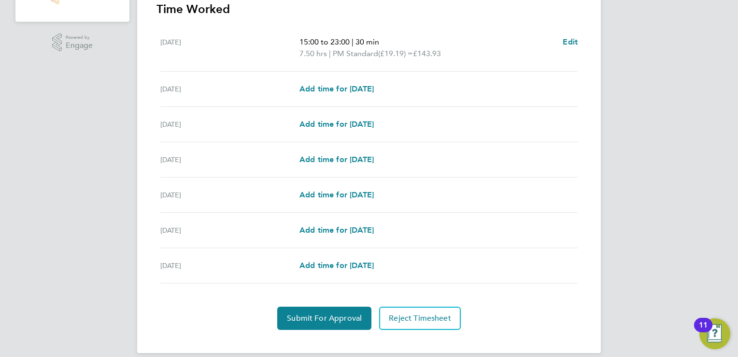
scroll to position [294, 0]
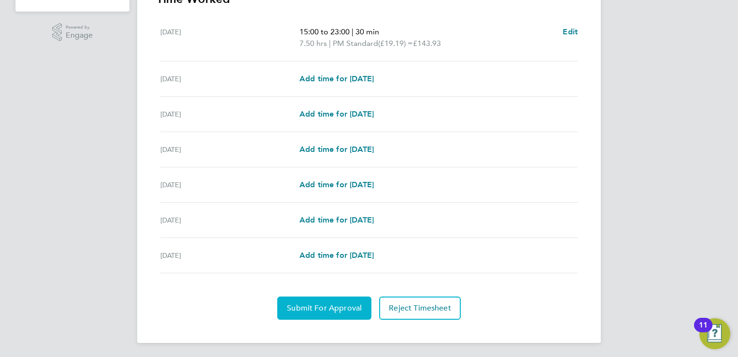
click at [345, 306] on span "Submit For Approval" at bounding box center [324, 308] width 75 height 10
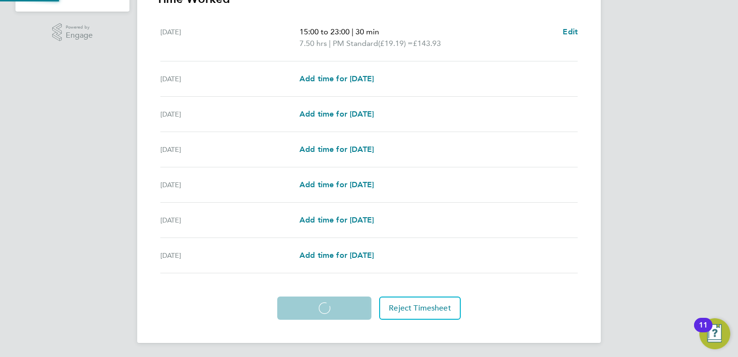
scroll to position [293, 0]
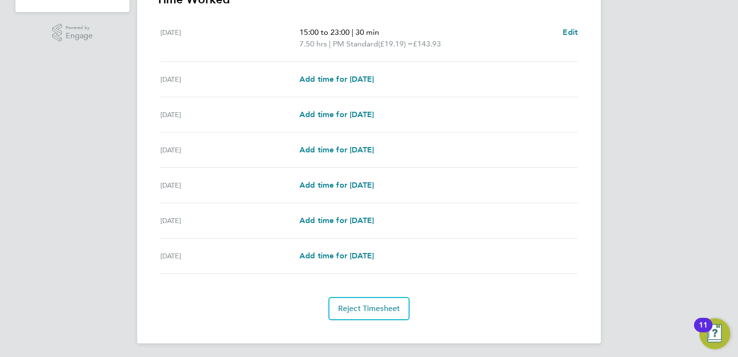
click at [697, 166] on div "[PERSON_NAME] [PERSON_NAME] Notifications 20 Applications: Network Team Members…" at bounding box center [369, 33] width 738 height 652
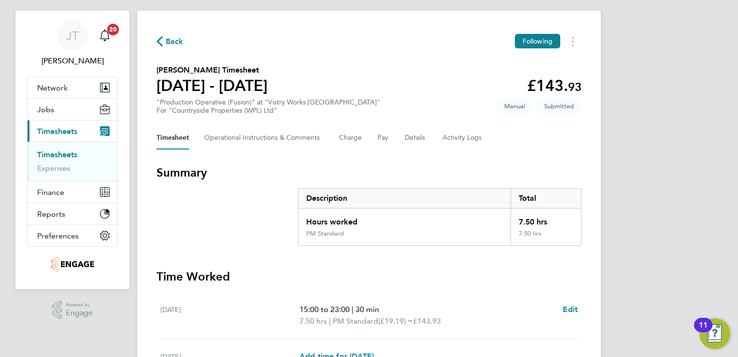
scroll to position [0, 0]
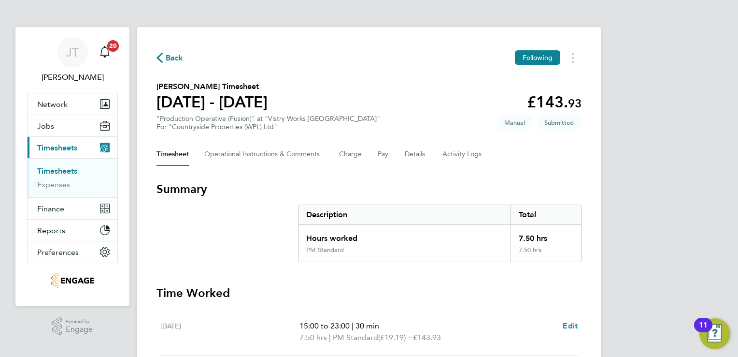
click at [711, 25] on div "[PERSON_NAME] [PERSON_NAME] Notifications 20 Applications: Network Team Members…" at bounding box center [369, 326] width 738 height 652
click at [55, 97] on button "Network" at bounding box center [73, 103] width 90 height 21
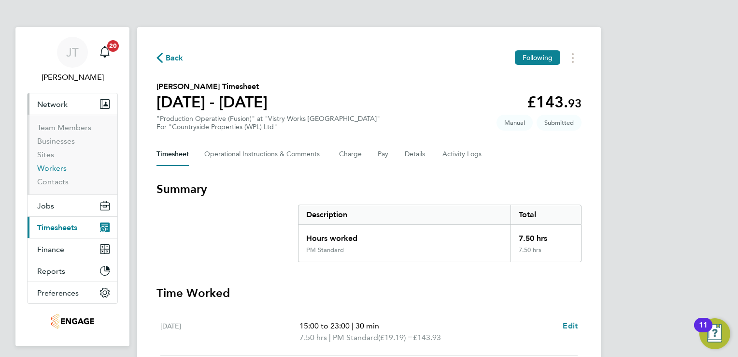
click at [46, 166] on link "Workers" at bounding box center [51, 167] width 29 height 9
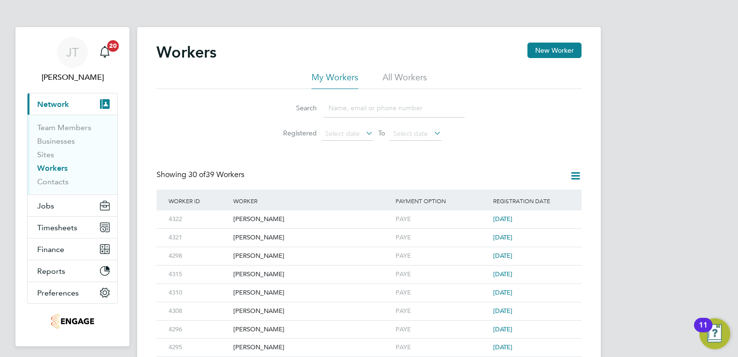
click at [547, 51] on button "New Worker" at bounding box center [555, 50] width 54 height 15
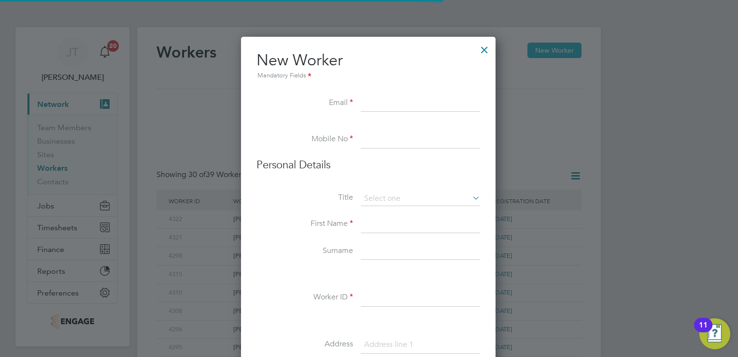
scroll to position [819, 256]
click at [377, 110] on input at bounding box center [420, 103] width 119 height 17
paste input "[EMAIL_ADDRESS][DOMAIN_NAME]"
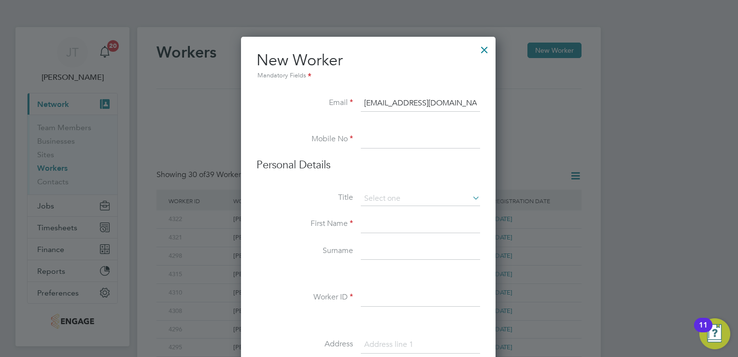
paste input "07410887882"
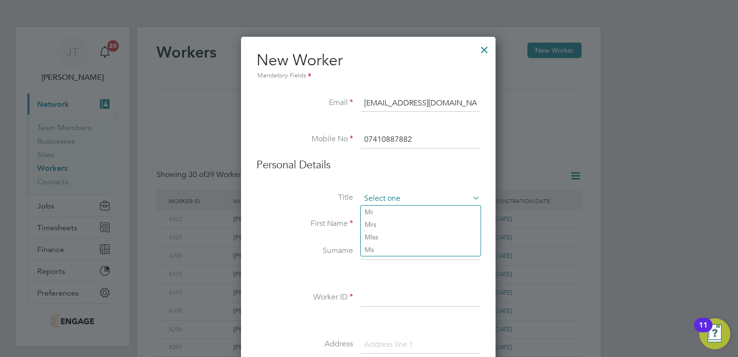
click at [404, 201] on input at bounding box center [420, 198] width 119 height 14
click at [397, 208] on li "Mr" at bounding box center [421, 211] width 120 height 13
click at [396, 217] on input at bounding box center [420, 224] width 119 height 17
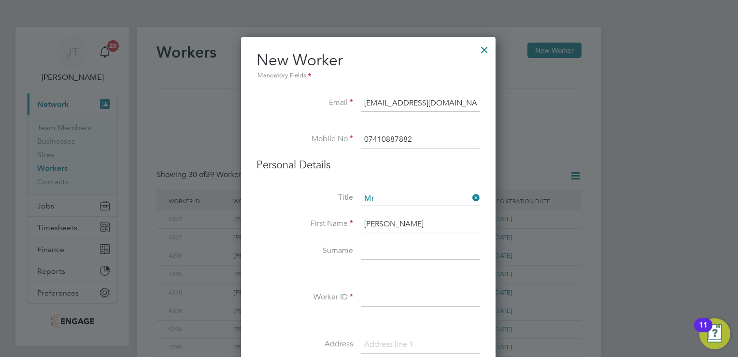
click at [369, 250] on input at bounding box center [420, 251] width 119 height 17
click at [450, 294] on input at bounding box center [420, 297] width 119 height 17
click at [387, 336] on input at bounding box center [420, 344] width 119 height 17
paste input "[STREET_ADDRESS]"
click at [684, 202] on div at bounding box center [369, 178] width 738 height 357
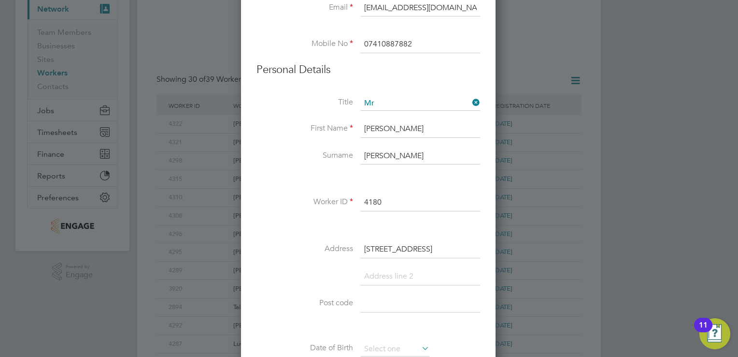
scroll to position [97, 0]
click at [422, 300] on input at bounding box center [420, 301] width 119 height 17
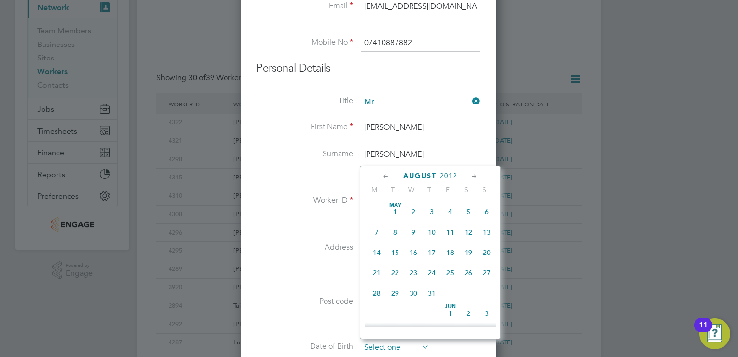
scroll to position [378, 0]
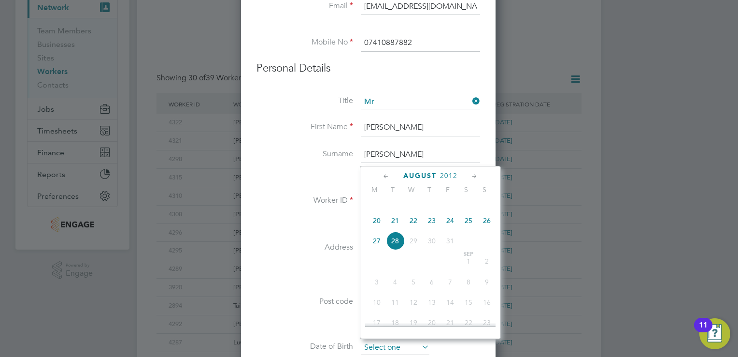
click at [396, 341] on input at bounding box center [395, 347] width 69 height 14
click at [452, 173] on span "2012" at bounding box center [448, 176] width 17 height 8
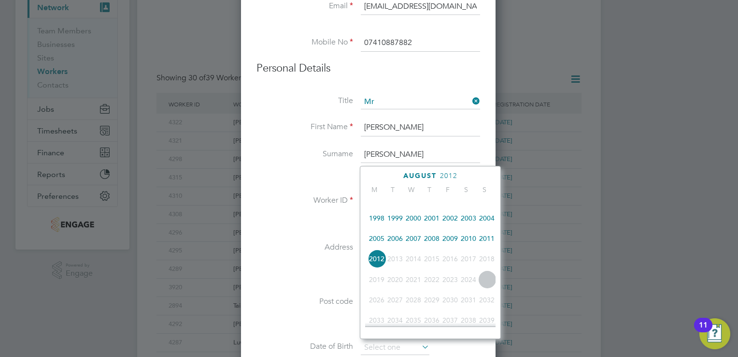
click at [397, 247] on span "2006" at bounding box center [395, 238] width 18 height 18
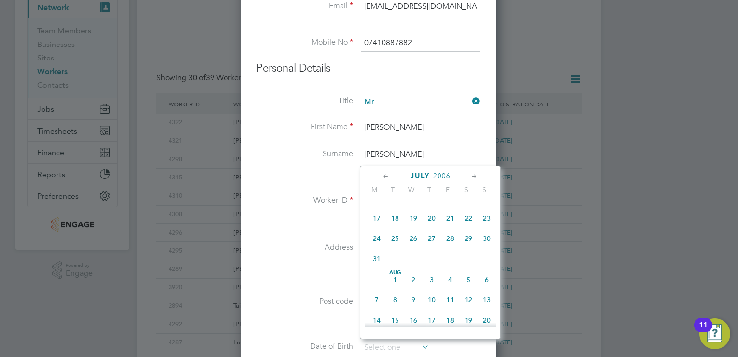
click at [485, 207] on span "16" at bounding box center [487, 197] width 18 height 18
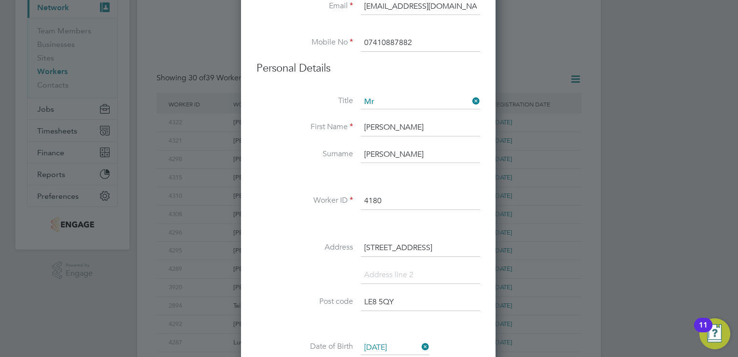
drag, startPoint x: 389, startPoint y: 338, endPoint x: 377, endPoint y: 332, distance: 13.6
click at [377, 332] on div "Title Mr First Name [PERSON_NAME] Surname [PERSON_NAME] Worker ID 4180 Address …" at bounding box center [369, 270] width 224 height 351
click at [377, 341] on input "[DATE]" at bounding box center [395, 347] width 69 height 14
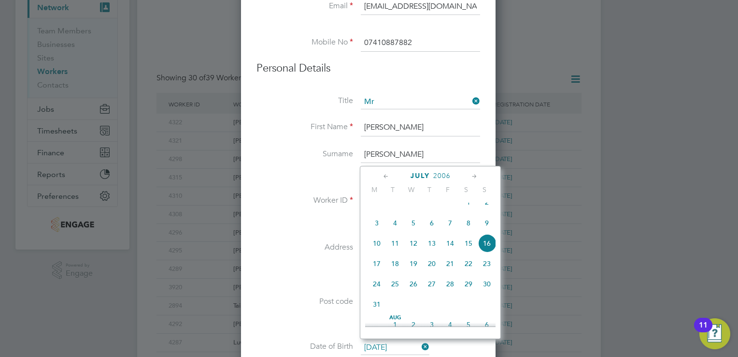
click at [475, 175] on icon at bounding box center [474, 176] width 9 height 11
click at [410, 249] on span "16" at bounding box center [413, 240] width 18 height 18
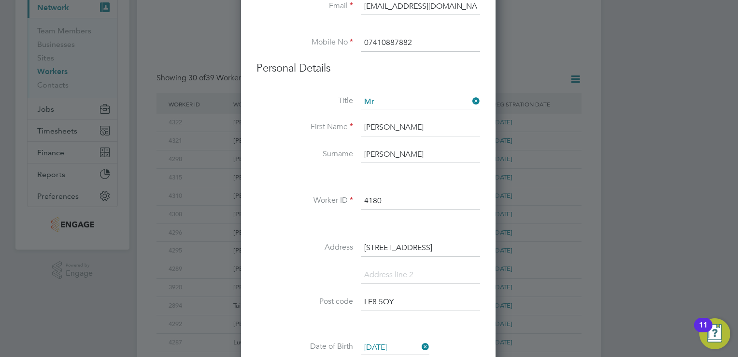
click at [468, 329] on div "Title Mr First Name [PERSON_NAME] Surname [PERSON_NAME] Worker ID 4180 Address …" at bounding box center [369, 270] width 224 height 351
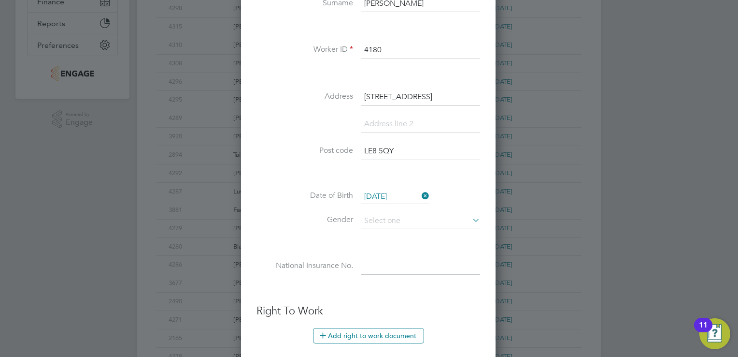
scroll to position [367, 0]
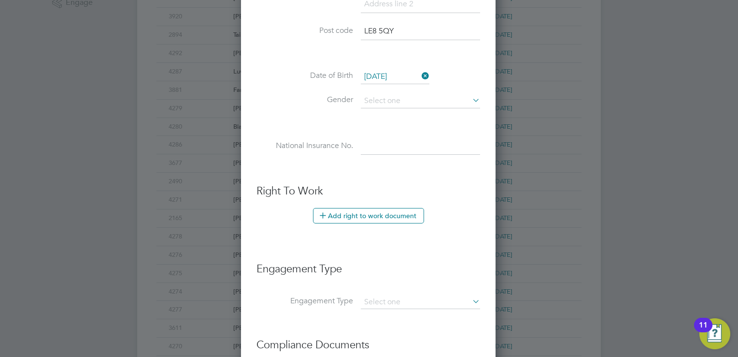
click at [439, 109] on li "Gender" at bounding box center [369, 106] width 224 height 24
click at [434, 101] on input at bounding box center [420, 101] width 119 height 14
click at [419, 111] on li "[DEMOGRAPHIC_DATA]" at bounding box center [421, 112] width 120 height 13
click at [411, 140] on input at bounding box center [420, 146] width 119 height 17
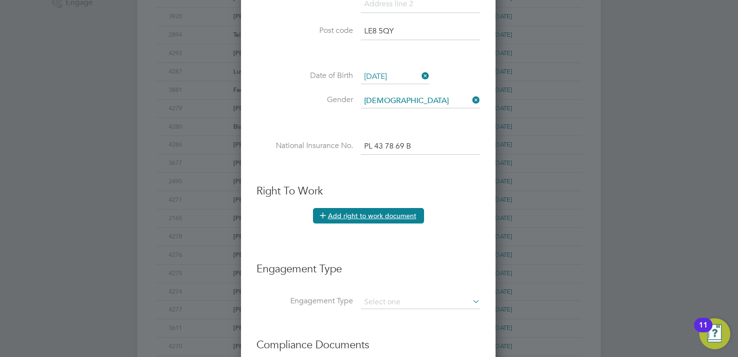
click at [356, 213] on button "Add right to work document" at bounding box center [368, 215] width 111 height 15
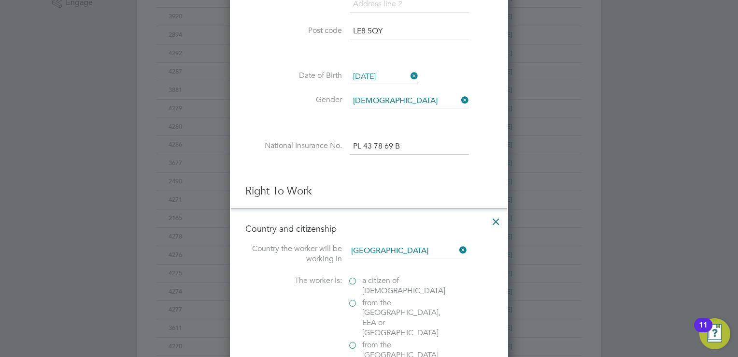
scroll to position [965, 279]
click at [350, 280] on label "a citizen of [DEMOGRAPHIC_DATA]" at bounding box center [396, 285] width 97 height 20
click at [0, 0] on input "a citizen of [DEMOGRAPHIC_DATA]" at bounding box center [0, 0] width 0 height 0
click at [481, 279] on div "a citizen of [DEMOGRAPHIC_DATA]" at bounding box center [420, 286] width 145 height 22
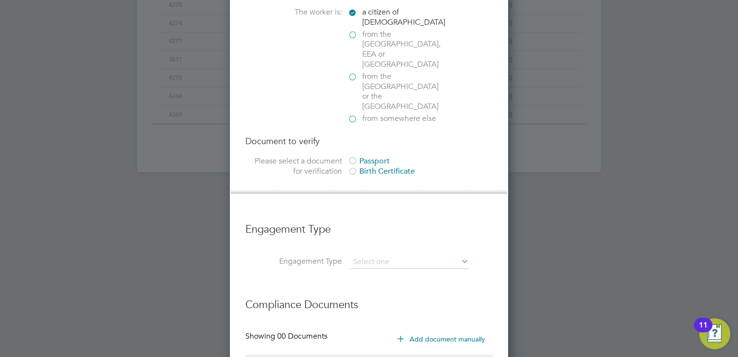
scroll to position [638, 0]
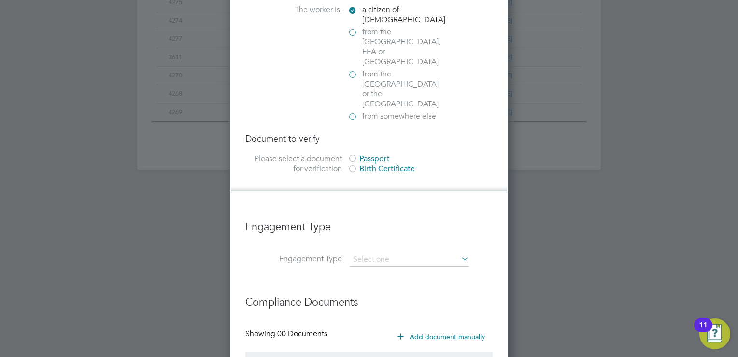
click at [348, 154] on div at bounding box center [353, 159] width 10 height 10
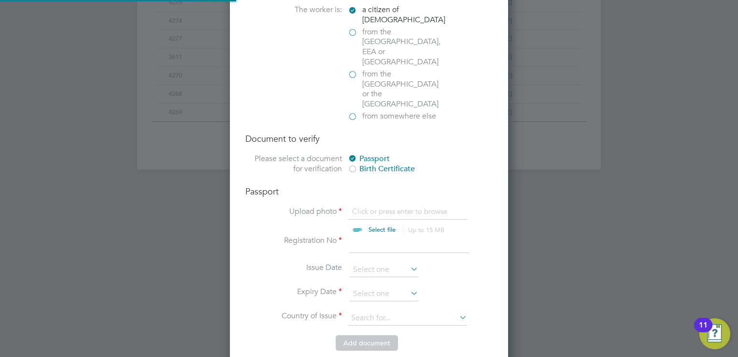
scroll to position [13, 120]
click at [363, 206] on input "file" at bounding box center [392, 220] width 152 height 29
click at [356, 235] on input at bounding box center [409, 243] width 119 height 17
click at [359, 262] on input at bounding box center [384, 269] width 69 height 14
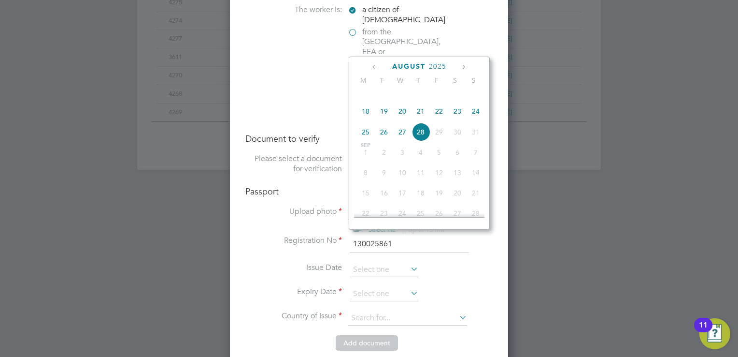
click at [430, 60] on div "[DATE] M T W T F S S [DATE] 2 3 4 5 6 7 8 9 10 11 12 13 14 15 16 17 18 19 20 21…" at bounding box center [419, 143] width 141 height 173
click at [435, 67] on span "2025" at bounding box center [437, 66] width 17 height 8
click at [439, 138] on span "2022" at bounding box center [439, 129] width 18 height 18
click at [374, 67] on icon at bounding box center [375, 67] width 9 height 11
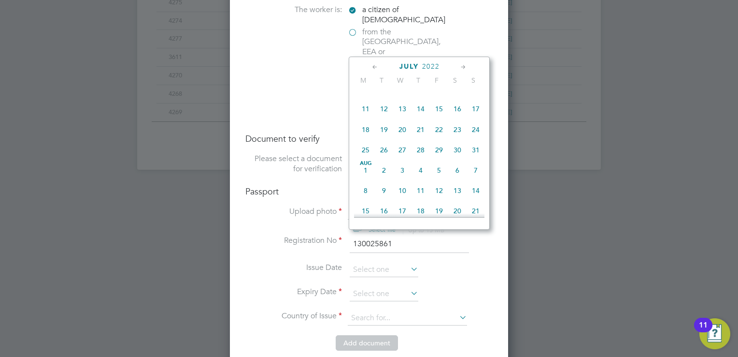
scroll to position [126, 0]
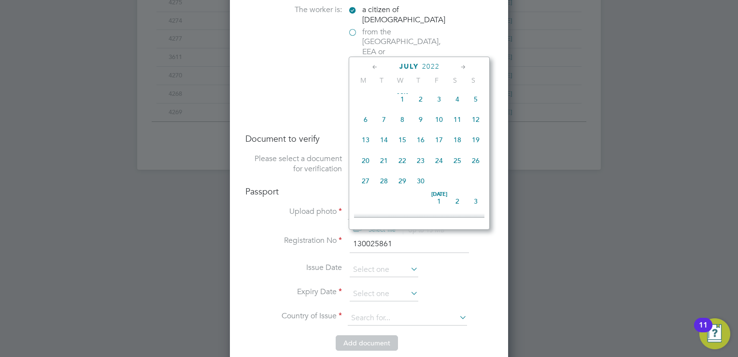
click at [374, 67] on icon at bounding box center [375, 67] width 9 height 11
click at [365, 164] on span "21" at bounding box center [366, 163] width 18 height 18
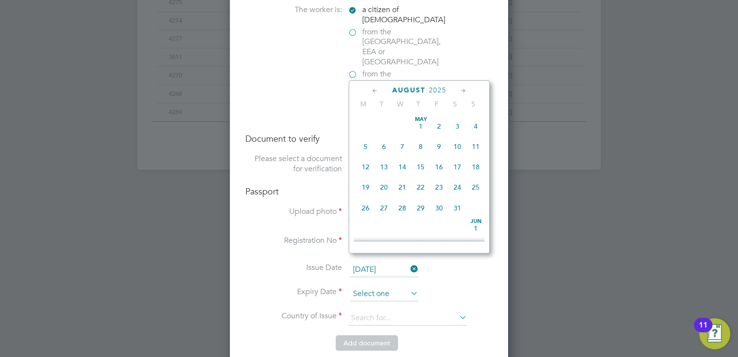
scroll to position [378, 0]
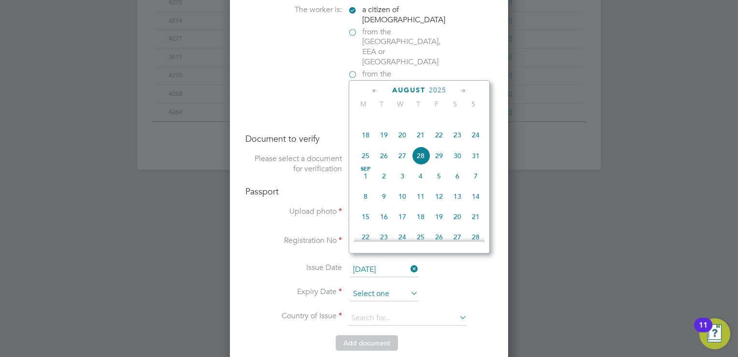
click at [378, 287] on input at bounding box center [384, 294] width 69 height 14
click at [436, 86] on span "2025" at bounding box center [437, 90] width 17 height 8
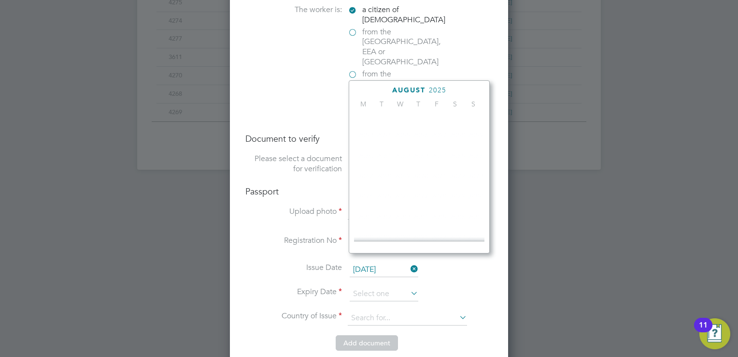
scroll to position [259, 0]
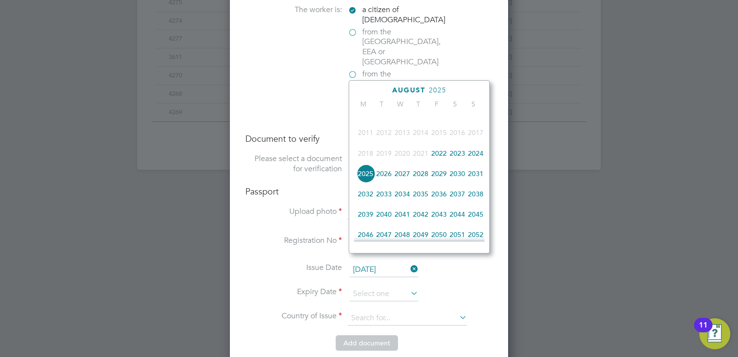
click at [368, 202] on span "2032" at bounding box center [366, 194] width 18 height 18
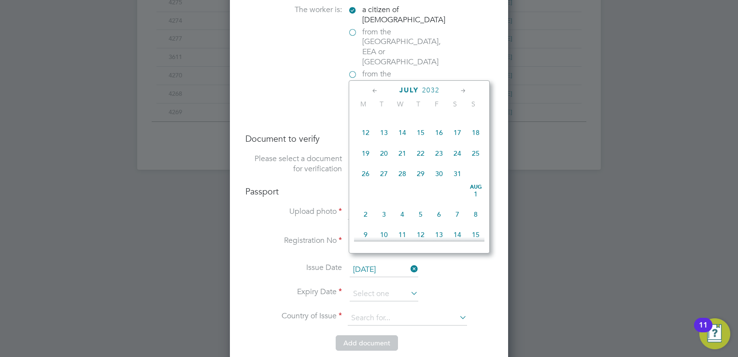
click at [374, 90] on icon at bounding box center [375, 91] width 9 height 11
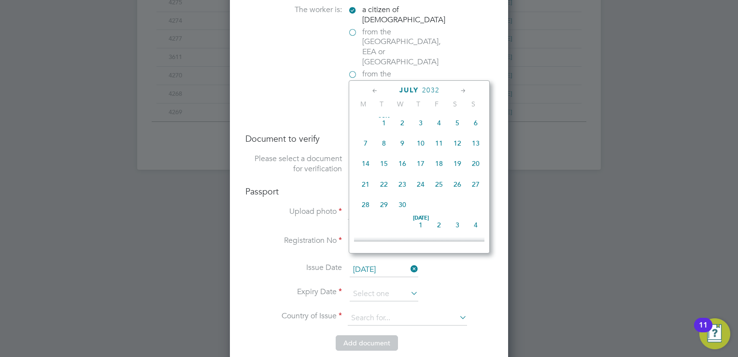
click at [374, 90] on icon at bounding box center [375, 91] width 9 height 11
click at [476, 169] on span "21" at bounding box center [476, 167] width 18 height 18
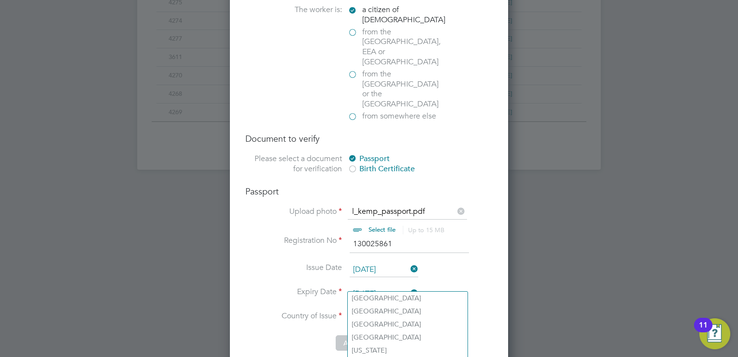
click at [365, 311] on input at bounding box center [407, 318] width 119 height 14
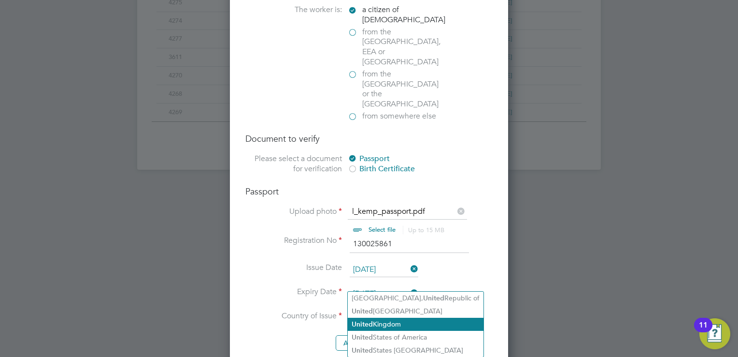
click at [375, 323] on li "[GEOGRAPHIC_DATA]" at bounding box center [416, 323] width 136 height 13
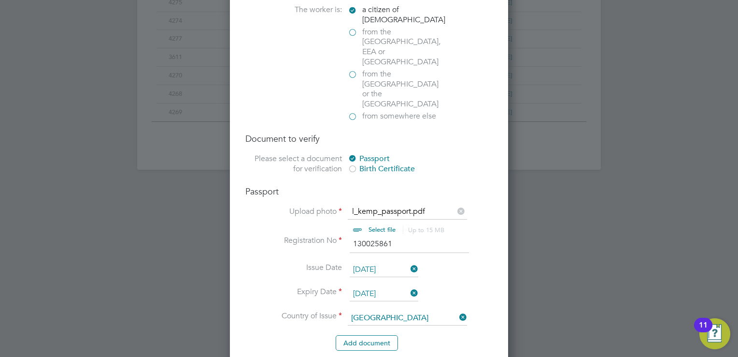
click at [447, 335] on li "Add document" at bounding box center [368, 347] width 247 height 25
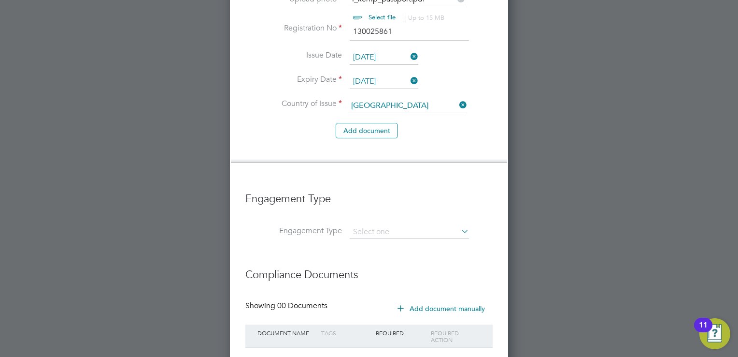
scroll to position [879, 0]
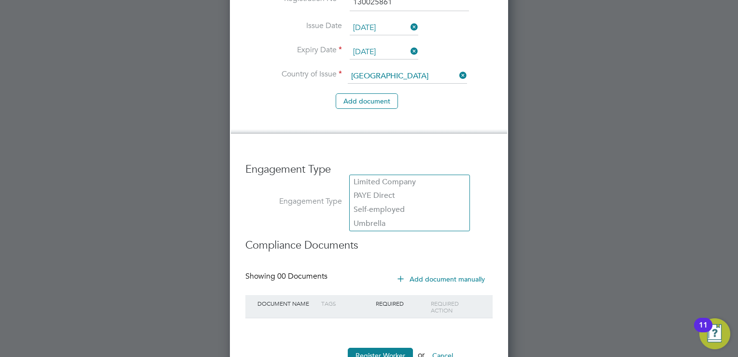
click at [366, 196] on input at bounding box center [409, 203] width 119 height 14
click at [371, 198] on li "PAYE Direct" at bounding box center [410, 195] width 120 height 14
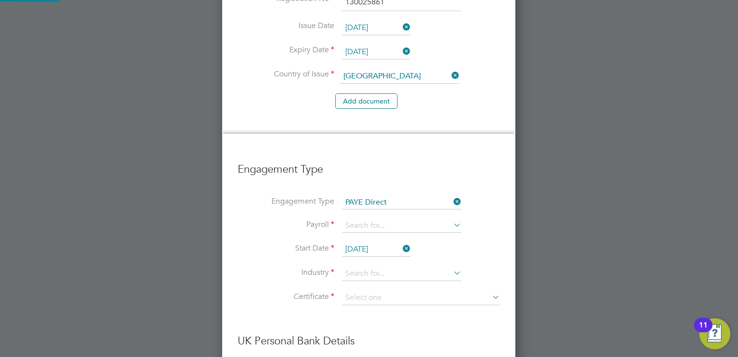
scroll to position [1481, 294]
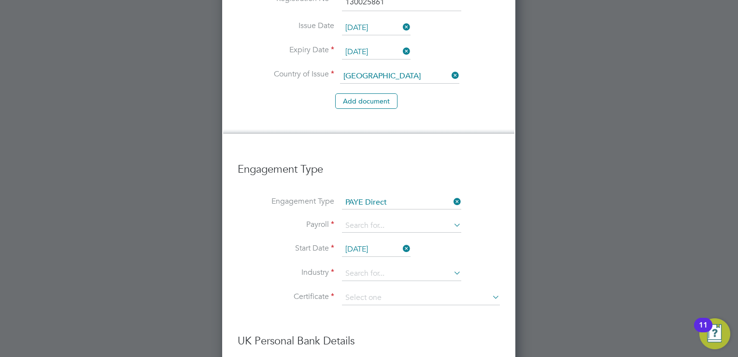
click at [373, 202] on li "PAYE" at bounding box center [402, 205] width 120 height 14
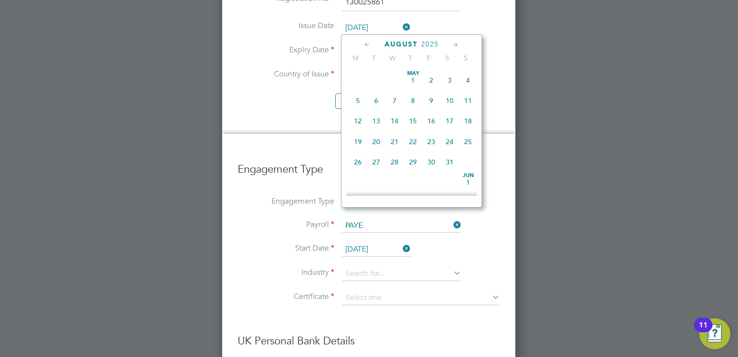
scroll to position [378, 0]
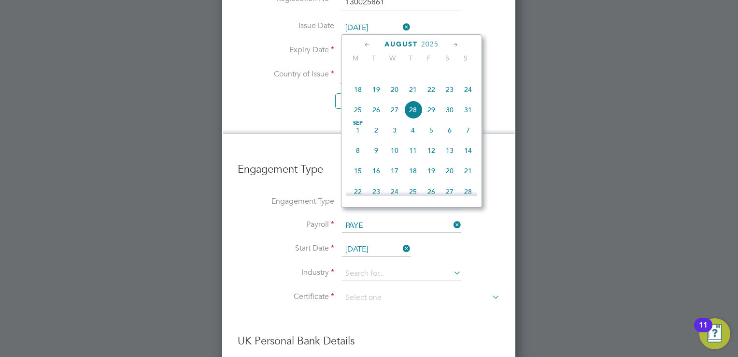
click at [375, 242] on input "[DATE]" at bounding box center [376, 249] width 69 height 14
click at [358, 78] on span "11" at bounding box center [358, 68] width 18 height 18
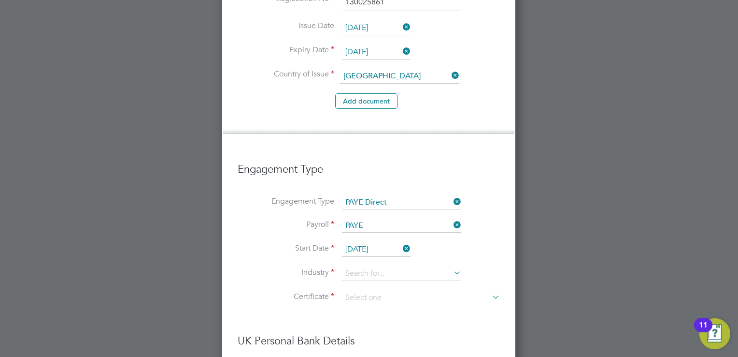
scroll to position [336, 0]
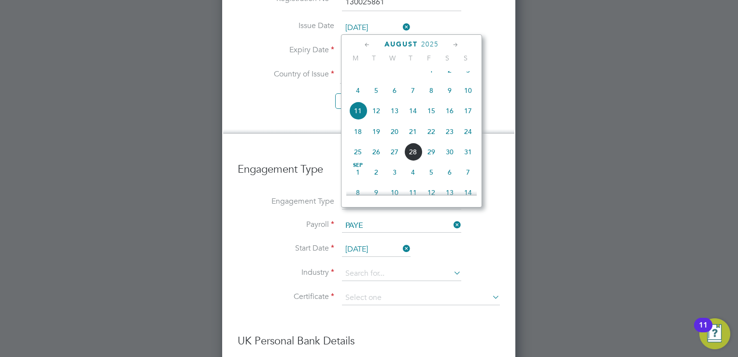
click at [361, 242] on input "[DATE]" at bounding box center [376, 249] width 69 height 14
click at [356, 97] on span "4" at bounding box center [358, 90] width 18 height 18
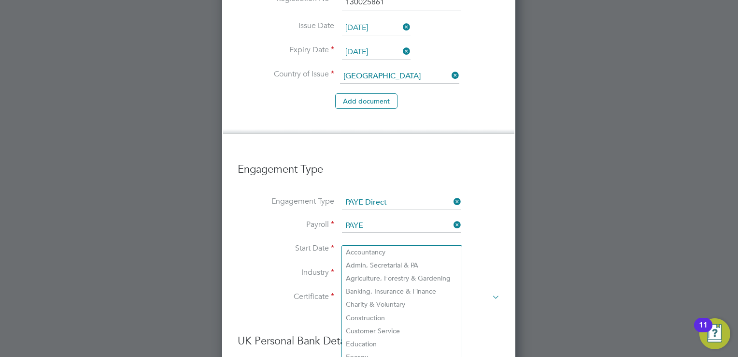
click at [358, 266] on input at bounding box center [401, 273] width 119 height 14
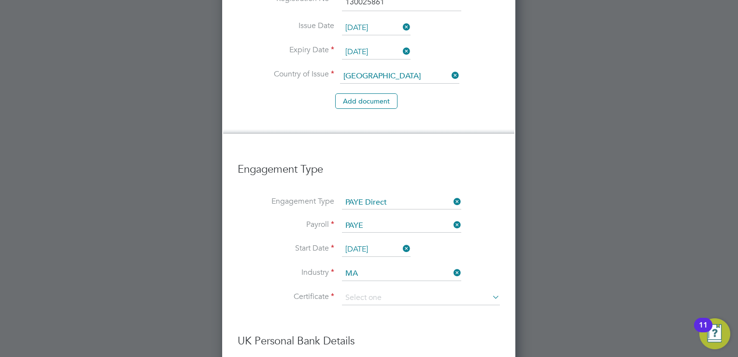
click at [360, 259] on li "Ma nufacturing" at bounding box center [402, 265] width 120 height 13
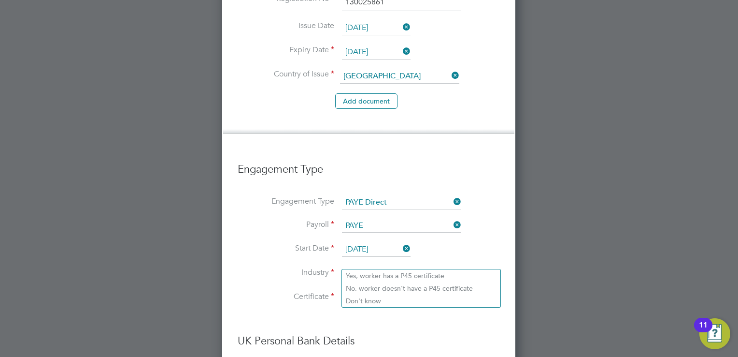
click at [360, 290] on input at bounding box center [421, 297] width 158 height 14
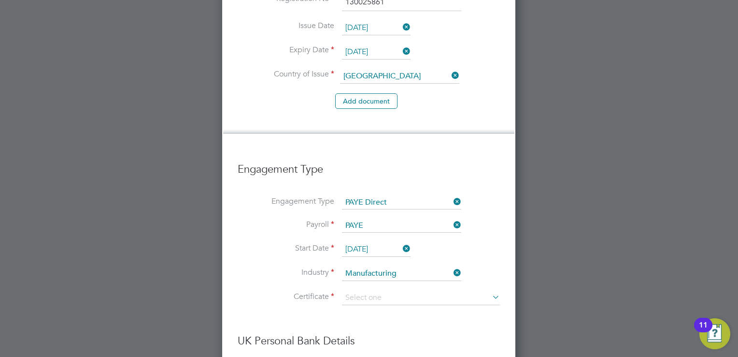
click at [357, 299] on li "Don't know" at bounding box center [421, 300] width 158 height 13
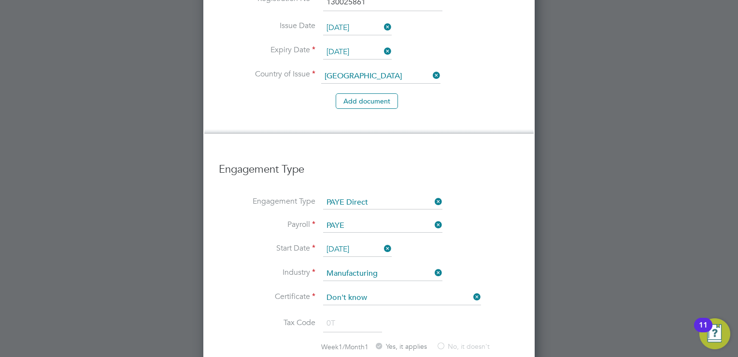
scroll to position [1529, 331]
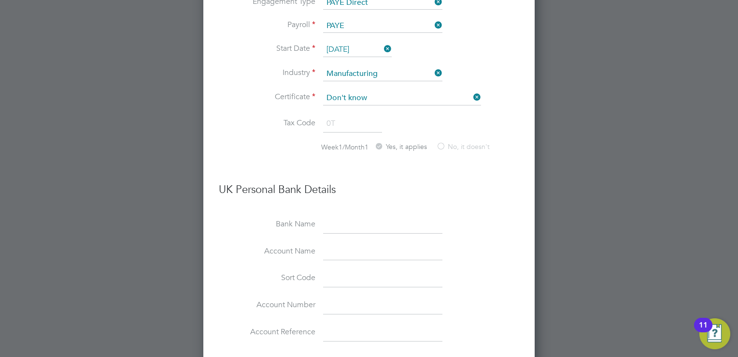
scroll to position [1092, 0]
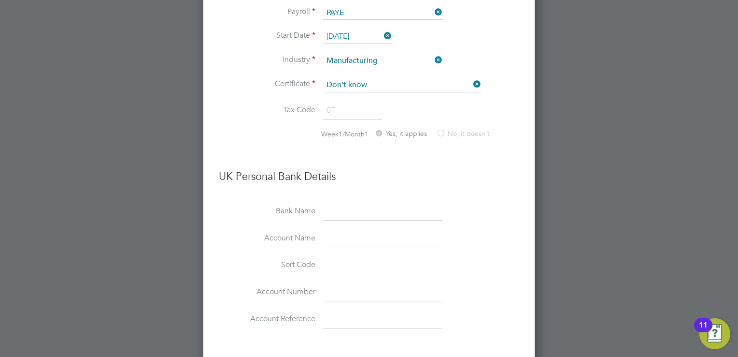
click at [336, 203] on input at bounding box center [382, 211] width 119 height 17
click at [346, 257] on input at bounding box center [382, 265] width 119 height 17
click at [339, 230] on input at bounding box center [382, 238] width 119 height 17
click at [349, 203] on input at bounding box center [382, 211] width 119 height 17
click at [336, 230] on input "l [PERSON_NAME]" at bounding box center [382, 238] width 119 height 17
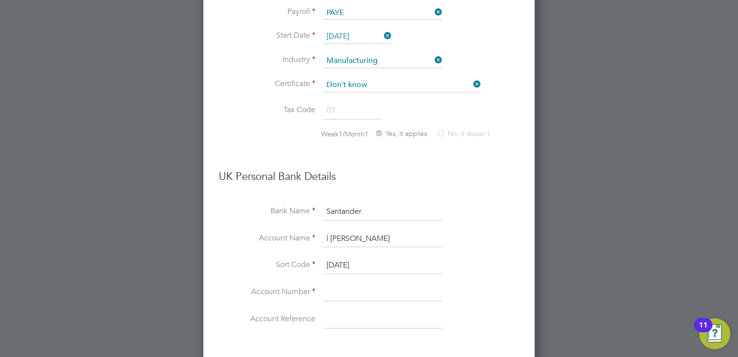
click at [361, 230] on input "l [PERSON_NAME]" at bounding box center [382, 238] width 119 height 17
click at [331, 284] on input at bounding box center [382, 292] width 119 height 17
paste input "72430615"
click at [475, 311] on li "Account Reference" at bounding box center [369, 324] width 301 height 27
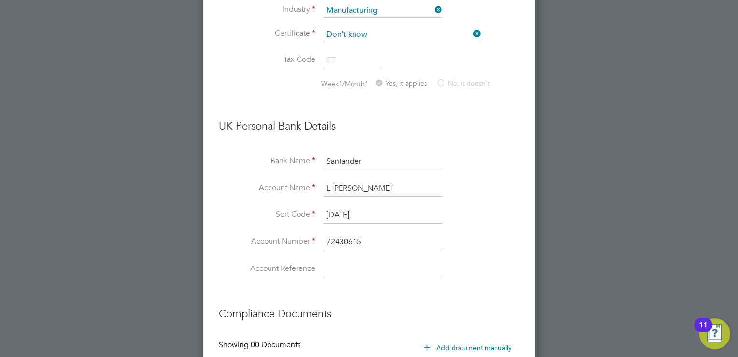
scroll to position [1189, 0]
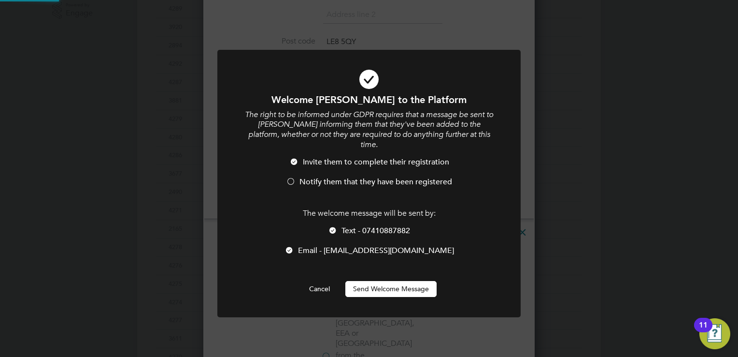
scroll to position [0, 0]
click at [337, 226] on div at bounding box center [333, 231] width 10 height 10
click at [289, 177] on div at bounding box center [291, 182] width 10 height 10
click at [391, 281] on button "Send Welcome Message" at bounding box center [391, 288] width 91 height 15
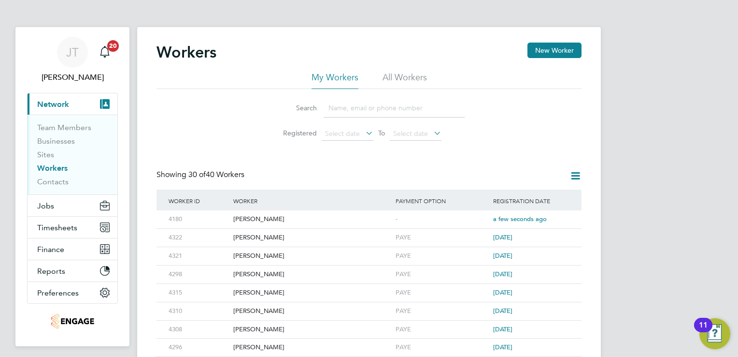
click at [60, 167] on link "Workers" at bounding box center [52, 167] width 30 height 9
click at [56, 207] on button "Jobs" at bounding box center [73, 205] width 90 height 21
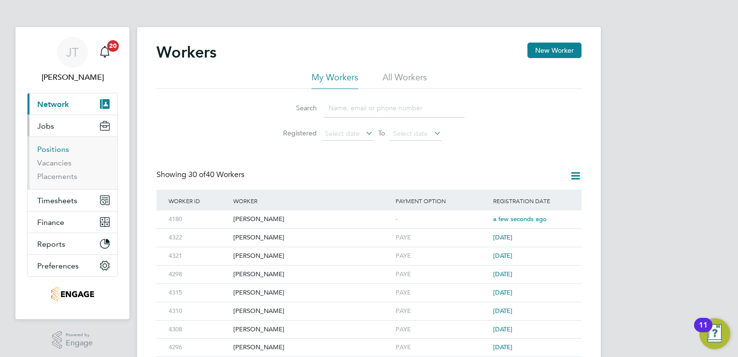
click at [60, 149] on link "Positions" at bounding box center [53, 148] width 32 height 9
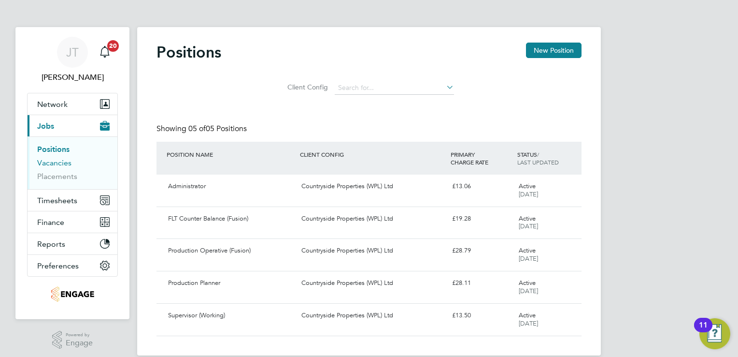
click at [50, 159] on link "Vacancies" at bounding box center [54, 162] width 34 height 9
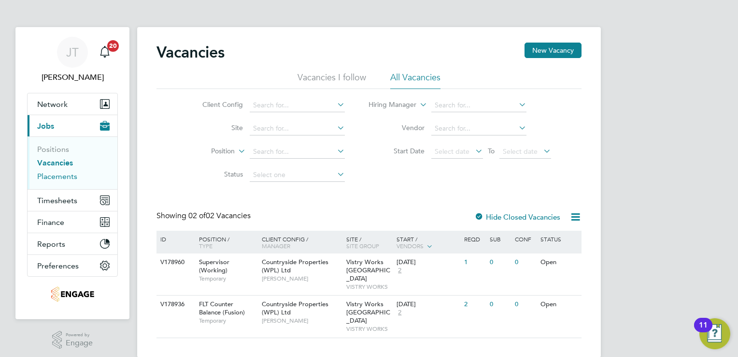
click at [65, 178] on link "Placements" at bounding box center [57, 176] width 40 height 9
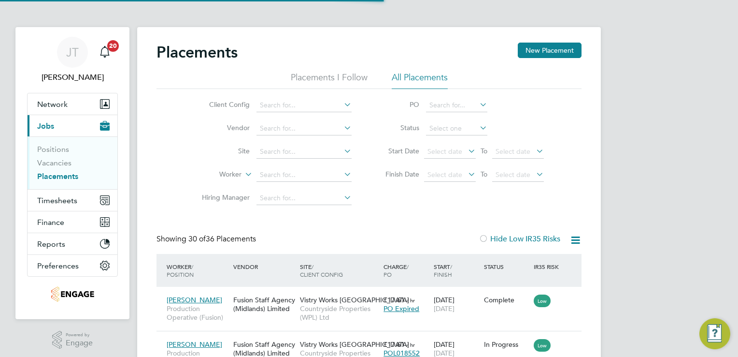
scroll to position [36, 67]
click at [52, 164] on link "Vacancies" at bounding box center [54, 162] width 34 height 9
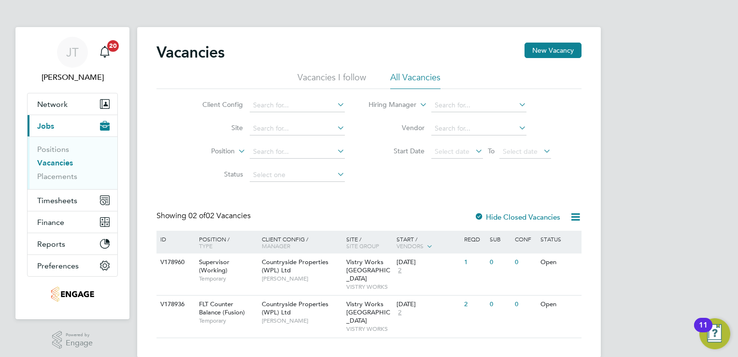
click at [576, 217] on icon at bounding box center [576, 217] width 12 height 12
click at [319, 76] on li "Vacancies I follow" at bounding box center [332, 80] width 69 height 17
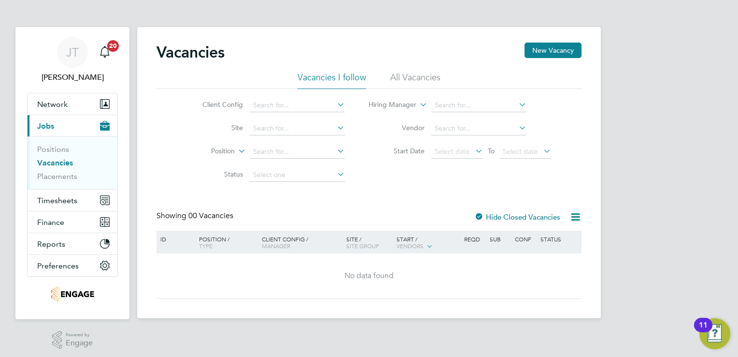
click at [403, 76] on li "All Vacancies" at bounding box center [415, 80] width 50 height 17
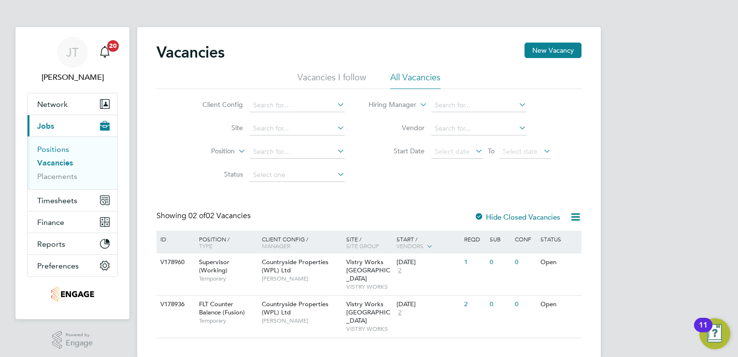
click at [60, 145] on link "Positions" at bounding box center [53, 148] width 32 height 9
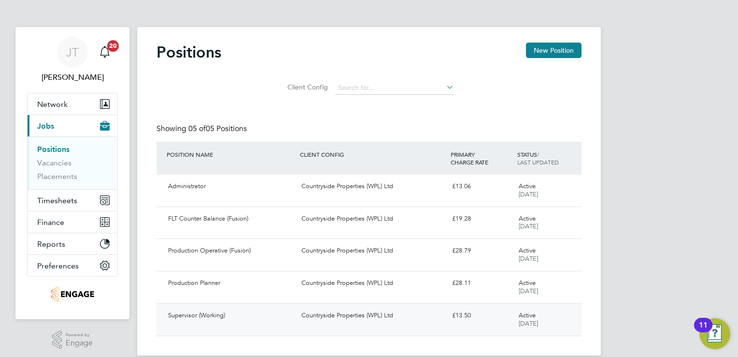
click at [297, 326] on div "Supervisor (Working) Countryside Properties (WPL) Ltd £13.50 Active [DATE]" at bounding box center [369, 319] width 425 height 32
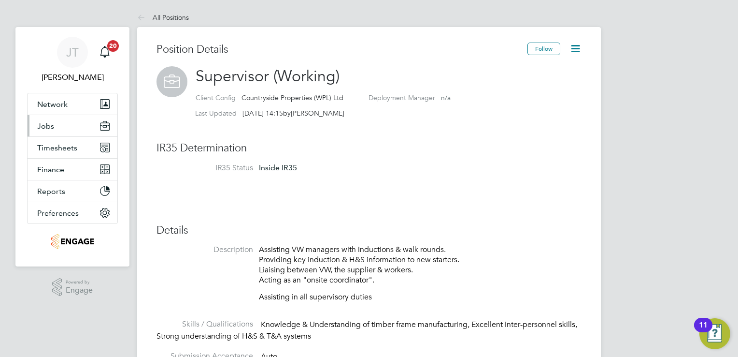
click at [66, 126] on button "Jobs" at bounding box center [73, 125] width 90 height 21
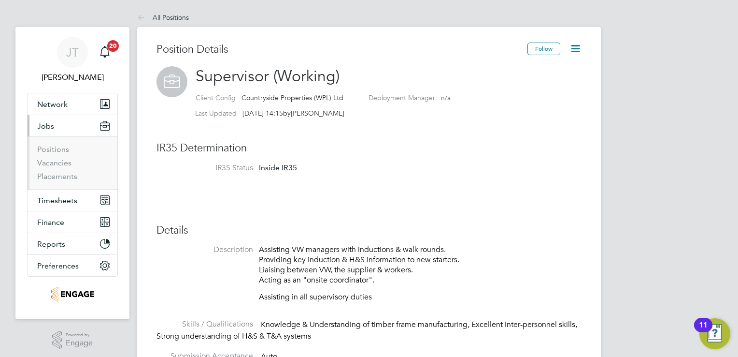
click at [52, 154] on li "Positions" at bounding box center [73, 151] width 72 height 14
click at [52, 149] on link "Positions" at bounding box center [53, 148] width 32 height 9
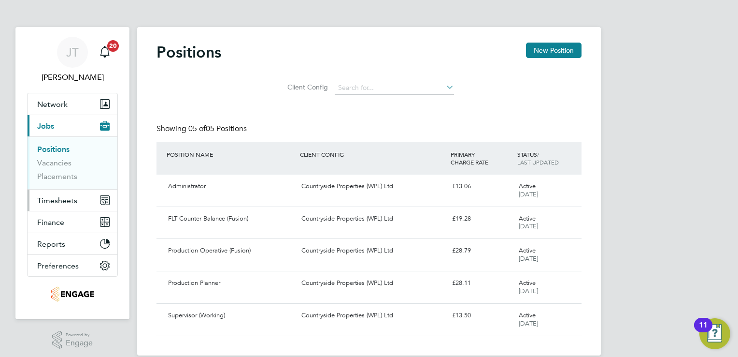
click at [50, 199] on span "Timesheets" at bounding box center [57, 200] width 40 height 9
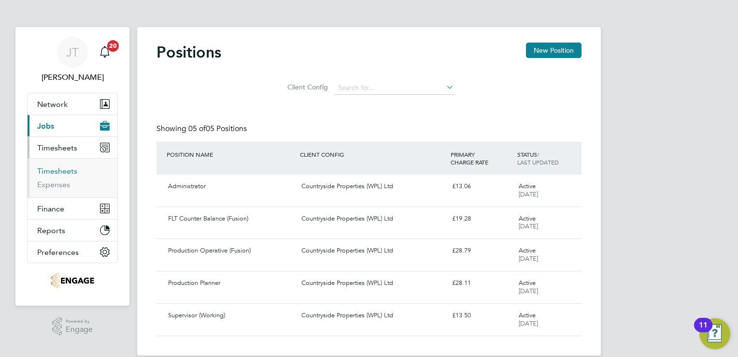
click at [65, 173] on link "Timesheets" at bounding box center [57, 170] width 40 height 9
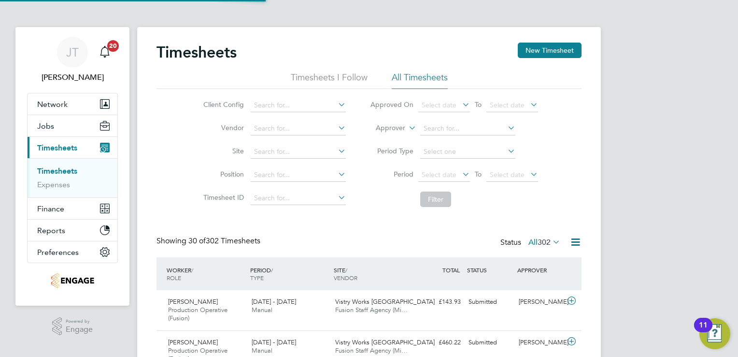
scroll to position [32, 84]
click at [527, 54] on button "New Timesheet" at bounding box center [550, 50] width 64 height 15
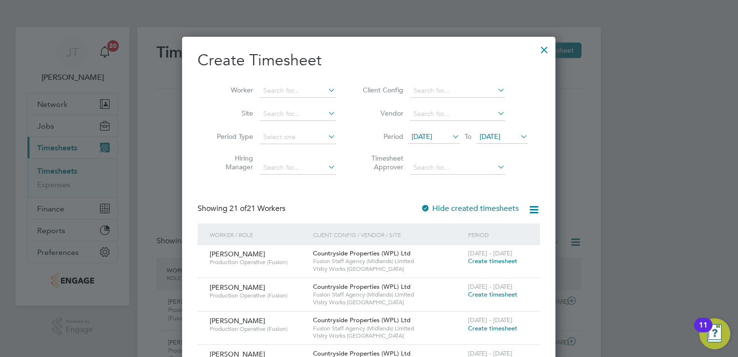
click at [424, 140] on span "[DATE]" at bounding box center [434, 136] width 52 height 13
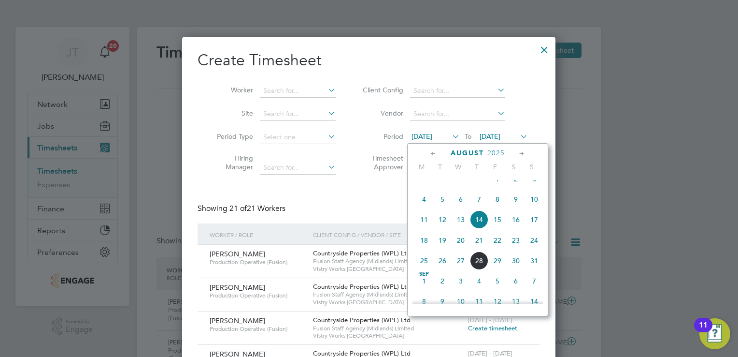
click at [499, 188] on span "Aug 1" at bounding box center [498, 179] width 18 height 18
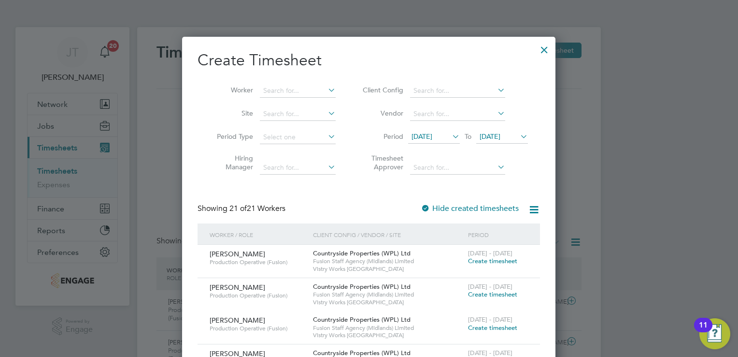
click at [501, 133] on span "[DATE]" at bounding box center [490, 136] width 21 height 9
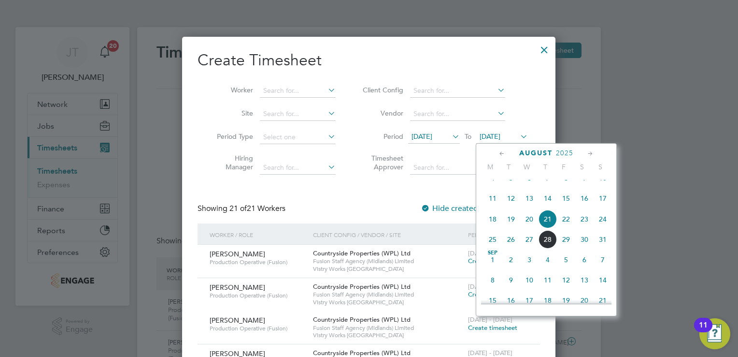
click at [493, 184] on span "4" at bounding box center [493, 178] width 18 height 18
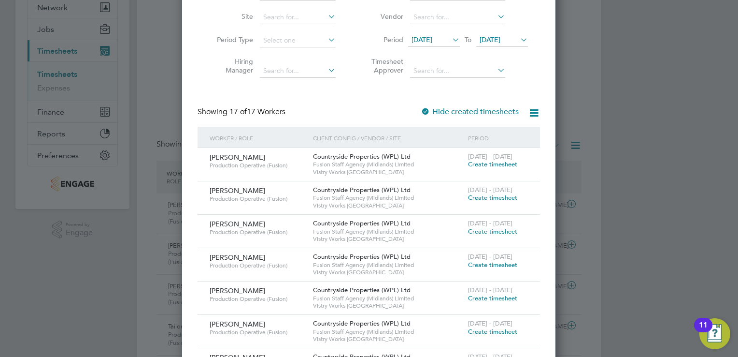
scroll to position [77, 0]
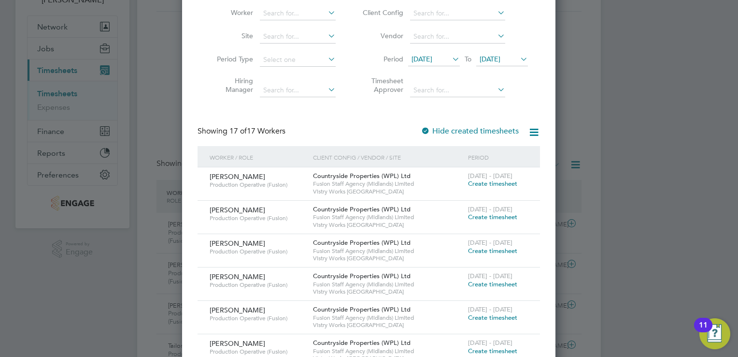
click at [492, 177] on span "[DATE] - [DATE]" at bounding box center [490, 176] width 44 height 8
click at [491, 181] on span "Create timesheet" at bounding box center [492, 183] width 49 height 8
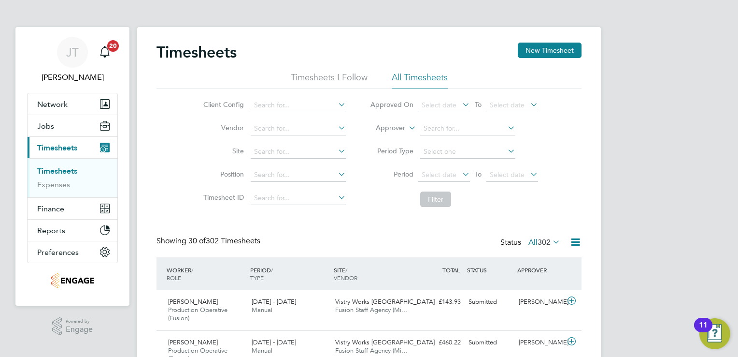
scroll to position [5, 5]
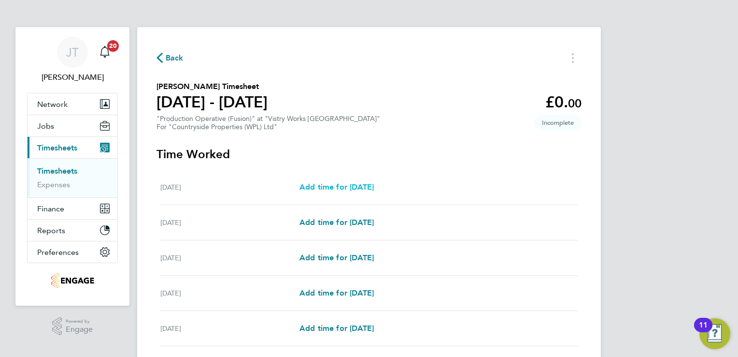
click at [374, 188] on span "Add time for Mon 28 Jul" at bounding box center [337, 186] width 74 height 9
select select "15"
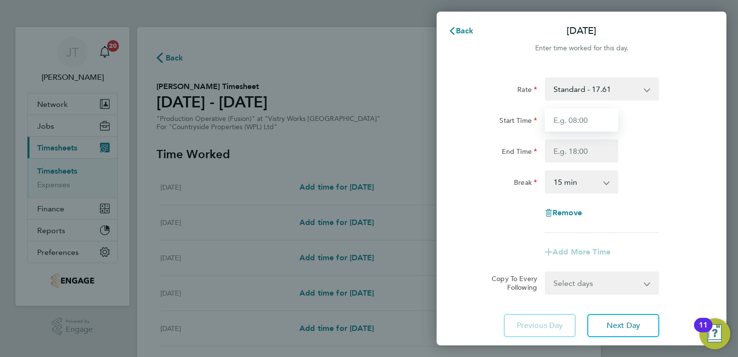
click at [553, 116] on input "Start Time" at bounding box center [581, 119] width 73 height 23
type input "07:00"
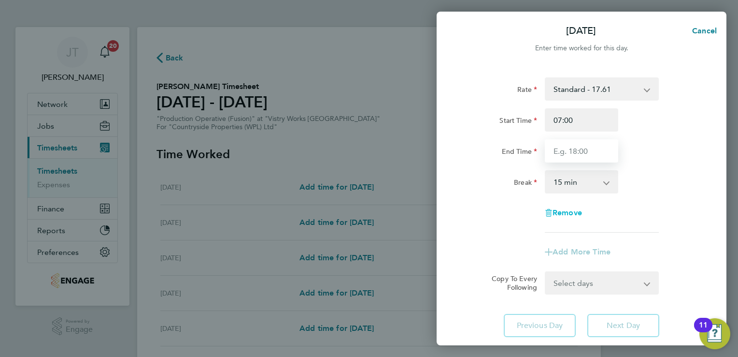
drag, startPoint x: 576, startPoint y: 158, endPoint x: 581, endPoint y: 209, distance: 51.0
click at [581, 209] on div "Rate Standard - 17.61 BONUS - 13.50 OT 1 - 26.42 OT2 - 35.22 PM Standard - 19.1…" at bounding box center [582, 154] width 236 height 155
type input "15:00"
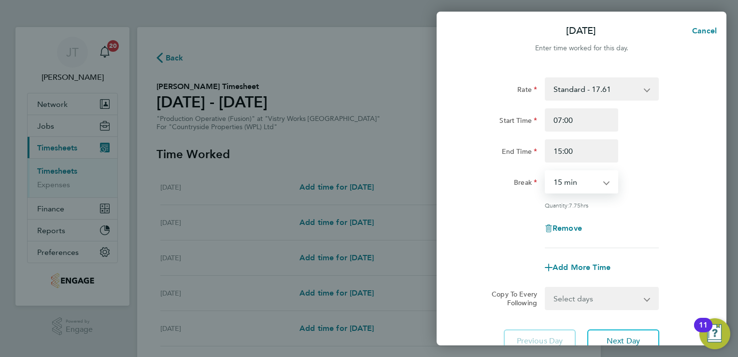
click at [568, 184] on select "0 min 15 min 30 min 45 min 60 min 75 min 90 min" at bounding box center [576, 181] width 60 height 21
select select "30"
click at [546, 171] on select "0 min 15 min 30 min 45 min 60 min 75 min 90 min" at bounding box center [576, 181] width 60 height 21
click at [595, 268] on span "Add More Time" at bounding box center [582, 266] width 58 height 9
select select "null"
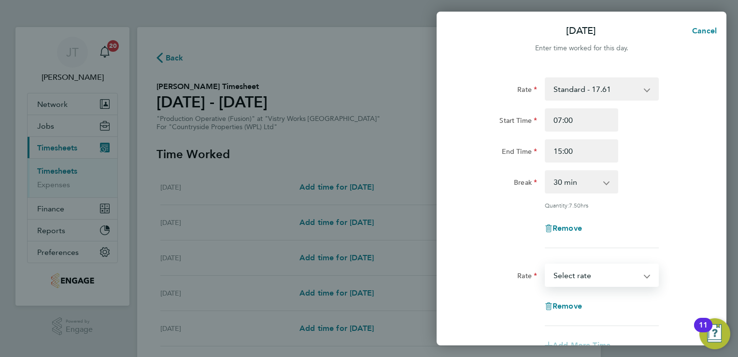
click at [591, 277] on select "BONUS - 13.50 Standard - 17.61 OT 1 - 26.42 OT2 - 35.22 PM Standard - 19.19 PM …" at bounding box center [596, 274] width 101 height 21
select select "15"
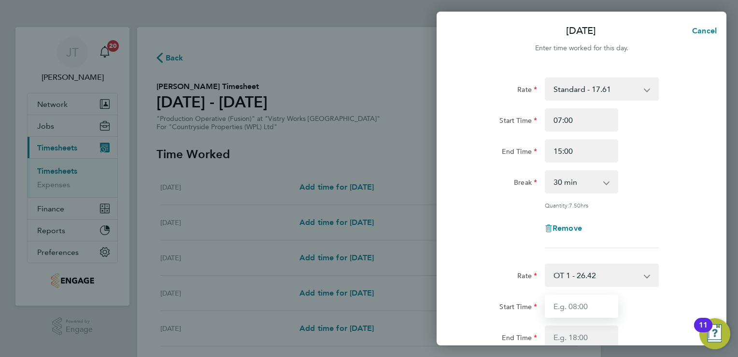
click at [562, 303] on input "Start Time" at bounding box center [581, 305] width 73 height 23
type input "15:00"
click at [570, 341] on input "End Time" at bounding box center [581, 336] width 73 height 23
type input "16:00"
click at [661, 271] on div "OT 1 - 26.42 BONUS - 13.50 Standard - 17.61 OT2 - 35.22 PM Standard - 19.19 PM …" at bounding box center [602, 274] width 122 height 23
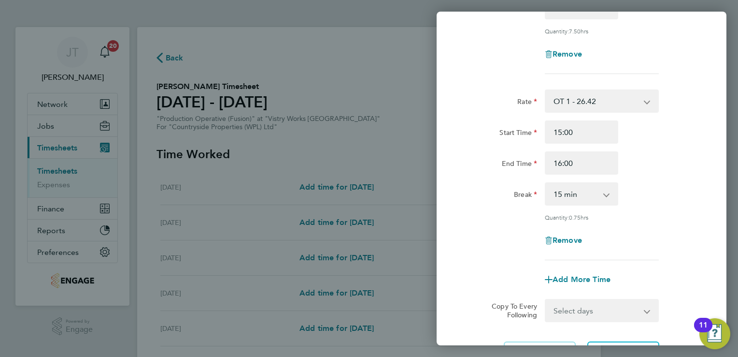
click at [586, 188] on select "0 min 15 min 30 min 45 min" at bounding box center [576, 193] width 60 height 21
select select "0"
click at [546, 183] on select "0 min 15 min 30 min 45 min" at bounding box center [576, 193] width 60 height 21
click at [676, 229] on div "Remove" at bounding box center [582, 240] width 244 height 23
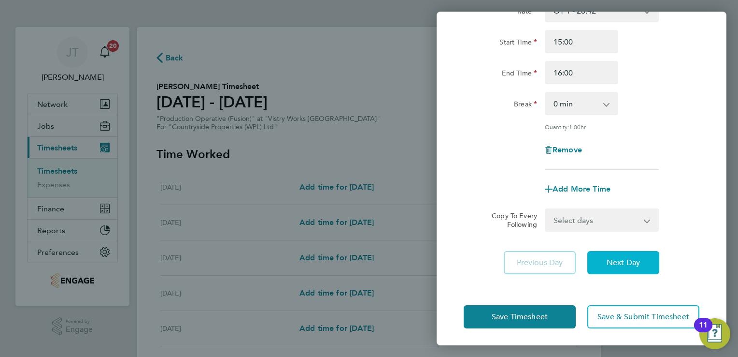
click at [609, 263] on span "Next Day" at bounding box center [623, 263] width 33 height 10
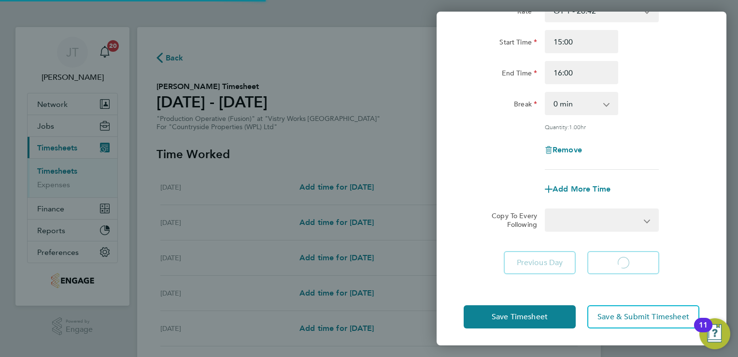
select select "15"
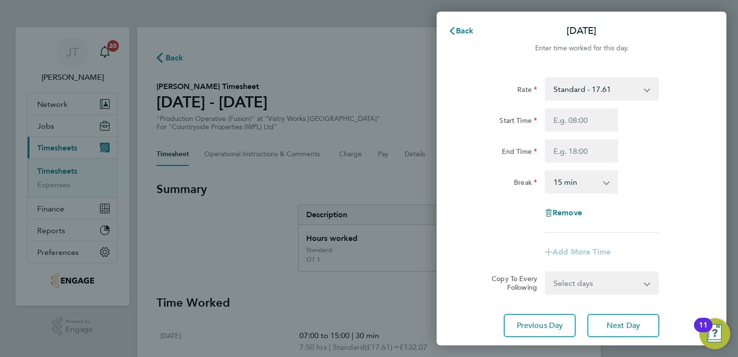
click at [604, 96] on select "Standard - 17.61 BONUS - 13.50 OT 1 - 26.42 OT2 - 35.22 PM Standard - 19.19 PM …" at bounding box center [596, 88] width 101 height 21
click at [712, 124] on div "Rate Standard - 17.61 BONUS - 13.50 OT 1 - 26.42 OT2 - 35.22 PM Standard - 19.1…" at bounding box center [582, 207] width 290 height 283
click at [588, 119] on input "Start Time" at bounding box center [581, 119] width 73 height 23
type input "07:00"
type input "15:00"
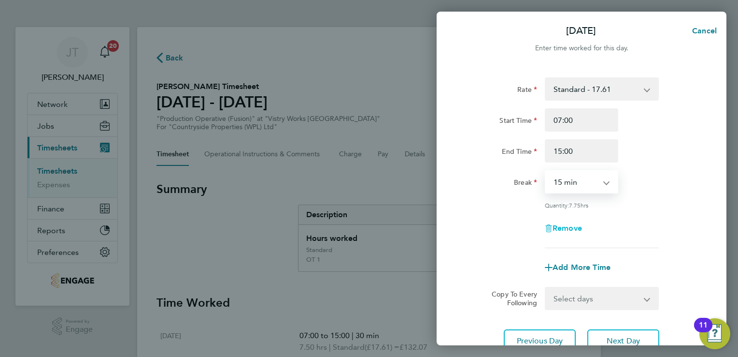
drag, startPoint x: 576, startPoint y: 181, endPoint x: 574, endPoint y: 225, distance: 44.0
click at [574, 225] on div "Rate Standard - 17.61 BONUS - 13.50 OT 1 - 26.42 OT2 - 35.22 PM Standard - 19.1…" at bounding box center [582, 162] width 236 height 171
select select "30"
click at [546, 171] on select "0 min 15 min 30 min 45 min 60 min 75 min 90 min" at bounding box center [576, 181] width 60 height 21
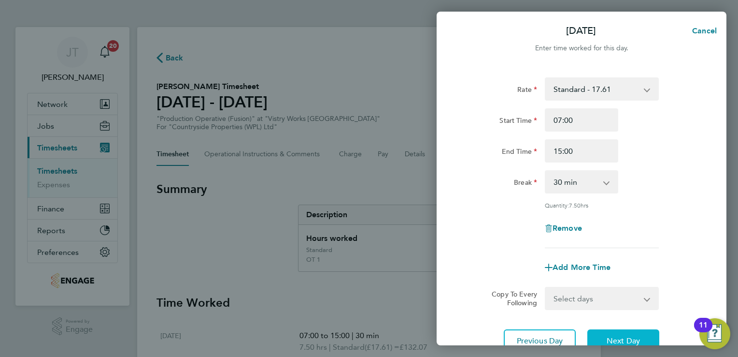
click at [606, 339] on button "Next Day" at bounding box center [624, 340] width 72 height 23
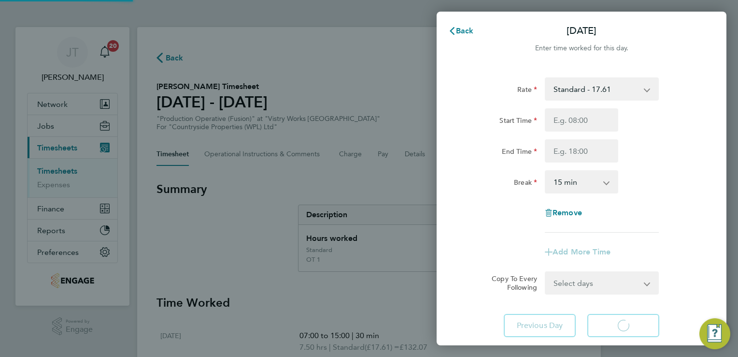
select select "15"
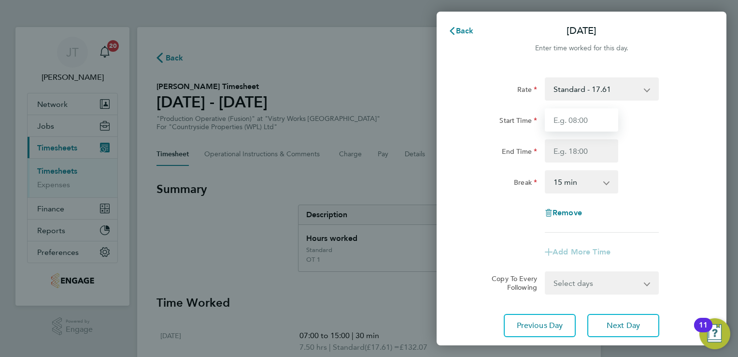
click at [581, 125] on input "Start Time" at bounding box center [581, 119] width 73 height 23
type input "07:00"
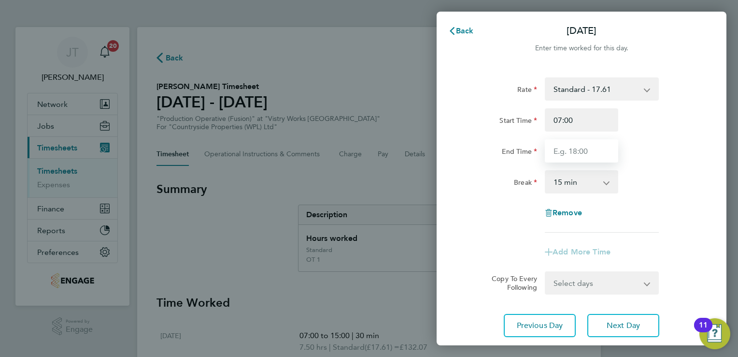
type input "15:00"
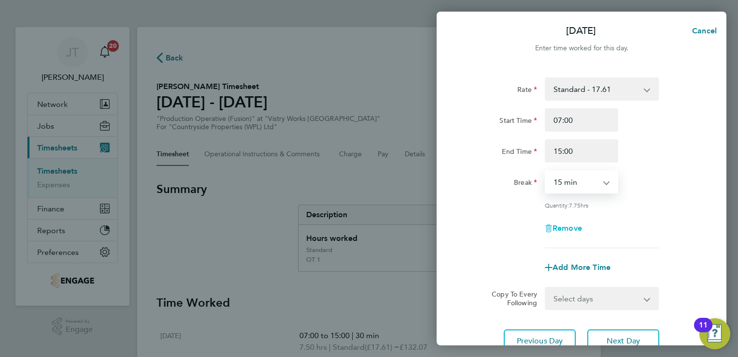
drag, startPoint x: 580, startPoint y: 179, endPoint x: 582, endPoint y: 231, distance: 52.2
click at [582, 231] on div "Rate Standard - 17.61 BONUS - 13.50 OT 1 - 26.42 OT2 - 35.22 PM Standard - 19.1…" at bounding box center [582, 162] width 236 height 171
select select "30"
click at [546, 171] on select "0 min 15 min 30 min 45 min 60 min 75 min 90 min" at bounding box center [576, 181] width 60 height 21
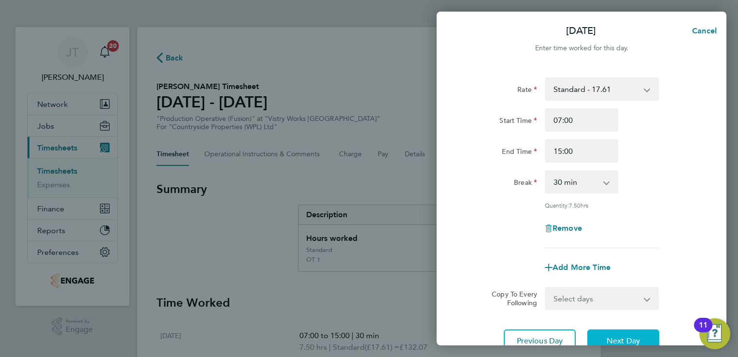
click at [617, 344] on span "Next Day" at bounding box center [623, 341] width 33 height 10
select select "15"
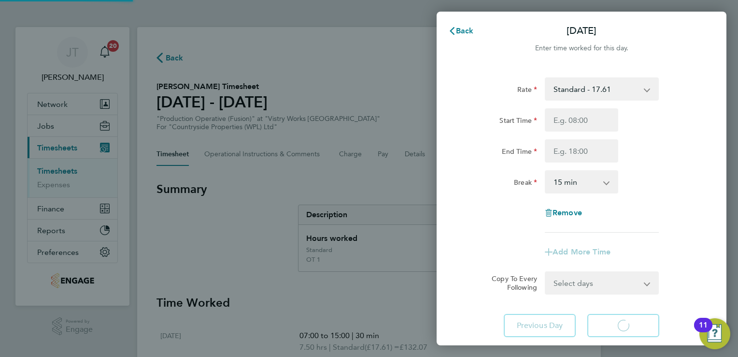
select select "15"
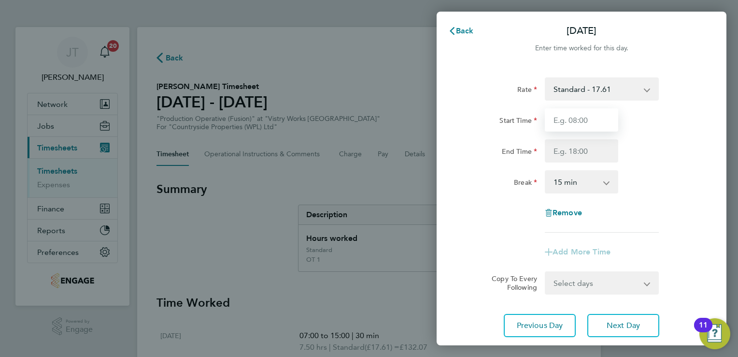
click at [577, 122] on input "Start Time" at bounding box center [581, 119] width 73 height 23
type input "07:00"
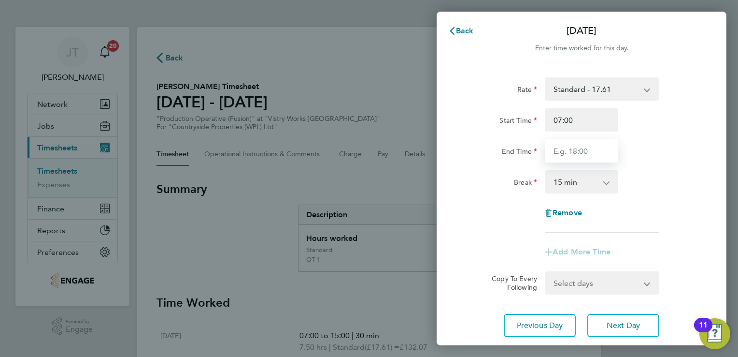
type input "15:00"
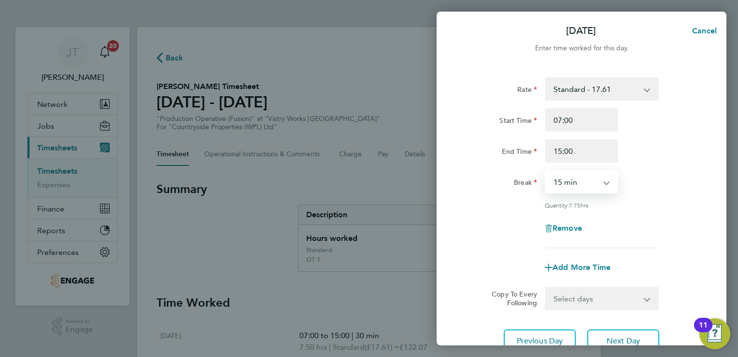
click at [580, 173] on select "0 min 15 min 30 min 45 min 60 min 75 min 90 min" at bounding box center [576, 181] width 60 height 21
select select "30"
click at [546, 171] on select "0 min 15 min 30 min 45 min 60 min 75 min 90 min" at bounding box center [576, 181] width 60 height 21
click at [613, 329] on button "Next Day" at bounding box center [624, 340] width 72 height 23
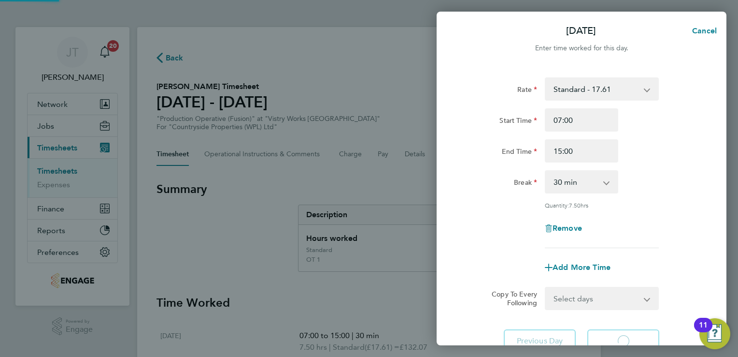
select select "15"
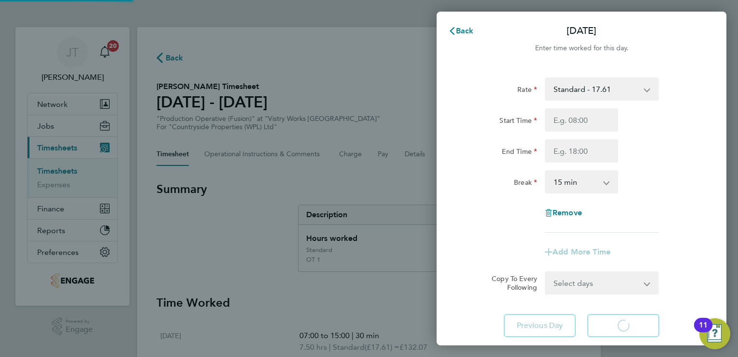
select select "15"
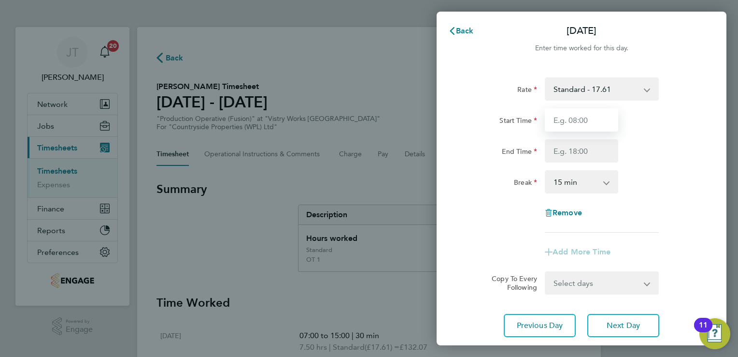
click at [571, 121] on input "Start Time" at bounding box center [581, 119] width 73 height 23
type input "07:00"
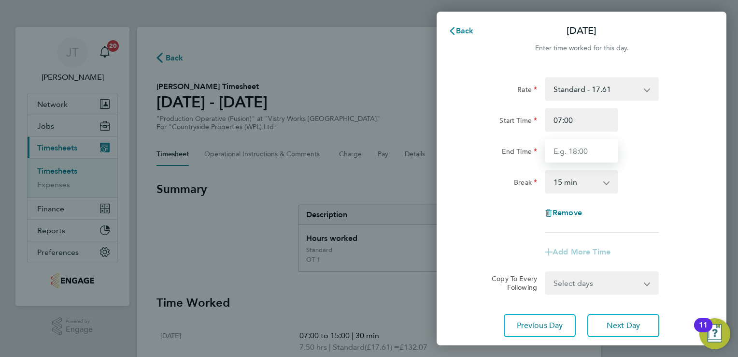
type input "15:00"
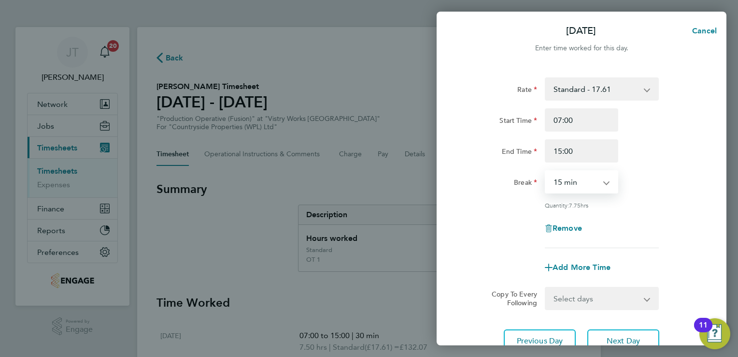
click at [582, 181] on select "0 min 15 min 30 min 45 min 60 min 75 min 90 min" at bounding box center [576, 181] width 60 height 21
select select "30"
click at [546, 171] on select "0 min 15 min 30 min 45 min 60 min 75 min 90 min" at bounding box center [576, 181] width 60 height 21
click at [616, 336] on span "Next Day" at bounding box center [623, 341] width 33 height 10
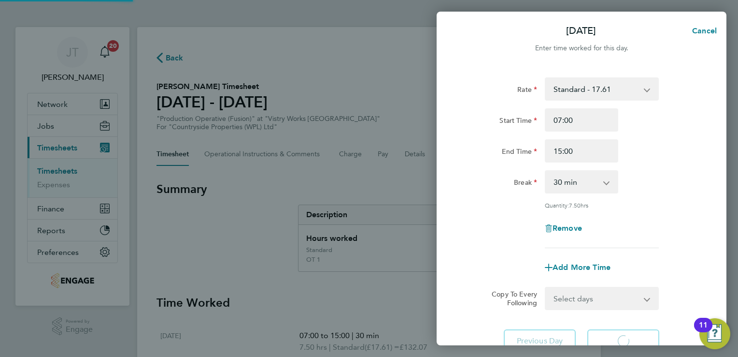
select select "15"
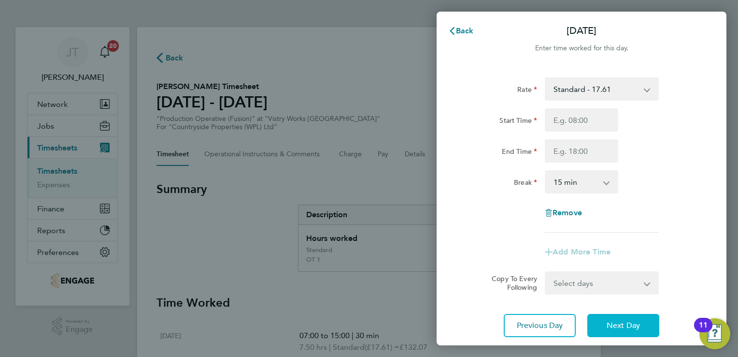
click at [601, 328] on button "Next Day" at bounding box center [624, 325] width 72 height 23
select select "15"
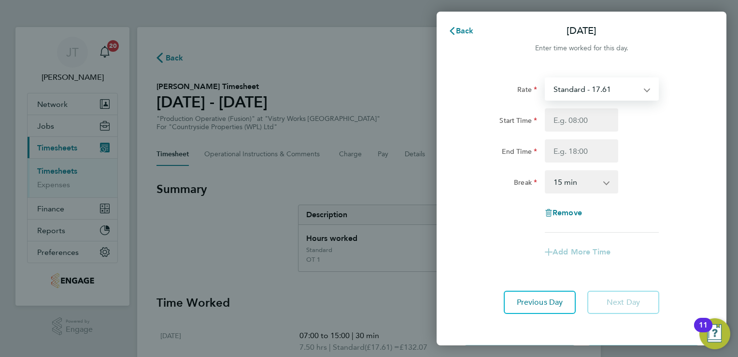
click at [576, 87] on select "Standard - 17.61 BONUS - 13.50 OT 1 - 26.42 OT2 - 35.22 PM Standard - 19.19 PM …" at bounding box center [596, 88] width 101 height 21
select select "15"
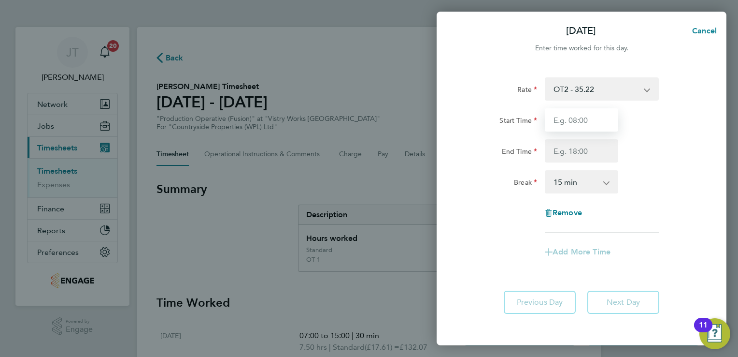
click at [577, 121] on input "Start Time" at bounding box center [581, 119] width 73 height 23
type input "07:00"
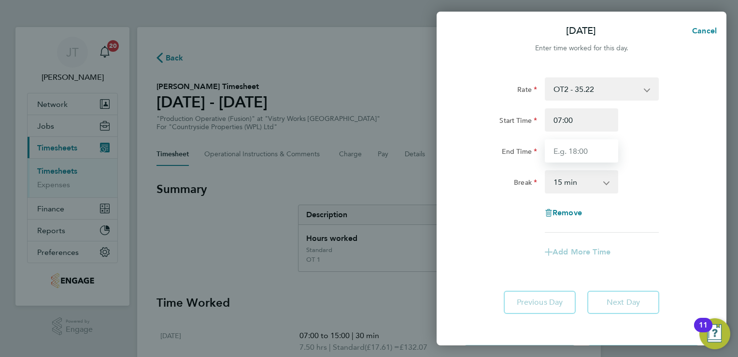
click at [582, 154] on input "End Time" at bounding box center [581, 150] width 73 height 23
type input "11:00"
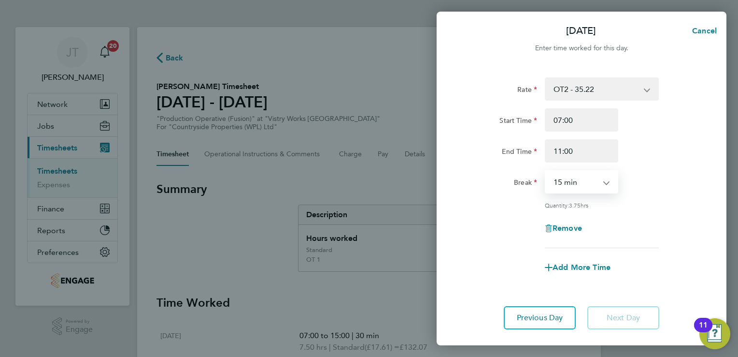
click at [582, 183] on select "0 min 15 min 30 min 45 min 60 min 75 min 90 min" at bounding box center [576, 181] width 60 height 21
select select "0"
click at [546, 171] on select "0 min 15 min 30 min 45 min 60 min 75 min 90 min" at bounding box center [576, 181] width 60 height 21
click at [678, 253] on app-timesheet-line-form-group "Rate OT2 - 35.22 BONUS - 13.50 Standard - 17.61 OT 1 - 26.42 PM Standard - 19.1…" at bounding box center [582, 178] width 236 height 202
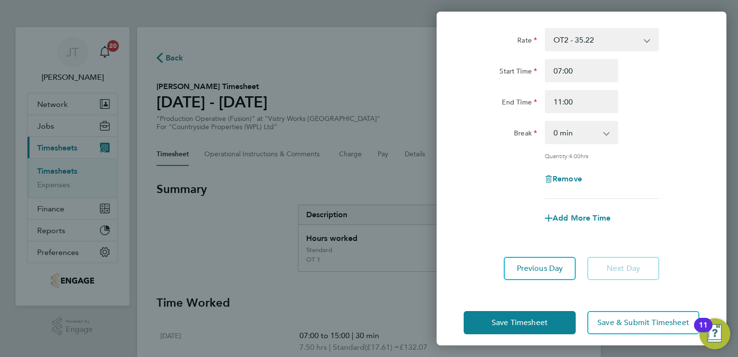
scroll to position [56, 0]
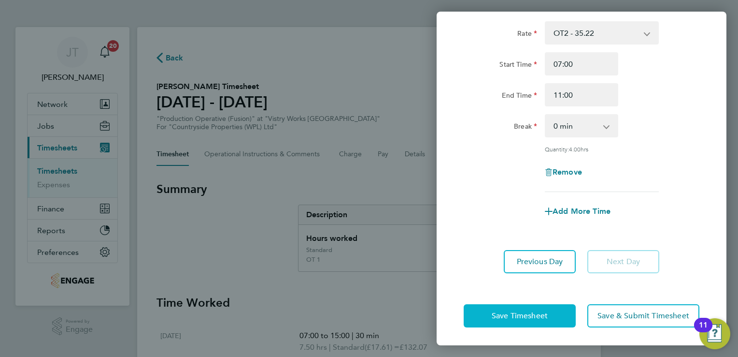
click at [483, 310] on button "Save Timesheet" at bounding box center [520, 315] width 112 height 23
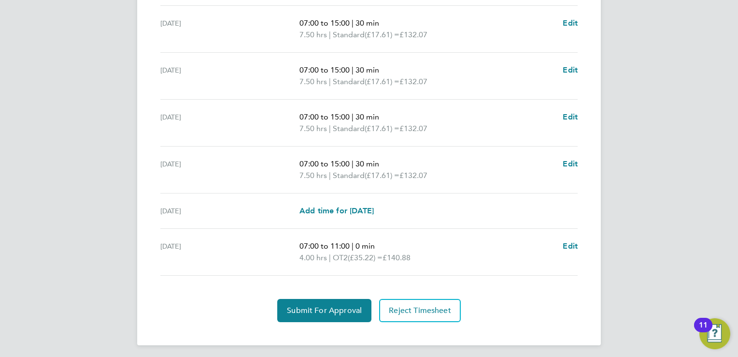
scroll to position [402, 0]
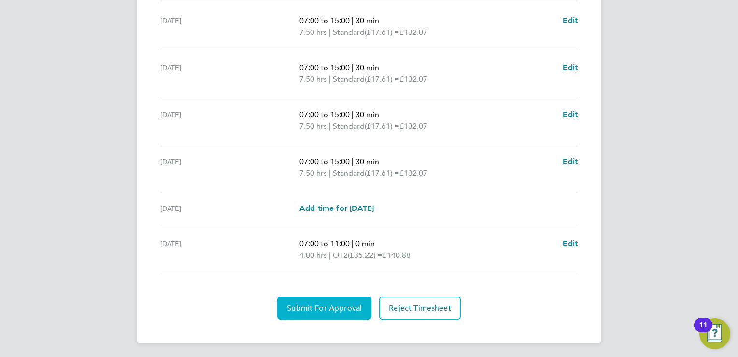
click at [341, 306] on span "Submit For Approval" at bounding box center [324, 308] width 75 height 10
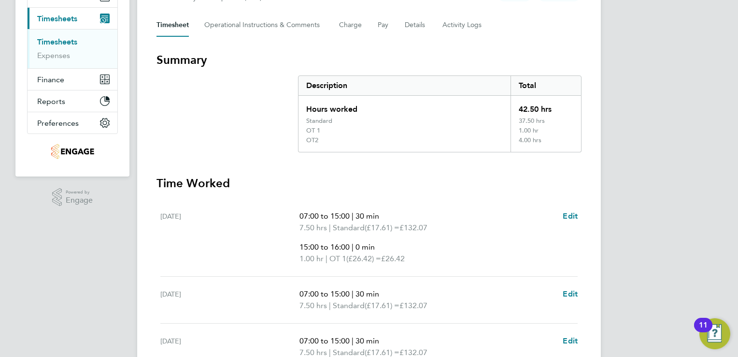
scroll to position [0, 0]
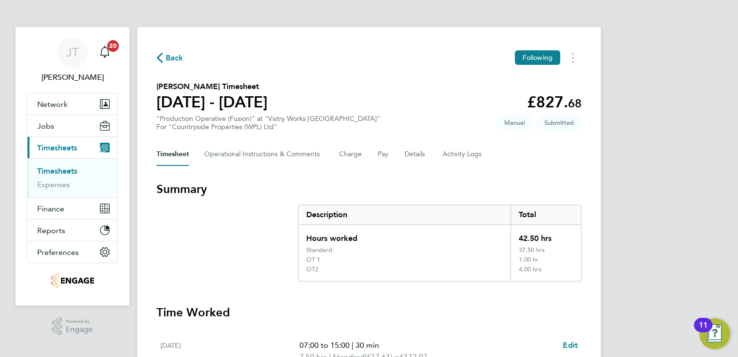
click at [170, 58] on span "Back" at bounding box center [175, 58] width 18 height 12
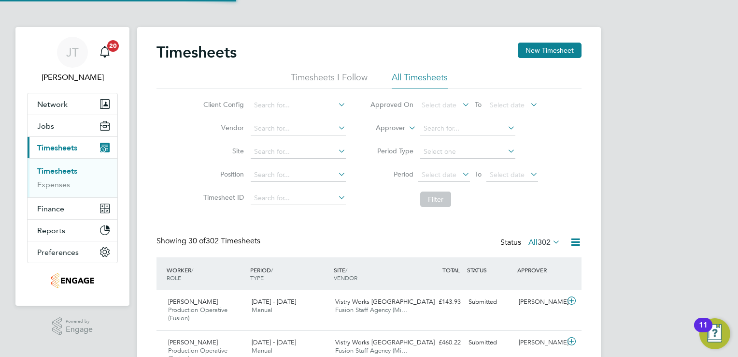
scroll to position [32, 84]
click at [539, 52] on button "New Timesheet" at bounding box center [550, 50] width 64 height 15
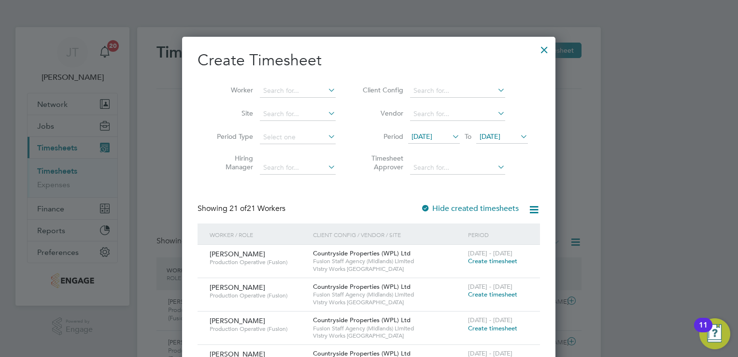
click at [432, 138] on span "[DATE]" at bounding box center [422, 136] width 21 height 9
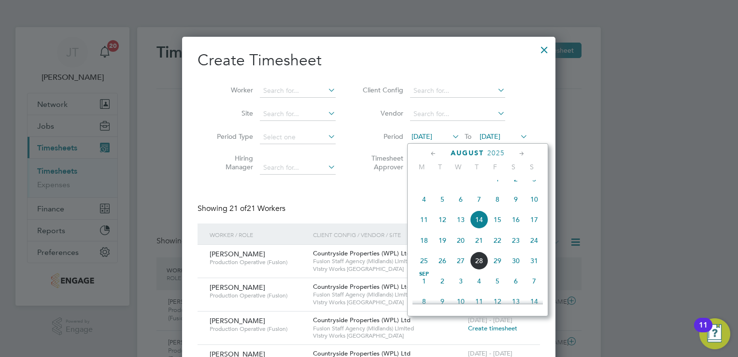
click at [422, 207] on span "4" at bounding box center [424, 199] width 18 height 18
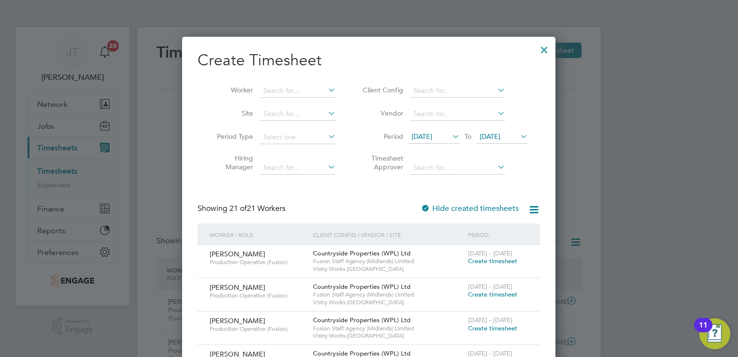
click at [432, 134] on span "[DATE]" at bounding box center [422, 136] width 21 height 9
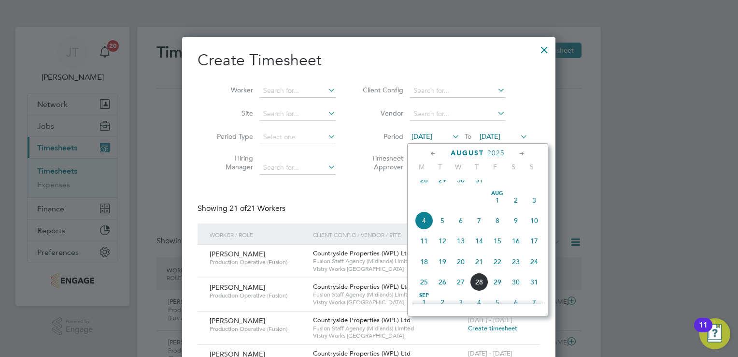
click at [499, 208] on span "Aug 1" at bounding box center [498, 200] width 18 height 18
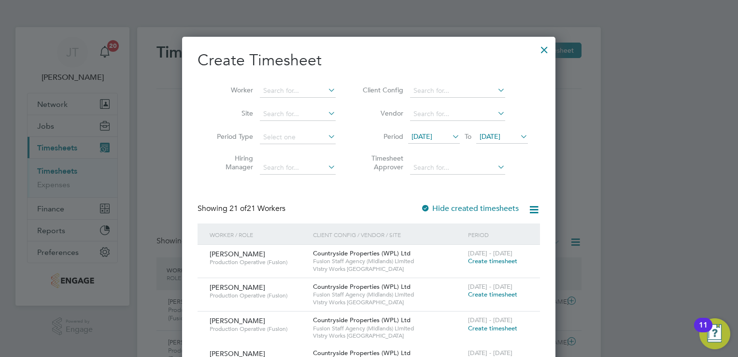
click at [501, 132] on span "[DATE]" at bounding box center [490, 136] width 21 height 9
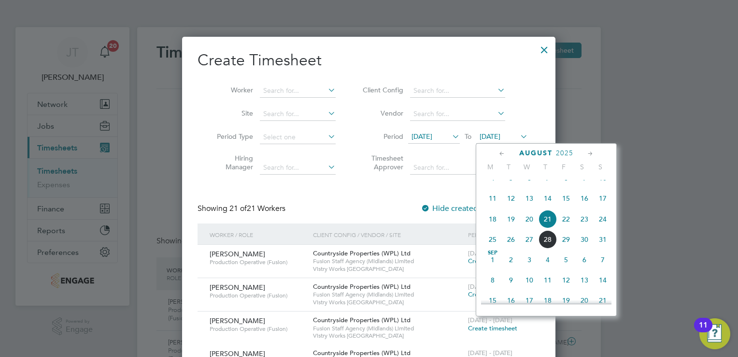
click at [493, 187] on span "4" at bounding box center [493, 178] width 18 height 18
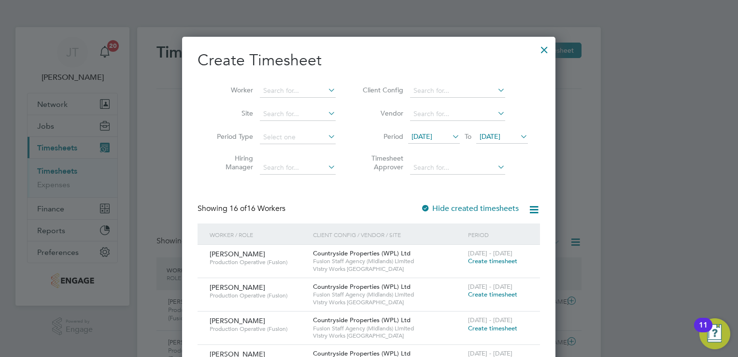
click at [496, 134] on span "[DATE]" at bounding box center [490, 136] width 21 height 9
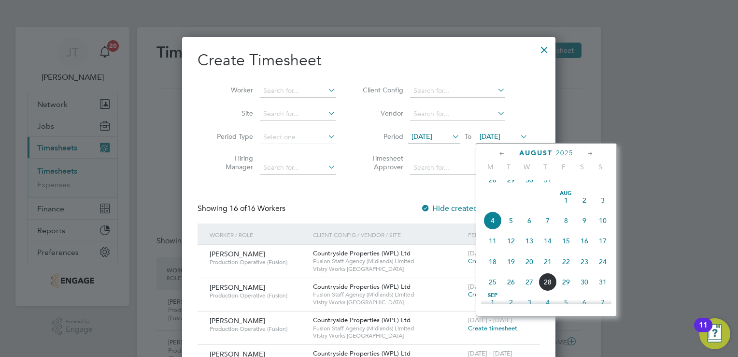
click at [493, 189] on span "28" at bounding box center [493, 180] width 18 height 18
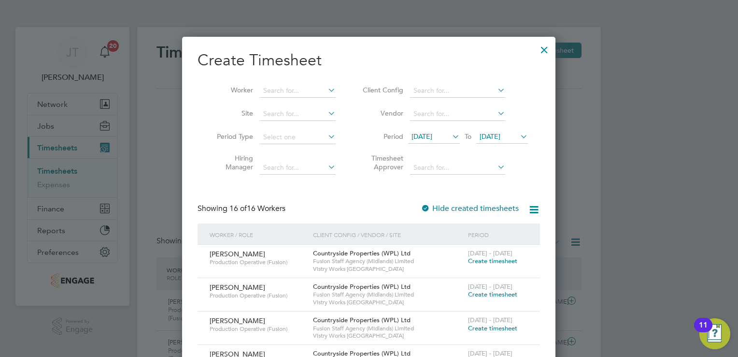
click at [514, 130] on span "28 Jul 2025" at bounding box center [502, 136] width 52 height 13
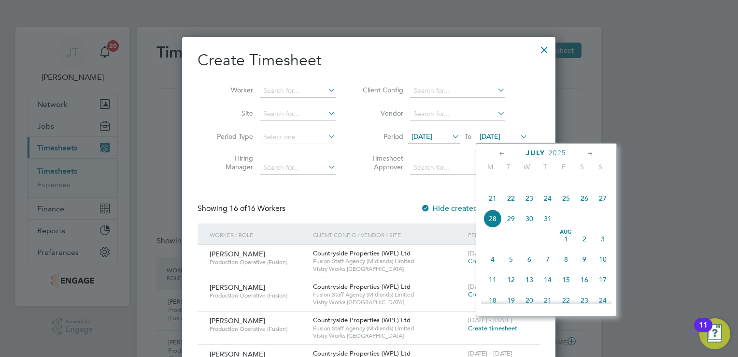
click at [605, 248] on span "3" at bounding box center [603, 239] width 18 height 18
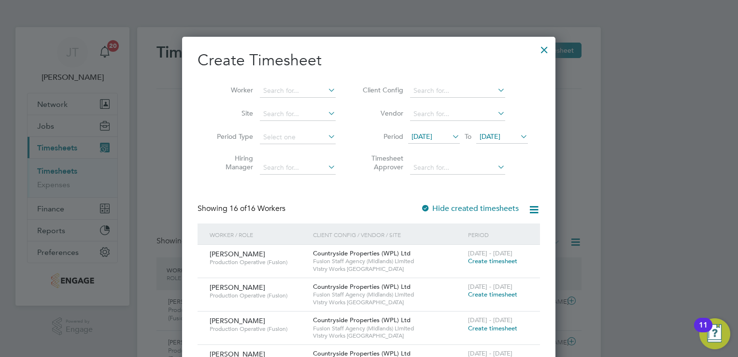
click at [476, 260] on span "Create timesheet" at bounding box center [492, 261] width 49 height 8
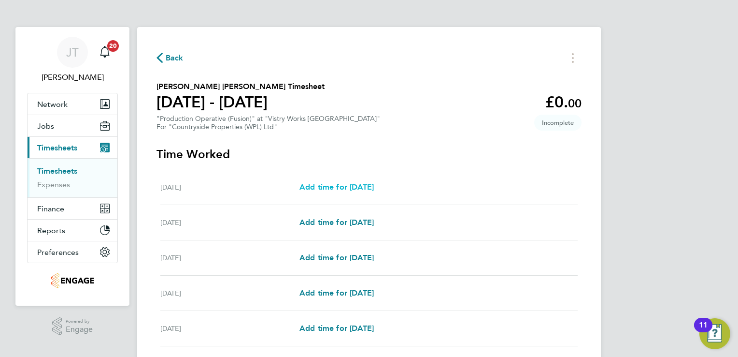
click at [373, 190] on span "Add time for Mon 28 Jul" at bounding box center [337, 186] width 74 height 9
select select "15"
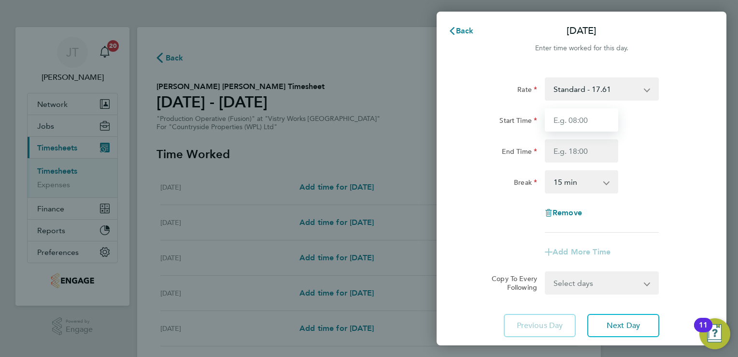
click at [575, 131] on input "Start Time" at bounding box center [581, 119] width 73 height 23
type input "07:00"
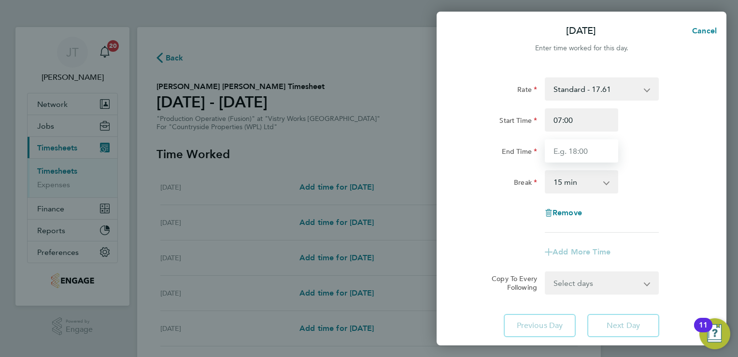
click at [580, 157] on input "End Time" at bounding box center [581, 150] width 73 height 23
type input "15:00"
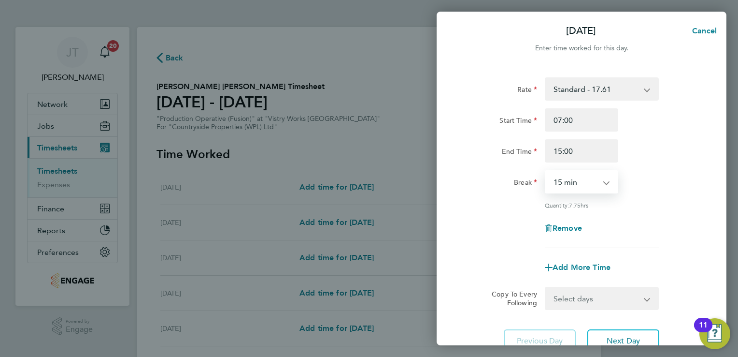
click at [592, 187] on select "0 min 15 min 30 min 45 min 60 min 75 min 90 min" at bounding box center [576, 181] width 60 height 21
select select "30"
click at [546, 171] on select "0 min 15 min 30 min 45 min 60 min 75 min 90 min" at bounding box center [576, 181] width 60 height 21
click at [580, 262] on span "Add More Time" at bounding box center [582, 266] width 58 height 9
select select "null"
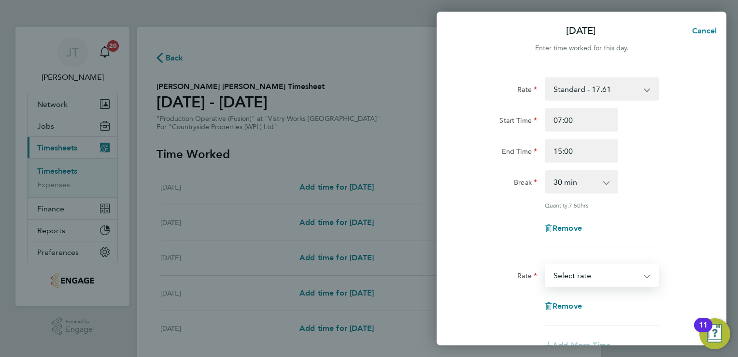
click at [640, 274] on select "BONUS - 13.50 Standard - 17.61 OT 1 - 26.42 OT2 - 35.22 PM Standard - 19.19 PM …" at bounding box center [596, 274] width 101 height 21
click at [555, 272] on select "BONUS - 13.50 Standard - 17.61 OT 1 - 26.42 OT2 - 35.22 PM Standard - 19.19 PM …" at bounding box center [596, 274] width 101 height 21
select select "15"
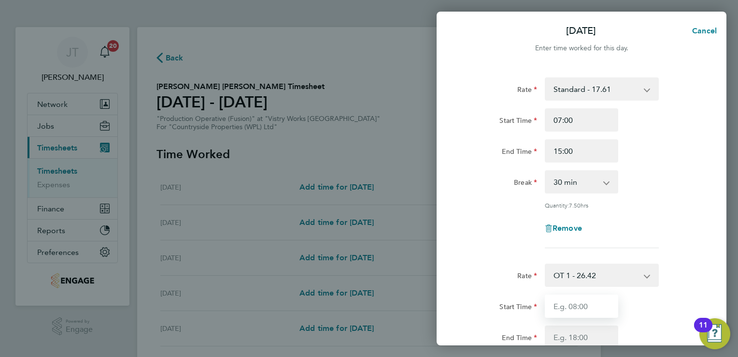
click at [576, 303] on input "Start Time" at bounding box center [581, 305] width 73 height 23
type input "15:00"
type input "16:00"
click at [694, 217] on div "Remove" at bounding box center [582, 227] width 244 height 23
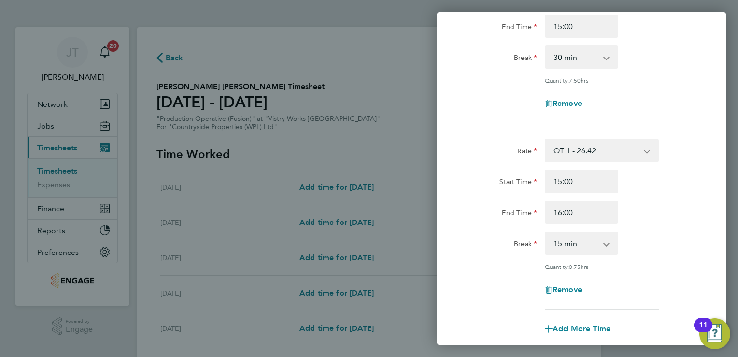
scroll to position [213, 0]
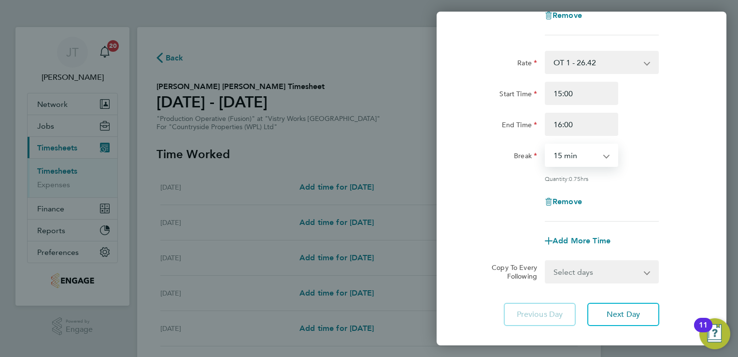
click at [582, 161] on select "0 min 15 min 30 min 45 min" at bounding box center [576, 154] width 60 height 21
select select "0"
click at [546, 144] on select "0 min 15 min 30 min 45 min" at bounding box center [576, 154] width 60 height 21
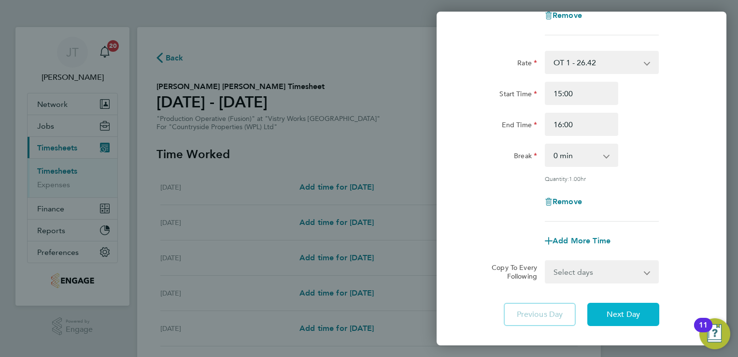
click at [609, 312] on span "Next Day" at bounding box center [623, 314] width 33 height 10
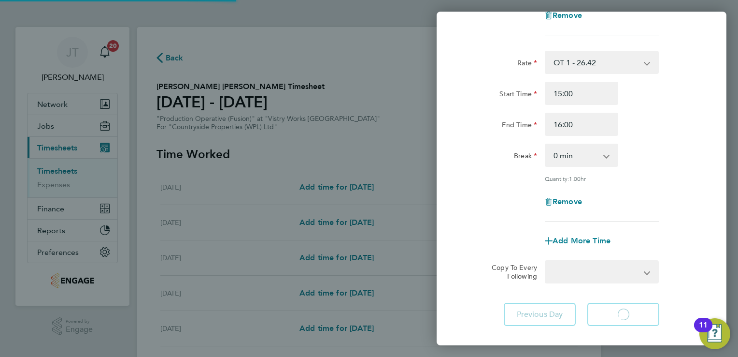
select select "15"
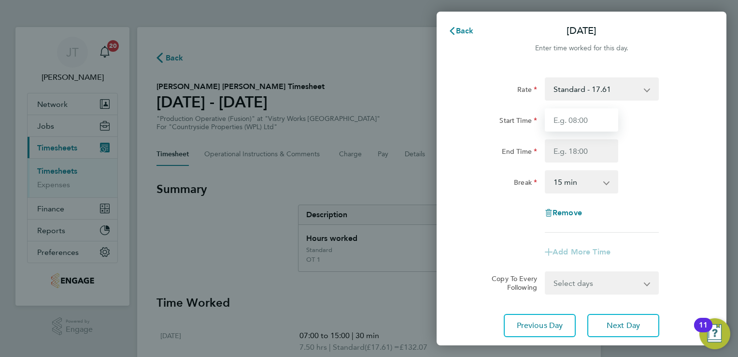
click at [555, 118] on input "Start Time" at bounding box center [581, 119] width 73 height 23
type input "07:00"
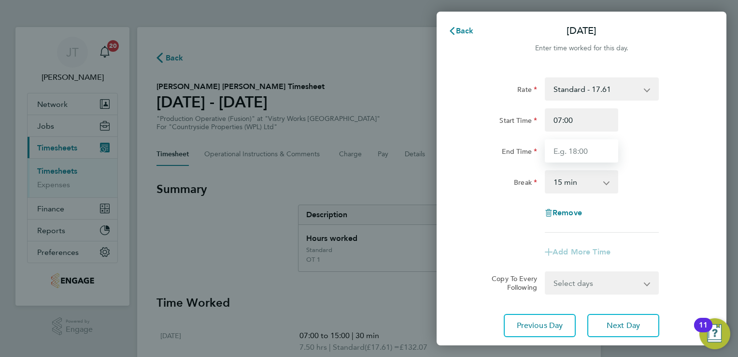
type input "15:00"
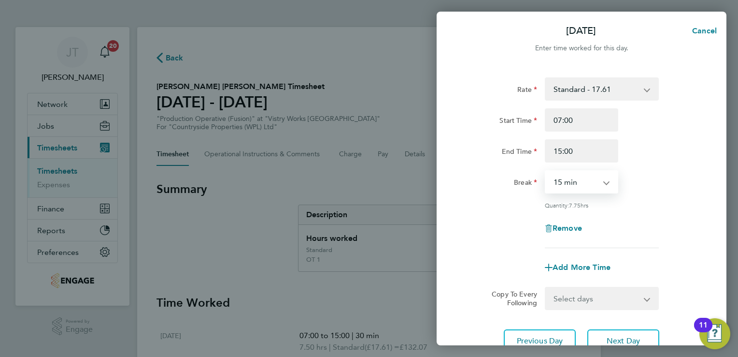
click at [566, 186] on select "0 min 15 min 30 min 45 min 60 min 75 min 90 min" at bounding box center [576, 181] width 60 height 21
select select "30"
click at [546, 171] on select "0 min 15 min 30 min 45 min 60 min 75 min 90 min" at bounding box center [576, 181] width 60 height 21
click at [577, 269] on span "Add More Time" at bounding box center [582, 266] width 58 height 9
select select "null"
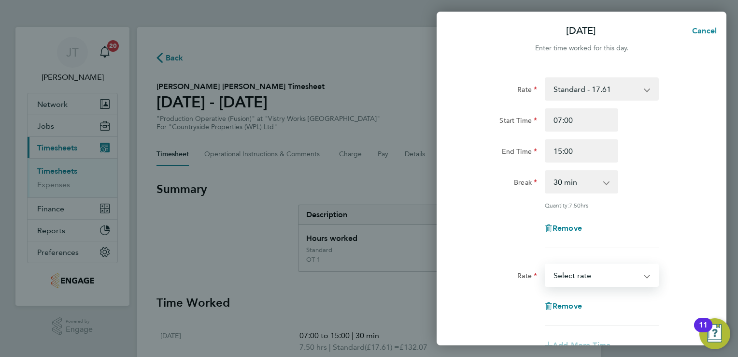
click at [566, 276] on select "BONUS - 13.50 Standard - 17.61 OT 1 - 26.42 OT2 - 35.22 PM Standard - 19.19 PM …" at bounding box center [596, 274] width 101 height 21
select select "15"
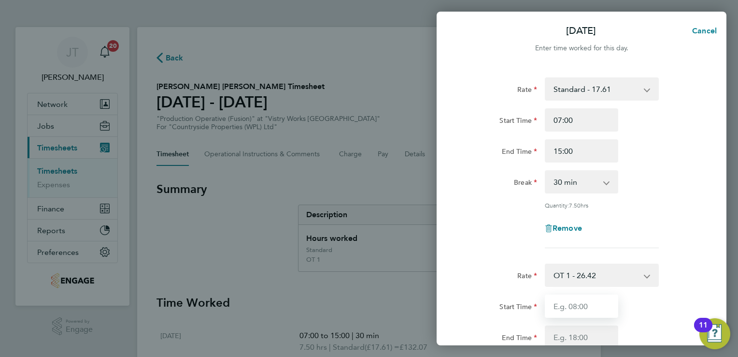
click at [566, 307] on input "Start Time" at bounding box center [581, 305] width 73 height 23
type input "15:00"
type input "16:00"
click at [693, 260] on form "Rate Standard - 17.61 BONUS - 13.50 OT 1 - 26.42 OT2 - 35.22 PM Standard - 19.1…" at bounding box center [582, 286] width 236 height 418
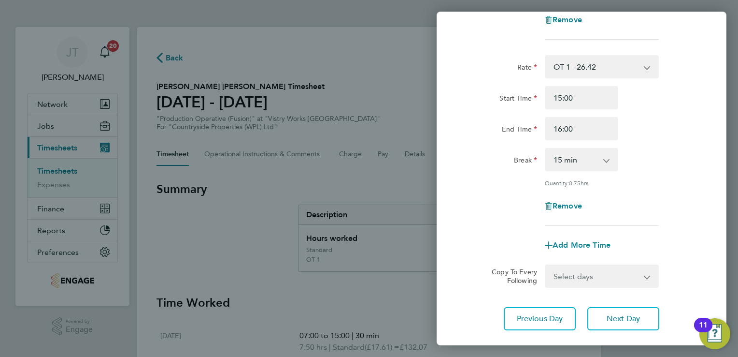
scroll to position [232, 0]
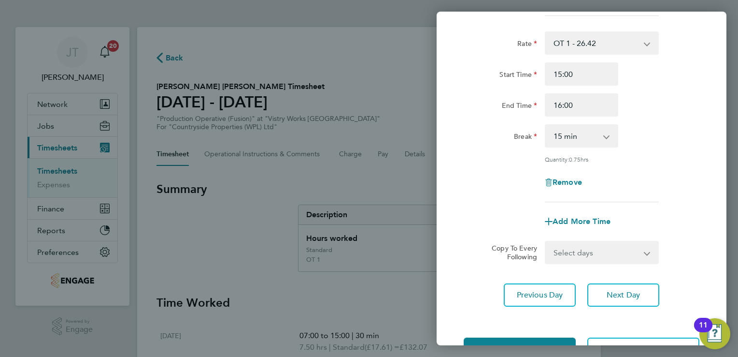
click at [570, 146] on div "0 min 15 min 30 min 45 min" at bounding box center [581, 135] width 73 height 23
click at [578, 130] on select "0 min 15 min 30 min 45 min" at bounding box center [576, 135] width 60 height 21
select select "30"
click at [546, 125] on select "0 min 15 min 30 min 45 min" at bounding box center [576, 135] width 60 height 21
click at [622, 292] on span "Next Day" at bounding box center [623, 295] width 33 height 10
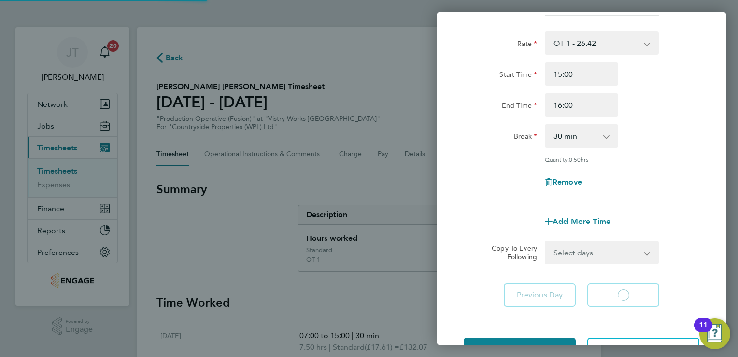
scroll to position [64, 0]
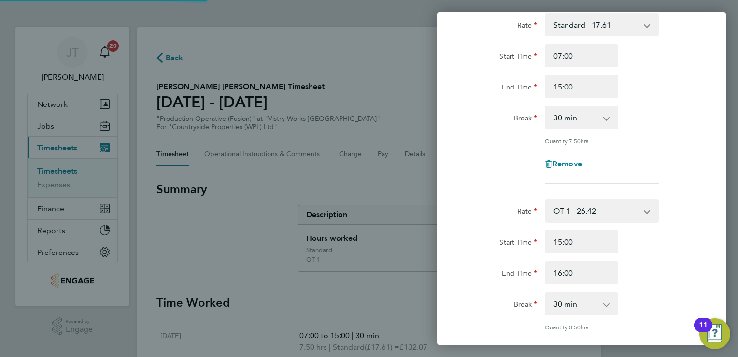
select select "15"
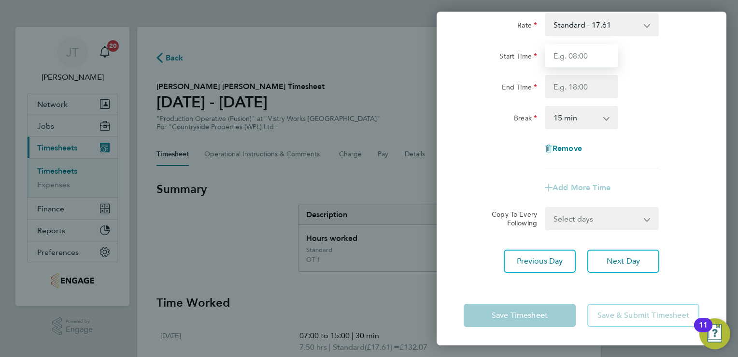
click at [576, 54] on input "Start Time" at bounding box center [581, 55] width 73 height 23
type input "07:00"
type input "15:00"
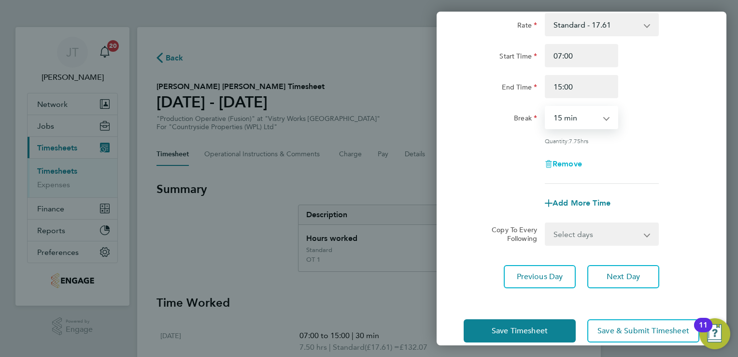
drag, startPoint x: 567, startPoint y: 116, endPoint x: 570, endPoint y: 161, distance: 45.5
click at [570, 161] on div "Rate Standard - 17.61 BONUS - 13.50 OT 1 - 26.42 OT2 - 35.22 PM Standard - 19.1…" at bounding box center [582, 98] width 236 height 171
select select "30"
click at [546, 107] on select "0 min 15 min 30 min 45 min 60 min 75 min 90 min" at bounding box center [576, 117] width 60 height 21
click at [575, 198] on span "Add More Time" at bounding box center [582, 202] width 58 height 9
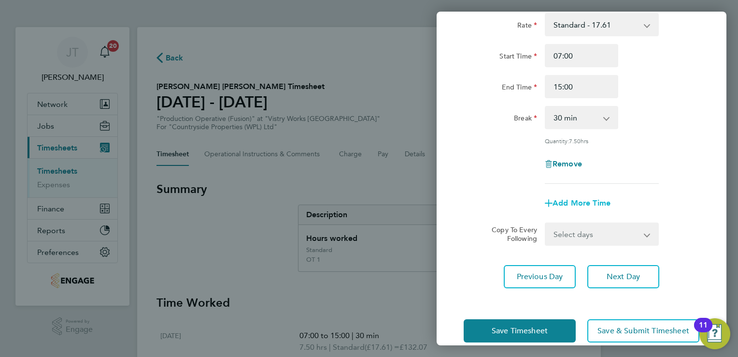
select select "null"
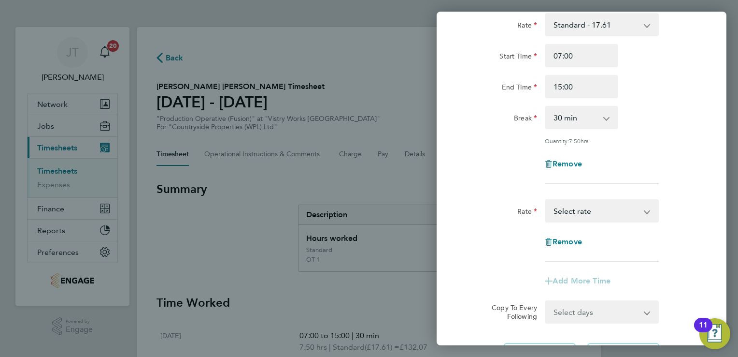
click at [586, 221] on div "BONUS - 13.50 Standard - 17.61 OT 1 - 26.42 OT2 - 35.22 PM Standard - 19.19 PM …" at bounding box center [602, 210] width 114 height 23
click at [588, 212] on select "BONUS - 13.50 Standard - 17.61 OT 1 - 26.42 OT2 - 35.22 PM Standard - 19.19 PM …" at bounding box center [596, 210] width 101 height 21
select select "15"
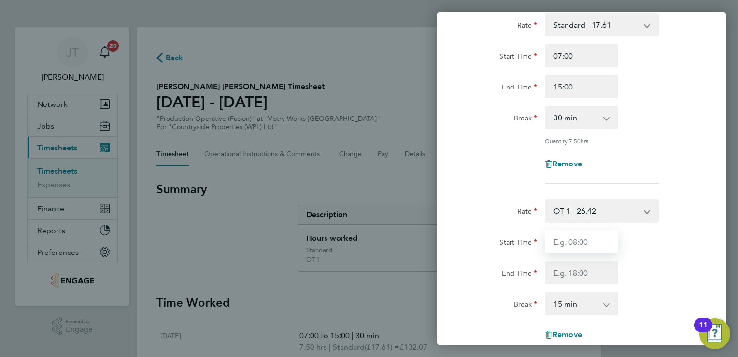
click at [585, 245] on input "Start Time" at bounding box center [581, 241] width 73 height 23
type input "15:00"
type input "16:00"
click at [572, 302] on select "0 min 15 min 30 min 45 min" at bounding box center [576, 303] width 60 height 21
select select "0"
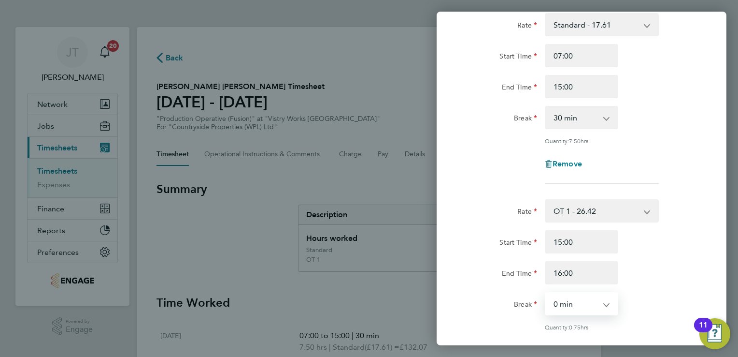
click at [546, 293] on select "0 min 15 min 30 min 45 min" at bounding box center [576, 303] width 60 height 21
click at [664, 262] on div "End Time 16:00" at bounding box center [582, 272] width 244 height 23
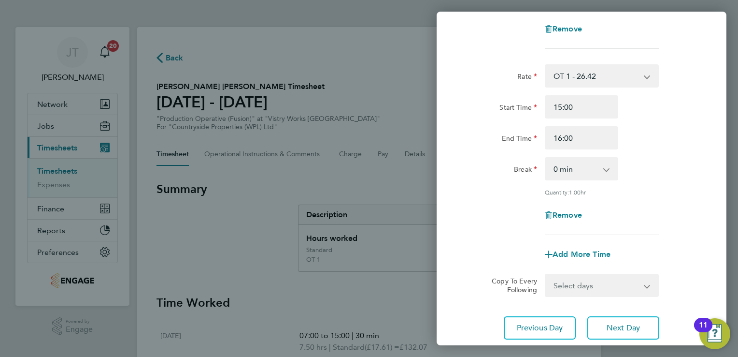
scroll to position [264, 0]
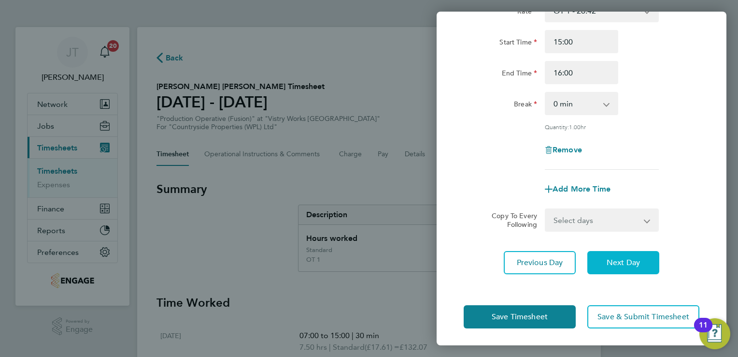
click at [641, 256] on button "Next Day" at bounding box center [624, 262] width 72 height 23
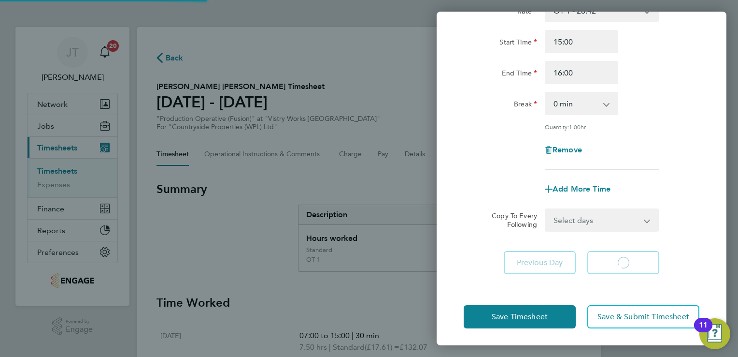
scroll to position [64, 0]
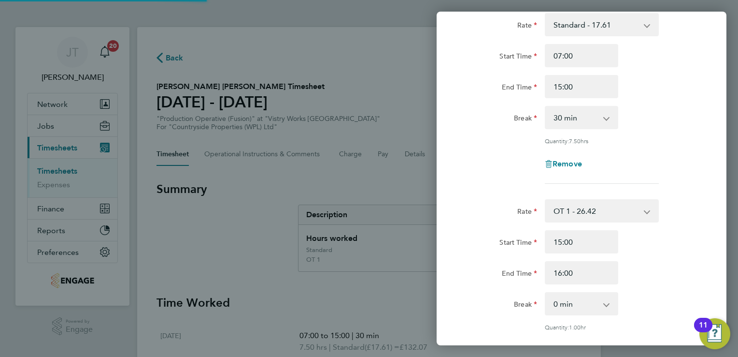
select select "15"
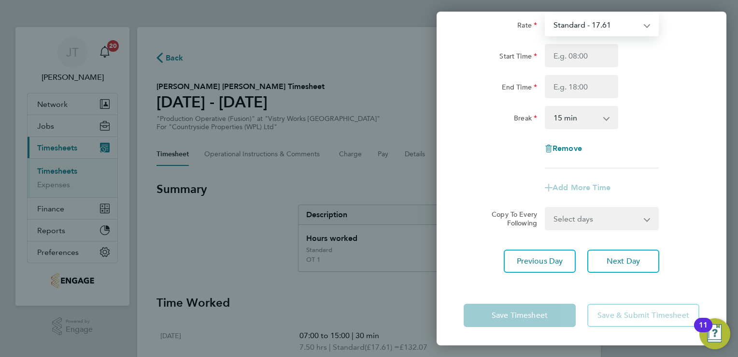
click at [594, 22] on select "Standard - 17.61 BONUS - 13.50 OT 1 - 26.42 OT2 - 35.22 PM Standard - 19.19 PM …" at bounding box center [596, 24] width 101 height 21
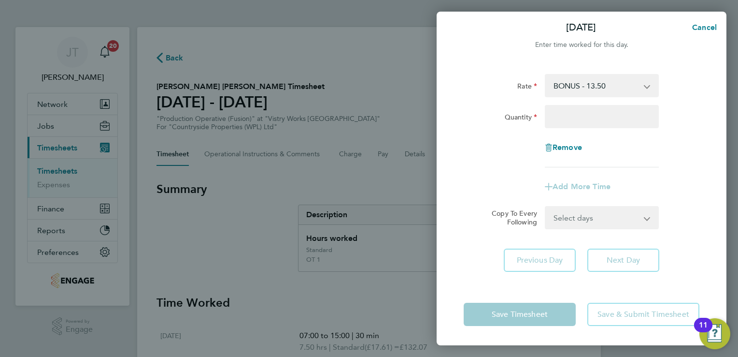
scroll to position [2, 0]
click at [578, 86] on select "BONUS - 13.50 Standard - 17.61 OT 1 - 26.42 OT2 - 35.22 PM Standard - 19.19 PM …" at bounding box center [596, 86] width 101 height 21
select select "15"
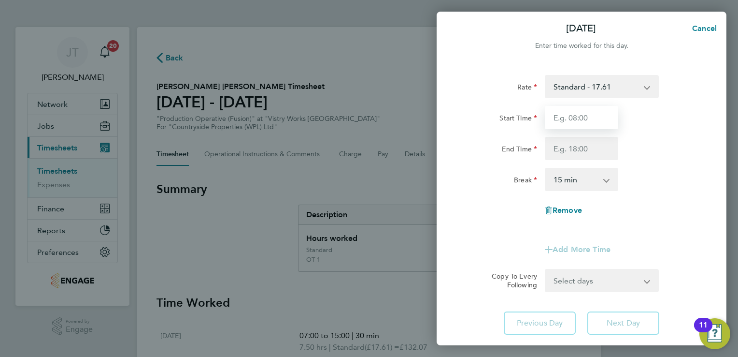
click at [577, 117] on input "Start Time" at bounding box center [581, 117] width 73 height 23
type input "07:00"
type input "15:00"
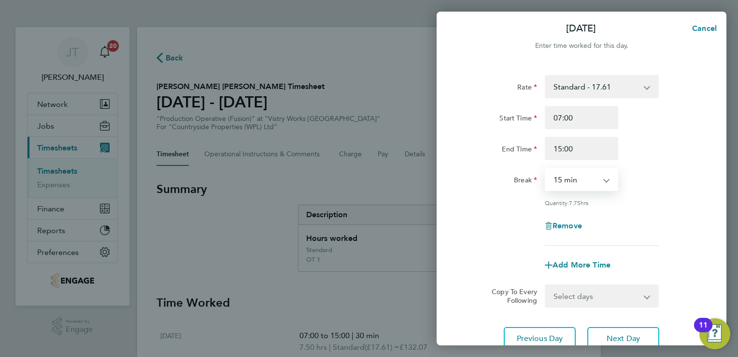
click at [584, 175] on select "0 min 15 min 30 min 45 min 60 min 75 min 90 min" at bounding box center [576, 179] width 60 height 21
select select "30"
click at [546, 169] on select "0 min 15 min 30 min 45 min 60 min 75 min 90 min" at bounding box center [576, 179] width 60 height 21
click at [578, 264] on span "Add More Time" at bounding box center [582, 264] width 58 height 9
select select "null"
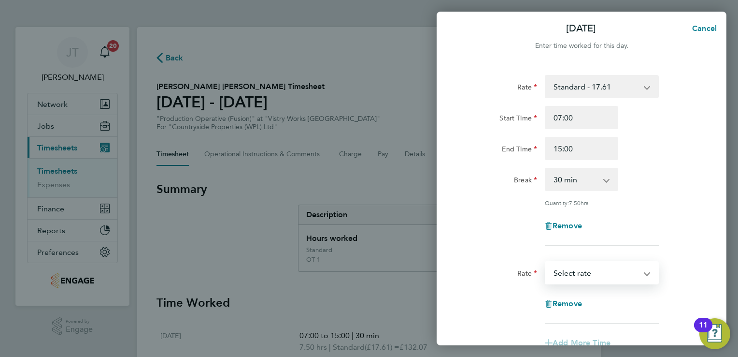
click at [572, 269] on select "BONUS - 13.50 Standard - 17.61 OT 1 - 26.42 OT2 - 35.22 PM Standard - 19.19 PM …" at bounding box center [596, 272] width 101 height 21
click at [680, 172] on div "Break 0 min 15 min 30 min 45 min 60 min 75 min 90 min" at bounding box center [582, 179] width 244 height 23
click at [564, 304] on span "Remove" at bounding box center [567, 303] width 29 height 9
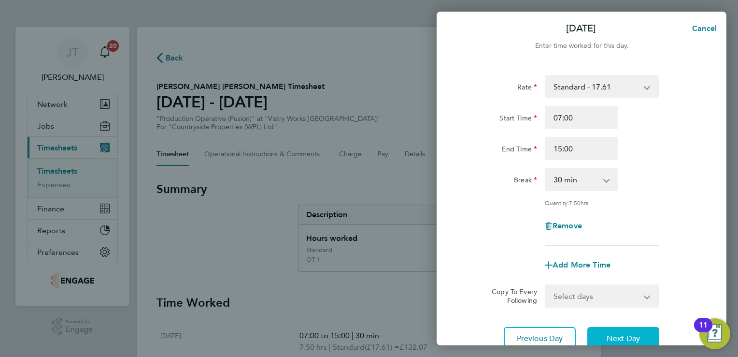
click at [608, 339] on span "Next Day" at bounding box center [623, 338] width 33 height 10
select select "15"
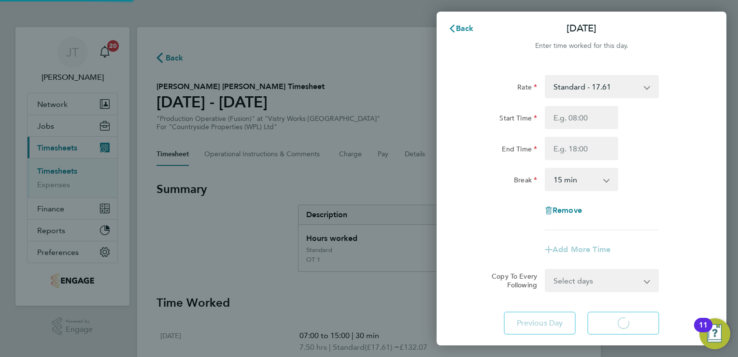
select select "15"
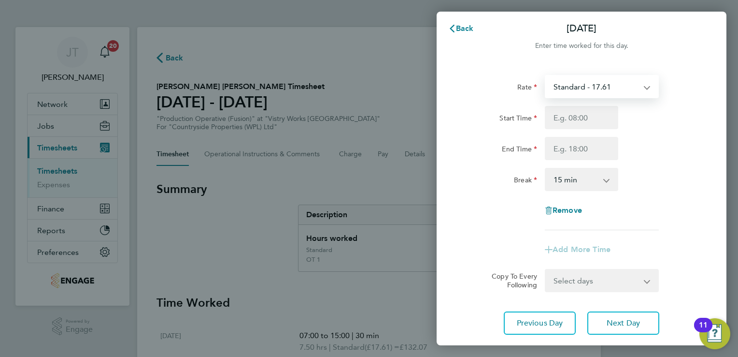
click at [557, 86] on select "Standard - 17.61 BONUS - 13.50 OT 1 - 26.42 OT2 - 35.22 PM Standard - 19.19 PM …" at bounding box center [596, 86] width 101 height 21
click at [710, 92] on div "Rate Standard - 17.61 BONUS - 13.50 OT 1 - 26.42 OT2 - 35.22 PM Standard - 19.1…" at bounding box center [582, 204] width 290 height 283
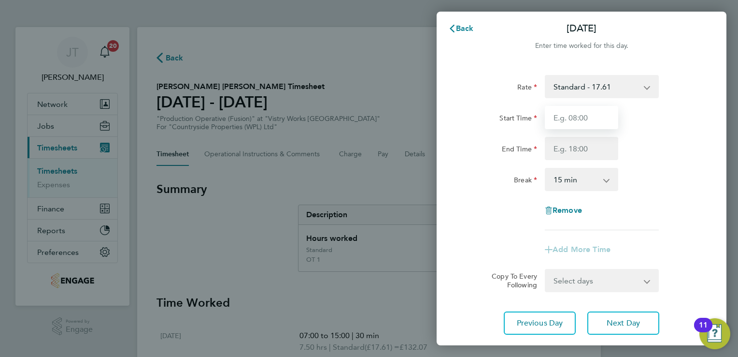
click at [601, 117] on input "Start Time" at bounding box center [581, 117] width 73 height 23
type input "07:00"
type input "15:00"
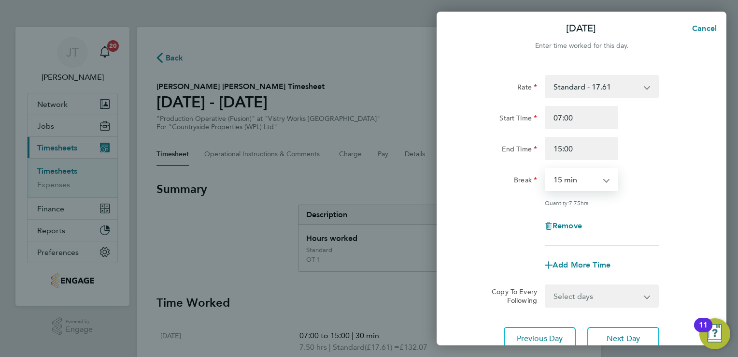
click at [590, 181] on select "0 min 15 min 30 min 45 min 60 min 75 min 90 min" at bounding box center [576, 179] width 60 height 21
select select "30"
click at [546, 169] on select "0 min 15 min 30 min 45 min 60 min 75 min 90 min" at bounding box center [576, 179] width 60 height 21
click at [665, 237] on div "Rate Standard - 17.61 BONUS - 13.50 OT 1 - 26.42 OT2 - 35.22 PM Standard - 19.1…" at bounding box center [582, 160] width 236 height 171
click at [648, 332] on button "Next Day" at bounding box center [624, 338] width 72 height 23
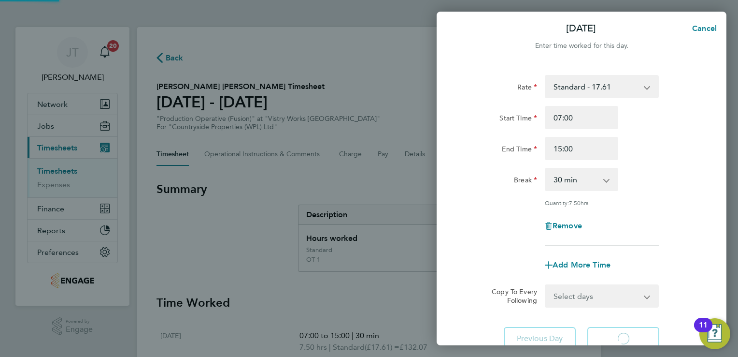
select select "15"
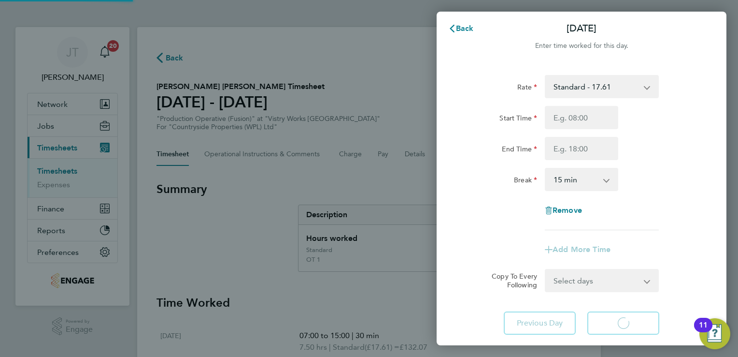
select select "15"
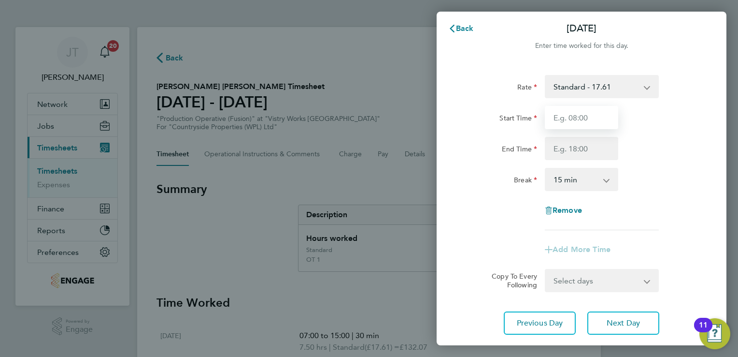
click at [596, 128] on input "Start Time" at bounding box center [581, 117] width 73 height 23
type input "07:00"
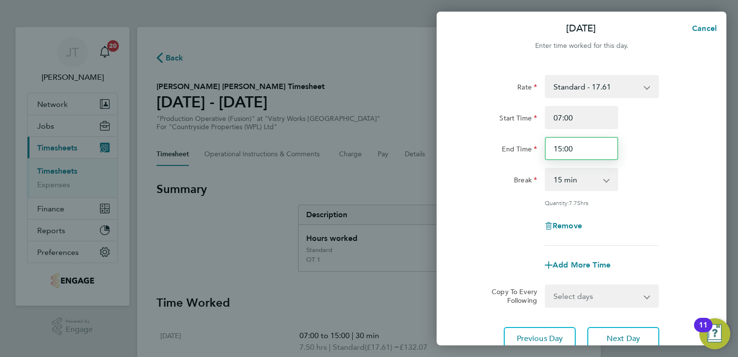
click at [576, 156] on input "15:00" at bounding box center [581, 148] width 73 height 23
type input "1"
type input "13:30"
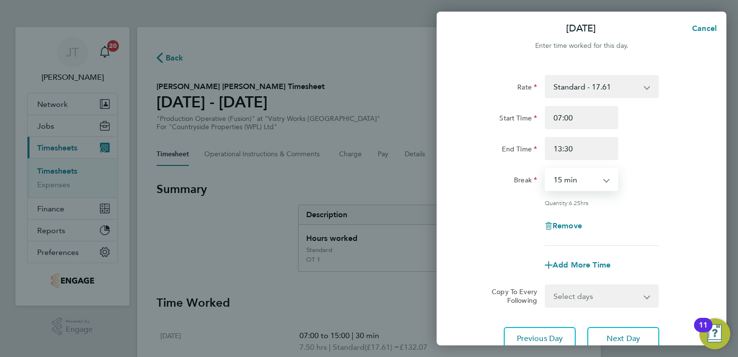
click at [574, 177] on select "0 min 15 min 30 min 45 min 60 min 75 min 90 min" at bounding box center [576, 179] width 60 height 21
select select "30"
click at [546, 169] on select "0 min 15 min 30 min 45 min 60 min 75 min 90 min" at bounding box center [576, 179] width 60 height 21
click at [587, 95] on select "Standard - 17.61 BONUS - 13.50 OT 1 - 26.42 OT2 - 35.22 PM Standard - 19.19 PM …" at bounding box center [596, 86] width 101 height 21
select select "15"
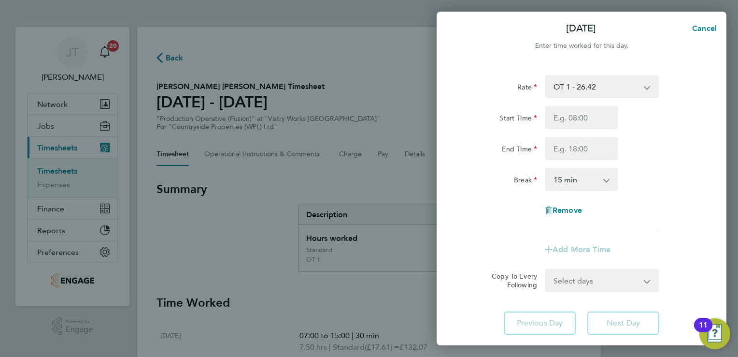
click at [677, 169] on div "Break 0 min 15 min 30 min 45 min 60 min 75 min 90 min" at bounding box center [582, 179] width 244 height 23
click at [559, 115] on input "Start Time" at bounding box center [581, 117] width 73 height 23
type input "07:00"
click at [553, 144] on input "End Time" at bounding box center [581, 148] width 73 height 23
type input "13:30"
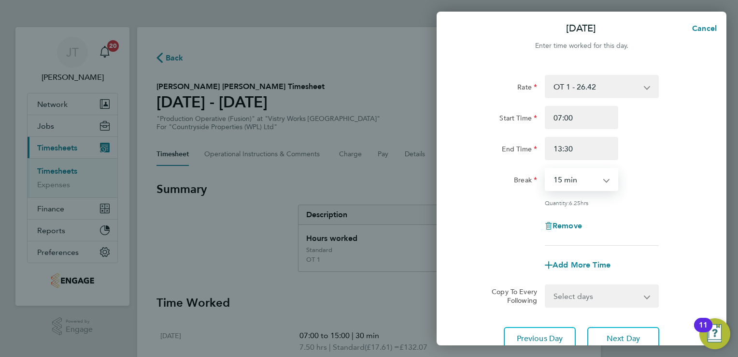
click at [570, 181] on select "0 min 15 min 30 min 45 min 60 min 75 min 90 min" at bounding box center [576, 179] width 60 height 21
select select "30"
click at [546, 169] on select "0 min 15 min 30 min 45 min 60 min 75 min 90 min" at bounding box center [576, 179] width 60 height 21
click at [630, 334] on span "Next Day" at bounding box center [623, 338] width 33 height 10
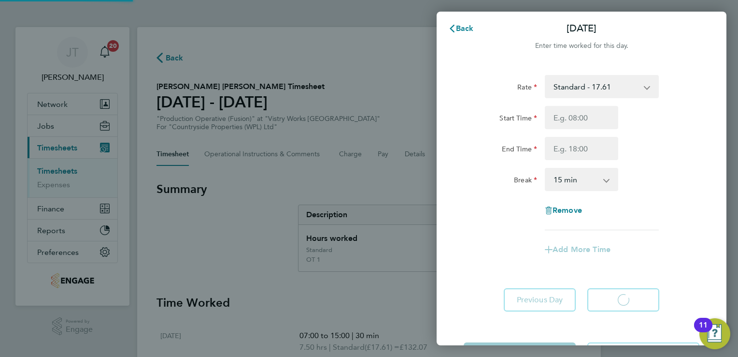
select select "15"
click at [571, 90] on select "Standard - 17.61 BONUS - 13.50 OT 1 - 26.42 OT2 - 35.22 PM Standard - 19.19 PM …" at bounding box center [596, 86] width 101 height 21
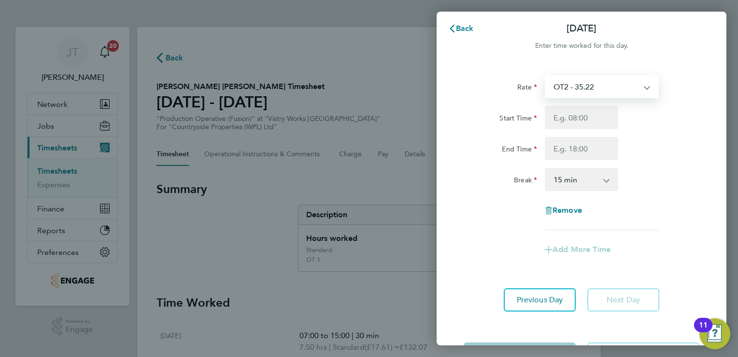
select select "15"
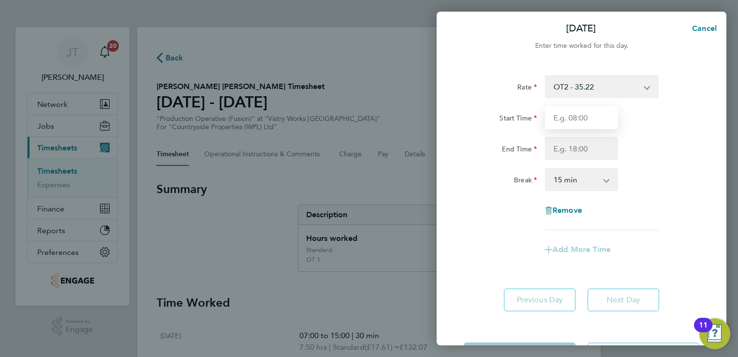
click at [562, 123] on input "Start Time" at bounding box center [581, 117] width 73 height 23
type input "07:00"
click at [579, 181] on select "0 min 15 min 30 min 45 min 60 min 75 min 90 min" at bounding box center [576, 179] width 60 height 21
click at [565, 153] on input "End Time" at bounding box center [581, 148] width 73 height 23
type input "13:30"
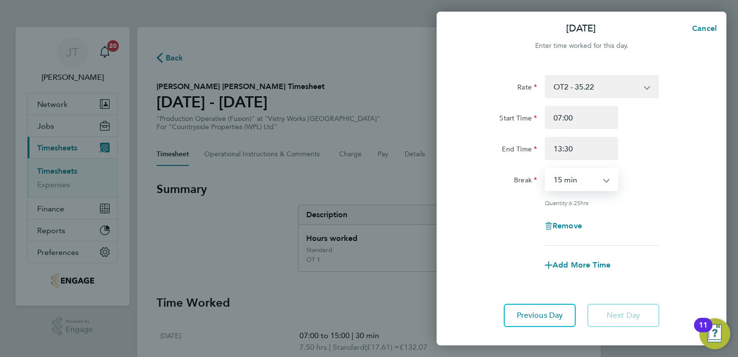
click at [599, 176] on select "0 min 15 min 30 min 45 min 60 min 75 min 90 min" at bounding box center [576, 179] width 60 height 21
select select "30"
click at [546, 169] on select "0 min 15 min 30 min 45 min 60 min 75 min 90 min" at bounding box center [576, 179] width 60 height 21
click at [718, 243] on div "Rate OT2 - 35.22 BONUS - 13.50 Standard - 17.61 OT 1 - 26.42 PM Standard - 19.1…" at bounding box center [582, 200] width 290 height 275
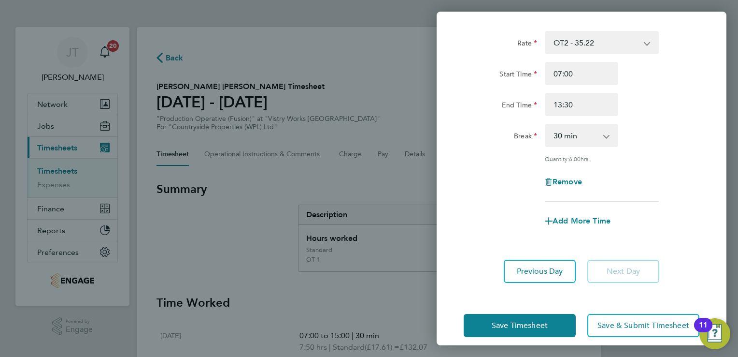
scroll to position [56, 0]
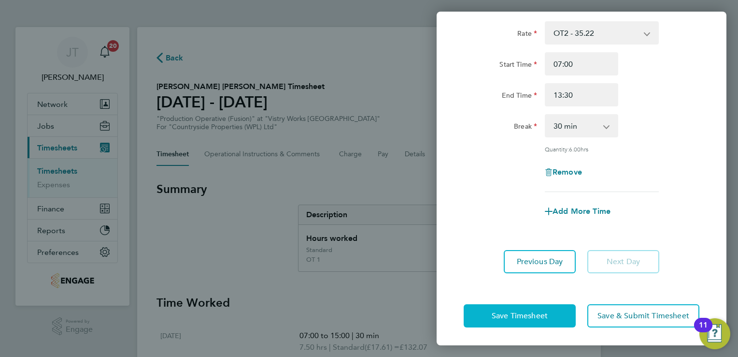
click at [518, 318] on span "Save Timesheet" at bounding box center [520, 316] width 56 height 10
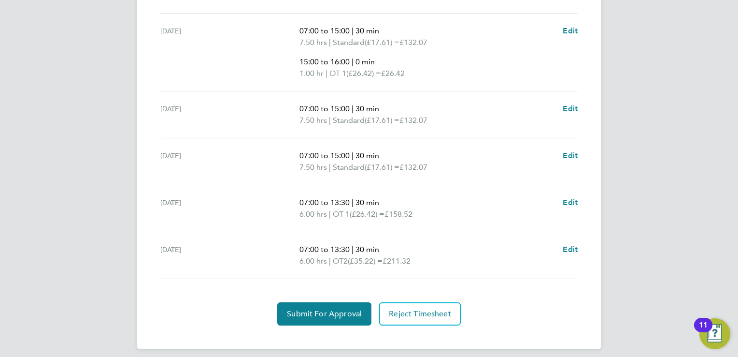
scroll to position [475, 0]
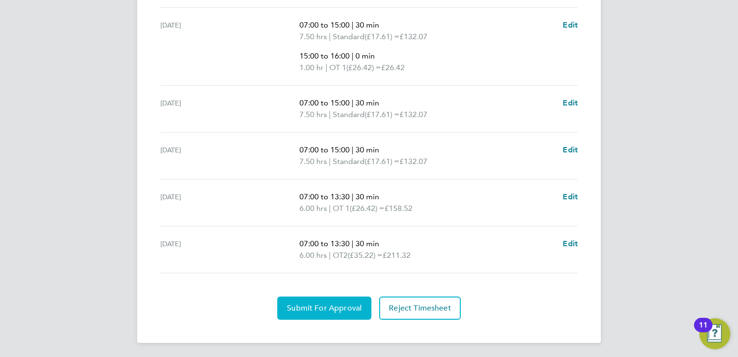
click at [307, 307] on span "Submit For Approval" at bounding box center [324, 308] width 75 height 10
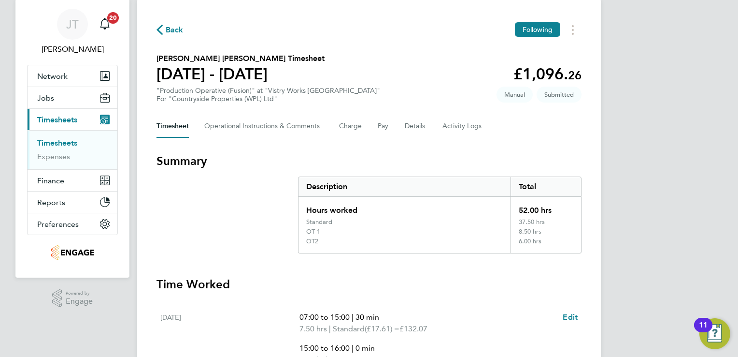
scroll to position [0, 0]
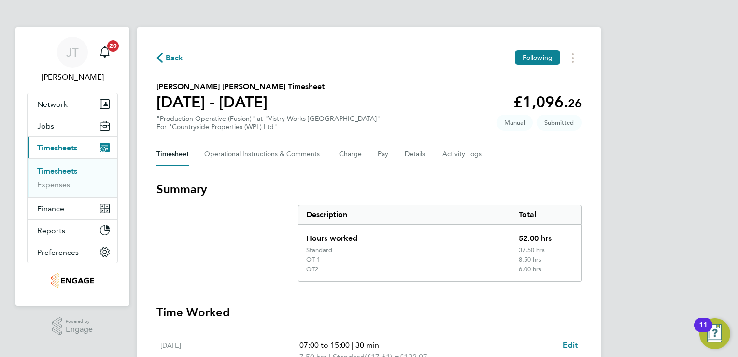
click at [168, 57] on span "Back" at bounding box center [175, 58] width 18 height 12
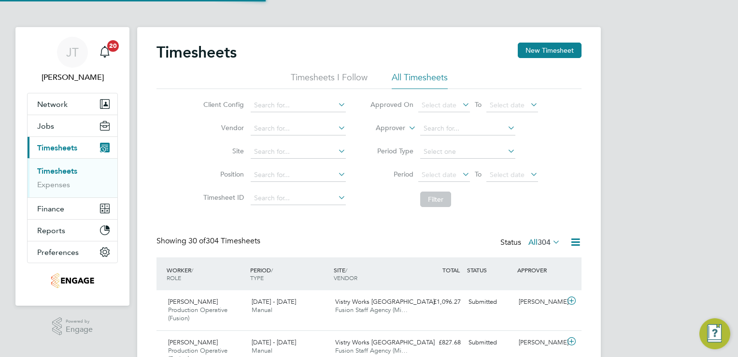
scroll to position [32, 84]
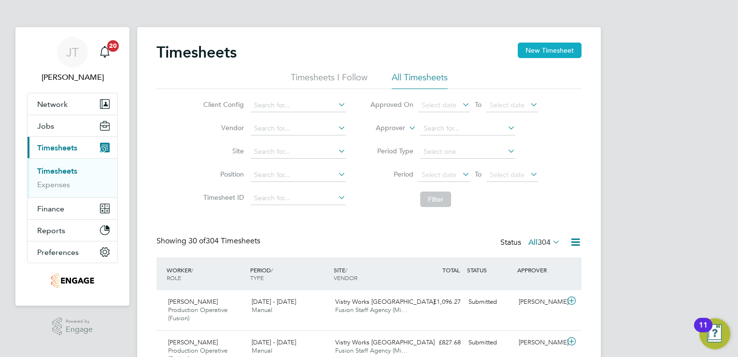
click at [560, 44] on button "New Timesheet" at bounding box center [550, 50] width 64 height 15
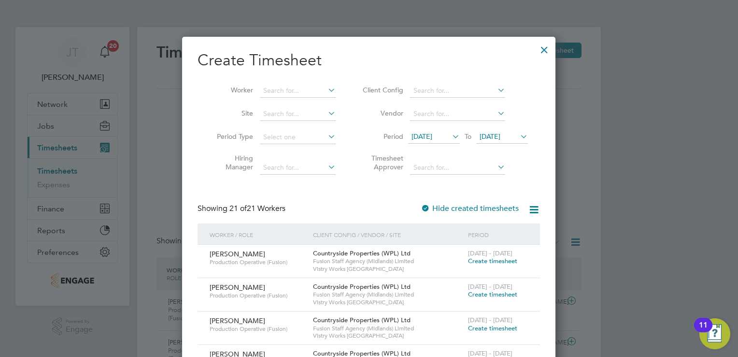
click at [432, 136] on span "[DATE]" at bounding box center [422, 136] width 21 height 9
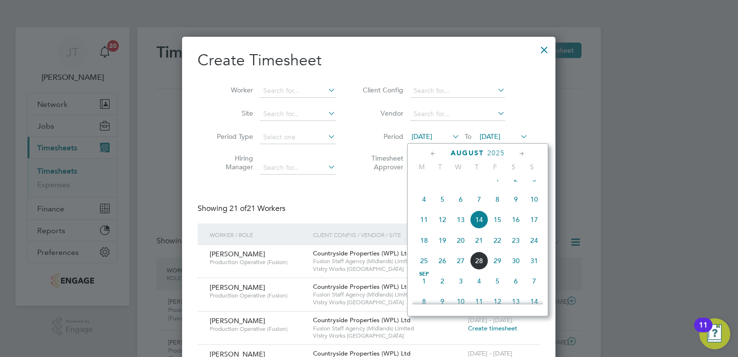
click at [423, 203] on span "4" at bounding box center [424, 199] width 18 height 18
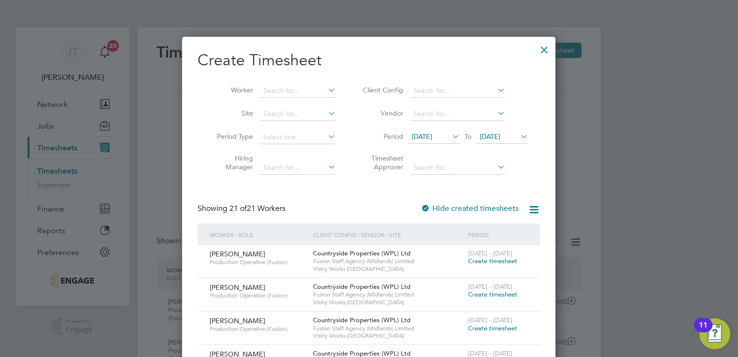
click at [432, 139] on span "[DATE]" at bounding box center [422, 136] width 21 height 9
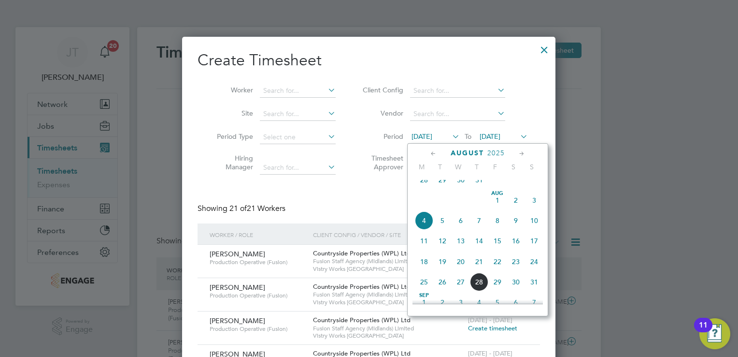
click at [423, 189] on span "28" at bounding box center [424, 180] width 18 height 18
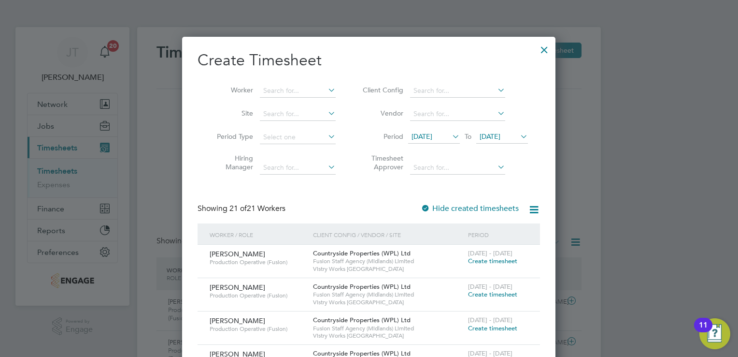
click at [500, 137] on span "[DATE]" at bounding box center [490, 136] width 21 height 9
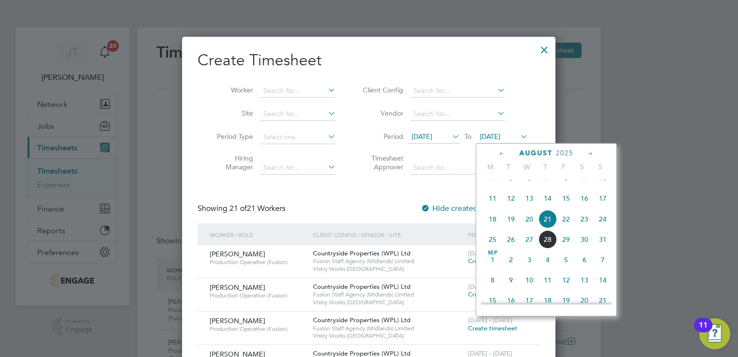
click at [489, 135] on span "[DATE]" at bounding box center [490, 136] width 21 height 9
click at [501, 154] on icon at bounding box center [502, 153] width 9 height 11
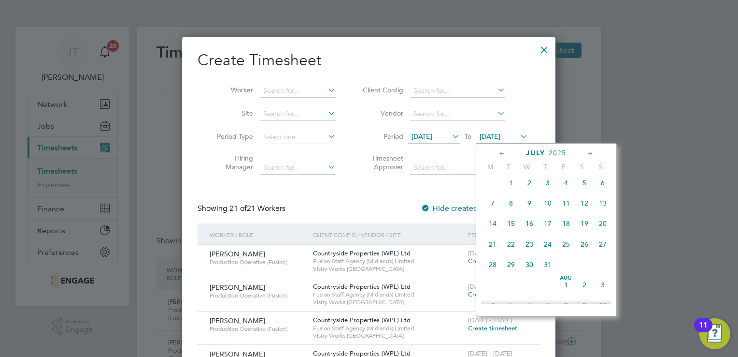
click at [607, 294] on span "3" at bounding box center [603, 284] width 18 height 18
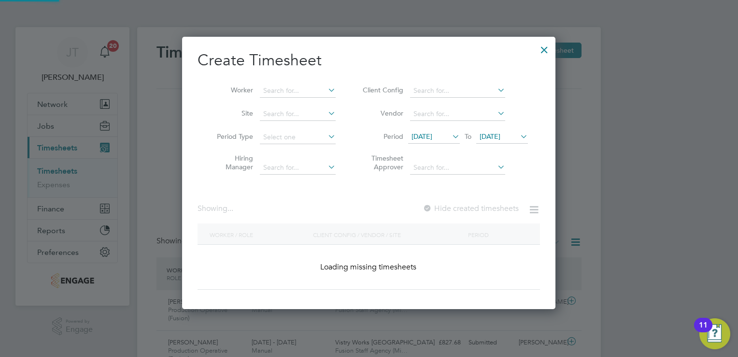
scroll to position [727, 374]
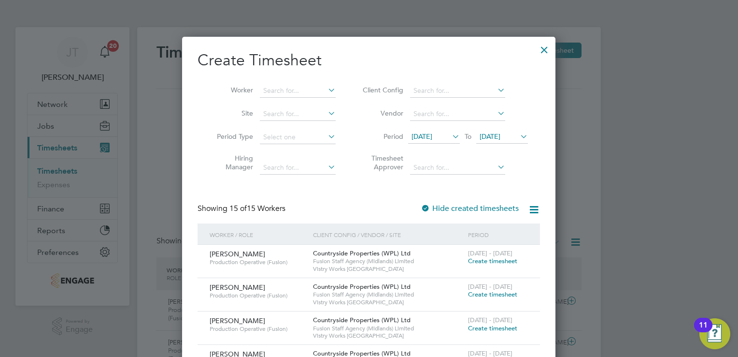
click at [490, 263] on span "Create timesheet" at bounding box center [492, 261] width 49 height 8
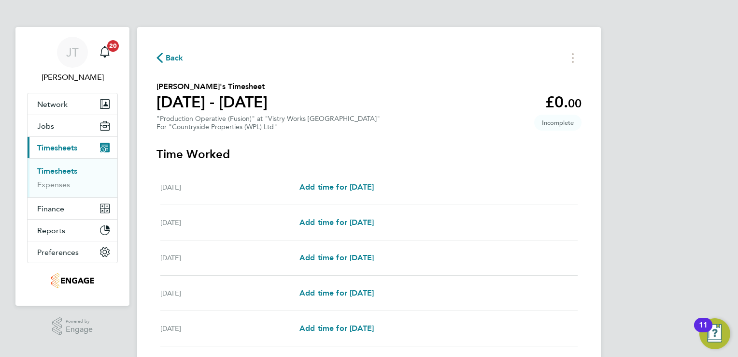
click at [353, 193] on div "Mon 28 Jul Add time for Mon 28 Jul Add time for Mon 28 Jul" at bounding box center [369, 187] width 418 height 35
click at [354, 189] on span "Add time for Mon 28 Jul" at bounding box center [337, 186] width 74 height 9
select select "15"
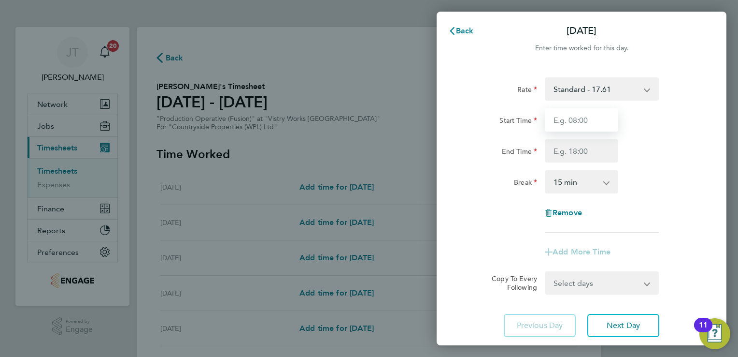
click at [582, 130] on input "Start Time" at bounding box center [581, 119] width 73 height 23
type input "07:00"
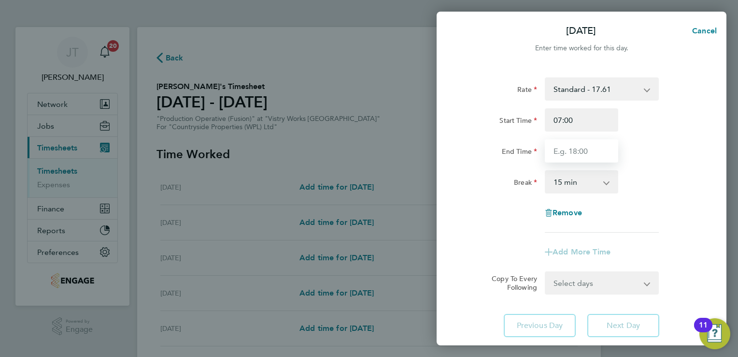
click at [570, 152] on input "End Time" at bounding box center [581, 150] width 73 height 23
type input "15:00"
click at [593, 181] on select "0 min 15 min 30 min 45 min 60 min 75 min 90 min" at bounding box center [576, 181] width 60 height 21
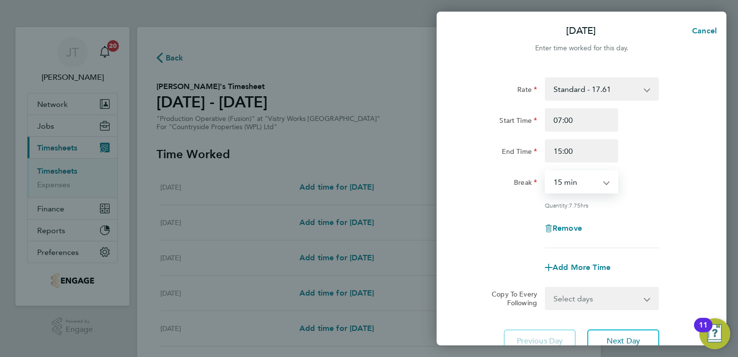
select select "30"
click at [546, 171] on select "0 min 15 min 30 min 45 min 60 min 75 min 90 min" at bounding box center [576, 181] width 60 height 21
click at [570, 270] on span "Add More Time" at bounding box center [582, 266] width 58 height 9
select select "null"
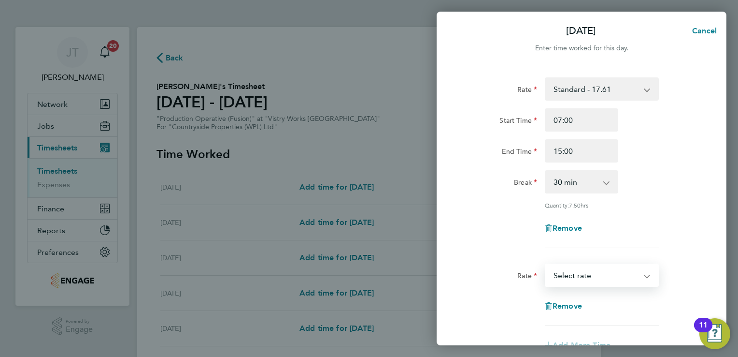
click at [564, 281] on select "BONUS - 13.50 Standard - 17.61 OT 1 - 26.42 OT2 - 35.22 PM Standard - 19.19 PM …" at bounding box center [596, 274] width 101 height 21
select select "15"
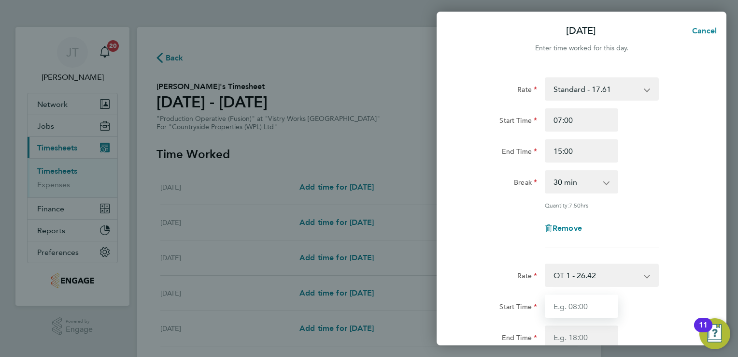
click at [558, 301] on input "Start Time" at bounding box center [581, 305] width 73 height 23
type input "15:00"
type input "16:00"
click at [693, 240] on div "Rate Standard - 17.61 BONUS - 13.50 OT 1 - 26.42 OT2 - 35.22 PM Standard - 19.1…" at bounding box center [582, 162] width 236 height 171
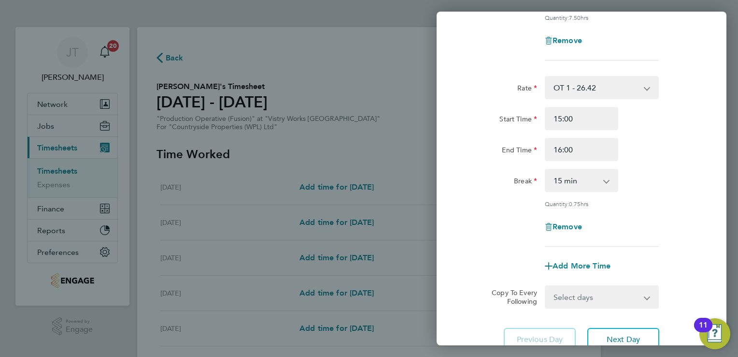
scroll to position [193, 0]
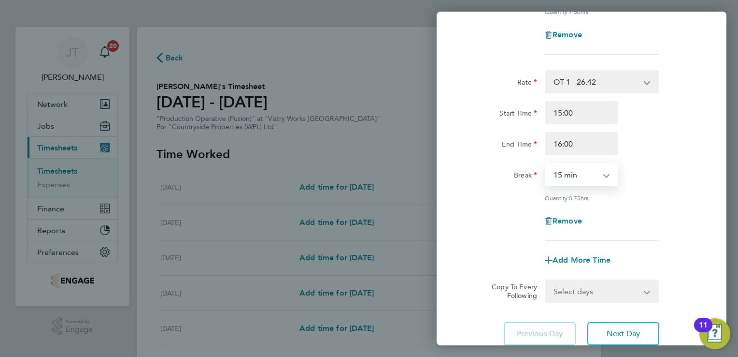
click at [605, 174] on select "0 min 15 min 30 min 45 min" at bounding box center [576, 174] width 60 height 21
select select "0"
click at [546, 164] on select "0 min 15 min 30 min 45 min" at bounding box center [576, 174] width 60 height 21
click at [608, 333] on span "Next Day" at bounding box center [623, 334] width 33 height 10
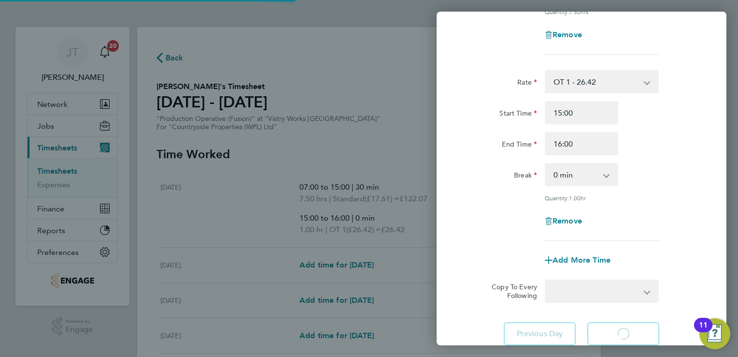
select select "15"
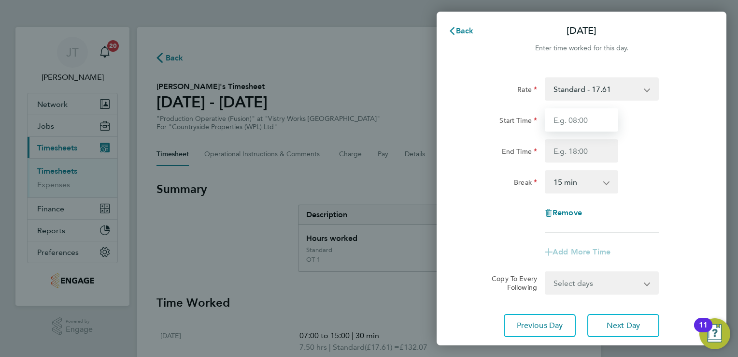
click at [555, 115] on input "Start Time" at bounding box center [581, 119] width 73 height 23
type input "07:00"
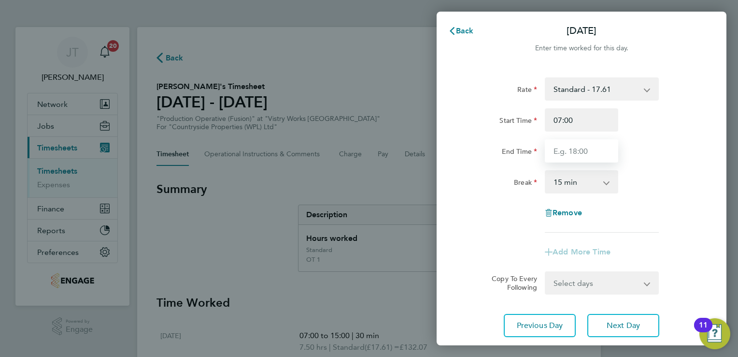
type input "15:00"
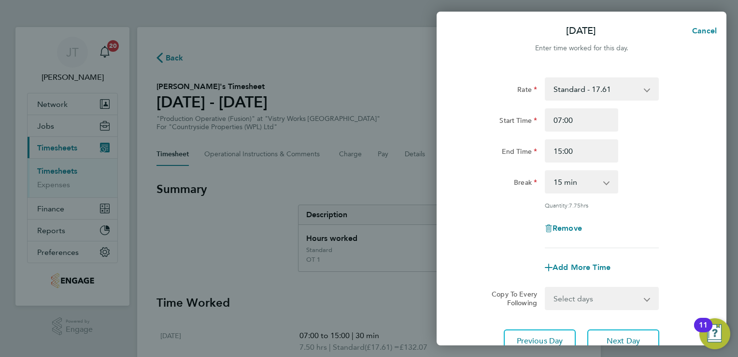
click at [584, 187] on select "0 min 15 min 30 min 45 min 60 min 75 min 90 min" at bounding box center [576, 181] width 60 height 21
select select "30"
click at [546, 171] on select "0 min 15 min 30 min 45 min 60 min 75 min 90 min" at bounding box center [576, 181] width 60 height 21
click at [595, 262] on span "Add More Time" at bounding box center [582, 266] width 58 height 9
select select "null"
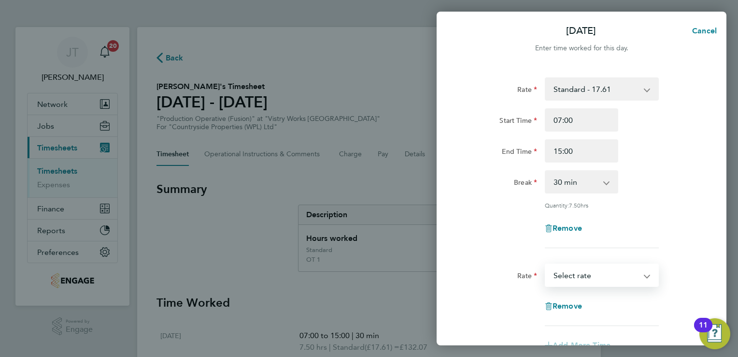
click at [607, 277] on select "BONUS - 13.50 Standard - 17.61 OT 1 - 26.42 OT2 - 35.22 PM Standard - 19.19 PM …" at bounding box center [596, 274] width 101 height 21
select select "15"
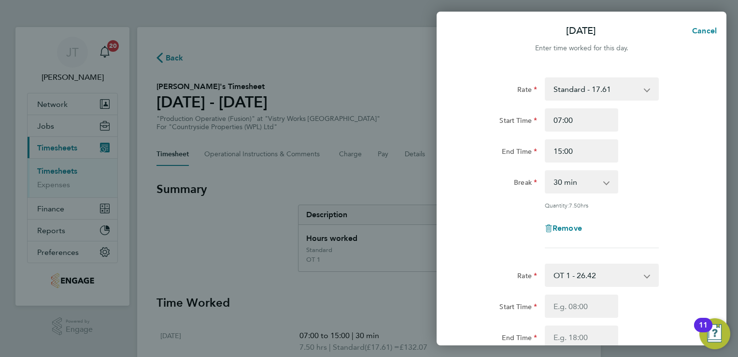
click at [596, 318] on div "Start Time End Time" at bounding box center [582, 321] width 244 height 54
click at [594, 305] on input "Start Time" at bounding box center [581, 305] width 73 height 23
type input "15:00"
type input "16:00"
click at [696, 266] on div "Rate OT 1 - 26.42 BONUS - 13.50 Standard - 17.61 OT2 - 35.22 PM Standard - 19.1…" at bounding box center [582, 274] width 244 height 23
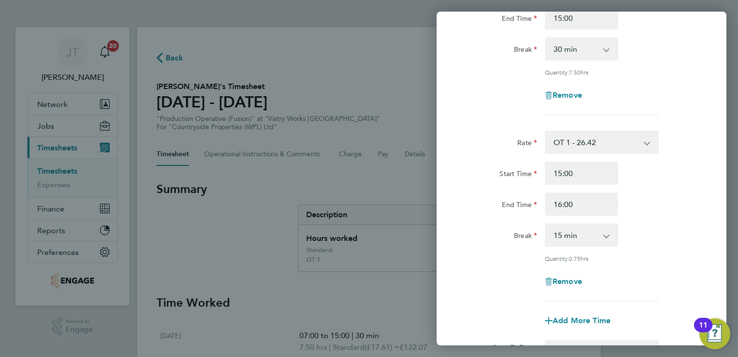
scroll to position [193, 0]
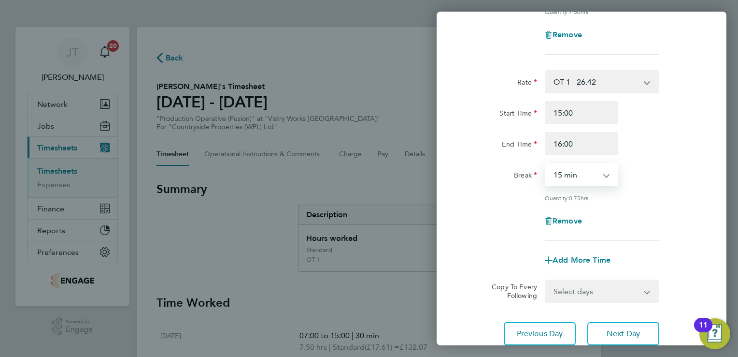
click at [603, 181] on select "0 min 15 min 30 min 45 min" at bounding box center [576, 174] width 60 height 21
select select "0"
click at [546, 164] on select "0 min 15 min 30 min 45 min" at bounding box center [576, 174] width 60 height 21
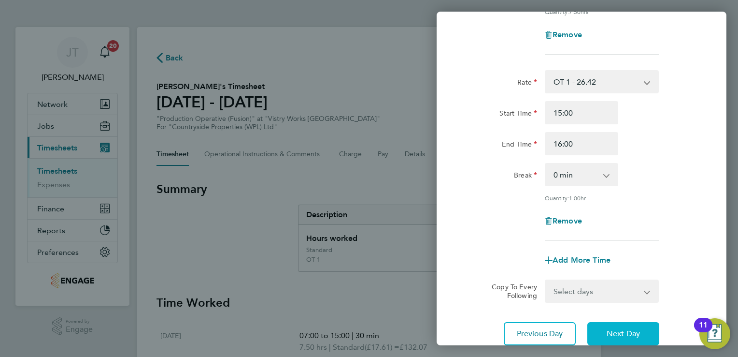
click at [606, 331] on button "Next Day" at bounding box center [624, 333] width 72 height 23
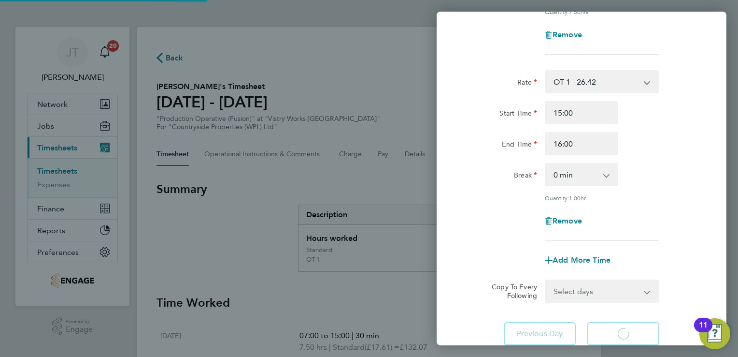
scroll to position [64, 0]
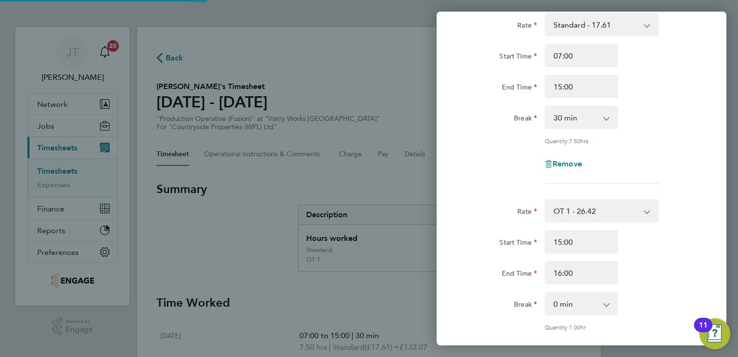
select select "15"
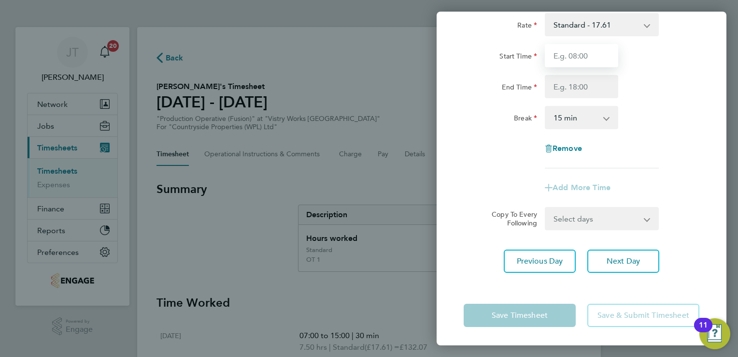
click at [577, 53] on input "Start Time" at bounding box center [581, 55] width 73 height 23
type input "07:00"
type input "15:00"
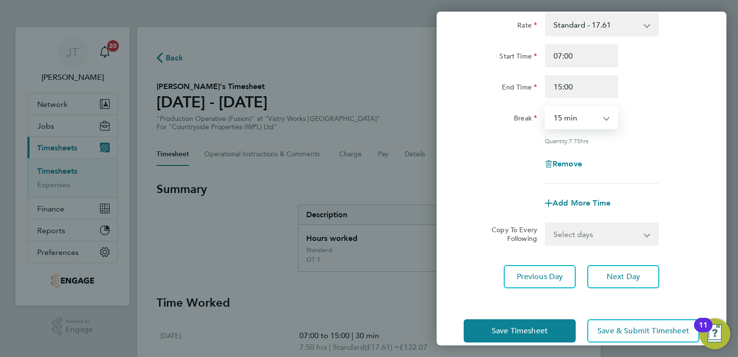
click at [584, 121] on select "0 min 15 min 30 min 45 min 60 min 75 min 90 min" at bounding box center [576, 117] width 60 height 21
select select "30"
click at [546, 107] on select "0 min 15 min 30 min 45 min 60 min 75 min 90 min" at bounding box center [576, 117] width 60 height 21
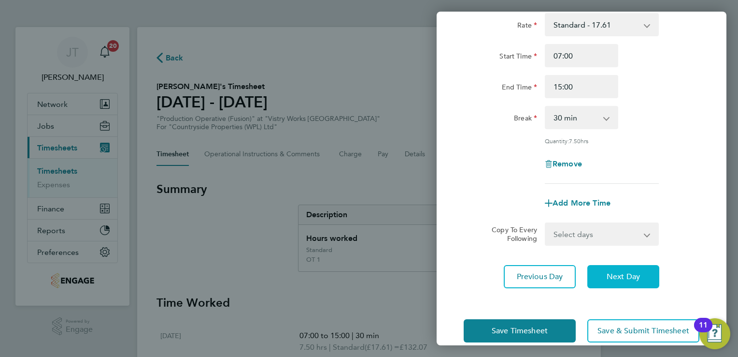
click at [628, 273] on span "Next Day" at bounding box center [623, 277] width 33 height 10
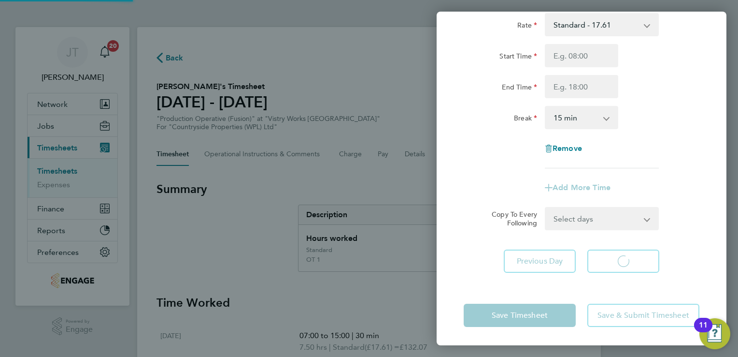
select select "15"
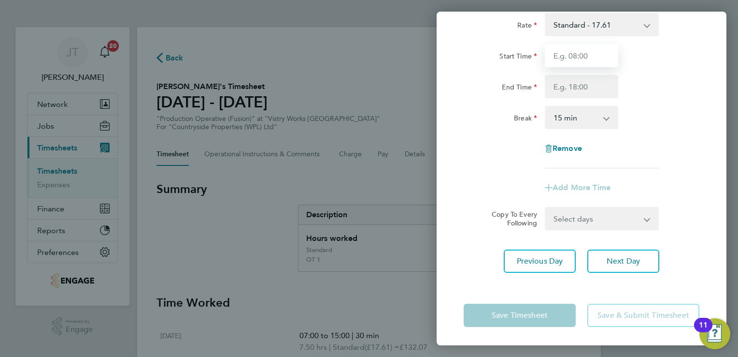
click at [556, 64] on input "Start Time" at bounding box center [581, 55] width 73 height 23
type input "07:00"
type input "15:00"
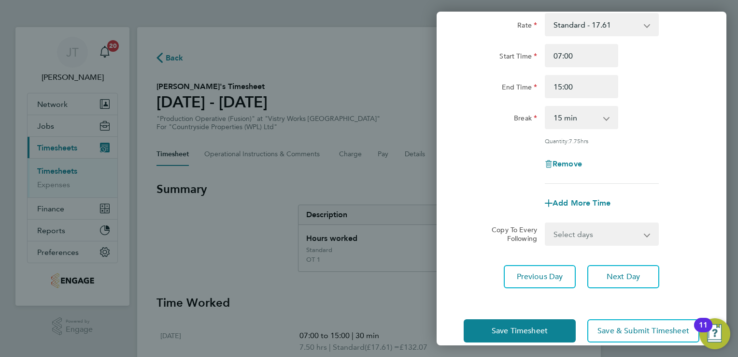
click at [543, 115] on div "0 min 15 min 30 min 45 min 60 min 75 min 90 min" at bounding box center [581, 117] width 81 height 23
click at [577, 107] on select "0 min 15 min 30 min 45 min 60 min 75 min 90 min" at bounding box center [576, 117] width 60 height 21
select select "30"
click at [546, 107] on select "0 min 15 min 30 min 45 min 60 min 75 min 90 min" at bounding box center [576, 117] width 60 height 21
click at [637, 283] on button "Next Day" at bounding box center [624, 276] width 72 height 23
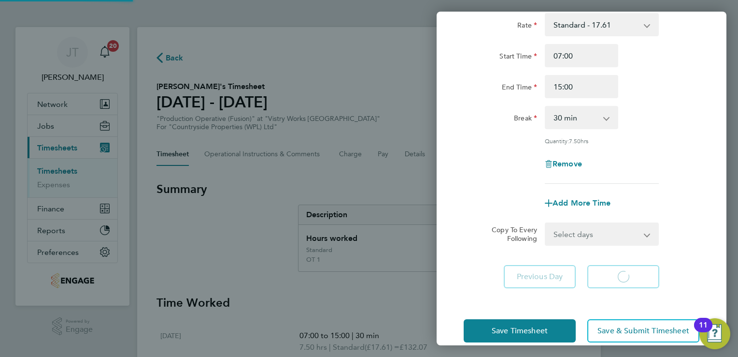
select select "15"
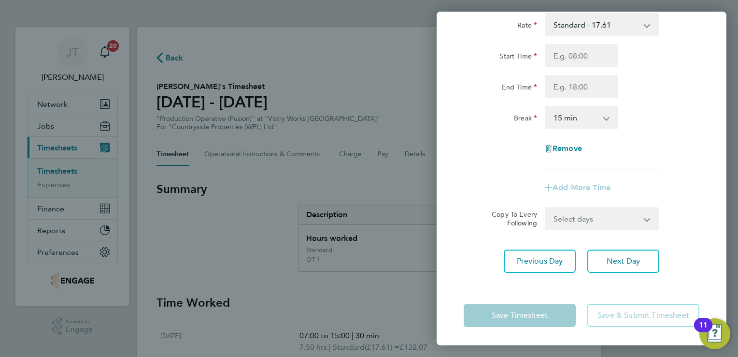
click at [667, 67] on div "Start Time End Time" at bounding box center [582, 71] width 244 height 54
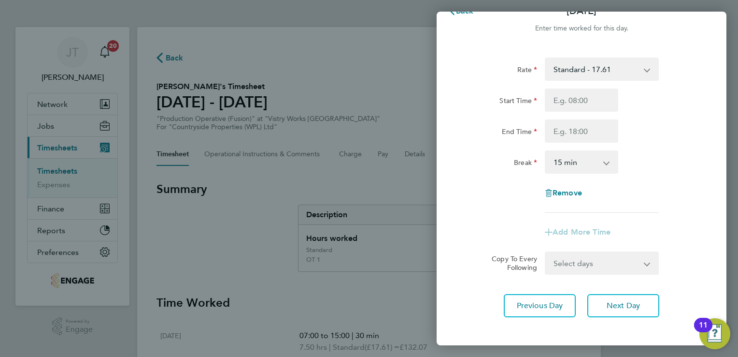
scroll to position [6, 0]
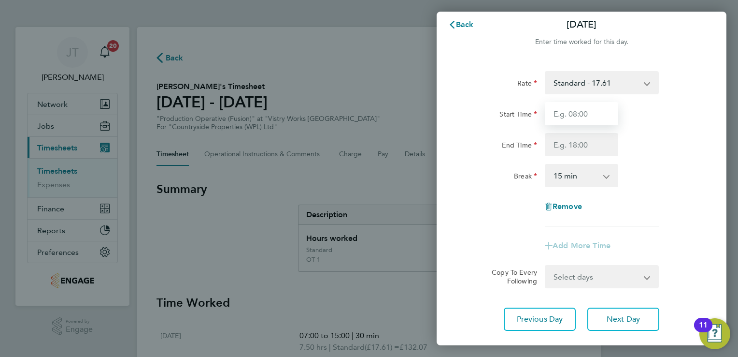
click at [550, 109] on input "Start Time" at bounding box center [581, 113] width 73 height 23
type input "07:00"
type input "15:00"
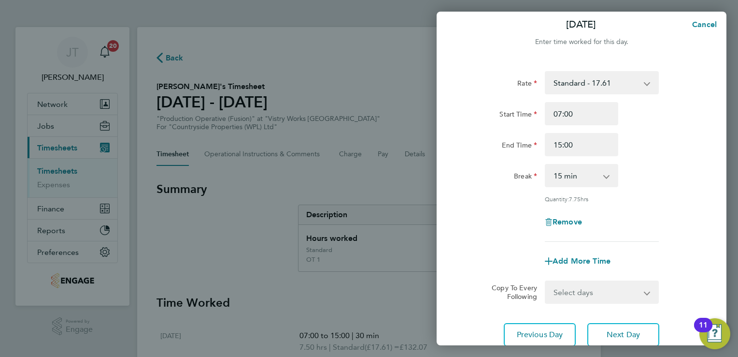
click at [590, 177] on select "0 min 15 min 30 min 45 min 60 min 75 min 90 min" at bounding box center [576, 175] width 60 height 21
select select "30"
click at [546, 165] on select "0 min 15 min 30 min 45 min 60 min 75 min 90 min" at bounding box center [576, 175] width 60 height 21
click at [648, 225] on div "Remove" at bounding box center [582, 221] width 244 height 23
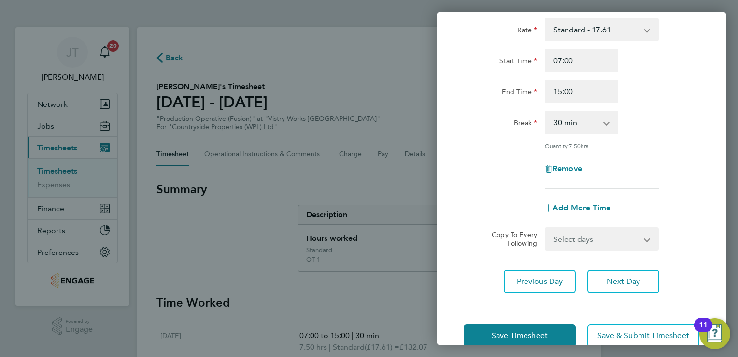
scroll to position [79, 0]
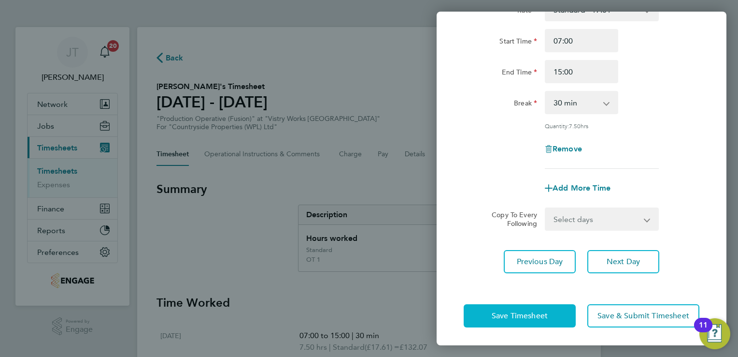
click at [518, 307] on button "Save Timesheet" at bounding box center [520, 315] width 112 height 23
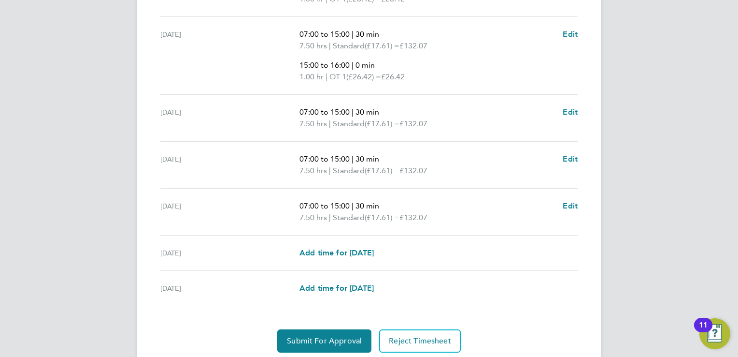
scroll to position [412, 0]
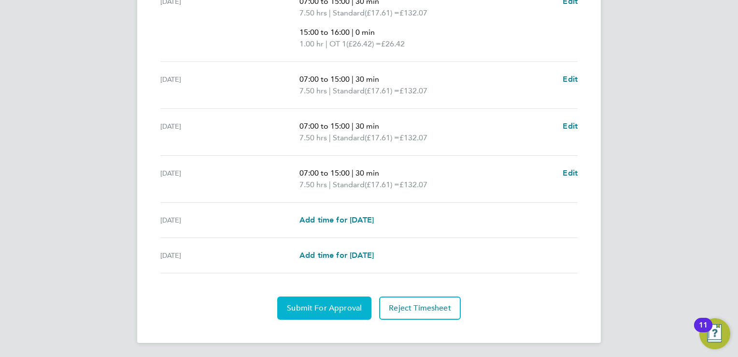
click at [337, 310] on span "Submit For Approval" at bounding box center [324, 308] width 75 height 10
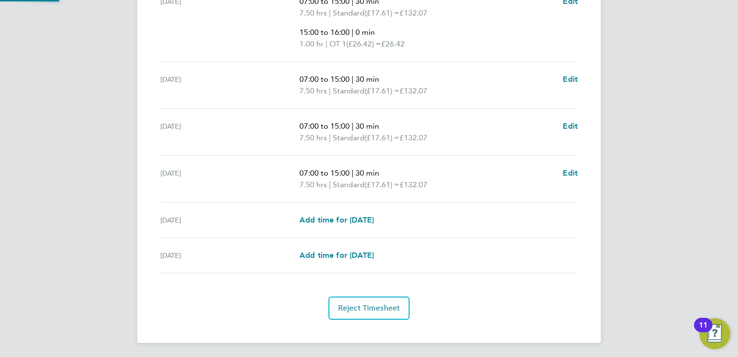
scroll to position [411, 0]
